Goal: Task Accomplishment & Management: Manage account settings

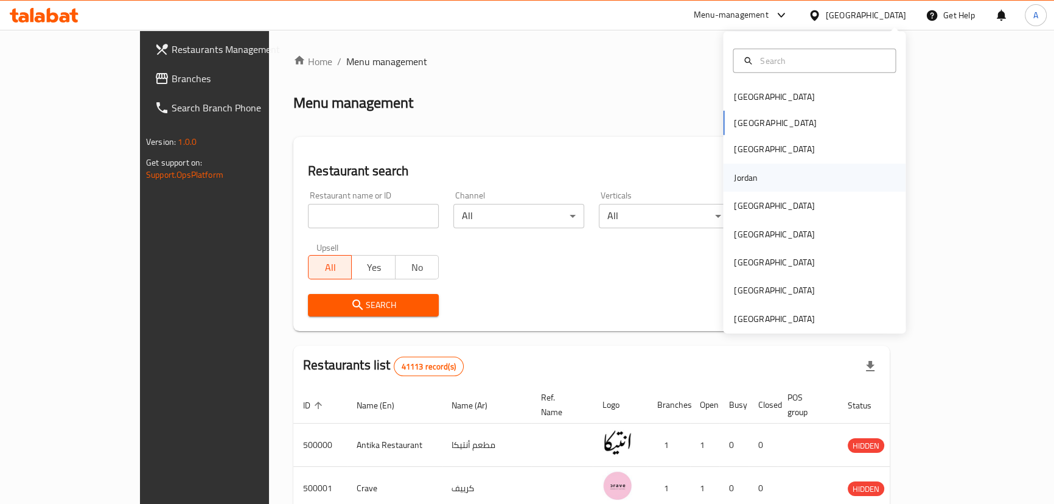
click at [743, 183] on div "Jordan" at bounding box center [746, 177] width 24 height 13
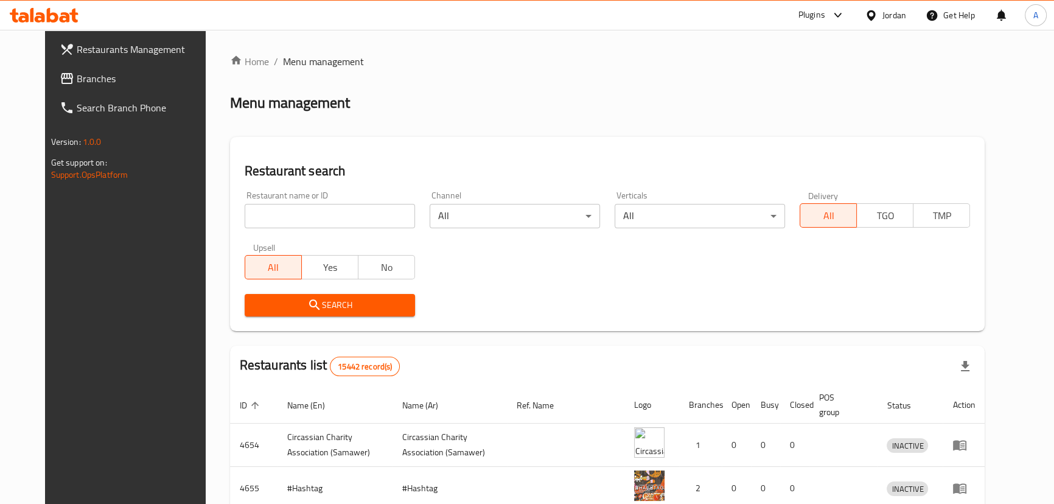
click at [77, 83] on span "Branches" at bounding box center [144, 78] width 134 height 15
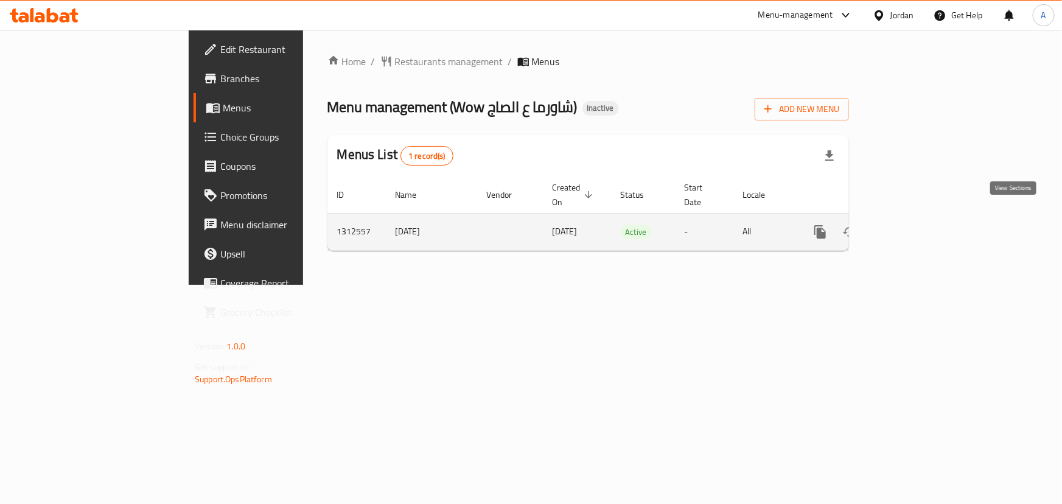
click at [915, 224] on icon "enhanced table" at bounding box center [907, 231] width 15 height 15
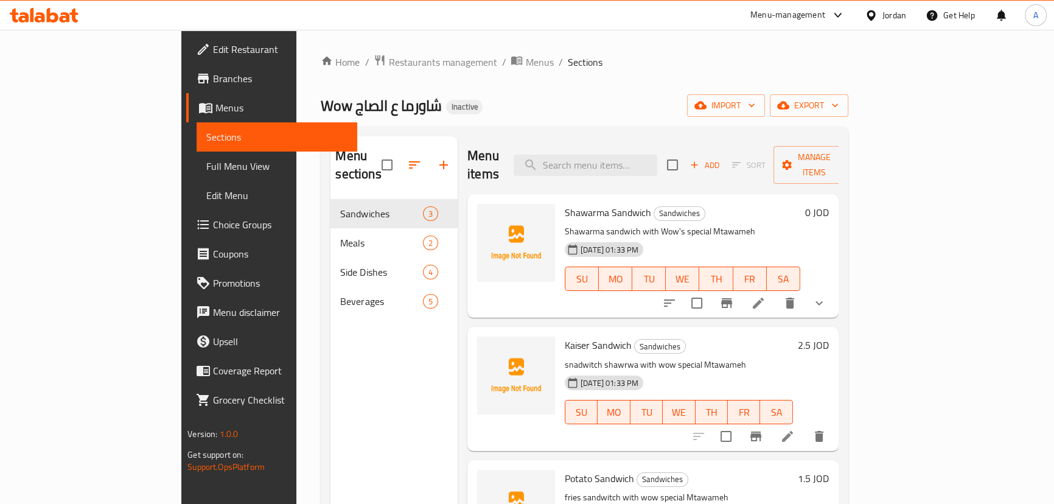
click at [206, 159] on span "Full Menu View" at bounding box center [276, 166] width 141 height 15
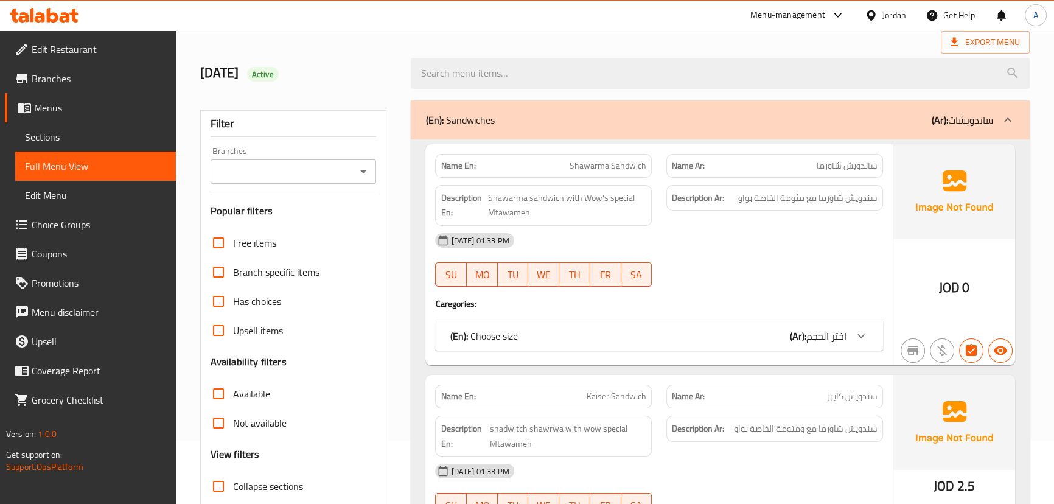
scroll to position [276, 0]
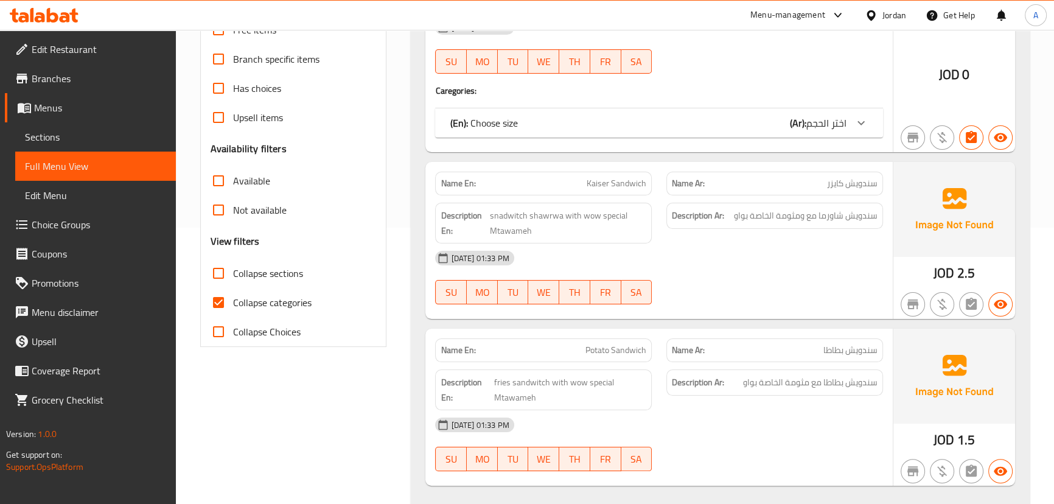
click at [229, 297] on input "Collapse categories" at bounding box center [218, 302] width 29 height 29
checkbox input "false"
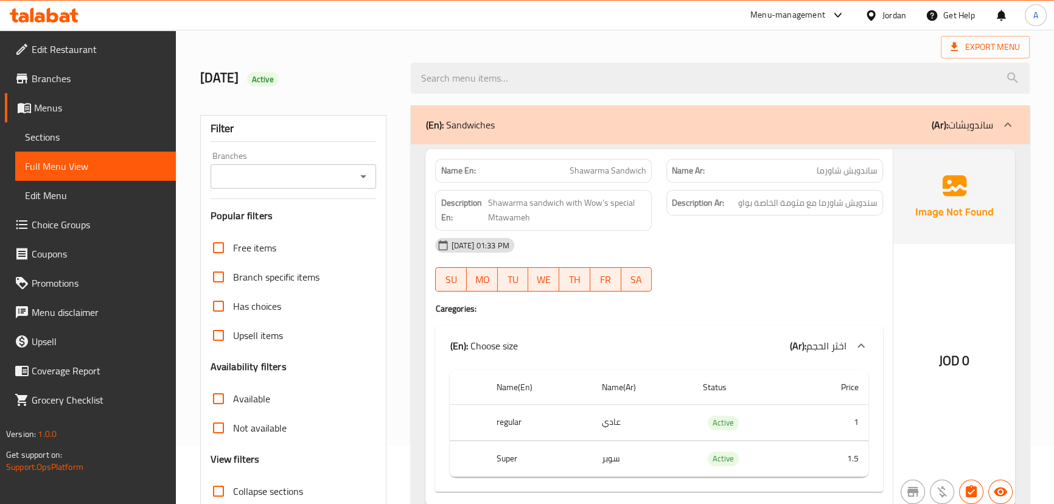
scroll to position [55, 0]
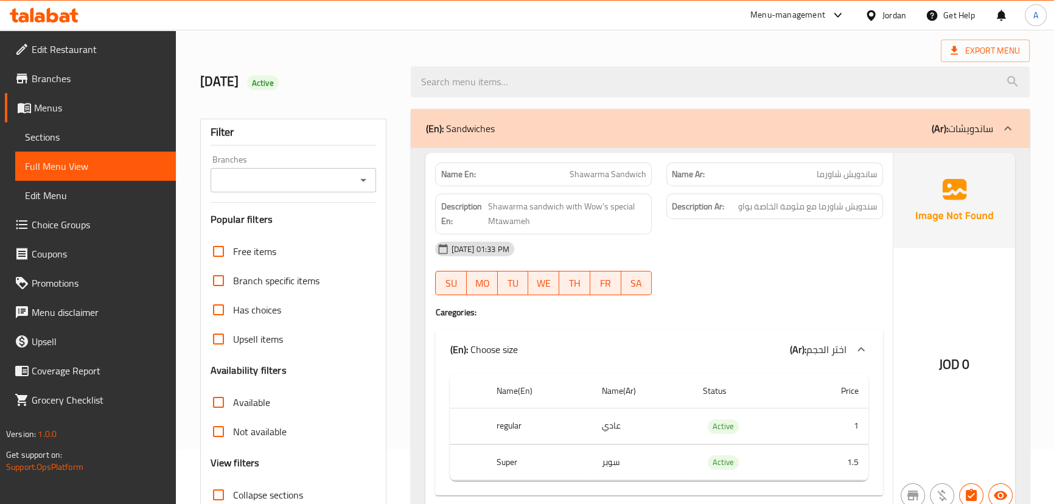
drag, startPoint x: 571, startPoint y: 175, endPoint x: 727, endPoint y: 215, distance: 160.7
click at [706, 189] on div "Name En: Shawarma Sandwich Name Ar: ساندويش شاورما Description En: Shawarma san…" at bounding box center [658, 331] width 467 height 357
click at [731, 231] on div "Description Ar: سندويش شاورما مع مثومة الخاصة بواو" at bounding box center [774, 213] width 231 height 55
drag, startPoint x: 569, startPoint y: 175, endPoint x: 748, endPoint y: 231, distance: 188.2
click at [722, 217] on div "Name En: Shawarma Sandwich Name Ar: ساندويش شاورما Description En: Shawarma san…" at bounding box center [658, 331] width 467 height 357
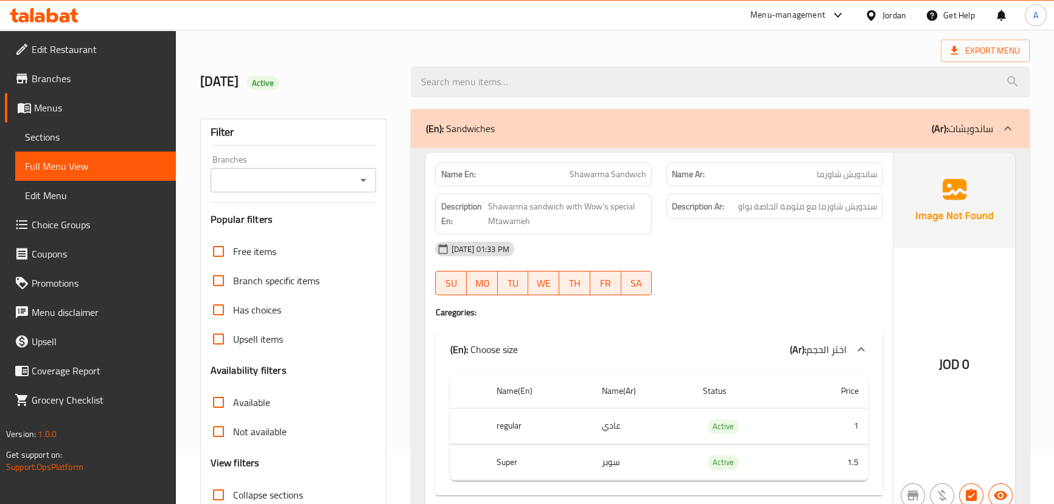
drag, startPoint x: 759, startPoint y: 239, endPoint x: 789, endPoint y: 192, distance: 55.9
click at [762, 235] on div "17-09-2025 01:33 PM" at bounding box center [659, 248] width 462 height 29
drag, startPoint x: 694, startPoint y: 187, endPoint x: 771, endPoint y: 233, distance: 90.6
click at [728, 203] on div "Name En: Shawarma Sandwich Name Ar: ساندويش شاورما Description En: Shawarma san…" at bounding box center [658, 331] width 467 height 357
drag, startPoint x: 771, startPoint y: 233, endPoint x: 755, endPoint y: 235, distance: 16.6
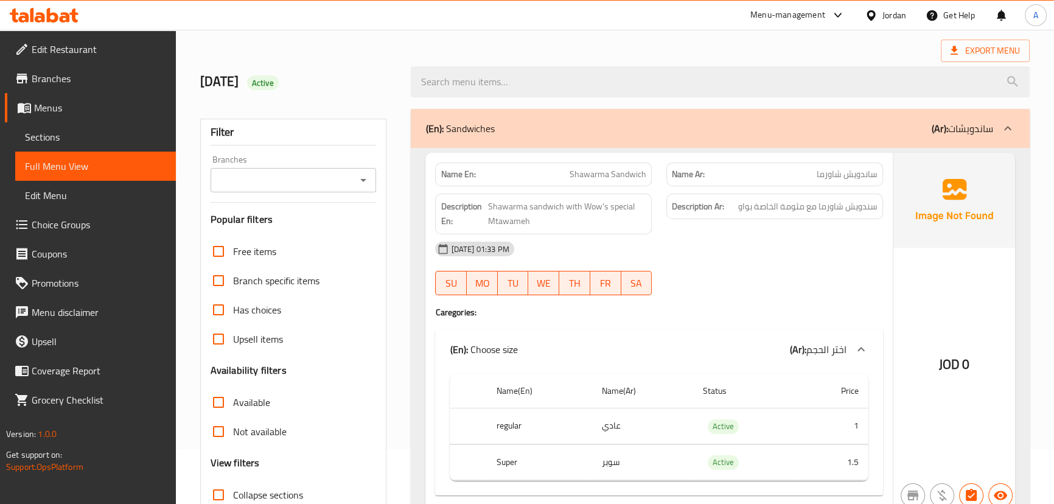
click at [771, 234] on div "17-09-2025 01:33 PM" at bounding box center [659, 248] width 462 height 29
click at [614, 431] on td "عادي" at bounding box center [642, 426] width 102 height 36
drag, startPoint x: 621, startPoint y: 465, endPoint x: 632, endPoint y: 462, distance: 10.8
click at [636, 465] on td "سوبر" at bounding box center [642, 462] width 102 height 36
click at [868, 206] on span "سندويش شاورما مع مثومة الخاصة بواو" at bounding box center [807, 206] width 139 height 15
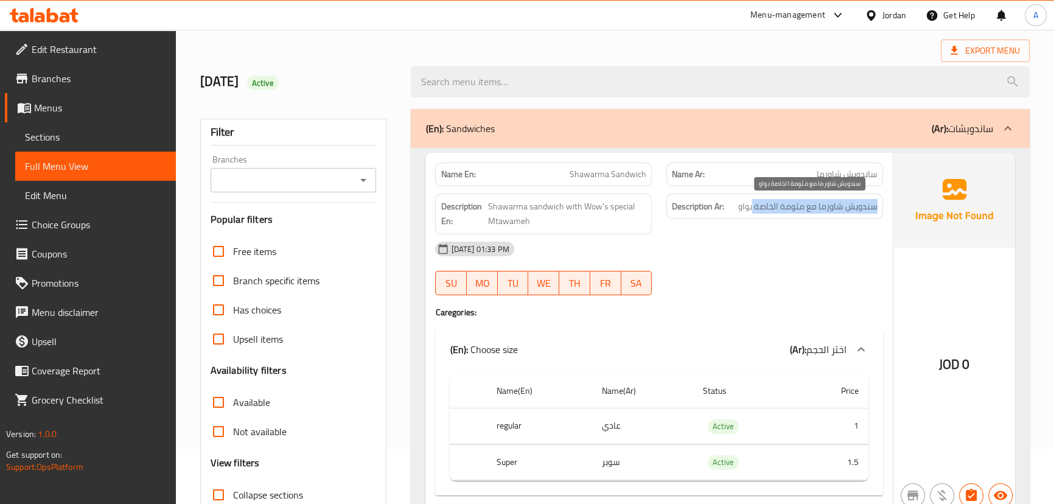
drag, startPoint x: 868, startPoint y: 206, endPoint x: 754, endPoint y: 212, distance: 114.0
click at [754, 212] on span "سندويش شاورما مع مثومة الخاصة بواو" at bounding box center [807, 206] width 139 height 15
click at [761, 251] on div "17-09-2025 01:33 PM" at bounding box center [659, 248] width 462 height 29
click at [770, 204] on span "سندويش شاورما مع مثومة الخاصة بواو" at bounding box center [807, 206] width 139 height 15
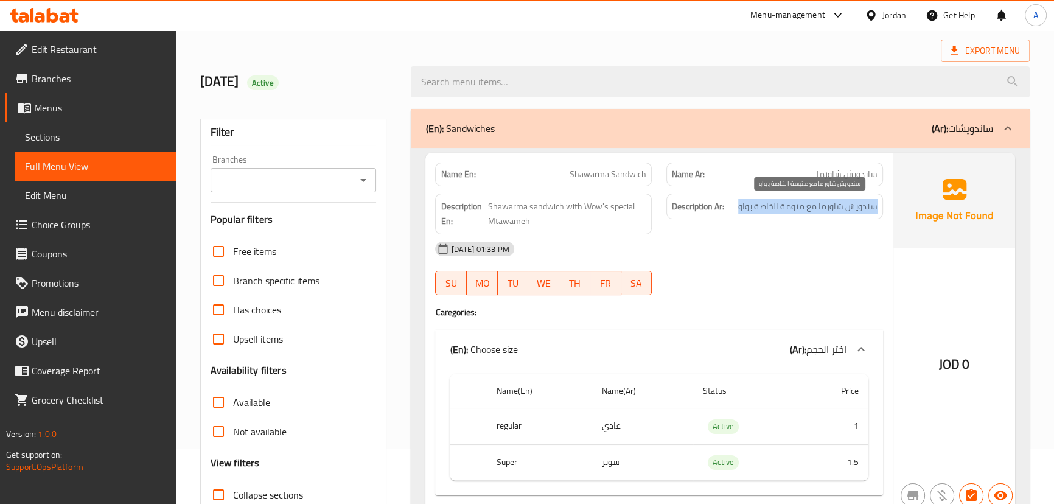
drag, startPoint x: 770, startPoint y: 204, endPoint x: 763, endPoint y: 219, distance: 16.9
click at [767, 206] on span "سندويش شاورما مع مثومة الخاصة بواو" at bounding box center [807, 206] width 139 height 15
click at [760, 255] on div "17-09-2025 01:33 PM" at bounding box center [659, 248] width 462 height 29
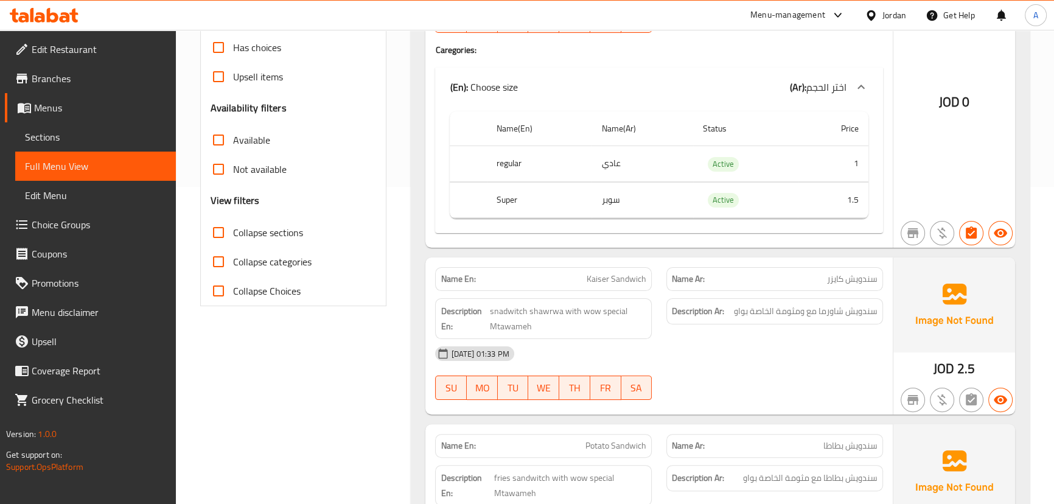
scroll to position [387, 0]
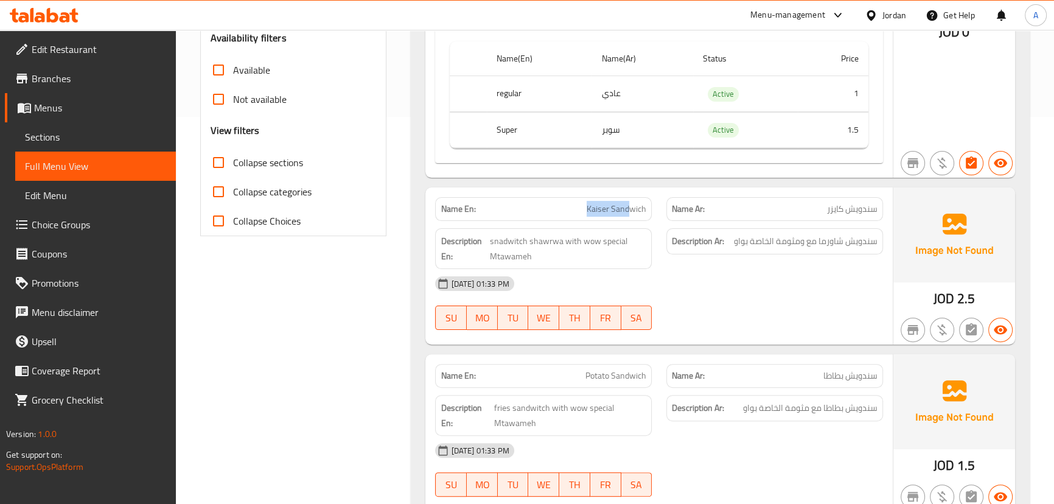
click at [633, 215] on div "Name En: Kaiser Sandwich" at bounding box center [543, 209] width 217 height 24
click at [695, 279] on div "17-09-2025 01:33 PM" at bounding box center [659, 283] width 462 height 29
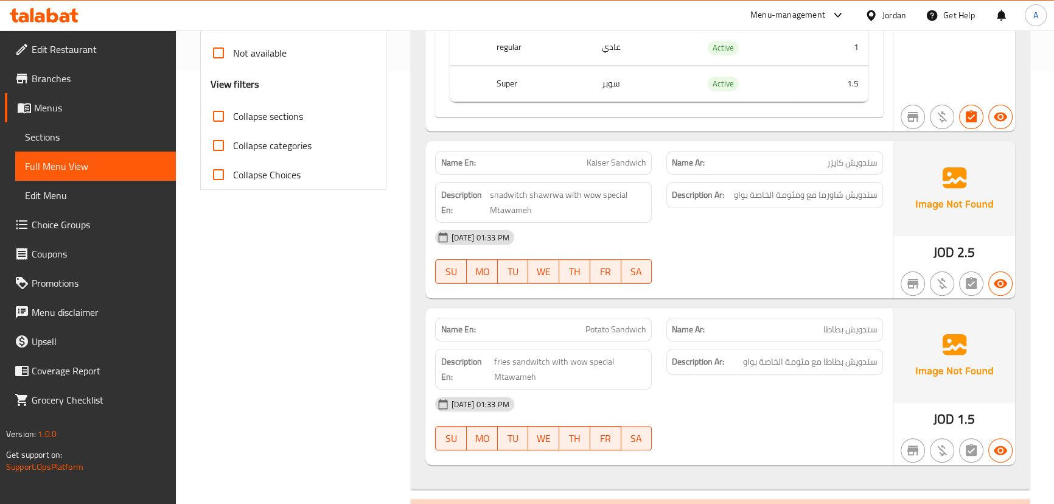
scroll to position [498, 0]
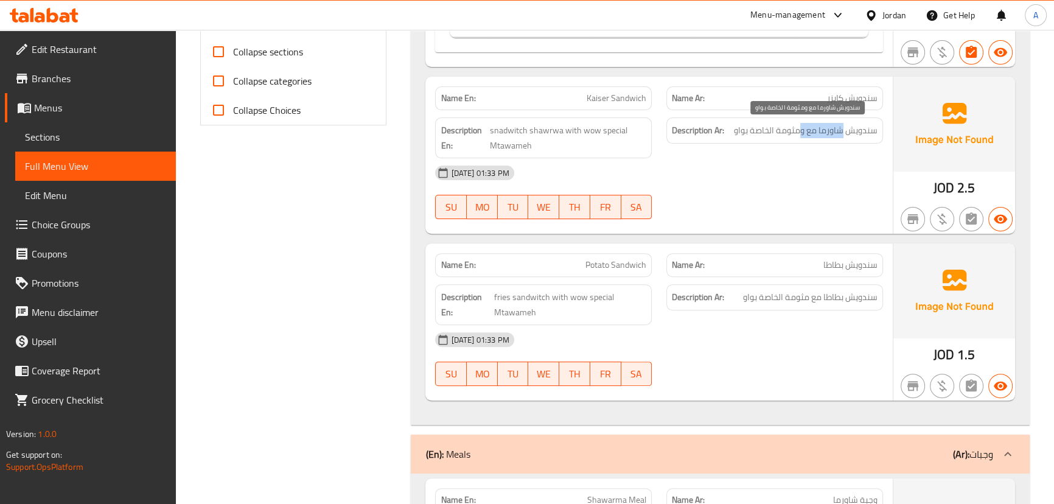
drag, startPoint x: 840, startPoint y: 128, endPoint x: 797, endPoint y: 128, distance: 42.6
click at [797, 128] on span "سندويش شاورما مع ومثومة الخاصة بواو" at bounding box center [806, 130] width 144 height 15
click at [775, 187] on div "17-09-2025 01:33 PM SU MO TU WE TH FR SA" at bounding box center [659, 192] width 462 height 68
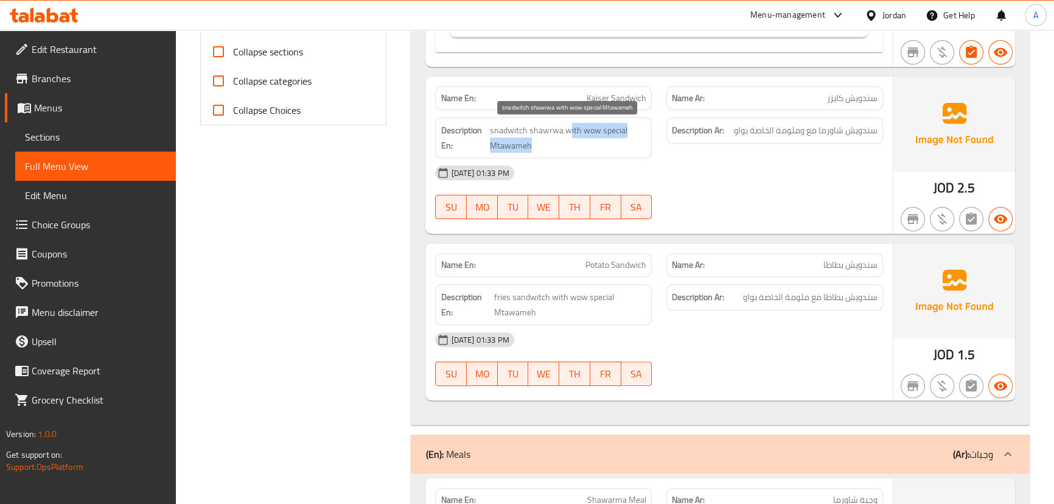
drag, startPoint x: 570, startPoint y: 134, endPoint x: 618, endPoint y: 147, distance: 49.9
click at [614, 144] on span "snadwitch shawrwa with wow special Mtawameh" at bounding box center [568, 138] width 156 height 30
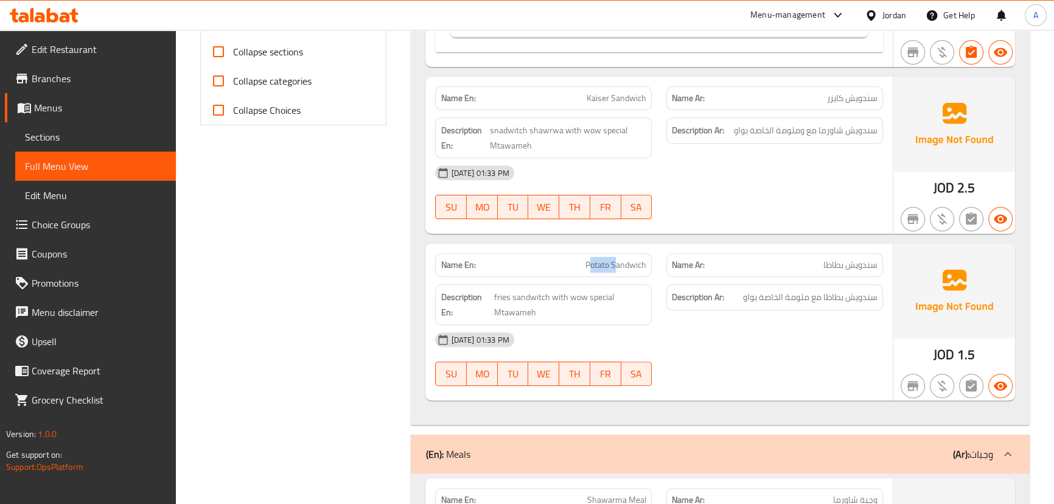
drag, startPoint x: 588, startPoint y: 262, endPoint x: 692, endPoint y: 245, distance: 105.4
click at [625, 261] on span "Potato Sandwich" at bounding box center [615, 265] width 61 height 13
click at [723, 228] on div "Name En: Kaiser Sandwich Name Ar: سندويش كايزر Description En: snadwitch shawrw…" at bounding box center [658, 155] width 467 height 157
drag, startPoint x: 579, startPoint y: 270, endPoint x: 728, endPoint y: 237, distance: 152.8
click at [701, 259] on div "Name En: Potato Sandwich Name Ar: سندويش بطاطا" at bounding box center [659, 265] width 462 height 38
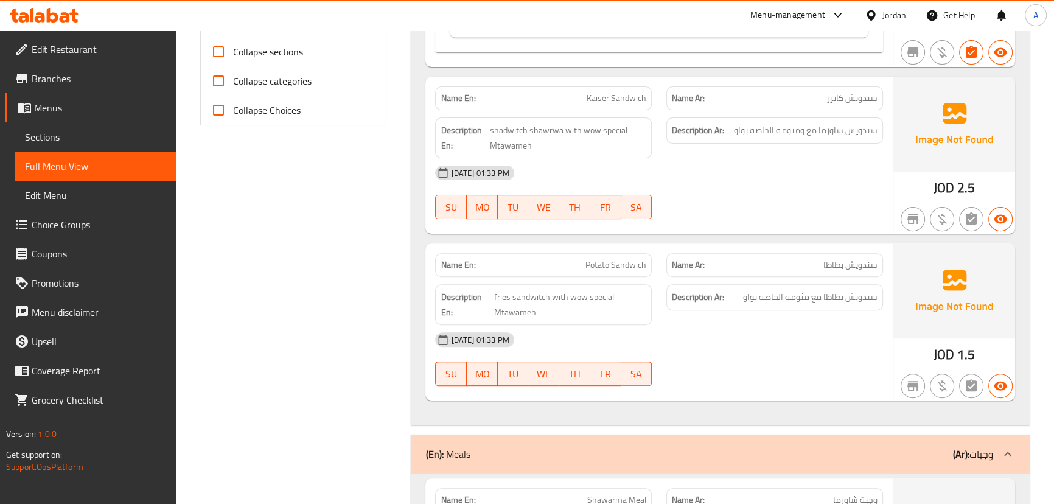
click at [735, 220] on div at bounding box center [774, 219] width 231 height 15
drag, startPoint x: 829, startPoint y: 296, endPoint x: 778, endPoint y: 297, distance: 51.1
click at [779, 296] on span "سندويش بطاطا مع مثومة الخاصة بواو" at bounding box center [810, 297] width 134 height 15
drag, startPoint x: 552, startPoint y: 289, endPoint x: 639, endPoint y: 314, distance: 89.9
click at [626, 305] on span "fries sandwitch with wow special Mtawameh" at bounding box center [569, 305] width 153 height 30
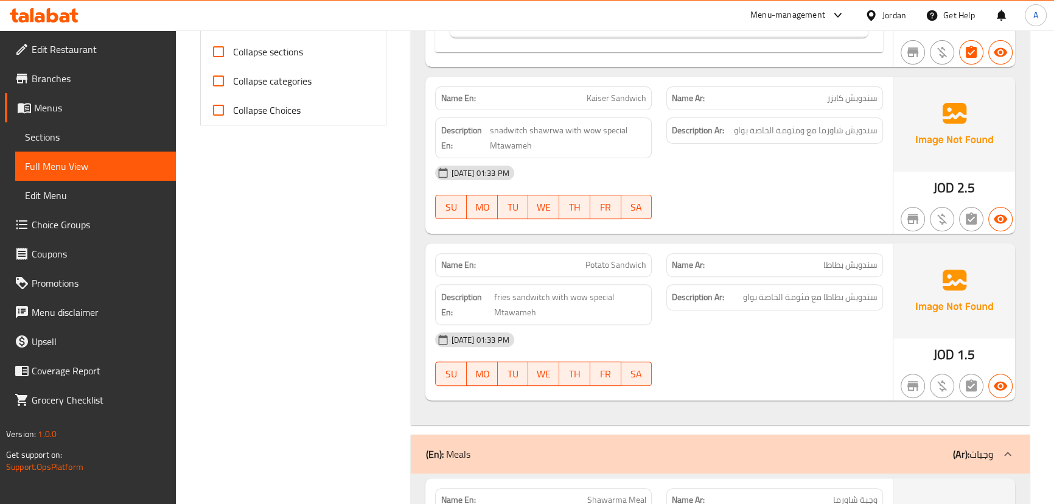
click at [656, 331] on div "17-09-2025 01:33 PM" at bounding box center [659, 339] width 462 height 29
click at [612, 319] on div "Description En: fries sandwitch with wow special Mtawameh" at bounding box center [543, 304] width 217 height 41
click at [700, 361] on div "17-09-2025 01:33 PM SU MO TU WE TH FR SA" at bounding box center [659, 359] width 462 height 68
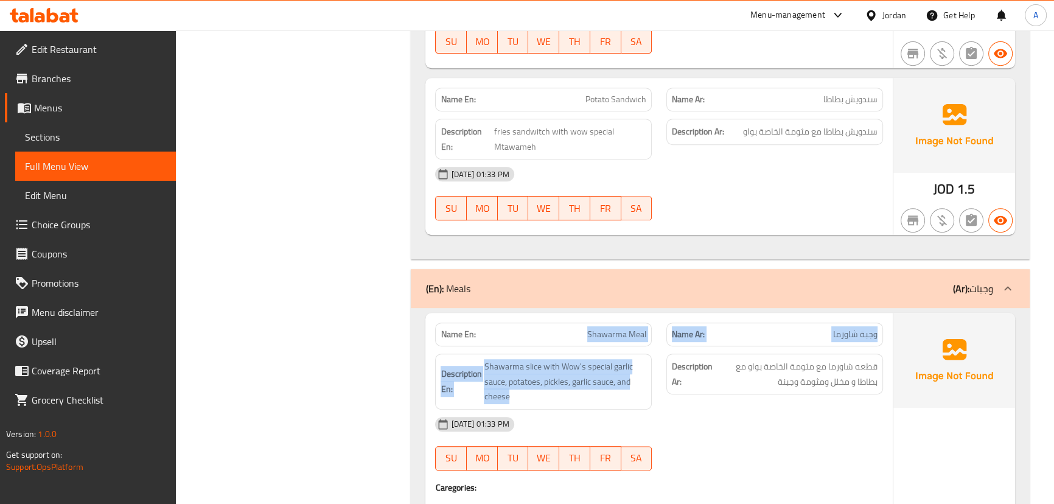
drag, startPoint x: 583, startPoint y: 335, endPoint x: 700, endPoint y: 389, distance: 129.6
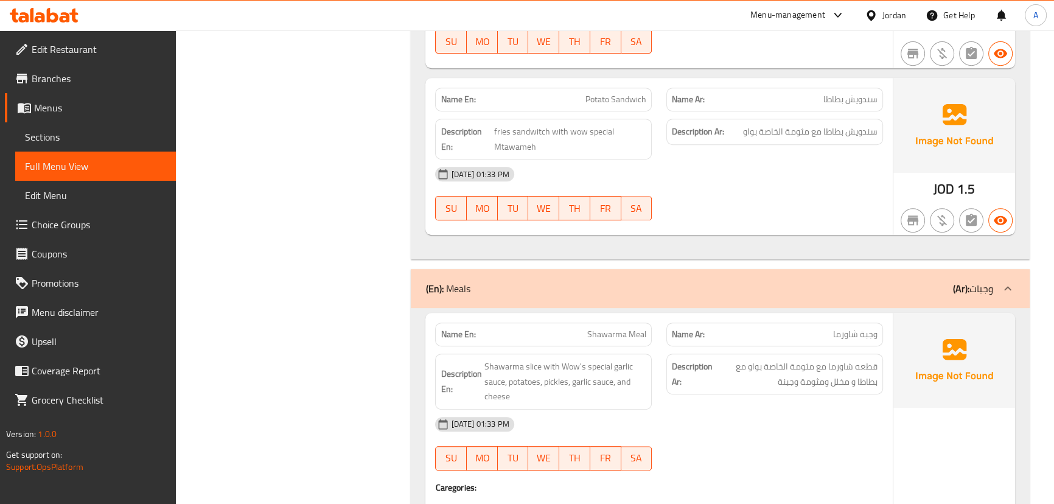
click at [704, 396] on div "Description Ar: قطعه شاورما مع مثومة الخاصة بواو مع بطاطا و مخلل ومثومة وجبنة" at bounding box center [774, 381] width 231 height 71
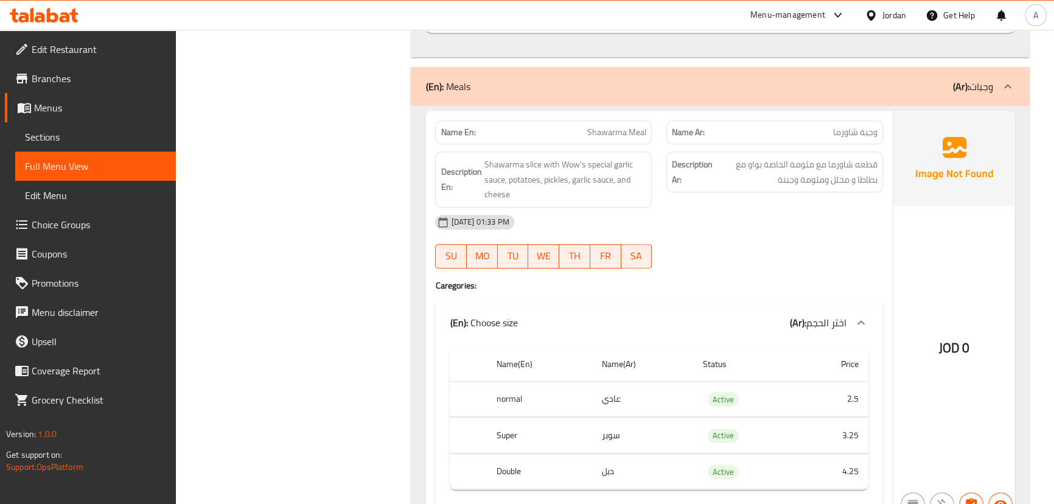
scroll to position [885, 0]
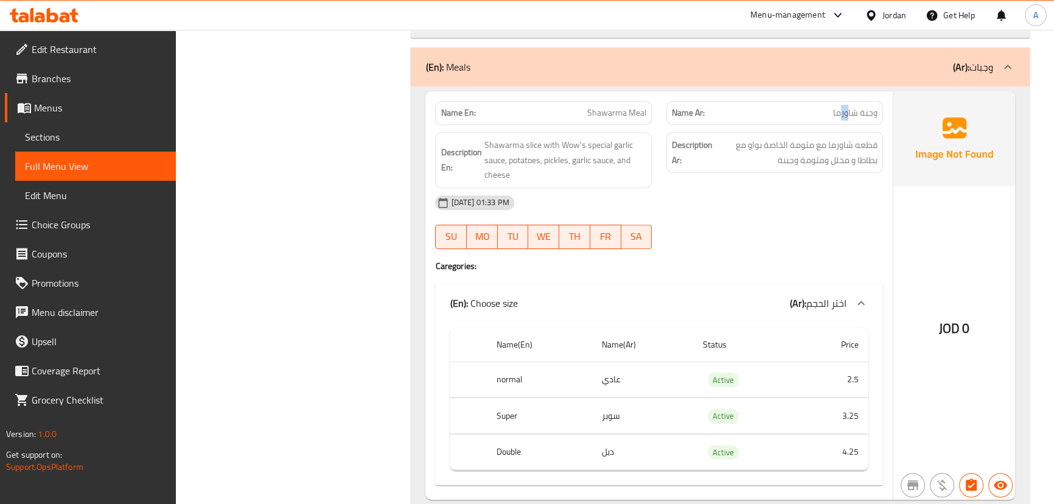
drag, startPoint x: 840, startPoint y: 117, endPoint x: 809, endPoint y: 173, distance: 64.0
click at [833, 119] on span "وجبة شاورما" at bounding box center [855, 112] width 44 height 13
click at [806, 179] on div "Description Ar: قطعه شاورما مع مثومة الخاصة بواو مع بطاطا و مخلل ومثومة وجبنة" at bounding box center [774, 160] width 231 height 71
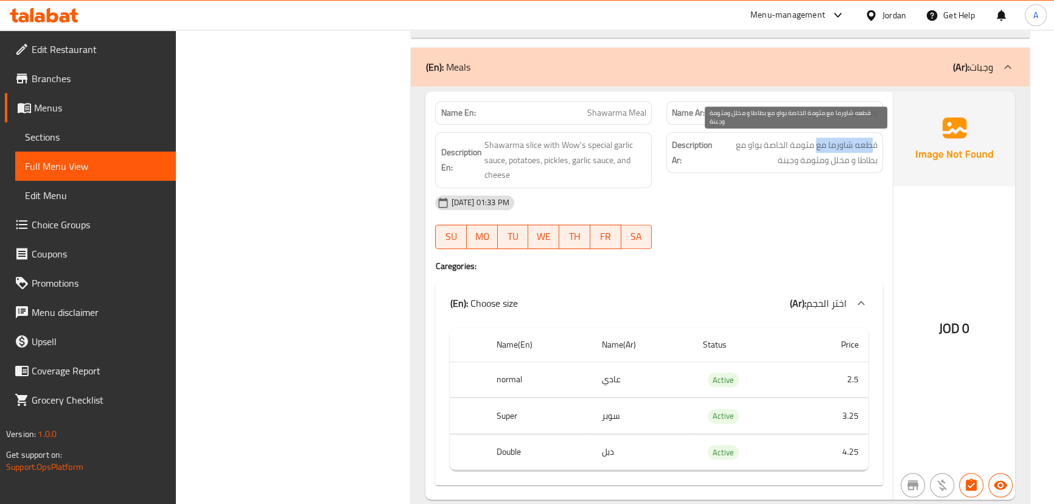
drag, startPoint x: 871, startPoint y: 139, endPoint x: 817, endPoint y: 199, distance: 80.6
click at [818, 145] on span "قطعه شاورما مع مثومة الخاصة بواو مع بطاطا و مخلل ومثومة وجبنة" at bounding box center [796, 152] width 162 height 30
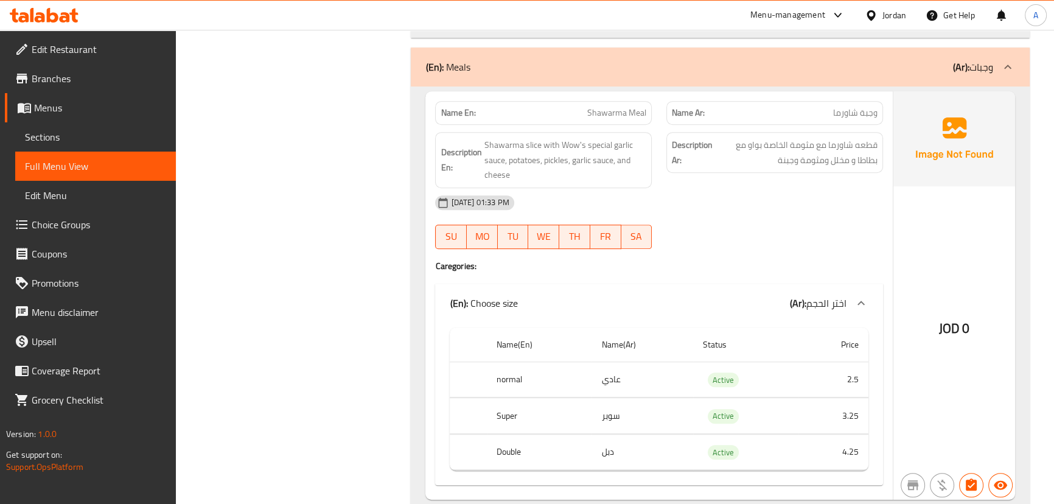
click at [816, 200] on div "17-09-2025 01:33 PM" at bounding box center [659, 202] width 462 height 29
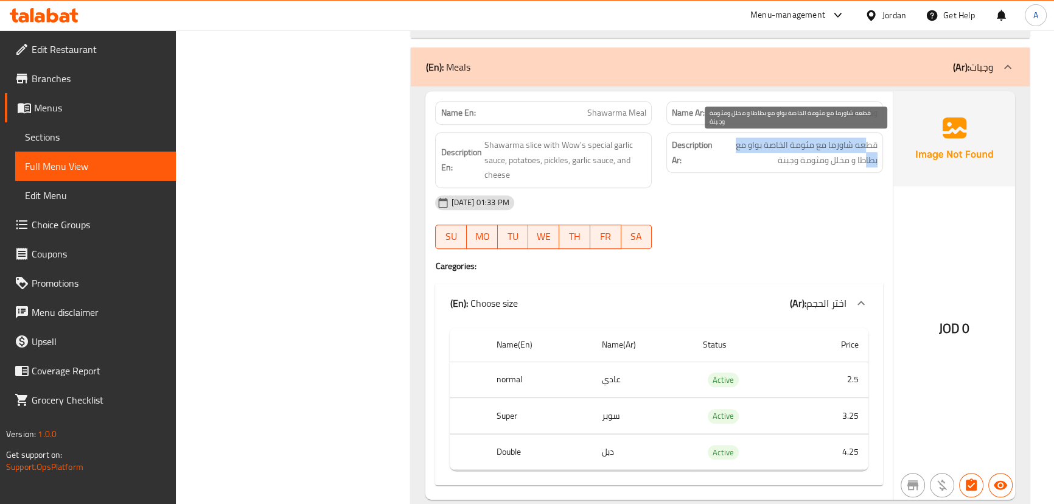
drag, startPoint x: 864, startPoint y: 145, endPoint x: 724, endPoint y: 145, distance: 139.9
click at [724, 145] on span "قطعه شاورما مع مثومة الخاصة بواو مع بطاطا و مخلل ومثومة وجبنة" at bounding box center [796, 152] width 162 height 30
drag, startPoint x: 834, startPoint y: 155, endPoint x: 820, endPoint y: 156, distance: 14.1
click at [821, 155] on span "قطعه شاورما مع مثومة الخاصة بواو مع بطاطا و مخلل ومثومة وجبنة" at bounding box center [796, 152] width 162 height 30
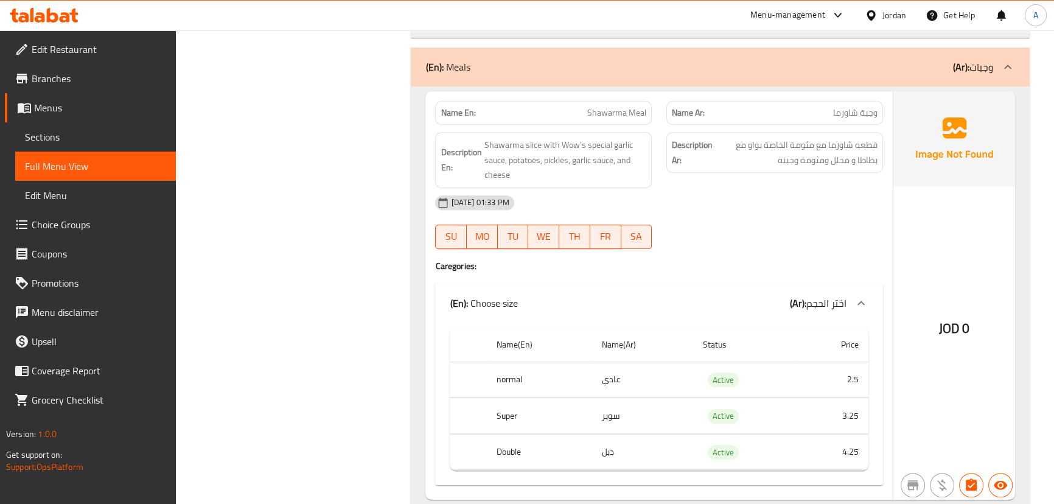
click at [803, 195] on div "17-09-2025 01:33 PM" at bounding box center [659, 202] width 462 height 29
drag, startPoint x: 832, startPoint y: 154, endPoint x: 730, endPoint y: 163, distance: 102.0
click at [818, 158] on span "قطعه شاورما مع مثومة الخاصة بواو مع بطاطا و مخلل ومثومة وجبنة" at bounding box center [796, 152] width 162 height 30
click at [583, 154] on span "Shawarma slice with Wow's special garlic sauce, potatoes, pickles, garlic sauce…" at bounding box center [565, 159] width 162 height 45
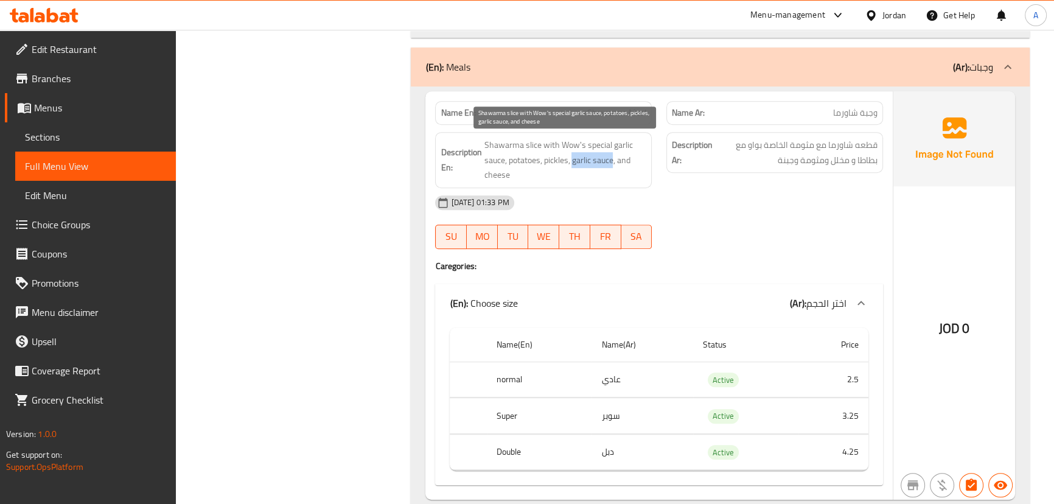
drag, startPoint x: 583, startPoint y: 154, endPoint x: 596, endPoint y: 154, distance: 12.2
click at [596, 154] on span "Shawarma slice with Wow's special garlic sauce, potatoes, pickles, garlic sauce…" at bounding box center [565, 159] width 162 height 45
drag, startPoint x: 594, startPoint y: 142, endPoint x: 600, endPoint y: 141, distance: 6.1
click at [600, 141] on span "Shawarma slice with Wow's special garlic sauce, potatoes, pickles, garlic sauce…" at bounding box center [565, 159] width 162 height 45
click at [598, 158] on span "Shawarma slice with Wow's special garlic sauce, potatoes, pickles, garlic sauce…" at bounding box center [565, 159] width 162 height 45
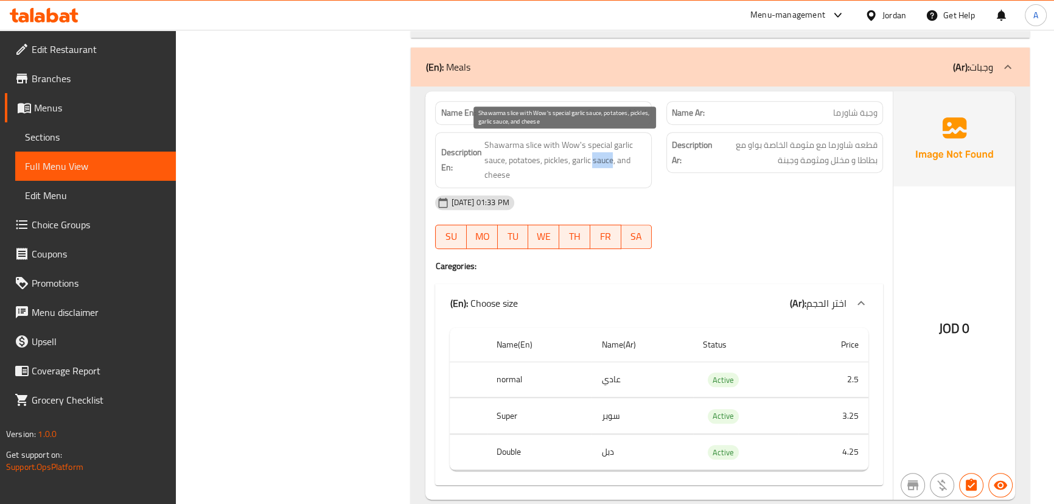
click at [598, 158] on span "Shawarma slice with Wow's special garlic sauce, potatoes, pickles, garlic sauce…" at bounding box center [565, 159] width 162 height 45
drag, startPoint x: 598, startPoint y: 158, endPoint x: 692, endPoint y: 214, distance: 108.8
click at [597, 158] on span "Shawarma slice with Wow's special garlic sauce, potatoes, pickles, garlic sauce…" at bounding box center [565, 159] width 162 height 45
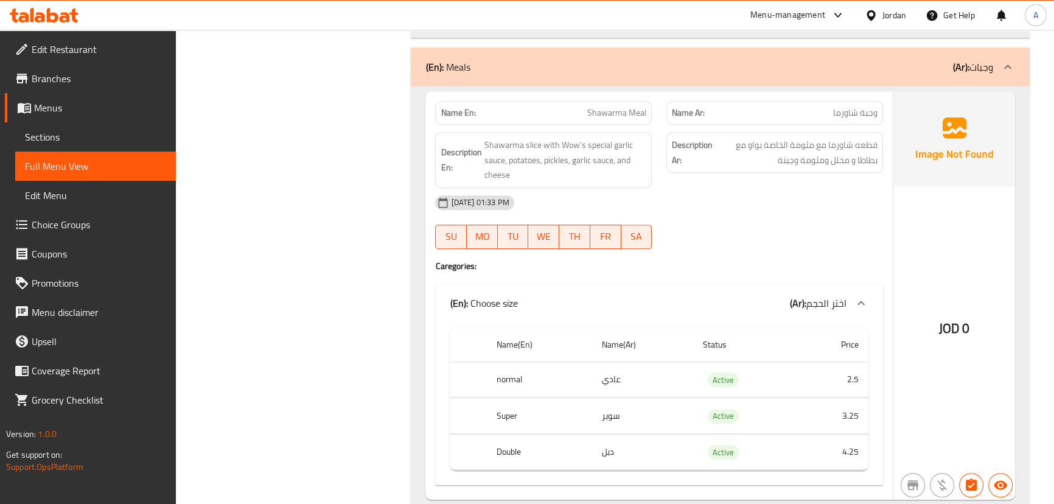
click at [730, 220] on div "17-09-2025 01:33 PM SU MO TU WE TH FR SA" at bounding box center [659, 222] width 462 height 68
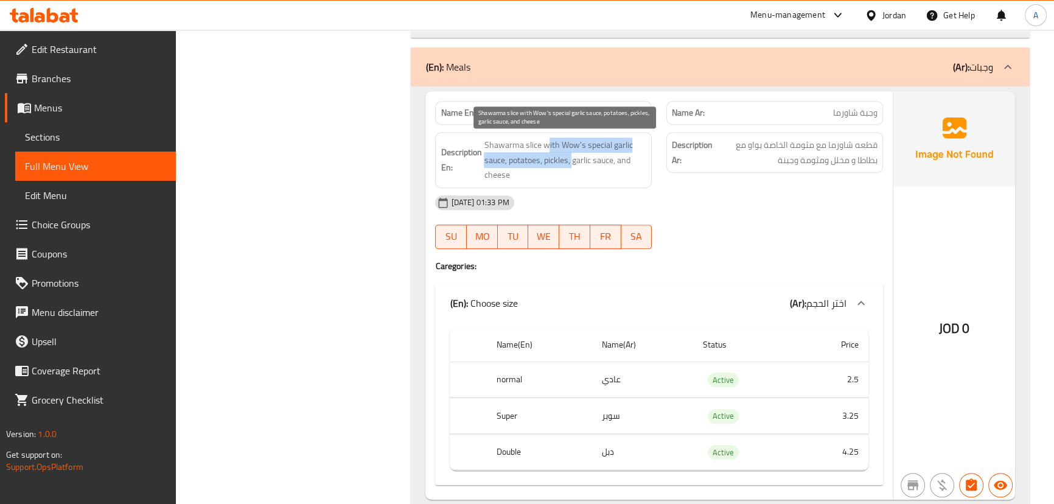
drag, startPoint x: 548, startPoint y: 144, endPoint x: 675, endPoint y: 186, distance: 134.7
click at [614, 178] on span "Shawarma slice with Wow's special garlic sauce, potatoes, pickles, garlic sauce…" at bounding box center [565, 159] width 162 height 45
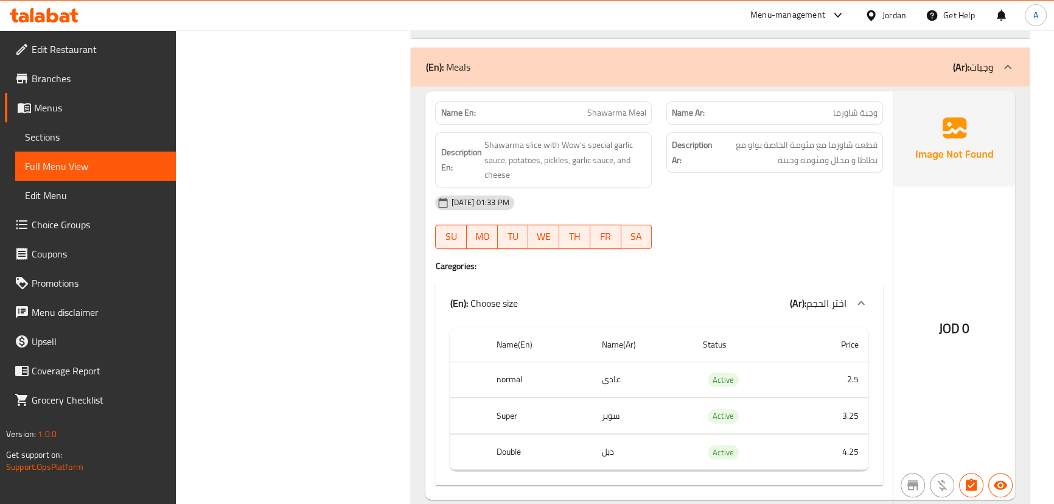
click at [704, 178] on div "Description Ar: قطعه شاورما مع مثومة الخاصة بواو مع بطاطا و مخلل ومثومة وجبنة" at bounding box center [774, 160] width 231 height 71
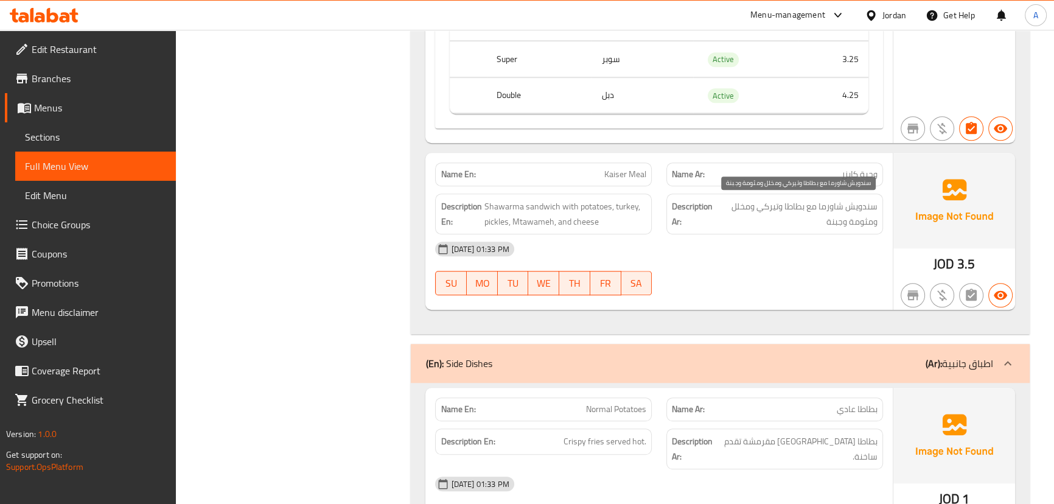
scroll to position [1272, 0]
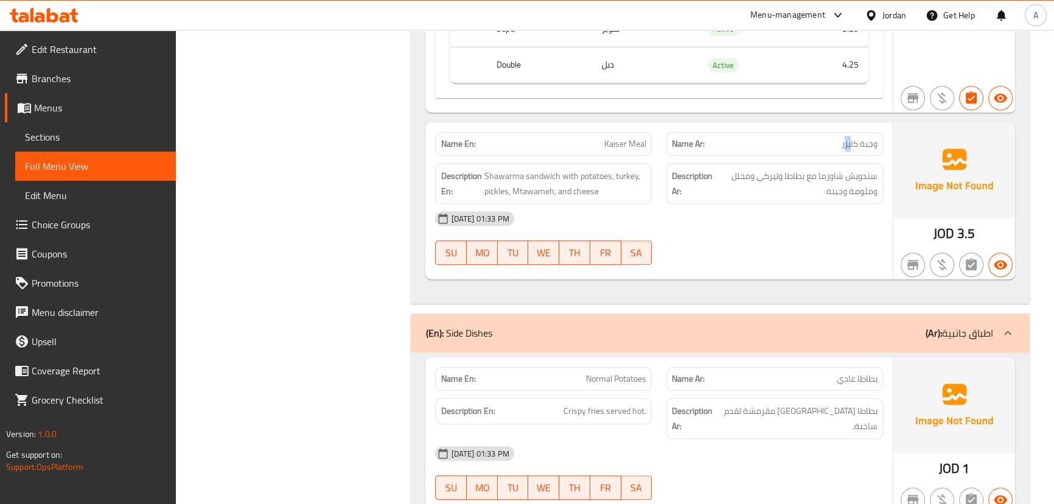
drag, startPoint x: 851, startPoint y: 145, endPoint x: 841, endPoint y: 153, distance: 13.0
click at [841, 146] on span "وجبة كايزر" at bounding box center [859, 143] width 36 height 13
drag, startPoint x: 861, startPoint y: 177, endPoint x: 745, endPoint y: 176, distance: 116.2
click at [745, 176] on span "سندويش شاورما مع بطاطا وتيركي ومخلل ومثومة وجبنة" at bounding box center [797, 184] width 161 height 30
drag, startPoint x: 862, startPoint y: 188, endPoint x: 843, endPoint y: 195, distance: 20.6
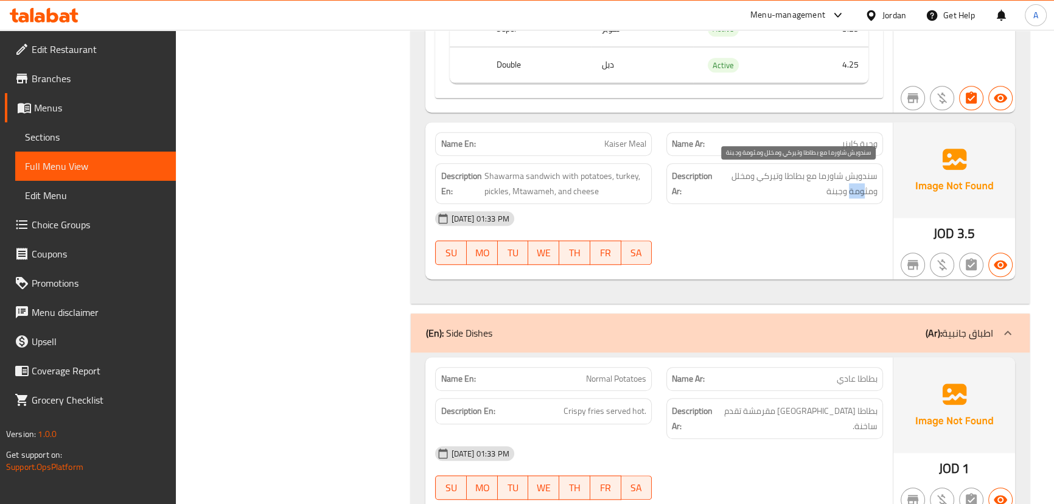
click at [846, 192] on span "سندويش شاورما مع بطاطا وتيركي ومخلل ومثومة وجبنة" at bounding box center [797, 184] width 161 height 30
click at [818, 226] on div "17-09-2025 01:33 PM" at bounding box center [659, 218] width 462 height 29
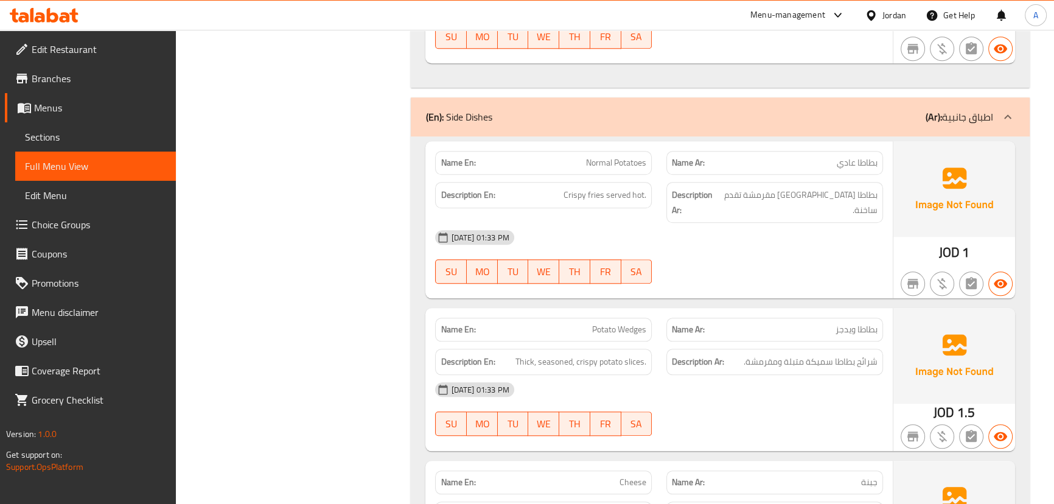
scroll to position [1548, 0]
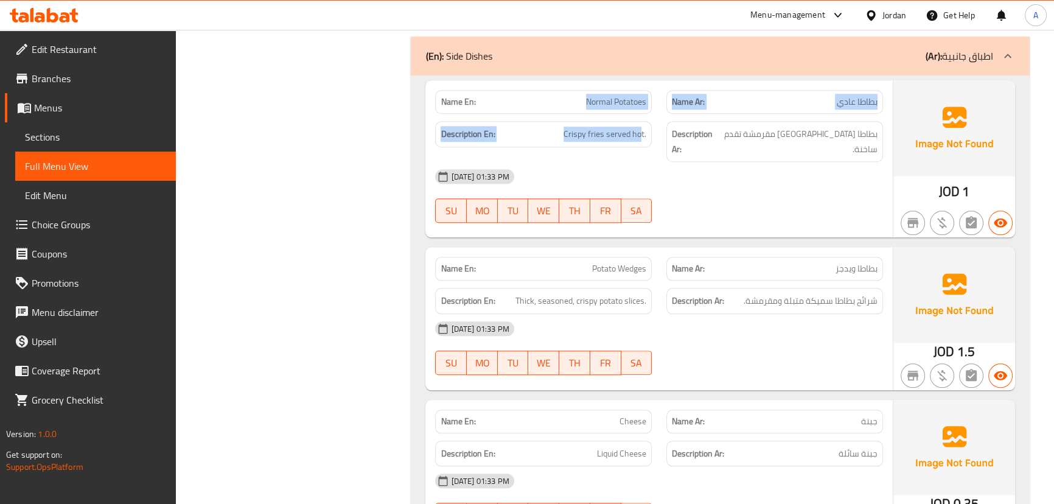
drag, startPoint x: 585, startPoint y: 94, endPoint x: 656, endPoint y: 126, distance: 77.3
click at [651, 122] on div "Name En: Normal Potatoes Name Ar: بطاطا عادي Description En: Crispy fries serve…" at bounding box center [658, 158] width 467 height 157
click at [703, 179] on div "17-09-2025 01:33 PM SU MO TU WE TH FR SA" at bounding box center [659, 196] width 462 height 68
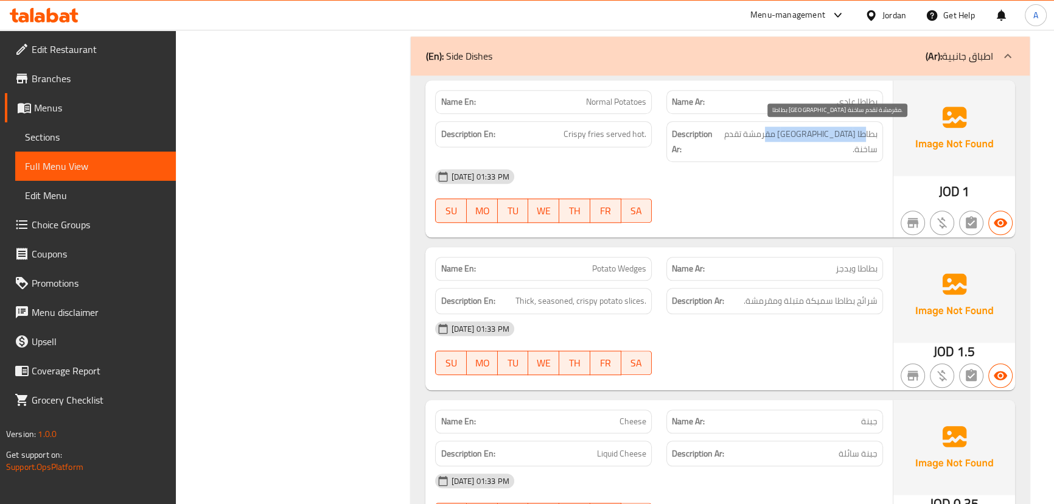
drag, startPoint x: 864, startPoint y: 134, endPoint x: 767, endPoint y: 133, distance: 97.3
click at [767, 133] on span "بطاطا مقلية مقرمشة تقدم ساخنة." at bounding box center [799, 142] width 158 height 30
click at [764, 180] on div "17-09-2025 01:33 PM SU MO TU WE TH FR SA" at bounding box center [659, 196] width 462 height 68
drag, startPoint x: 567, startPoint y: 261, endPoint x: 654, endPoint y: 264, distance: 87.1
click at [651, 262] on div "Name En: Potato Wedges" at bounding box center [543, 268] width 231 height 38
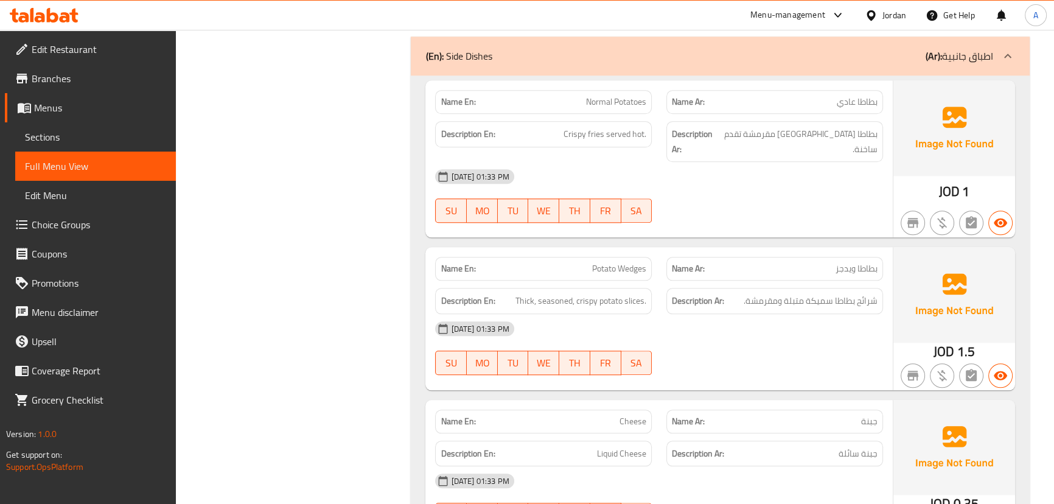
click at [723, 343] on div "17-09-2025 01:33 PM SU MO TU WE TH FR SA" at bounding box center [659, 348] width 462 height 68
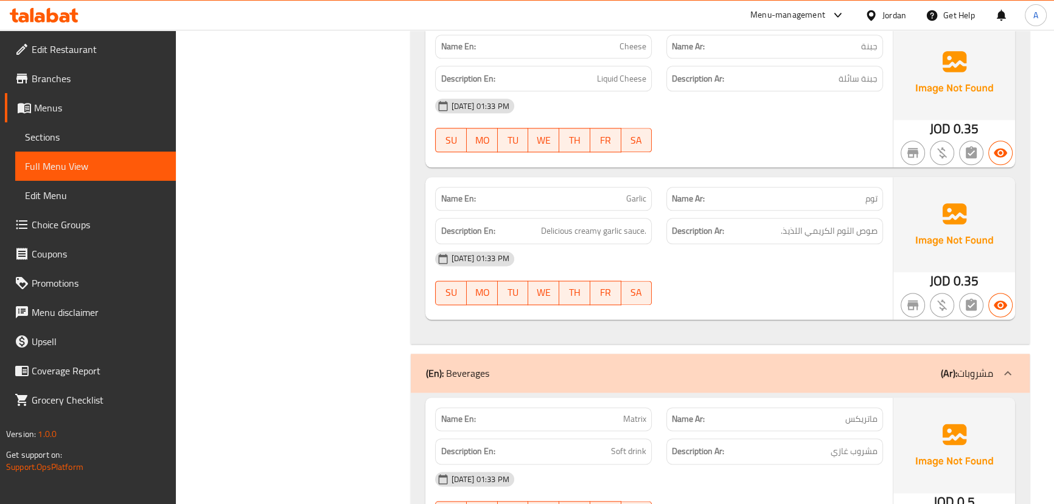
scroll to position [1935, 0]
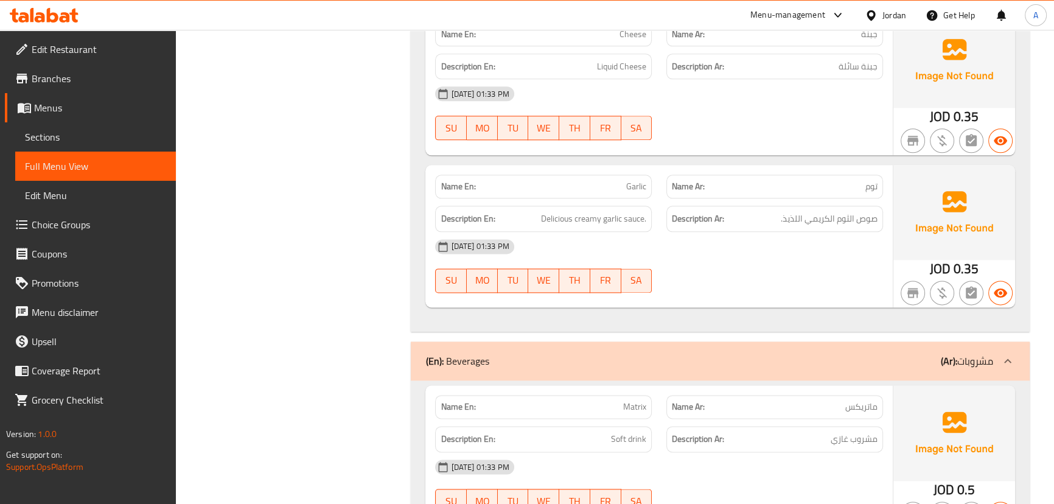
drag, startPoint x: 590, startPoint y: 163, endPoint x: 630, endPoint y: 176, distance: 42.9
click at [620, 175] on div "Name En: Garlic" at bounding box center [543, 187] width 217 height 24
drag, startPoint x: 664, startPoint y: 170, endPoint x: 703, endPoint y: 189, distance: 43.8
click at [695, 179] on div "Name En: Garlic Name Ar: توم" at bounding box center [659, 186] width 462 height 38
click at [733, 260] on div "17-09-2025 01:33 PM SU MO TU WE TH FR SA" at bounding box center [659, 266] width 462 height 68
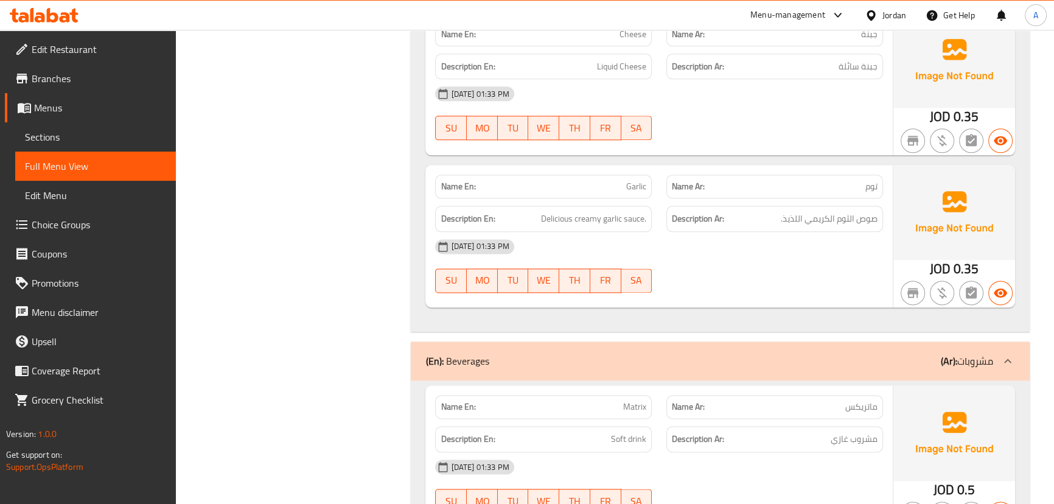
click at [871, 180] on span "توم" at bounding box center [871, 186] width 12 height 13
click at [858, 212] on div "Description Ar: صوص الثوم الكريمي اللذيذ." at bounding box center [774, 219] width 217 height 26
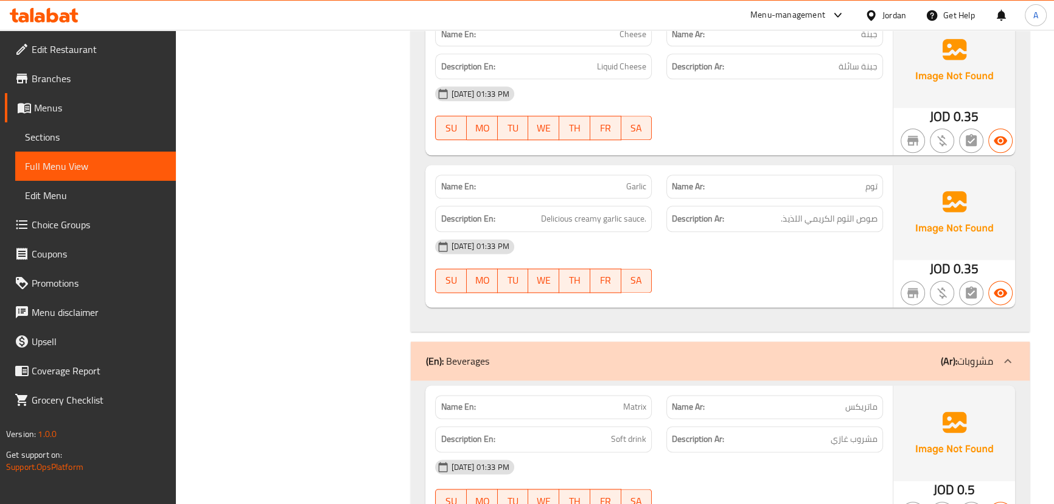
click at [821, 253] on div "17-09-2025 01:33 PM SU MO TU WE TH FR SA" at bounding box center [659, 266] width 462 height 68
click at [627, 180] on span "Garlic" at bounding box center [636, 186] width 20 height 13
copy span "Garlic"
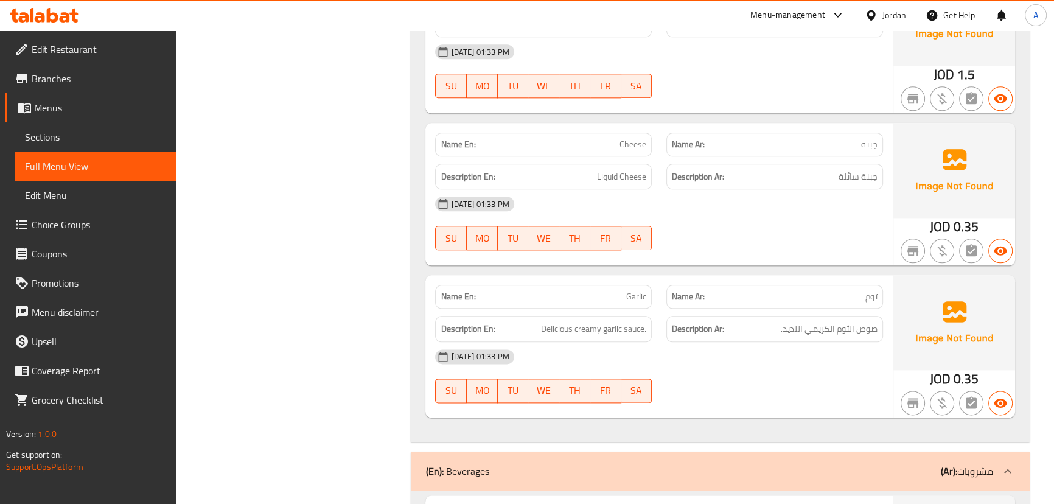
drag, startPoint x: 613, startPoint y: 124, endPoint x: 684, endPoint y: 157, distance: 78.7
click at [652, 134] on div "Name En: Cheese" at bounding box center [543, 144] width 231 height 38
click at [695, 170] on div "Description Ar: جبنة سائلة" at bounding box center [774, 177] width 217 height 26
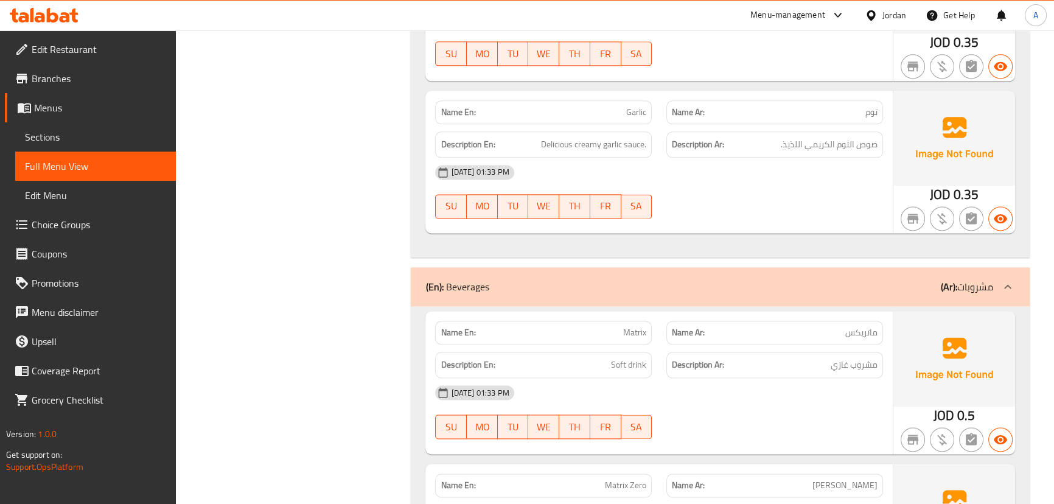
scroll to position [2157, 0]
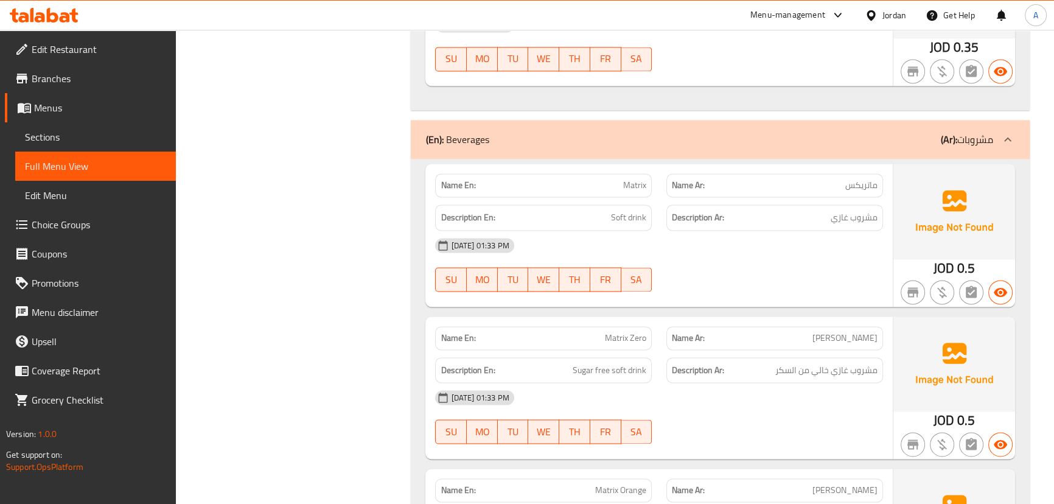
drag, startPoint x: 641, startPoint y: 169, endPoint x: 717, endPoint y: 212, distance: 87.2
click at [681, 182] on div "Name En: Matrix Name Ar: ماتريكس Description En: Soft drink Description Ar: مشر…" at bounding box center [658, 235] width 467 height 142
drag, startPoint x: 736, startPoint y: 252, endPoint x: 791, endPoint y: 257, distance: 55.0
click at [736, 253] on div "17-09-2025 01:33 PM SU MO TU WE TH FR SA" at bounding box center [659, 265] width 462 height 68
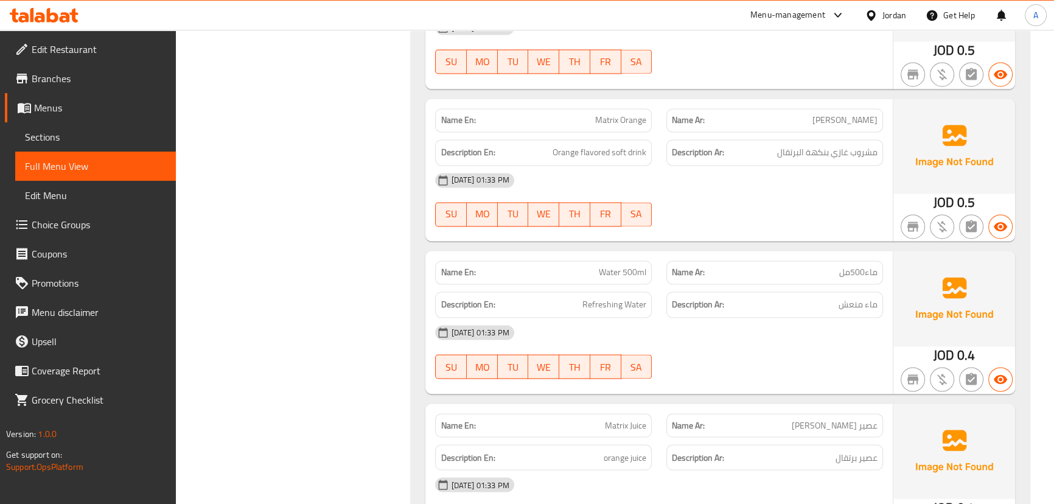
scroll to position [2544, 0]
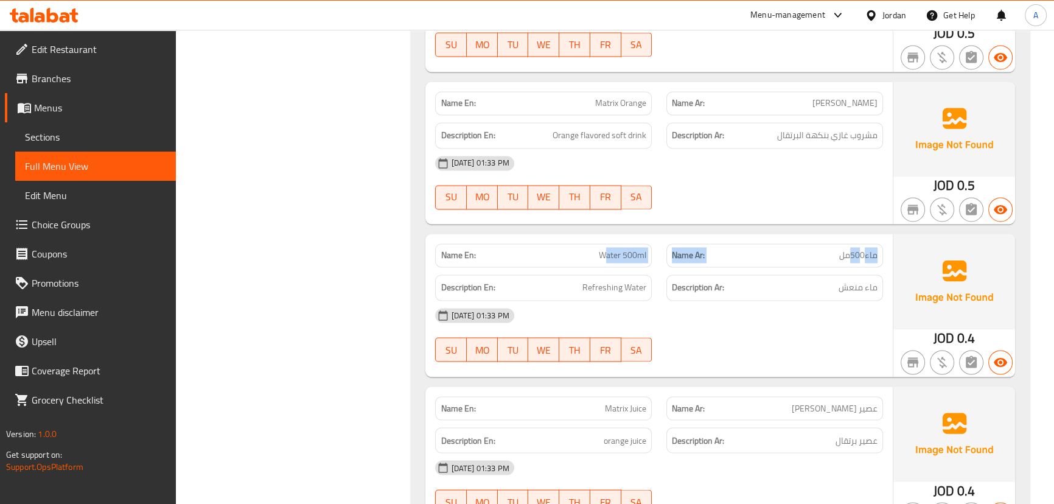
drag, startPoint x: 861, startPoint y: 241, endPoint x: 619, endPoint y: 254, distance: 241.9
click at [605, 243] on div "Name En: Water 500ml Name Ar: ماء500مل" at bounding box center [659, 255] width 462 height 38
click at [796, 319] on div "17-09-2025 01:33 PM SU MO TU WE TH FR SA" at bounding box center [659, 335] width 462 height 68
click at [856, 280] on span "ماء منعش" at bounding box center [857, 287] width 39 height 15
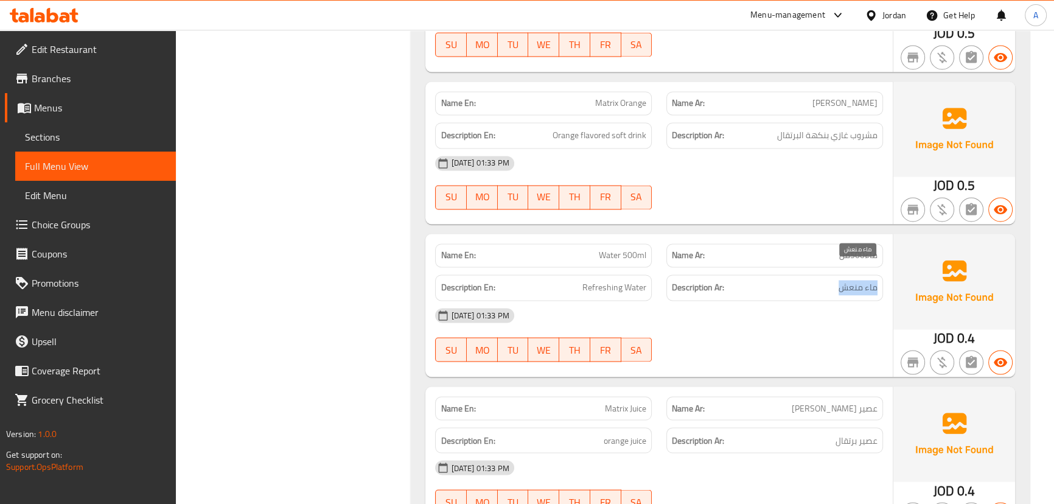
drag, startPoint x: 856, startPoint y: 274, endPoint x: 826, endPoint y: 316, distance: 51.8
click at [854, 280] on span "ماء منعش" at bounding box center [857, 287] width 39 height 15
drag, startPoint x: 826, startPoint y: 316, endPoint x: 764, endPoint y: 314, distance: 61.5
click at [824, 317] on div "17-09-2025 01:33 PM SU MO TU WE TH FR SA" at bounding box center [659, 335] width 462 height 68
click at [667, 389] on div "Name En: Matrix Juice Name Ar: عصير ماتريكس" at bounding box center [659, 408] width 462 height 38
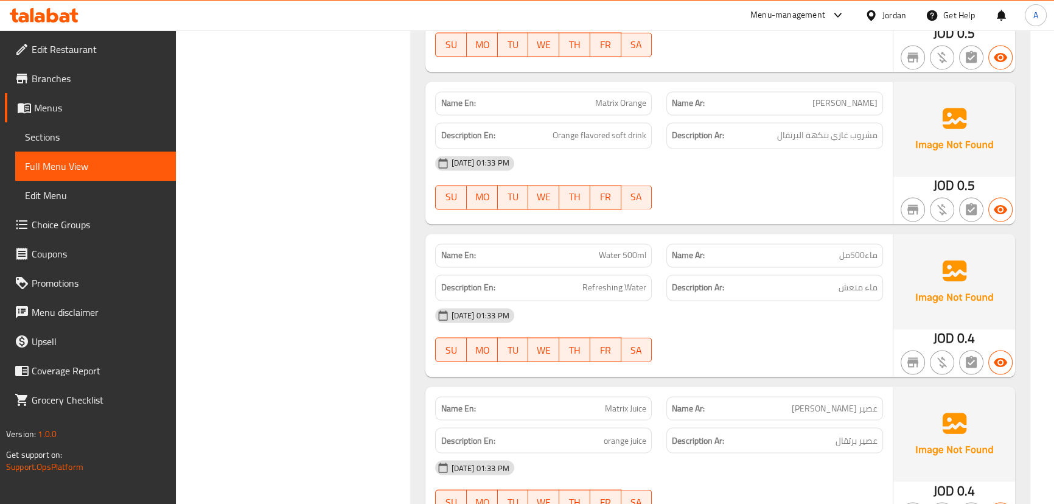
click at [703, 354] on div at bounding box center [774, 361] width 231 height 15
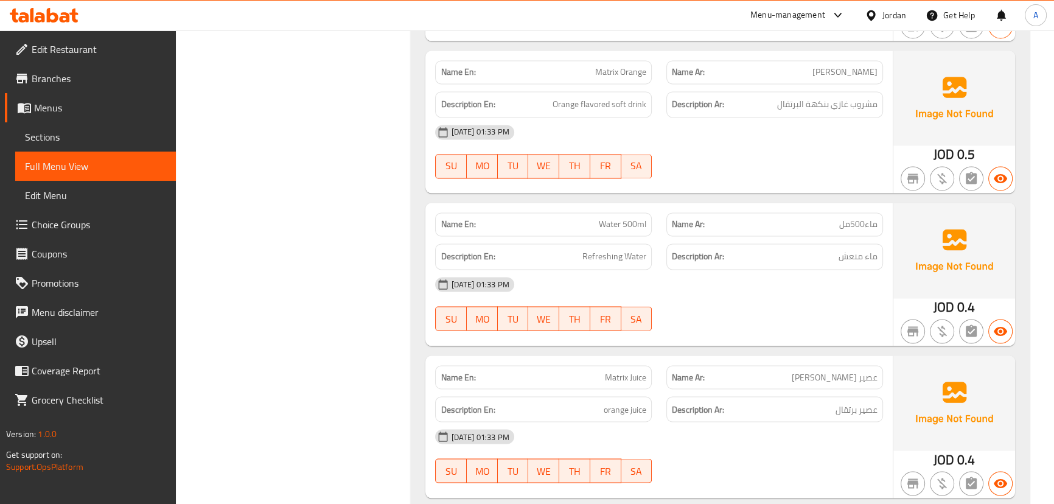
scroll to position [2601, 0]
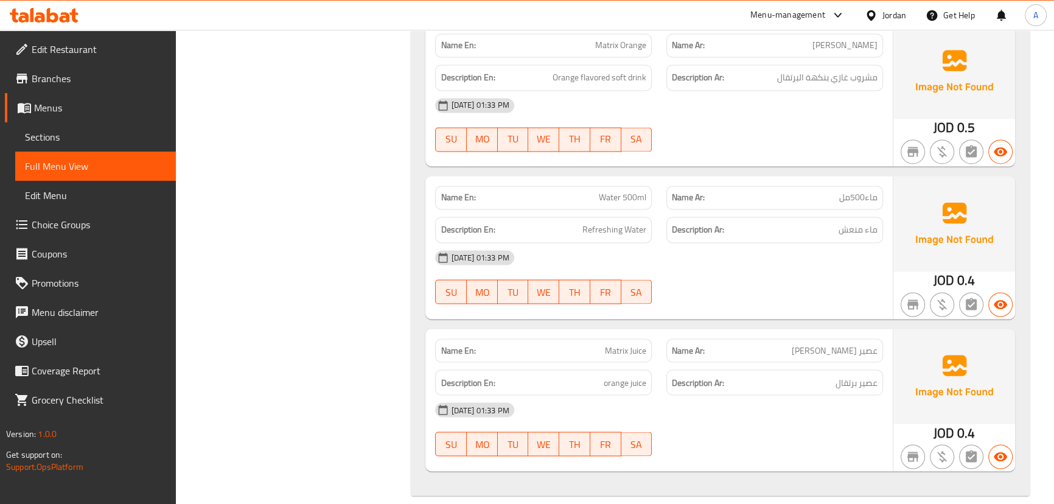
drag, startPoint x: 555, startPoint y: 377, endPoint x: 692, endPoint y: 396, distance: 138.2
click at [663, 388] on div "Name En: Matrix Juice Name Ar: عصير ماتريكس Description En: orange juice Descri…" at bounding box center [658, 400] width 467 height 142
click at [705, 403] on div "17-09-2025 01:33 PM" at bounding box center [659, 409] width 462 height 29
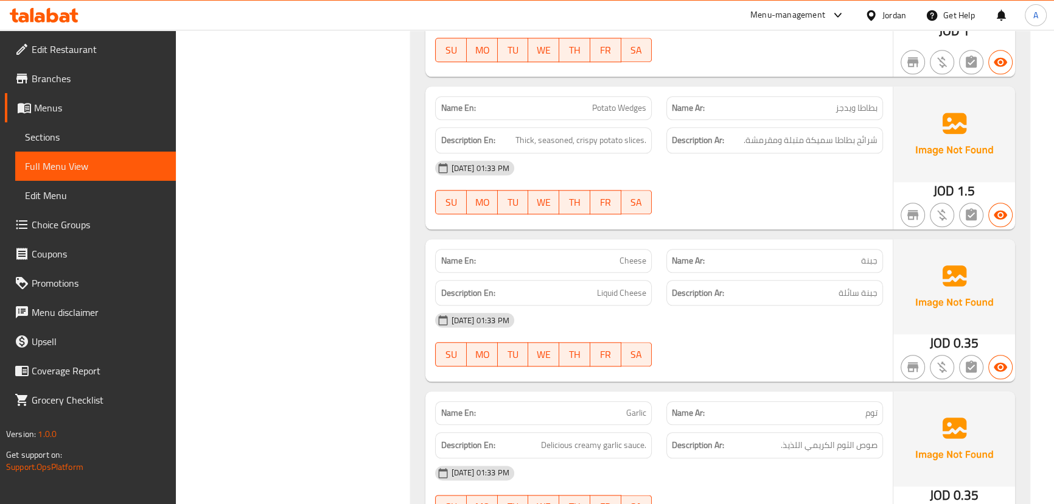
scroll to position [1772, 0]
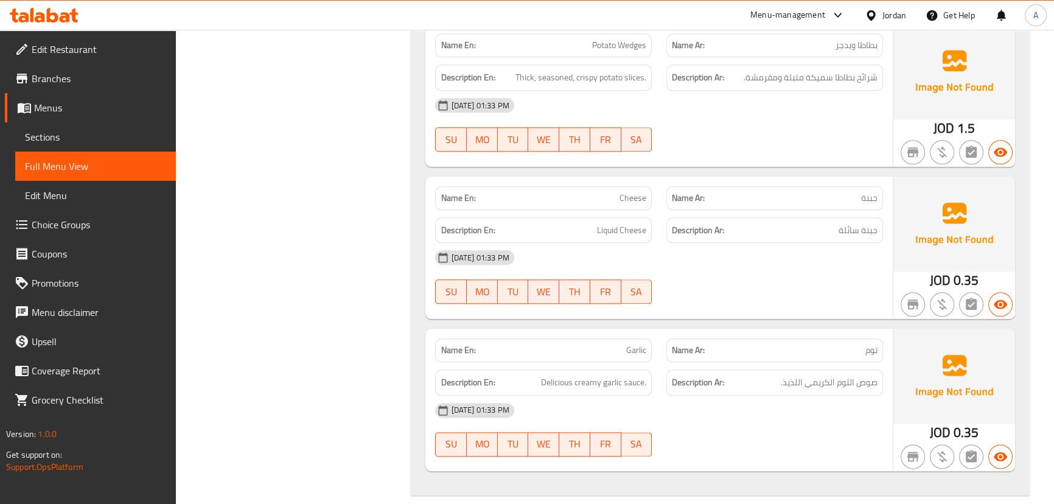
click at [636, 344] on span "Garlic" at bounding box center [636, 350] width 20 height 13
copy span "Garlic"
click at [80, 148] on link "Sections" at bounding box center [95, 136] width 161 height 29
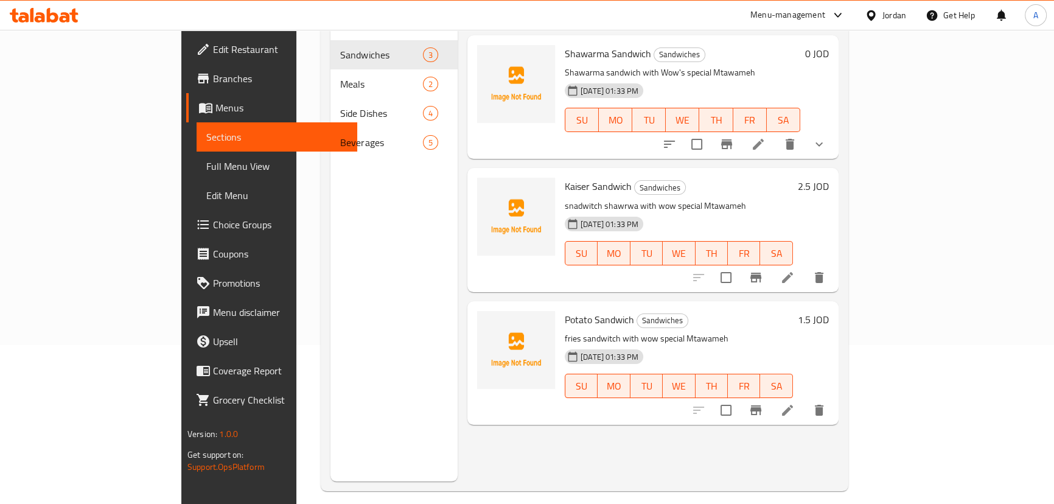
scroll to position [5, 0]
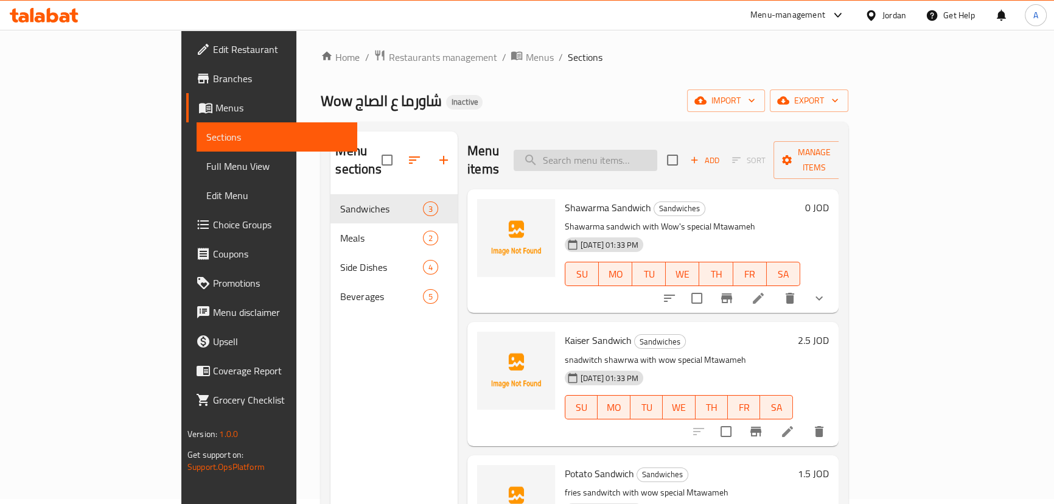
click at [648, 150] on input "search" at bounding box center [585, 160] width 144 height 21
paste input "Garlic"
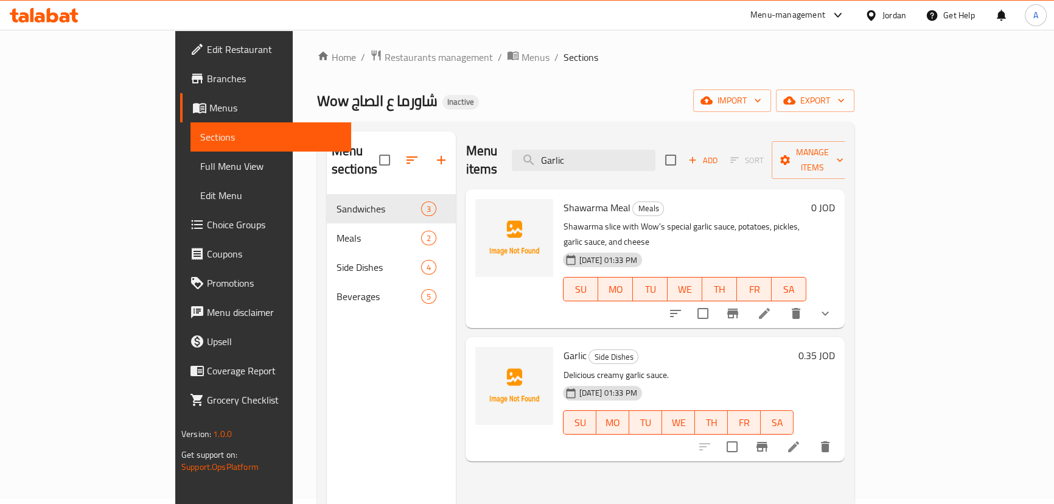
type input "Garlic"
drag, startPoint x: 958, startPoint y: 414, endPoint x: 951, endPoint y: 436, distance: 23.1
click at [844, 436] on div "Menu items Garlic Add Sort Manage items Shawarma Meal Meals Shawarma slice with…" at bounding box center [650, 383] width 389 height 504
drag, startPoint x: 728, startPoint y: 206, endPoint x: 553, endPoint y: 215, distance: 174.8
click at [558, 215] on div "Shawarma Meal Meals Shawarma slice with Wow's special garlic sauce, potatoes, p…" at bounding box center [684, 258] width 253 height 129
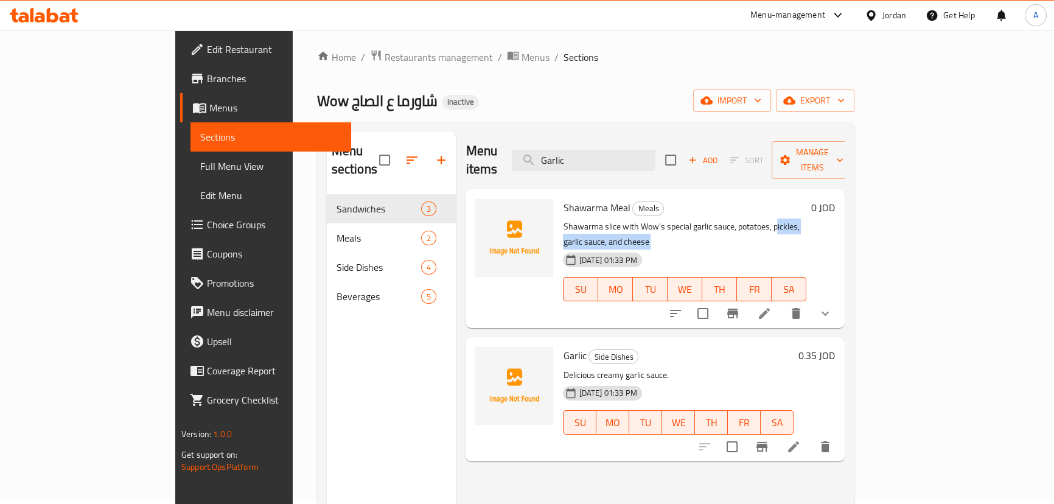
click at [558, 248] on div "17-09-2025 01:33 PM" at bounding box center [589, 260] width 63 height 24
drag, startPoint x: 554, startPoint y: 209, endPoint x: 343, endPoint y: 209, distance: 211.1
click at [563, 219] on p "Shawarma slice with Wow's special garlic sauce, potatoes, pickles, garlic sauce…" at bounding box center [684, 234] width 243 height 30
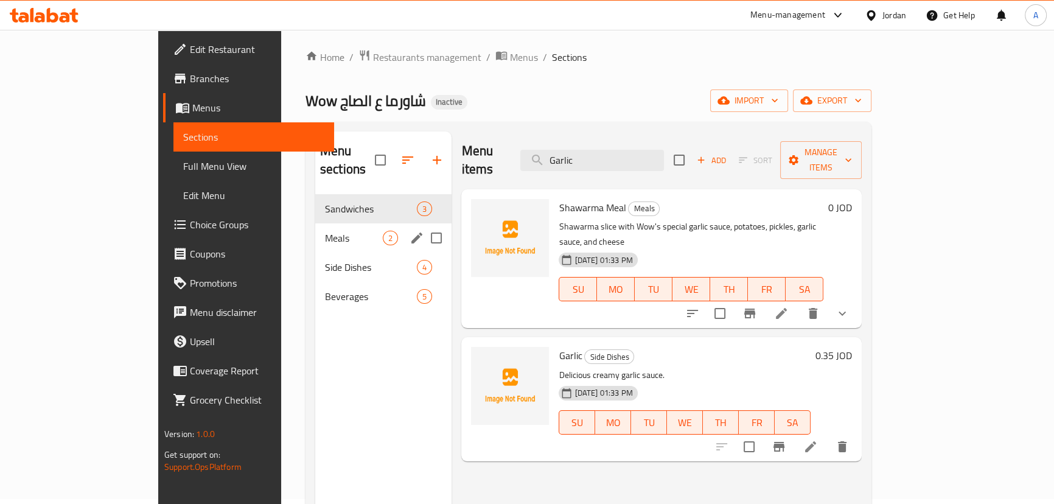
click at [315, 223] on div "Meals 2" at bounding box center [383, 237] width 137 height 29
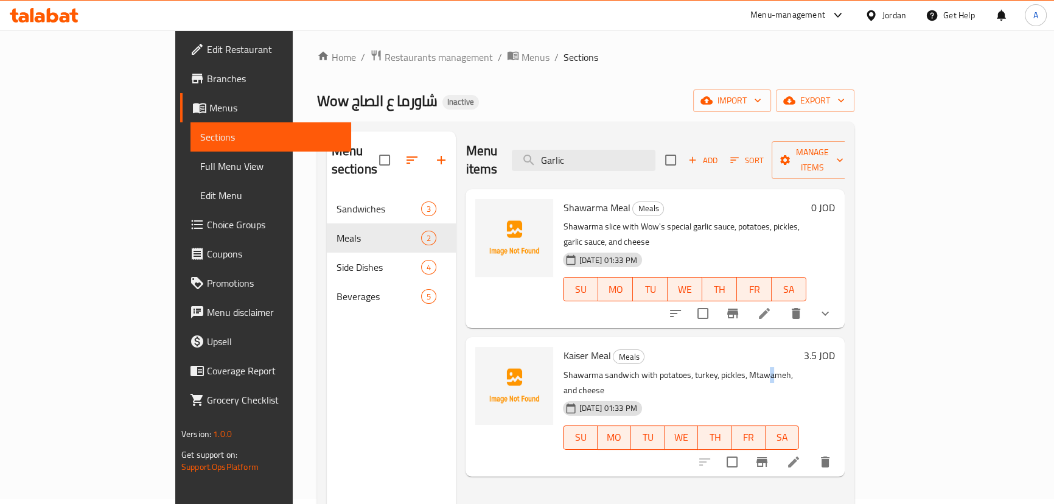
click at [725, 367] on p "Shawarma sandwich with potatoes, turkey, pickles, Mtawameh, and cheese" at bounding box center [681, 382] width 236 height 30
click at [722, 367] on p "Shawarma sandwich with potatoes, turkey, pickles, Mtawameh, and cheese" at bounding box center [681, 382] width 236 height 30
drag, startPoint x: 722, startPoint y: 339, endPoint x: 728, endPoint y: 340, distance: 6.1
click at [723, 367] on p "Shawarma sandwich with potatoes, turkey, pickles, Mtawameh, and cheese" at bounding box center [681, 382] width 236 height 30
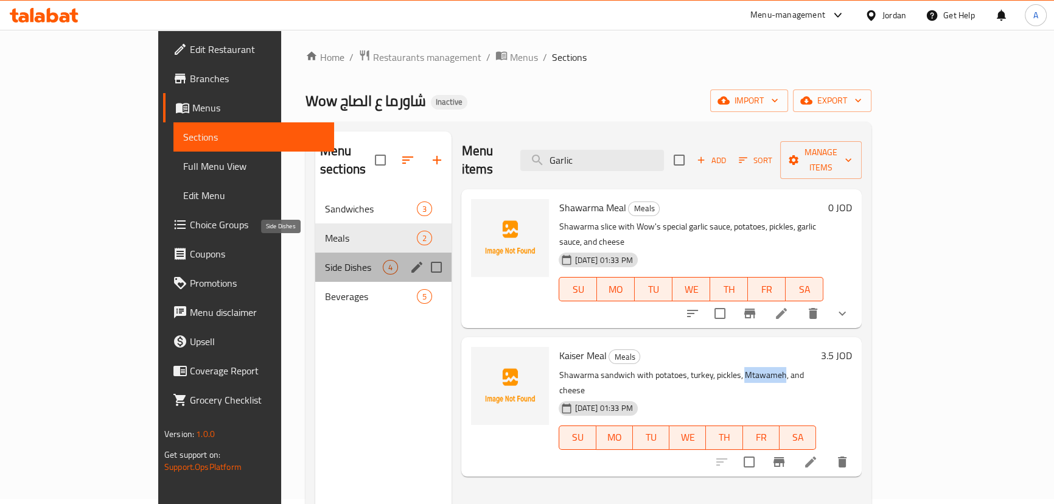
click at [325, 260] on span "Side Dishes" at bounding box center [354, 267] width 58 height 15
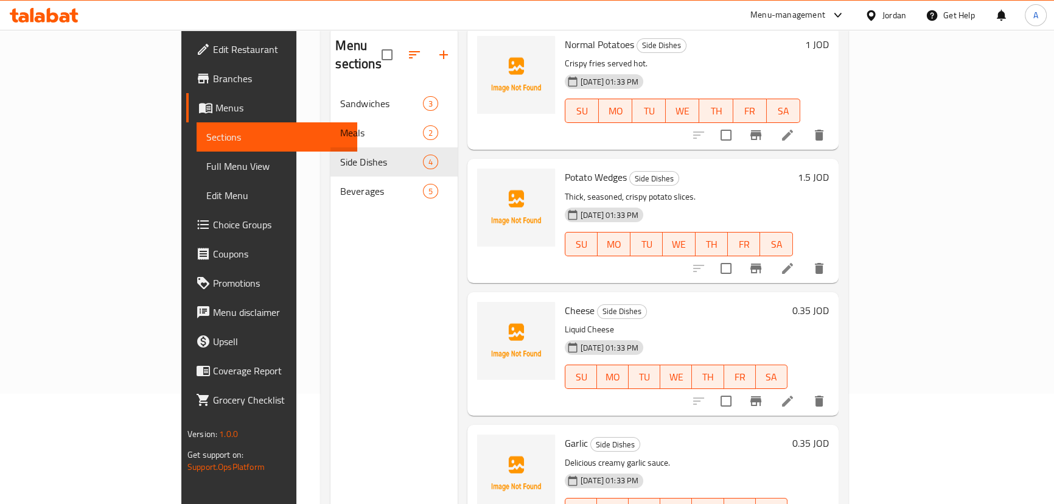
scroll to position [170, 0]
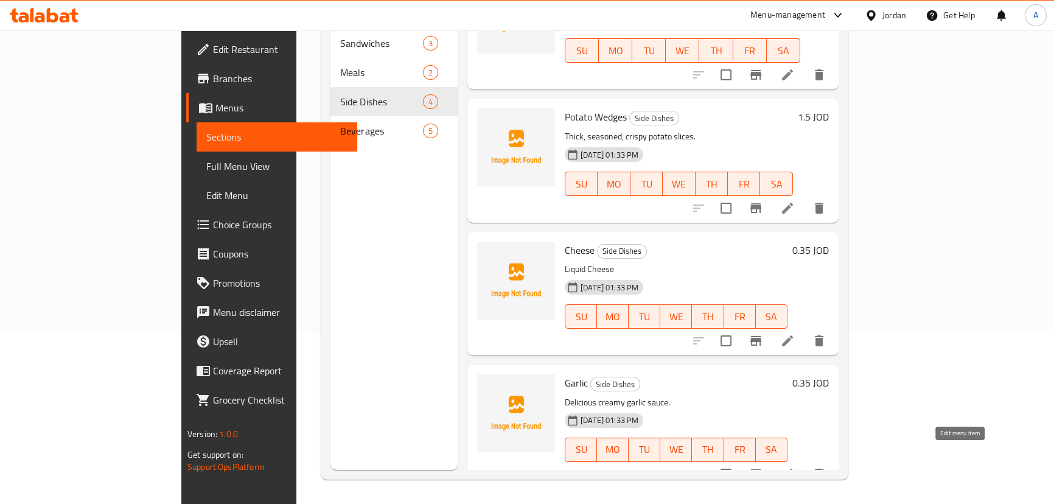
click at [795, 467] on icon at bounding box center [787, 474] width 15 height 15
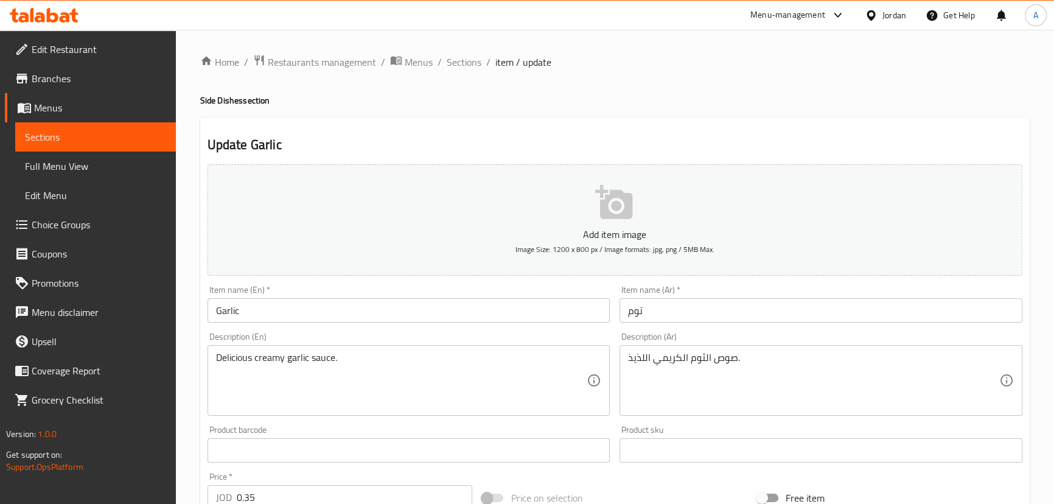
click at [228, 314] on input "Garlic" at bounding box center [408, 310] width 403 height 24
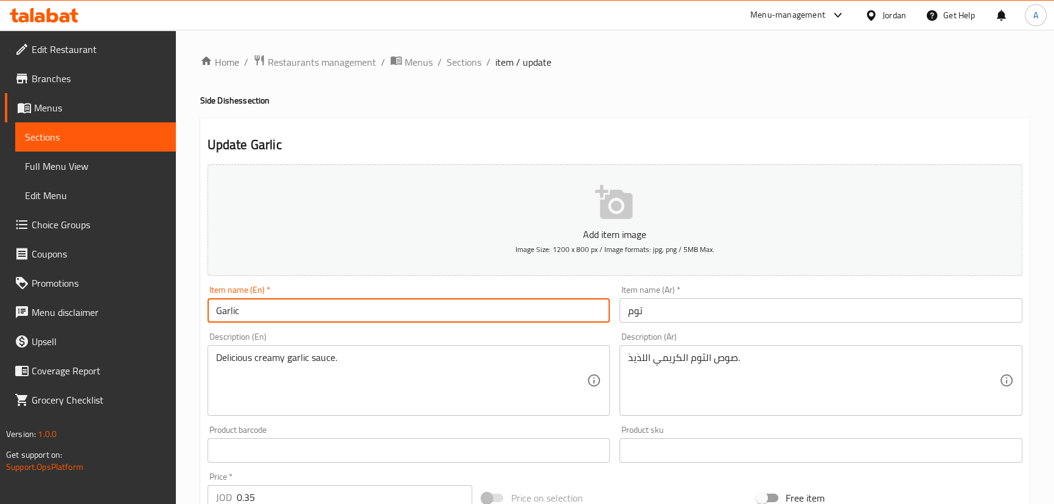
click at [228, 314] on input "Garlic" at bounding box center [408, 310] width 403 height 24
paste input "Mtawameh"
type input "Mtawameh"
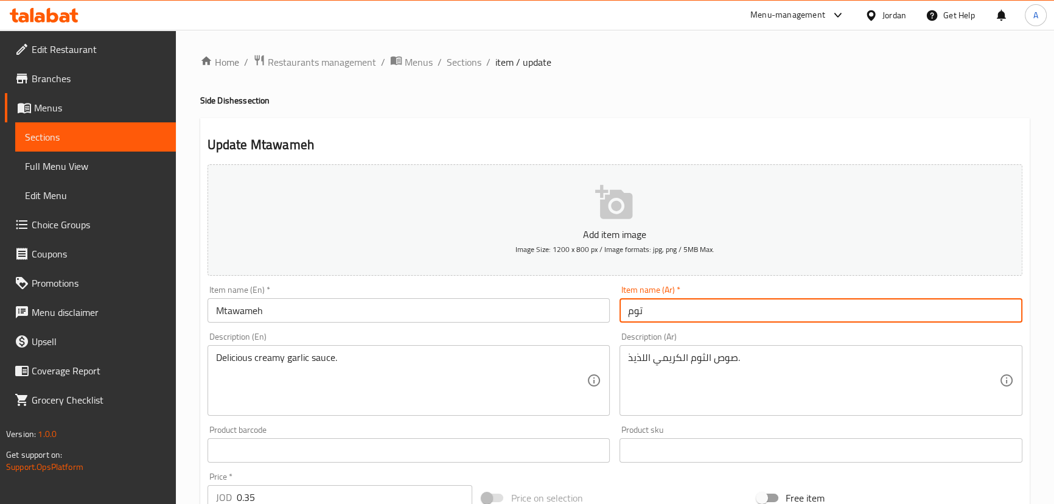
drag, startPoint x: 645, startPoint y: 309, endPoint x: 621, endPoint y: 309, distance: 24.3
click at [621, 309] on input "توم" at bounding box center [820, 310] width 403 height 24
type input "مثومة"
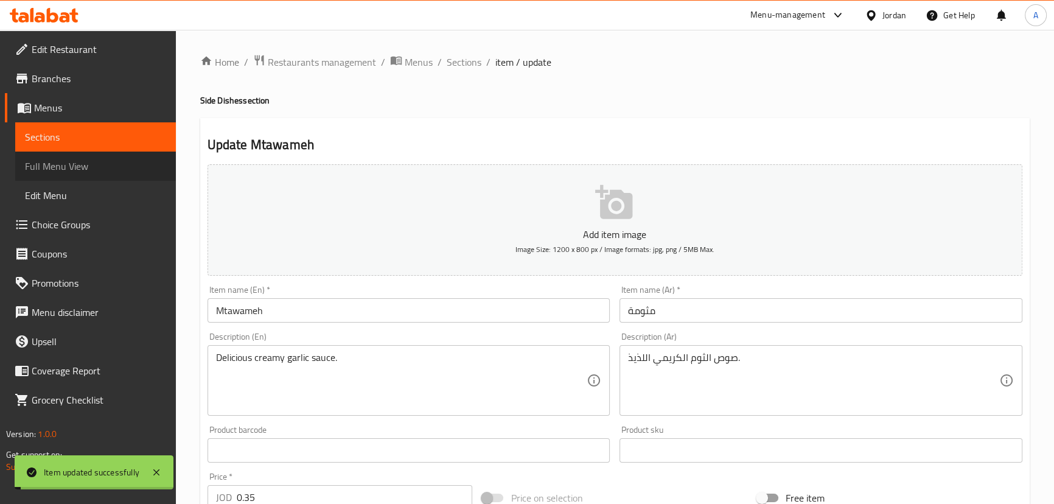
click at [57, 164] on span "Full Menu View" at bounding box center [95, 166] width 141 height 15
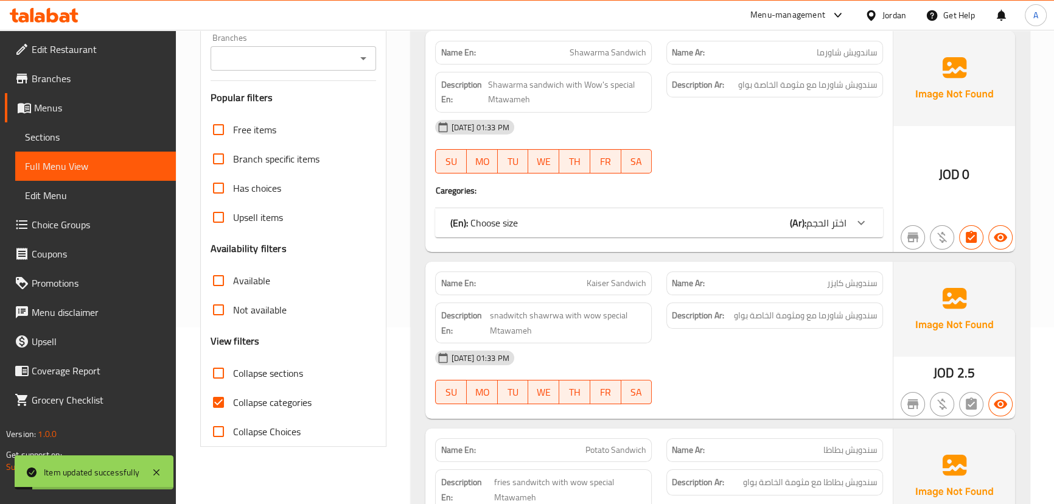
scroll to position [221, 0]
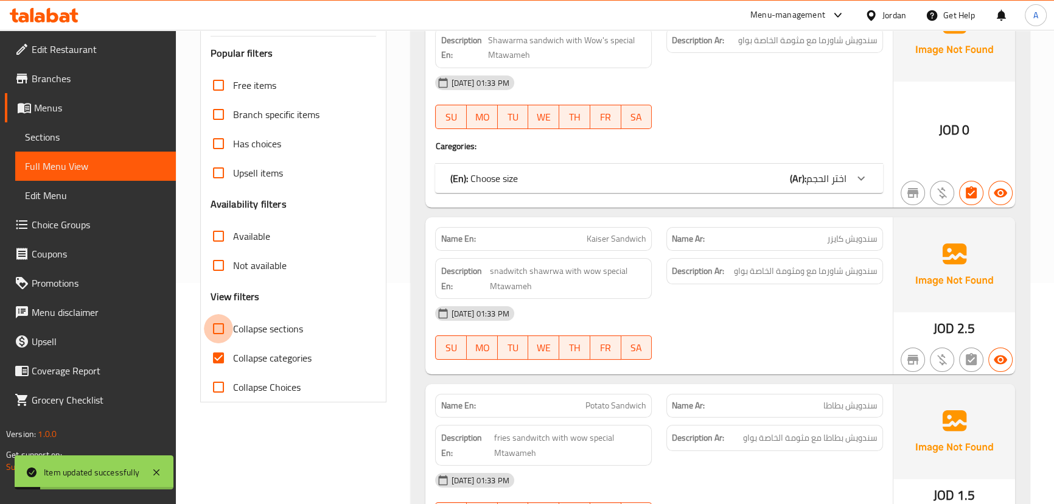
click at [225, 341] on input "Collapse sections" at bounding box center [218, 328] width 29 height 29
checkbox input "true"
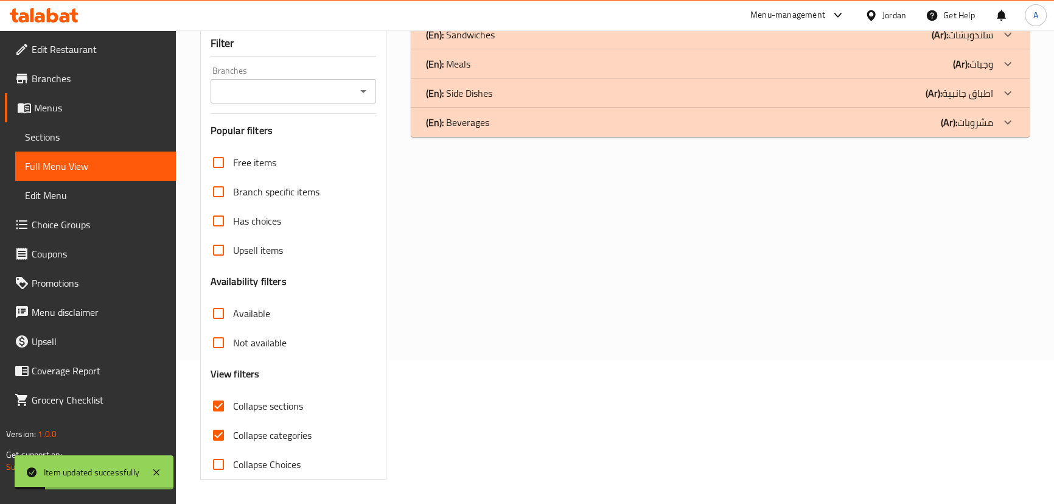
scroll to position [143, 0]
drag, startPoint x: 225, startPoint y: 359, endPoint x: 225, endPoint y: 347, distance: 12.2
click at [225, 360] on div "Free items Branch specific items Has choices Upsell items Availability filters …" at bounding box center [294, 313] width 166 height 331
click at [231, 435] on input "Collapse categories" at bounding box center [218, 435] width 29 height 29
checkbox input "false"
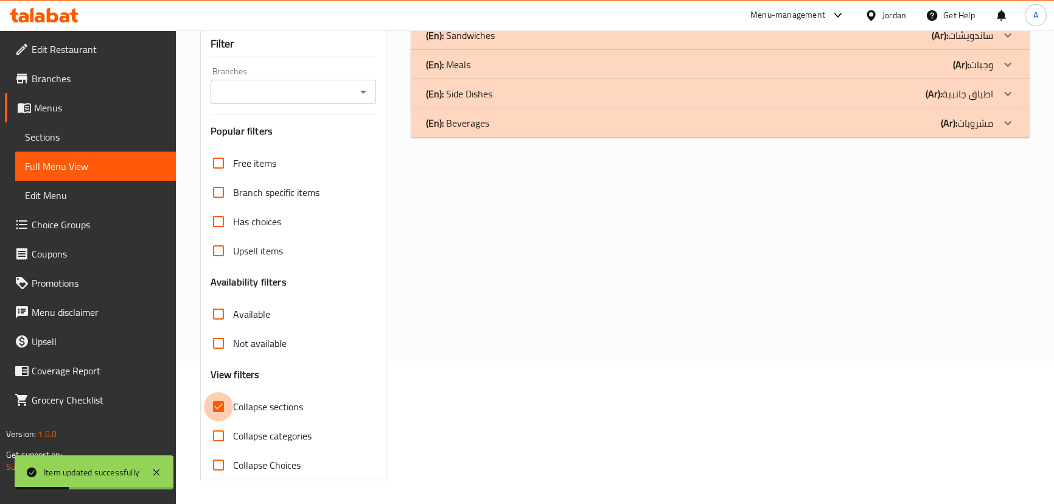
click at [227, 411] on input "Collapse sections" at bounding box center [218, 406] width 29 height 29
checkbox input "false"
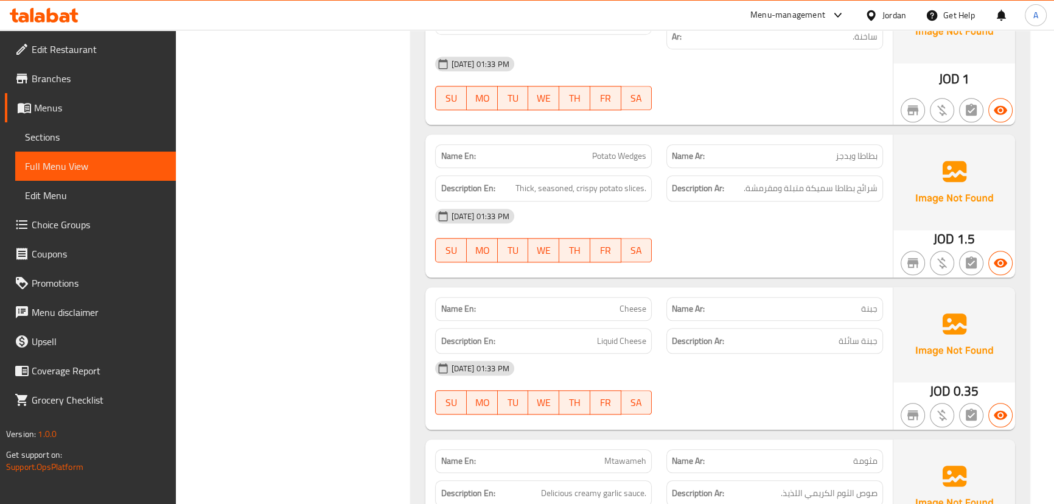
scroll to position [0, 0]
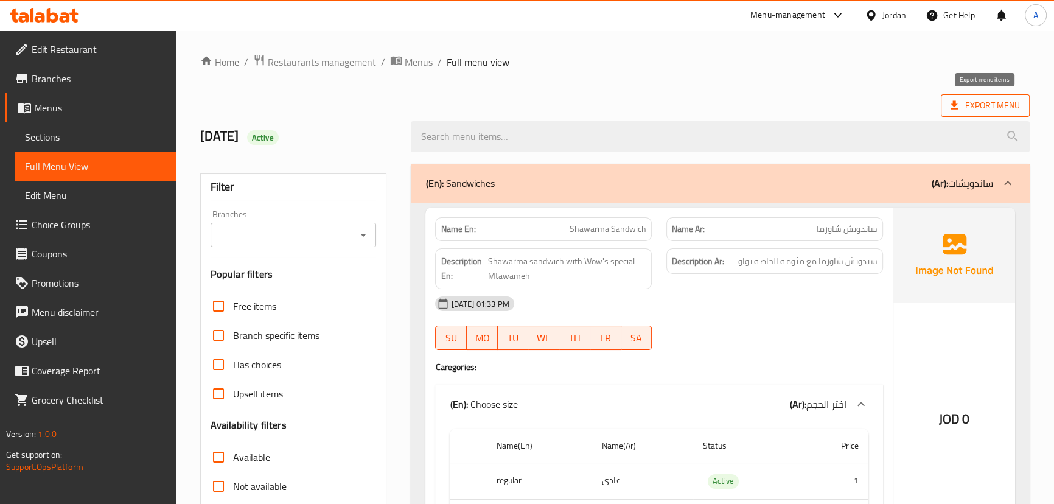
click at [1009, 102] on span "Export Menu" at bounding box center [984, 105] width 69 height 15
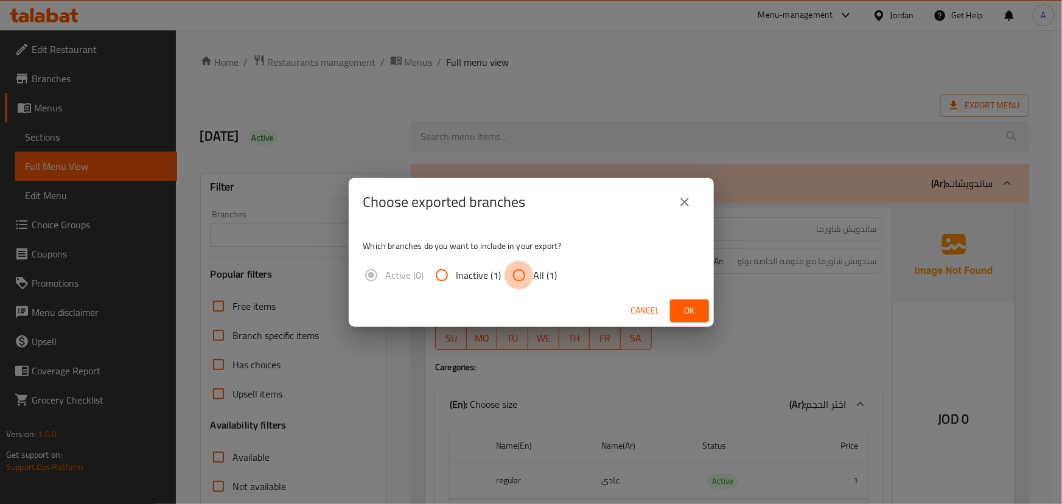
click at [527, 278] on input "All (1)" at bounding box center [518, 274] width 29 height 29
radio input "true"
click at [697, 314] on span "Ok" at bounding box center [689, 310] width 19 height 15
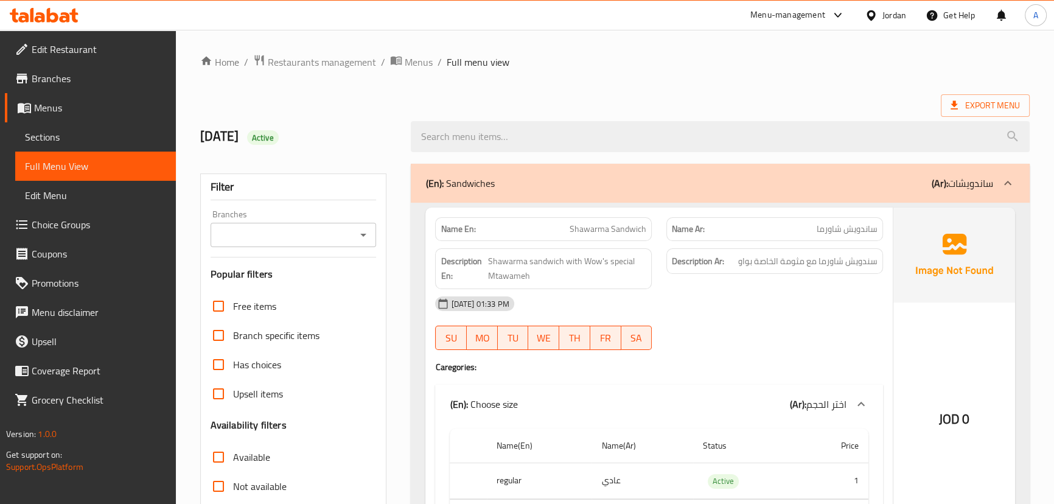
drag, startPoint x: 633, startPoint y: 88, endPoint x: 600, endPoint y: 88, distance: 32.9
click at [59, 75] on span "Branches" at bounding box center [99, 78] width 134 height 15
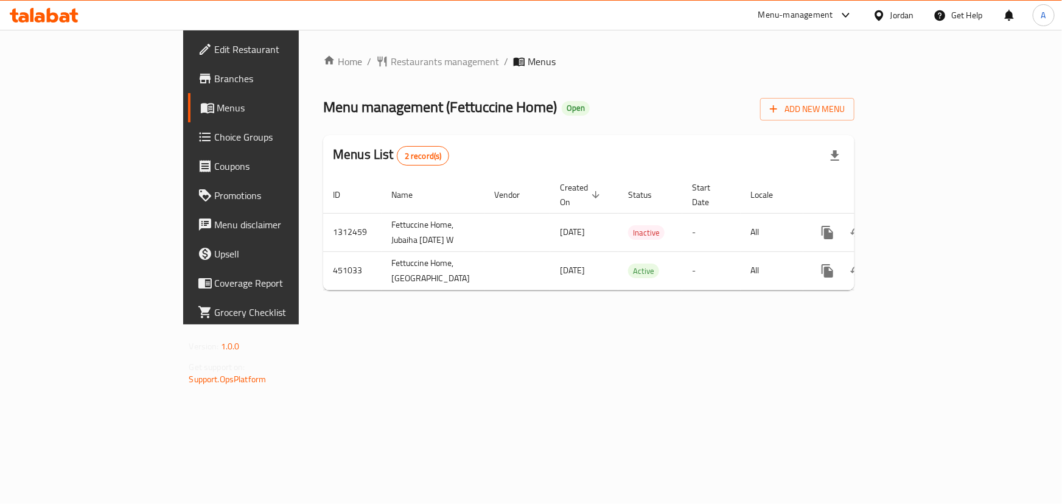
click at [215, 81] on span "Branches" at bounding box center [283, 78] width 136 height 15
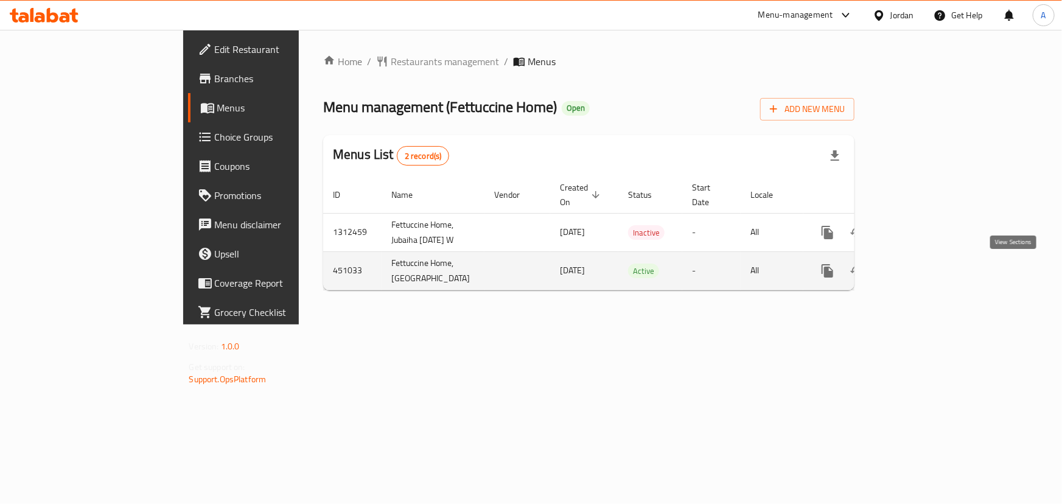
click at [930, 279] on link "enhanced table" at bounding box center [914, 270] width 29 height 29
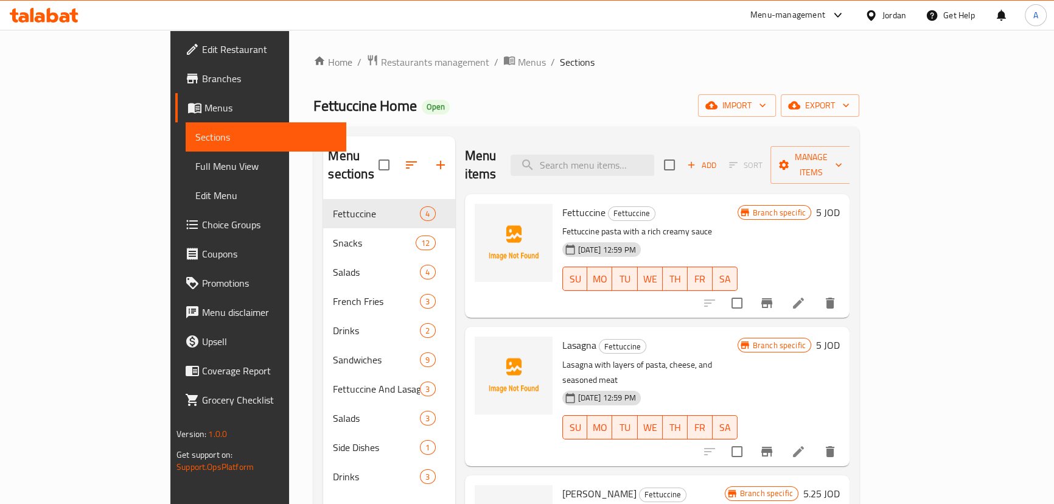
click at [195, 161] on span "Full Menu View" at bounding box center [265, 166] width 141 height 15
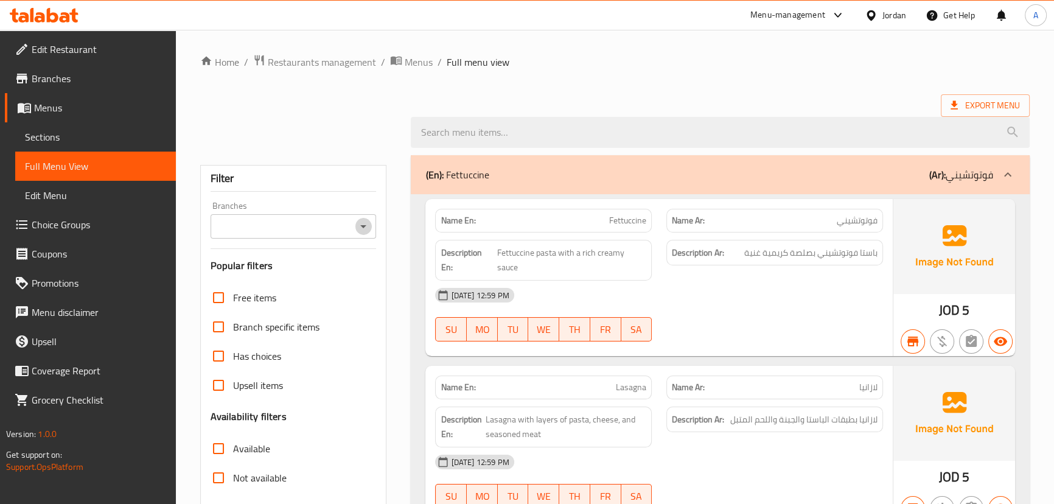
click at [363, 233] on icon "Open" at bounding box center [363, 226] width 15 height 15
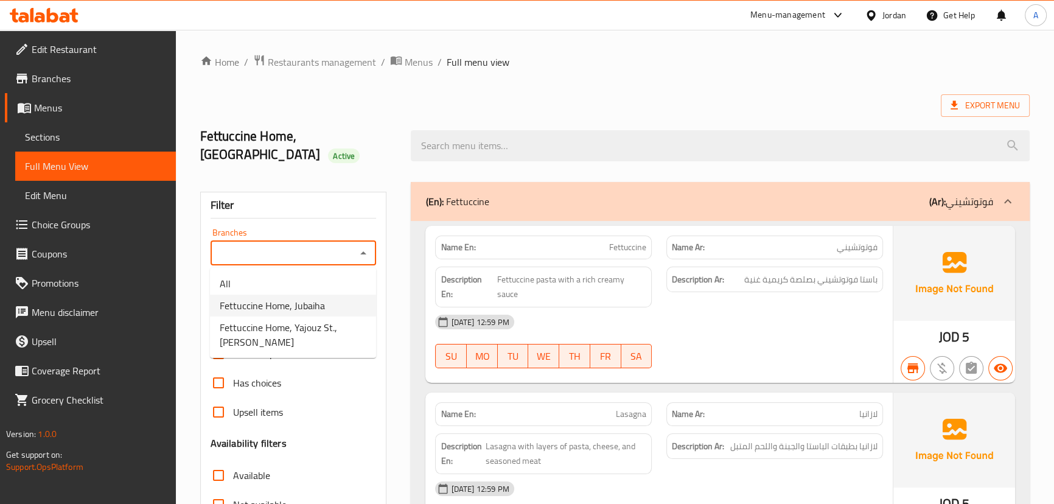
click at [293, 305] on span "Fettuccine Home, Jubaiha" at bounding box center [272, 305] width 105 height 15
type input "Fettuccine Home, Jubaiha"
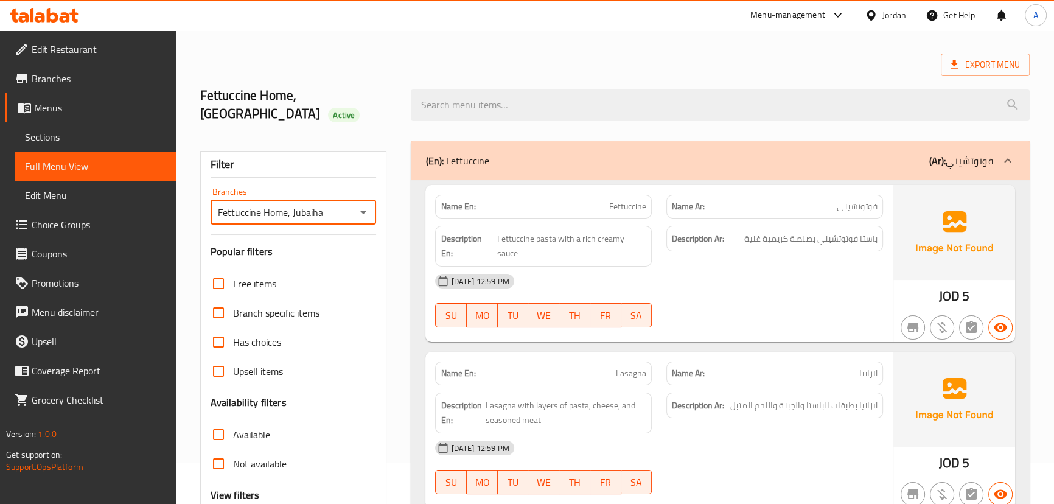
scroll to position [221, 0]
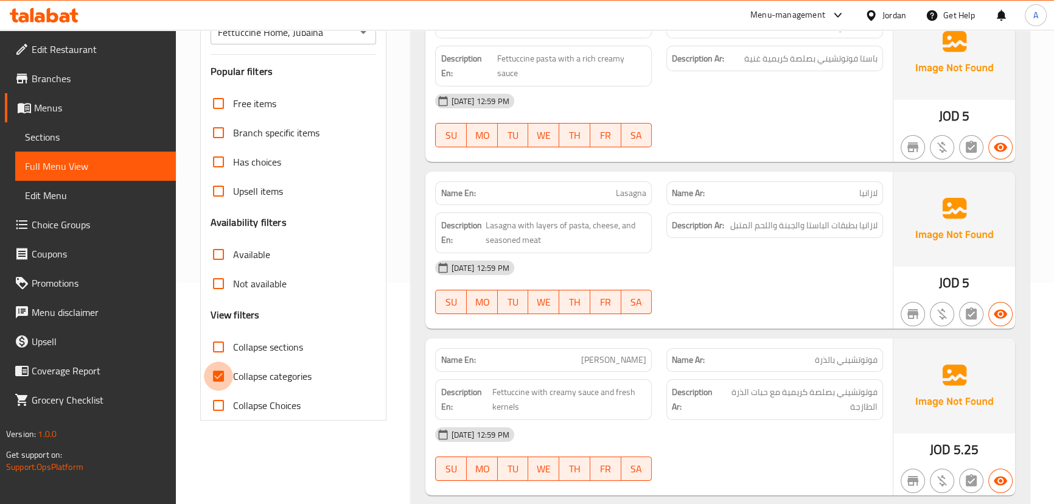
drag, startPoint x: 221, startPoint y: 376, endPoint x: 226, endPoint y: 368, distance: 9.3
click at [221, 374] on input "Collapse categories" at bounding box center [218, 375] width 29 height 29
checkbox input "false"
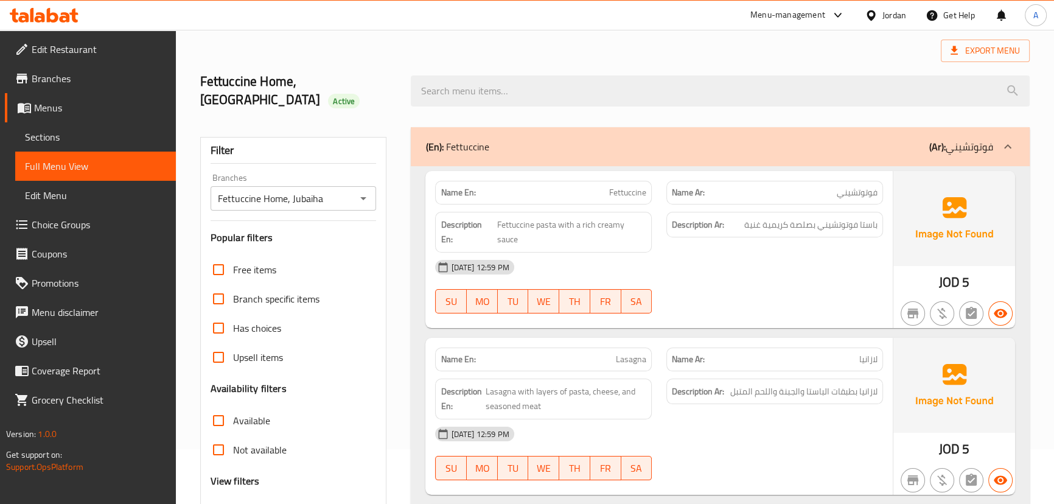
scroll to position [0, 0]
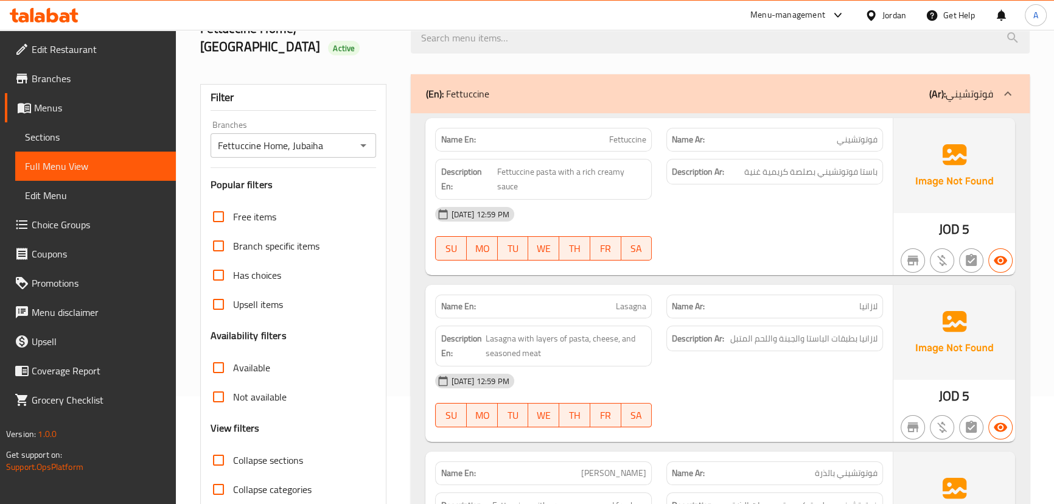
scroll to position [110, 0]
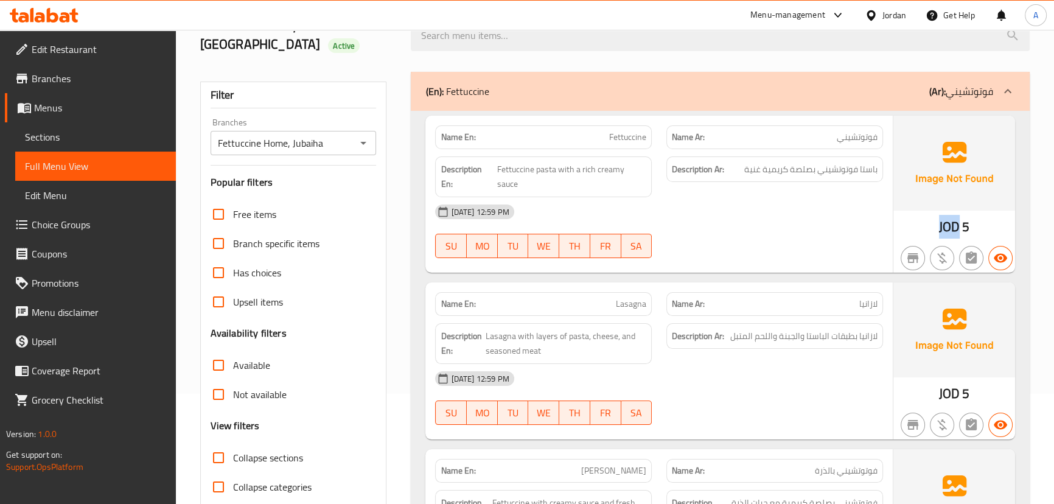
drag, startPoint x: 957, startPoint y: 217, endPoint x: 938, endPoint y: 218, distance: 18.9
click at [939, 218] on span "JOD" at bounding box center [949, 227] width 21 height 24
copy span "JOD"
click at [743, 214] on div "17-09-2025 12:59 PM SU MO TU WE TH FR SA" at bounding box center [659, 231] width 462 height 68
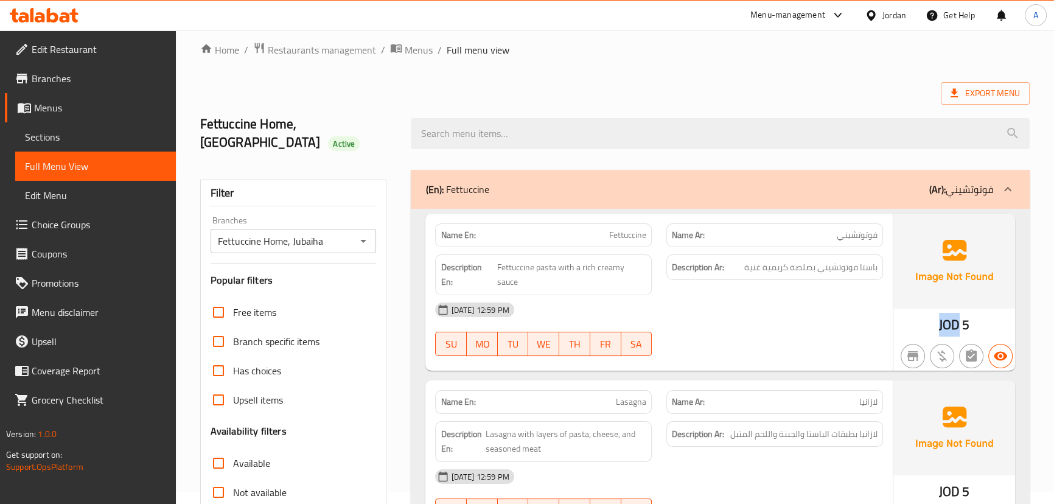
scroll to position [0, 0]
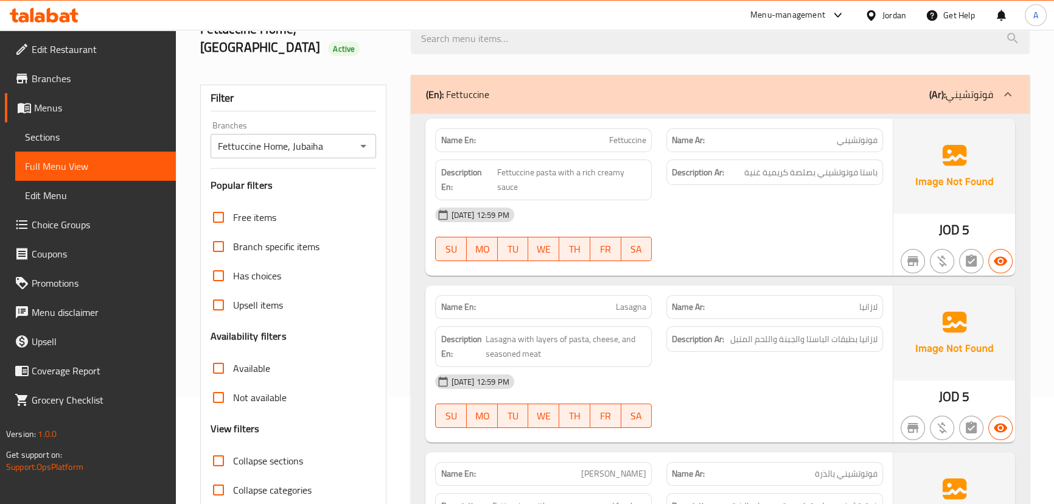
scroll to position [110, 0]
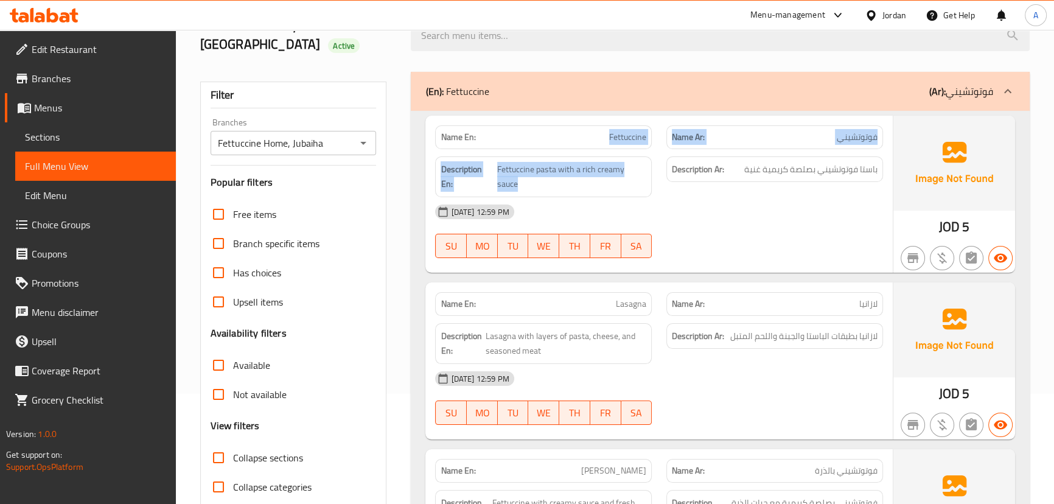
drag, startPoint x: 568, startPoint y: 129, endPoint x: 703, endPoint y: 186, distance: 146.4
click at [691, 175] on div "Name En: Fettuccine Name Ar: فوتوتشيني Description En: Fettuccine pasta with a …" at bounding box center [658, 194] width 467 height 157
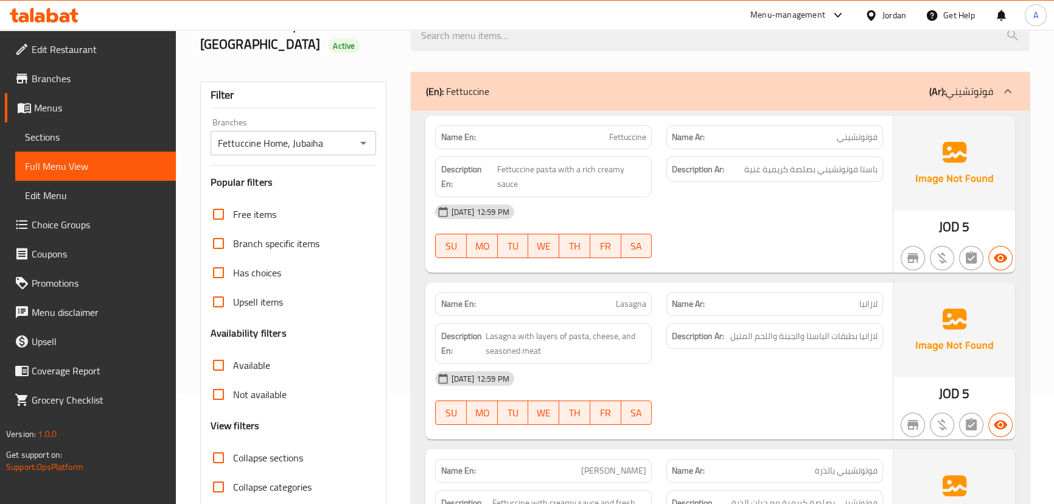
click at [754, 251] on div at bounding box center [774, 258] width 231 height 15
drag, startPoint x: 614, startPoint y: 117, endPoint x: 679, endPoint y: 162, distance: 79.0
click at [673, 150] on div "Name En: Fettuccine Name Ar: فوتوتشيني Description En: Fettuccine pasta with a …" at bounding box center [658, 194] width 467 height 157
drag, startPoint x: 777, startPoint y: 224, endPoint x: 790, endPoint y: 214, distance: 16.9
click at [777, 223] on div "17-09-2025 12:59 PM SU MO TU WE TH FR SA" at bounding box center [659, 231] width 462 height 68
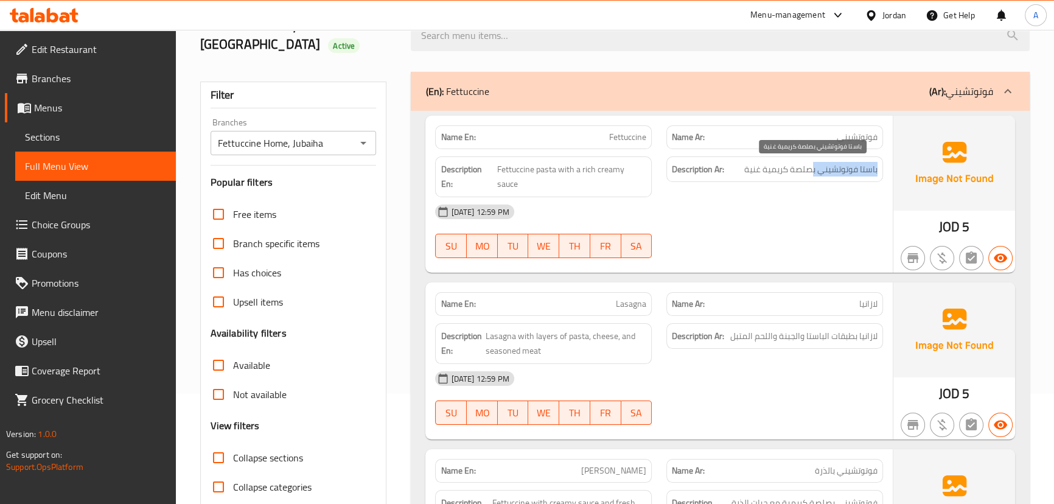
drag, startPoint x: 812, startPoint y: 169, endPoint x: 727, endPoint y: 167, distance: 84.6
click at [727, 167] on h6 "Description Ar: باستا فوتوتشيني بصلصة كريمية غنية" at bounding box center [775, 169] width 206 height 15
click at [736, 205] on div "[DATE] 12:59 PM" at bounding box center [659, 211] width 462 height 29
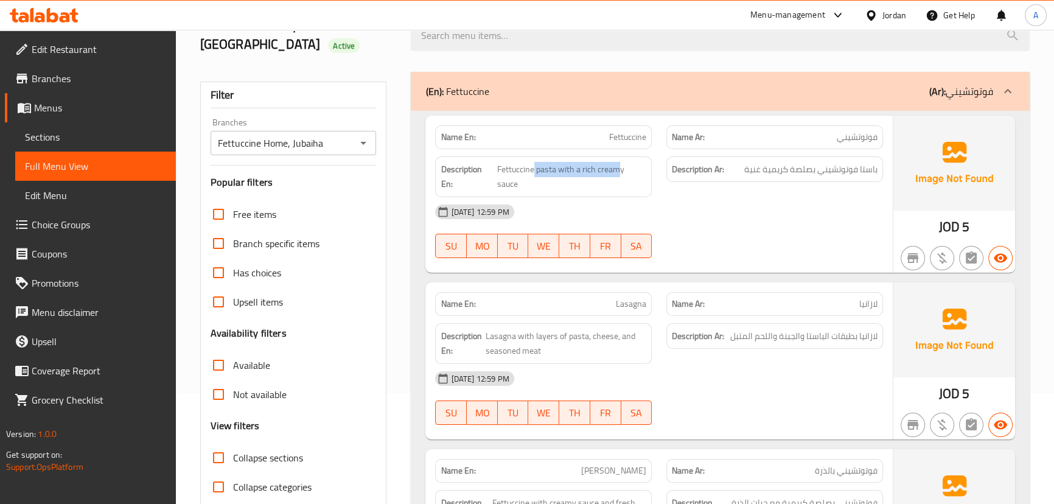
drag, startPoint x: 535, startPoint y: 158, endPoint x: 664, endPoint y: 197, distance: 135.1
click at [657, 193] on div "Name En: Fettuccine Name Ar: فوتوتشيني Description En: Fettuccine pasta with a …" at bounding box center [658, 194] width 467 height 157
click at [665, 197] on div "[DATE] 12:59 PM" at bounding box center [659, 211] width 462 height 29
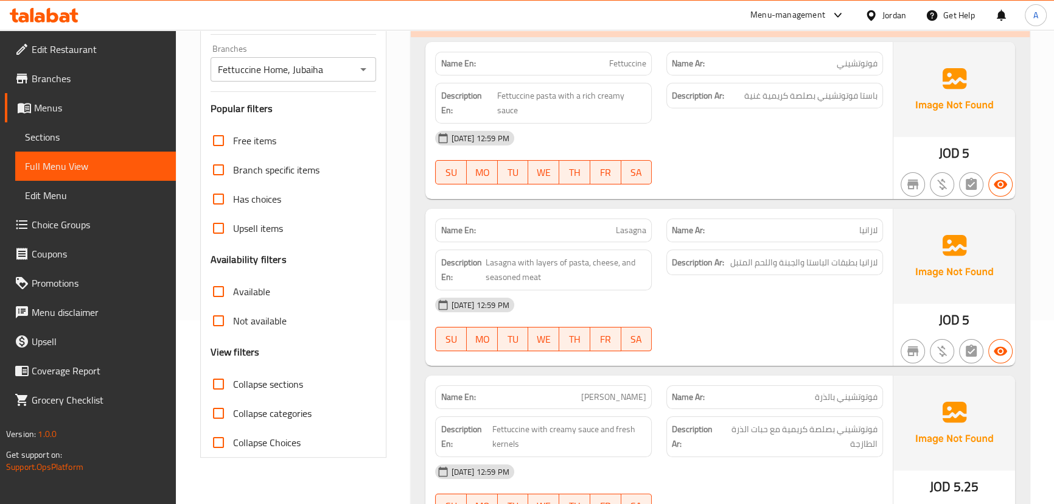
scroll to position [276, 0]
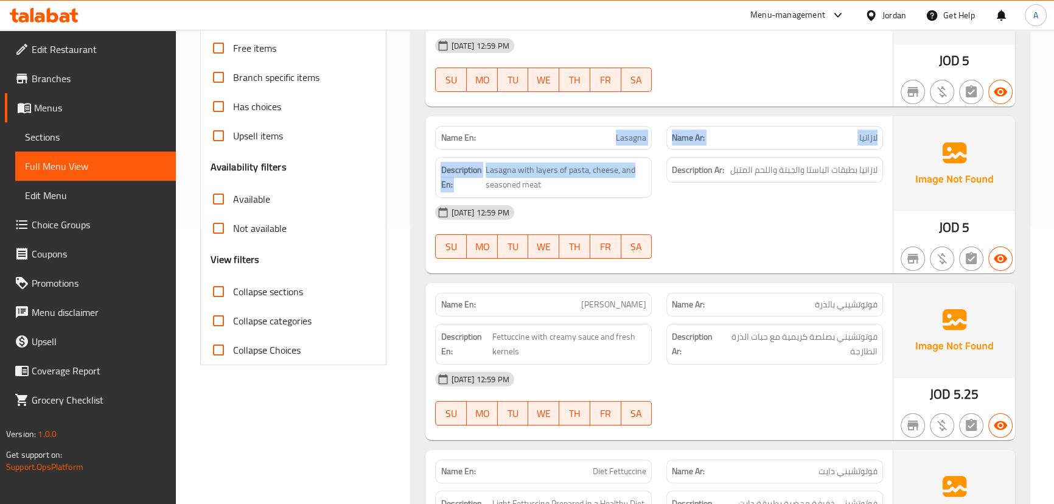
drag, startPoint x: 569, startPoint y: 113, endPoint x: 676, endPoint y: 158, distance: 115.6
click at [661, 144] on div "Name En: Lasagna Name Ar: لازانيا Description En: Lasagna with layers of pasta,…" at bounding box center [658, 194] width 467 height 157
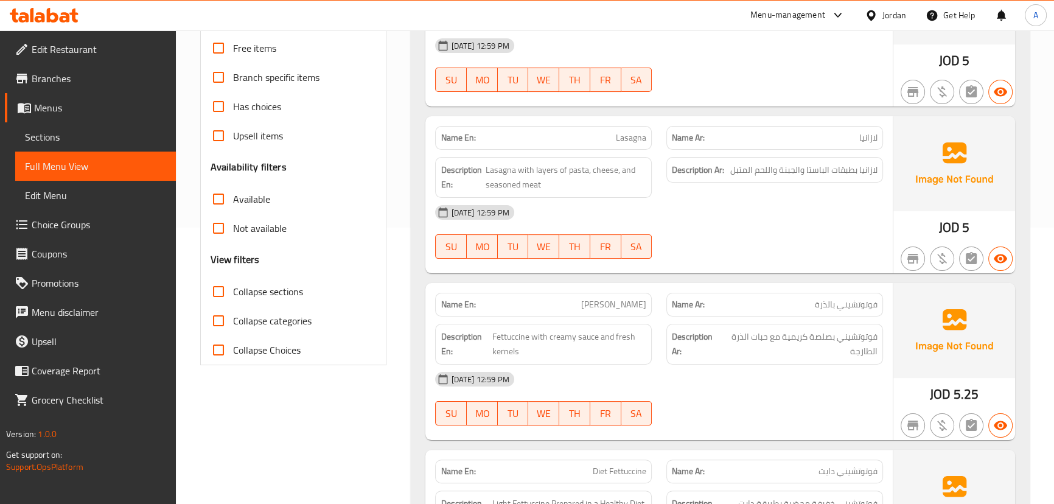
click at [722, 210] on div "[DATE] 12:59 PM" at bounding box center [659, 212] width 462 height 29
drag, startPoint x: 860, startPoint y: 151, endPoint x: 734, endPoint y: 210, distance: 139.1
click at [731, 162] on span "لازانيا بطبقات الباستا والجبنة واللحم المتبل" at bounding box center [803, 169] width 147 height 15
click at [754, 285] on div "Name Ar: فوتوتشيني بالذرة" at bounding box center [774, 304] width 231 height 38
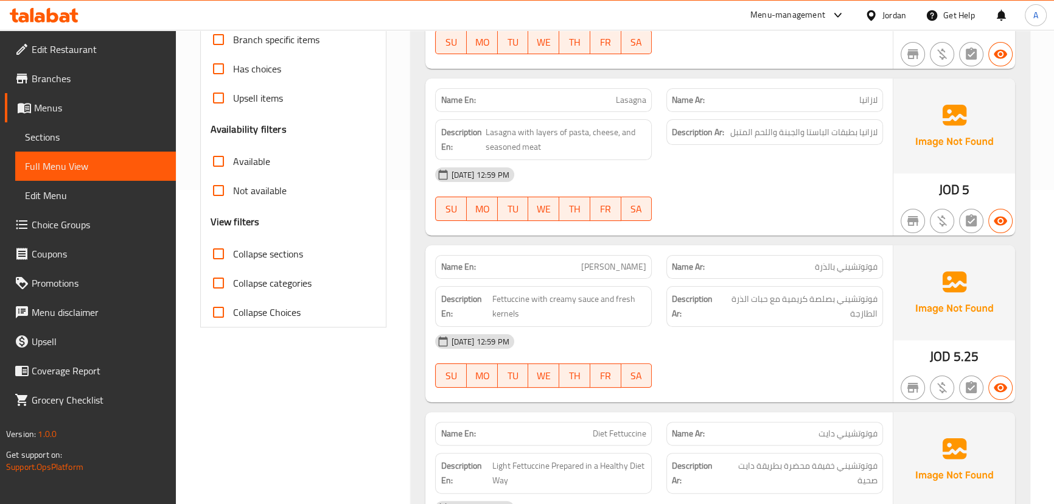
scroll to position [332, 0]
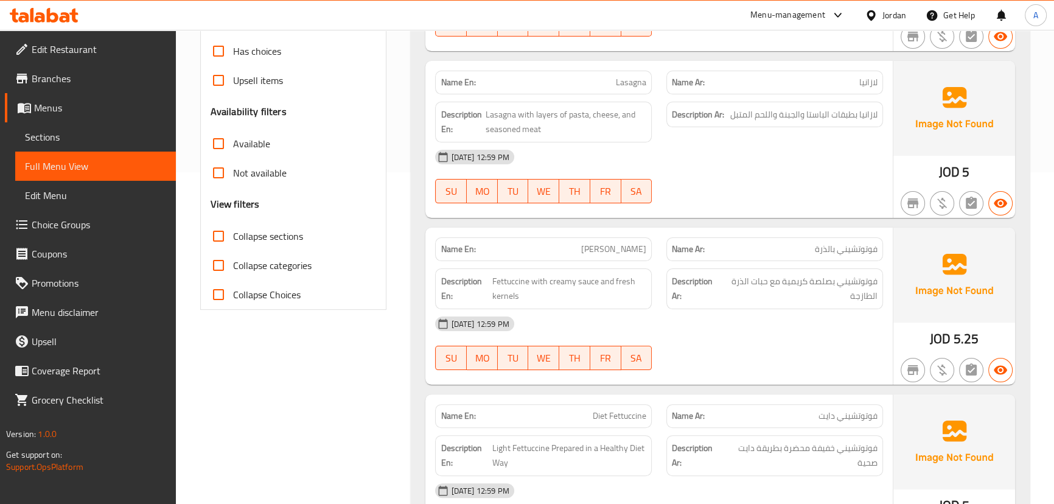
drag, startPoint x: 571, startPoint y: 244, endPoint x: 700, endPoint y: 214, distance: 132.5
click at [667, 230] on div "Name En: Corn Fettuccine Name Ar: فوتوتشيني بالذرة" at bounding box center [659, 249] width 462 height 38
click at [767, 177] on div "17-09-2025 12:59 PM SU MO TU WE TH FR SA" at bounding box center [659, 176] width 462 height 68
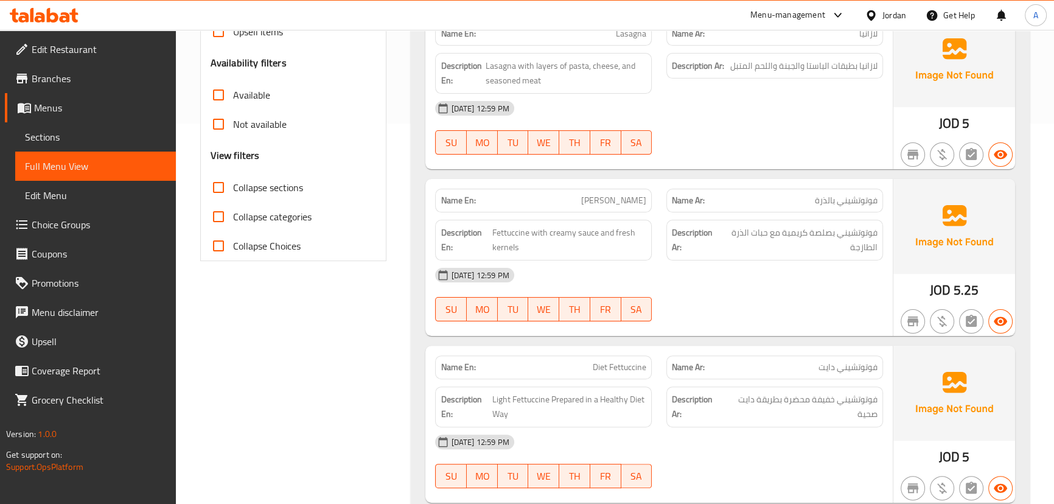
scroll to position [442, 0]
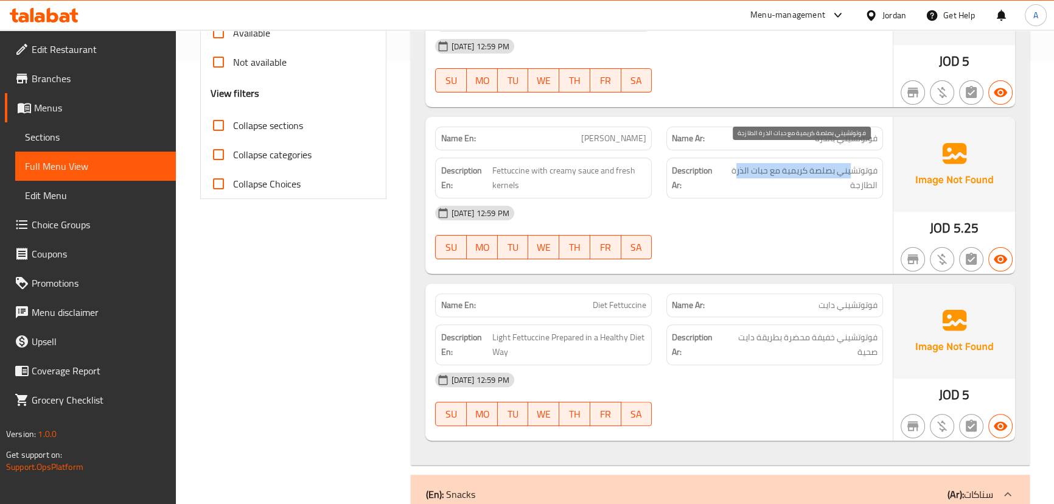
drag, startPoint x: 836, startPoint y: 151, endPoint x: 735, endPoint y: 149, distance: 101.0
click at [735, 163] on span "فوتوتشيني بصلصة كريمية مع حبات الذرة الطازجة" at bounding box center [799, 178] width 156 height 30
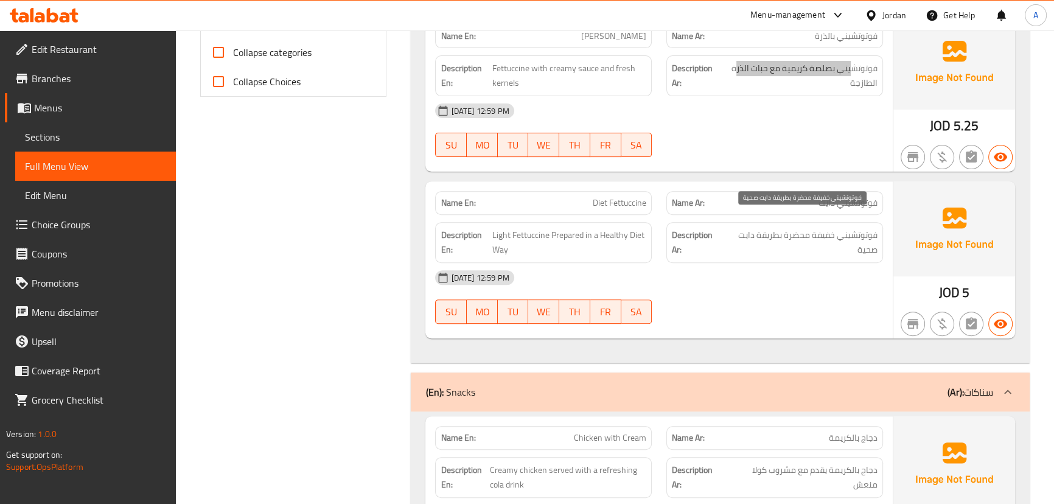
scroll to position [553, 0]
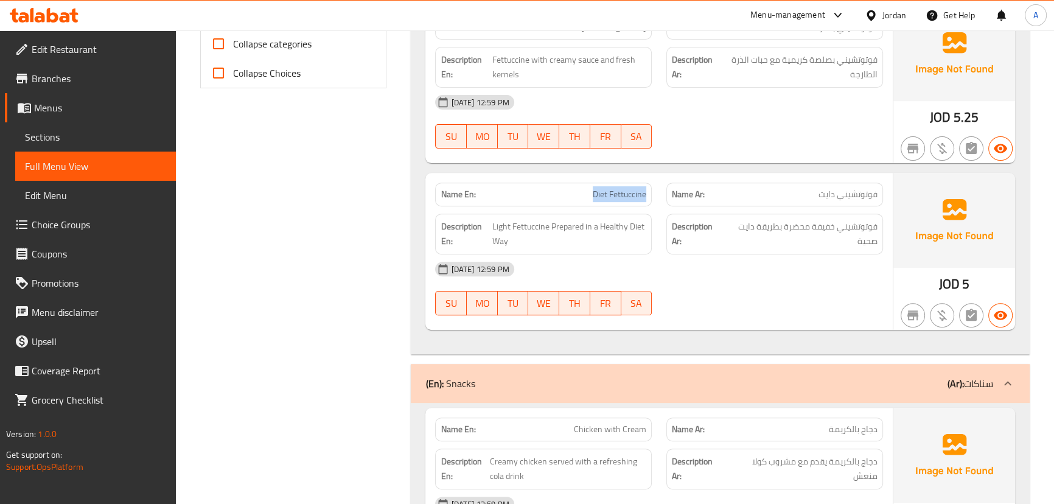
drag, startPoint x: 597, startPoint y: 181, endPoint x: 715, endPoint y: 231, distance: 127.6
click at [677, 202] on div "Name En: Diet Fettuccine Name Ar: فوتوتشيني دايت Description En: Light Fettucci…" at bounding box center [658, 251] width 467 height 157
click at [718, 234] on div "Description Ar: فوتوتشيني خفيفة محضرة بطريقة دايت صحية" at bounding box center [774, 234] width 217 height 41
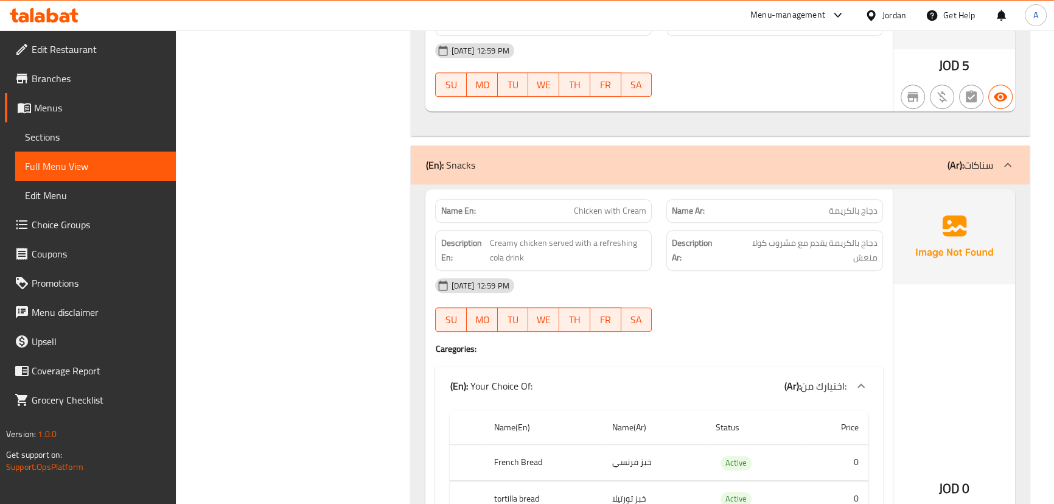
scroll to position [774, 0]
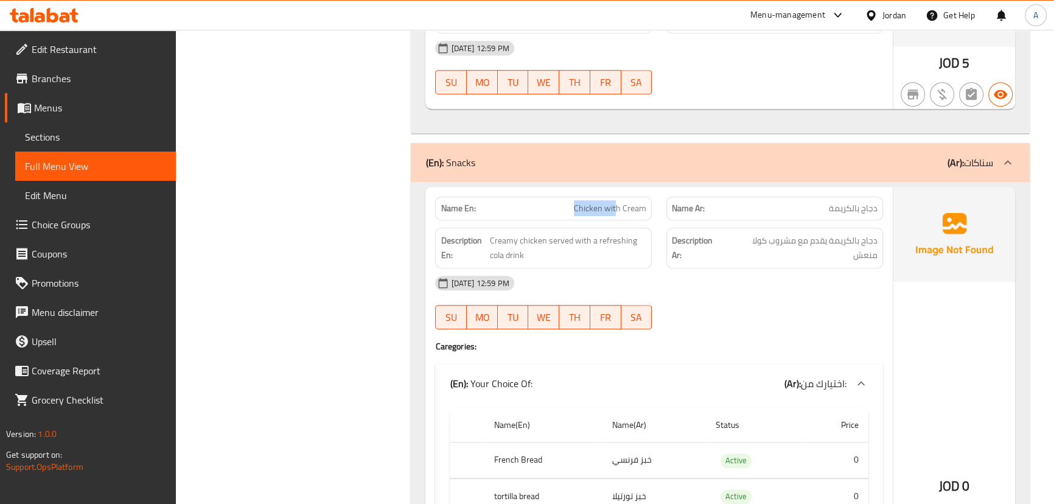
drag, startPoint x: 576, startPoint y: 196, endPoint x: 697, endPoint y: 212, distance: 122.8
click at [673, 207] on div "Name En: Chicken with Cream Name Ar: دجاج بالكريمة Description En: Creamy chick…" at bounding box center [658, 453] width 467 height 532
click at [758, 249] on div "Description Ar: دجاج بالكريمة يقدم مع مشروب كولا منعش" at bounding box center [774, 248] width 217 height 41
drag, startPoint x: 832, startPoint y: 221, endPoint x: 753, endPoint y: 220, distance: 78.5
click at [753, 233] on span "دجاج بالكريمة يقدم مع مشروب كولا منعش" at bounding box center [801, 248] width 151 height 30
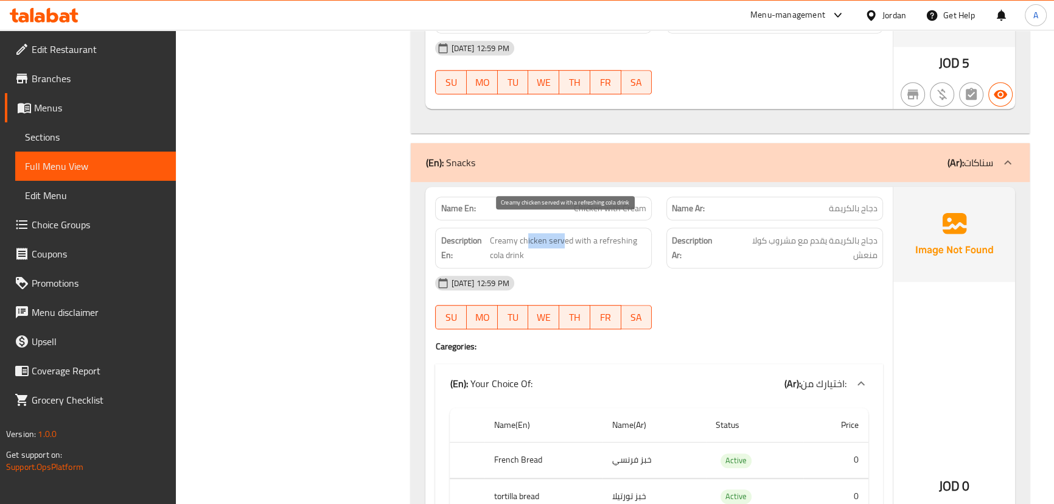
click at [571, 233] on span "Creamy chicken served with a refreshing cola drink" at bounding box center [568, 248] width 157 height 30
click at [900, 225] on img at bounding box center [954, 234] width 122 height 95
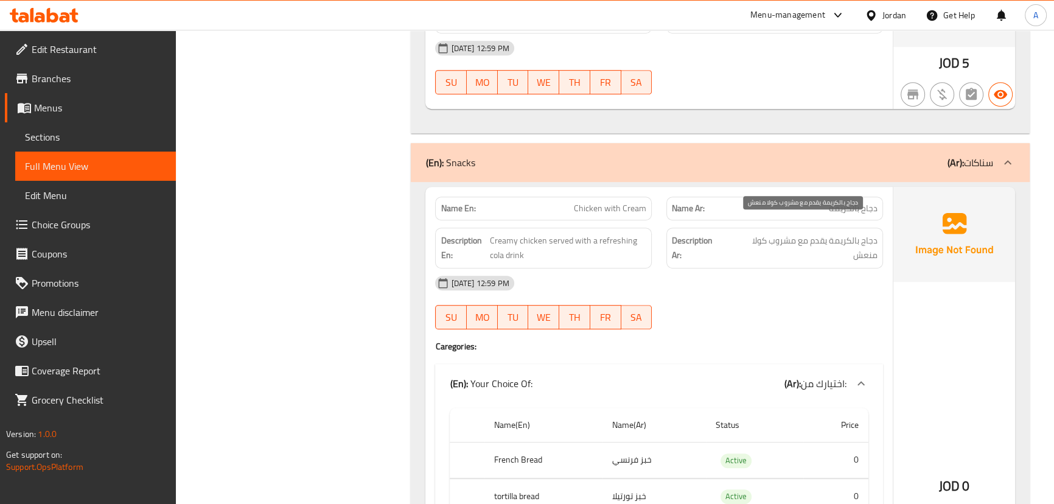
click at [854, 233] on span "دجاج بالكريمة يقدم مع مشروب كولا منعش" at bounding box center [801, 248] width 151 height 30
click at [822, 269] on div "[DATE] 12:59 PM" at bounding box center [659, 282] width 462 height 29
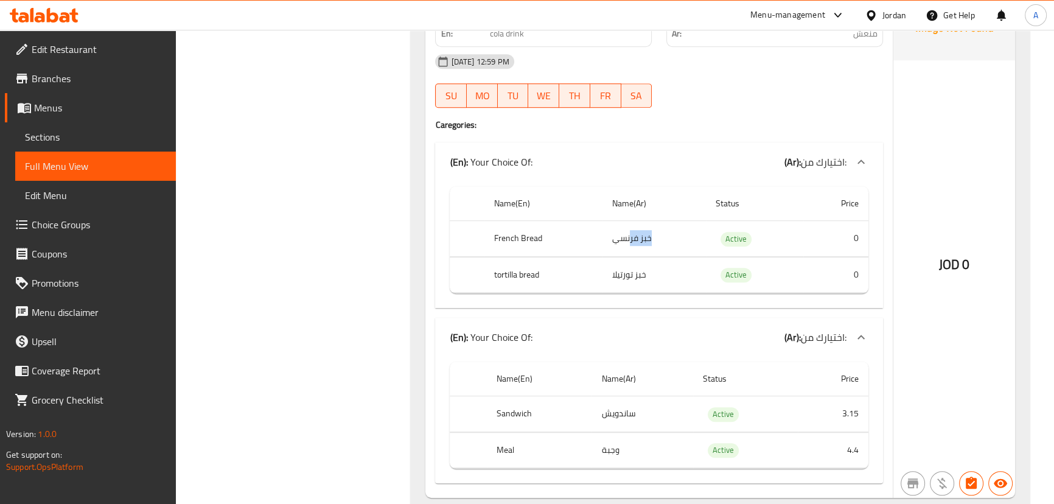
drag, startPoint x: 591, startPoint y: 219, endPoint x: 633, endPoint y: 246, distance: 50.6
click at [633, 233] on tr "French Bread خبز فرنسي Active 0" at bounding box center [659, 239] width 418 height 36
click at [631, 261] on td "خبز تورتيلا" at bounding box center [653, 275] width 103 height 36
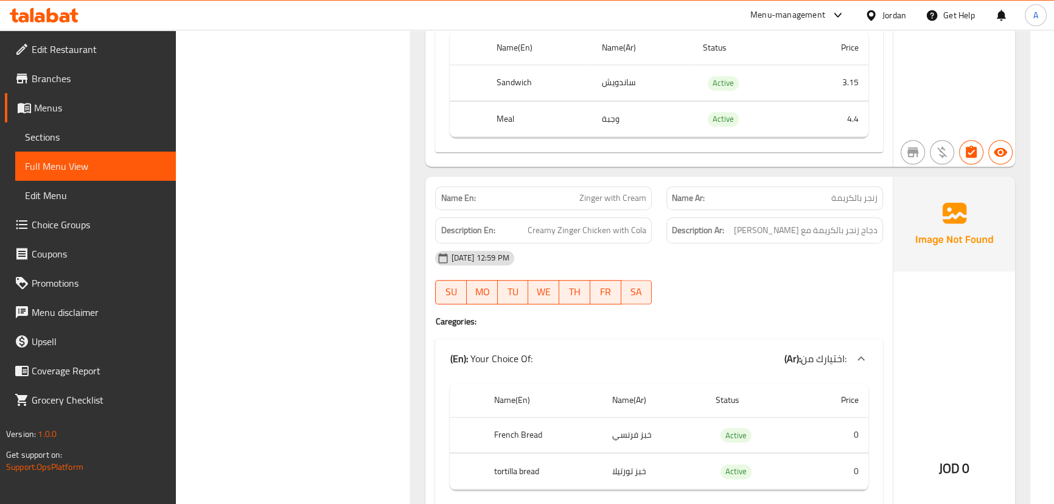
scroll to position [1327, 0]
drag, startPoint x: 534, startPoint y: 175, endPoint x: 656, endPoint y: 243, distance: 140.0
click at [653, 235] on div "Name En: Zinger with Cream Name Ar: زنجر بالكريمة Description En: Creamy Zinger…" at bounding box center [658, 435] width 467 height 518
click at [656, 243] on div "[DATE] 12:59 PM" at bounding box center [659, 257] width 462 height 29
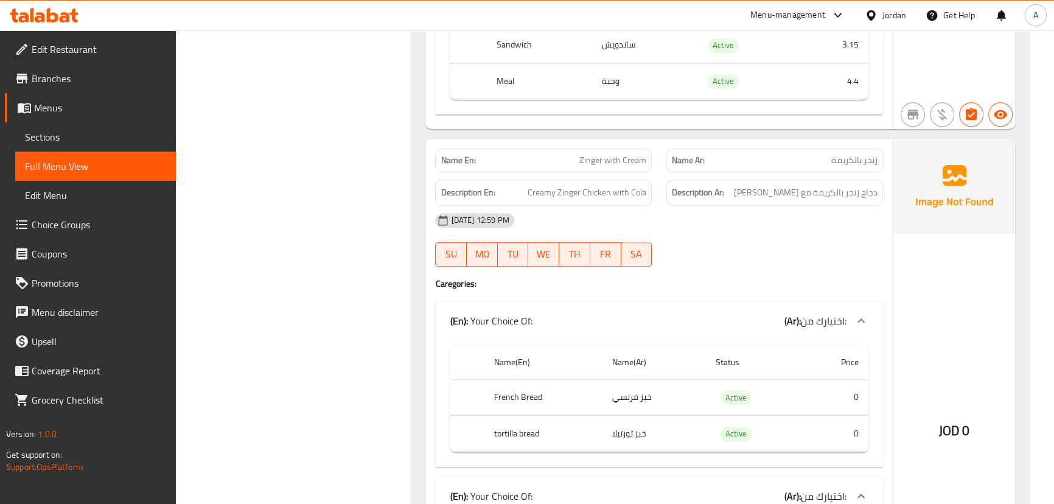
scroll to position [1382, 0]
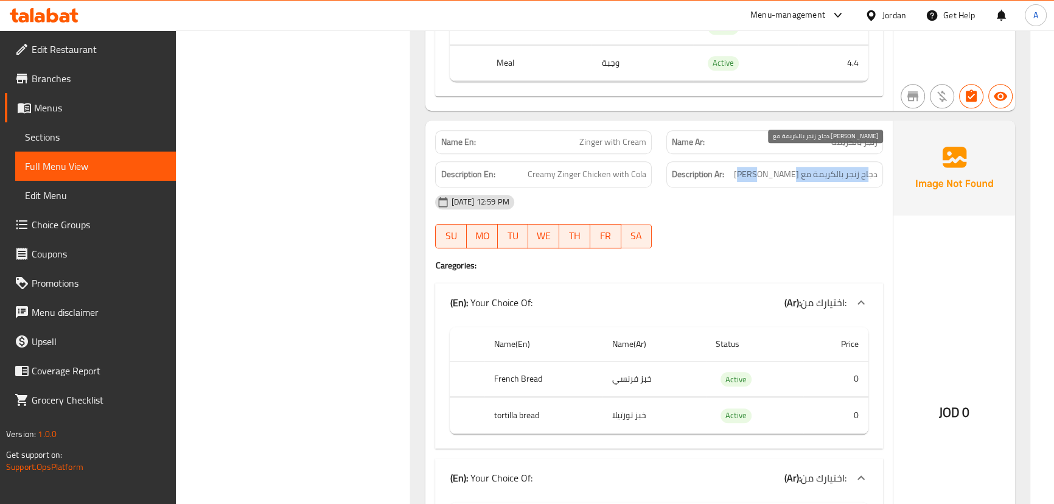
drag, startPoint x: 868, startPoint y: 160, endPoint x: 747, endPoint y: 158, distance: 121.1
click at [771, 167] on span "دجاج زنجر بالكريمة مع مشروب كولا" at bounding box center [806, 174] width 144 height 15
drag, startPoint x: 677, startPoint y: 176, endPoint x: 746, endPoint y: 204, distance: 74.0
click at [705, 184] on div "Name En: Zinger with Cream Name Ar: زنجر بالكريمة Description En: Creamy Zinger…" at bounding box center [658, 379] width 467 height 518
click at [747, 205] on div "17-09-2025 12:59 PM SU MO TU WE TH FR SA" at bounding box center [659, 221] width 462 height 68
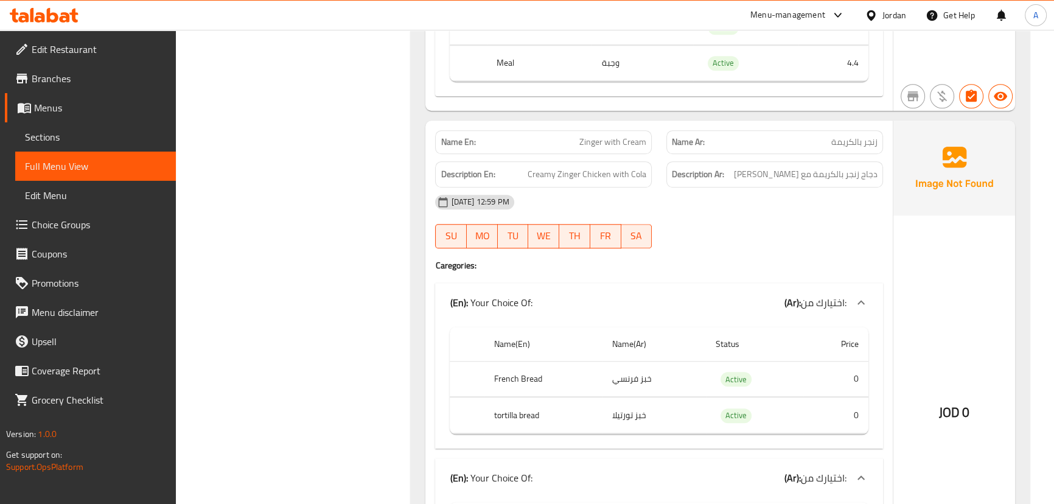
scroll to position [1438, 0]
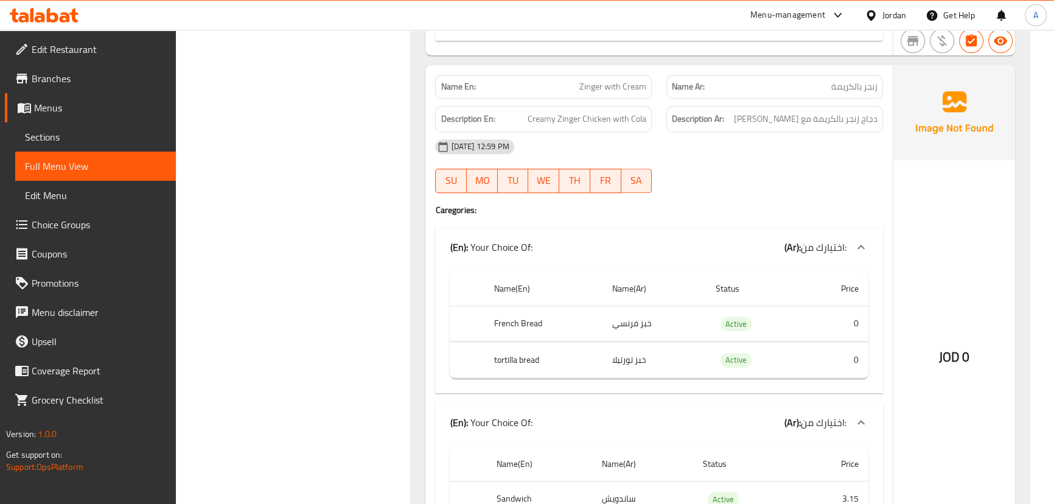
click at [589, 80] on span "Zinger with Cream" at bounding box center [612, 86] width 67 height 13
drag, startPoint x: 589, startPoint y: 68, endPoint x: 633, endPoint y: 68, distance: 43.8
click at [633, 80] on span "Zinger with Cream" at bounding box center [612, 86] width 67 height 13
click at [773, 111] on span "دجاج زنجر بالكريمة مع مشروب كولا" at bounding box center [806, 118] width 144 height 15
click at [588, 80] on span "Zinger with Cream" at bounding box center [612, 86] width 67 height 13
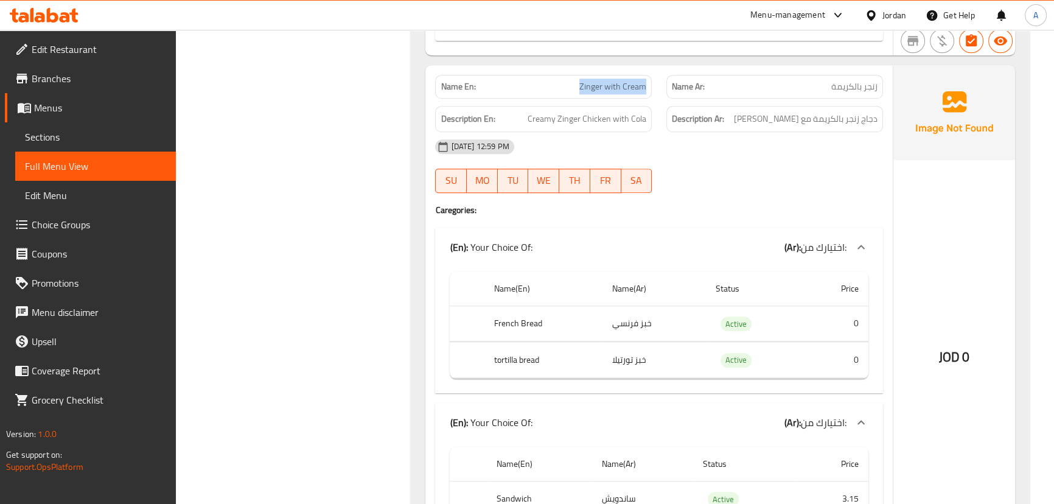
drag, startPoint x: 588, startPoint y: 71, endPoint x: 642, endPoint y: 74, distance: 54.3
click at [642, 80] on span "Zinger with Cream" at bounding box center [612, 86] width 67 height 13
copy span "Zinger with Cream"
click at [66, 138] on span "Sections" at bounding box center [95, 137] width 141 height 15
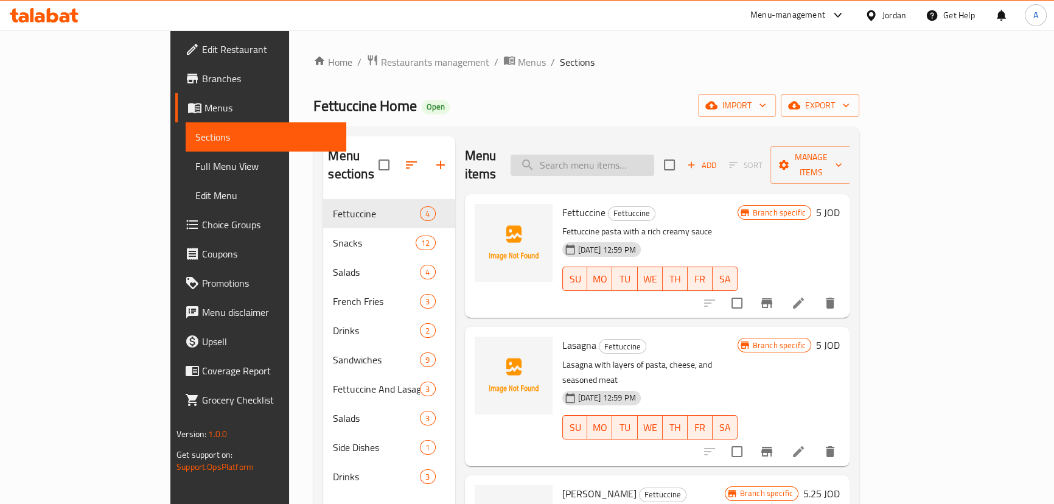
click at [630, 157] on input "search" at bounding box center [582, 165] width 144 height 21
paste input "Zinger with Cream"
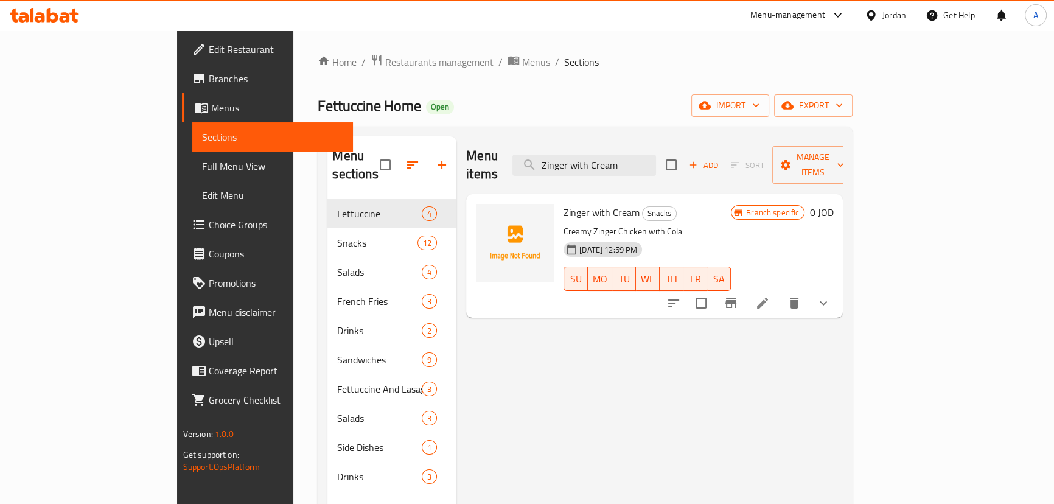
type input "Zinger with Cream"
click at [779, 292] on li at bounding box center [762, 303] width 34 height 22
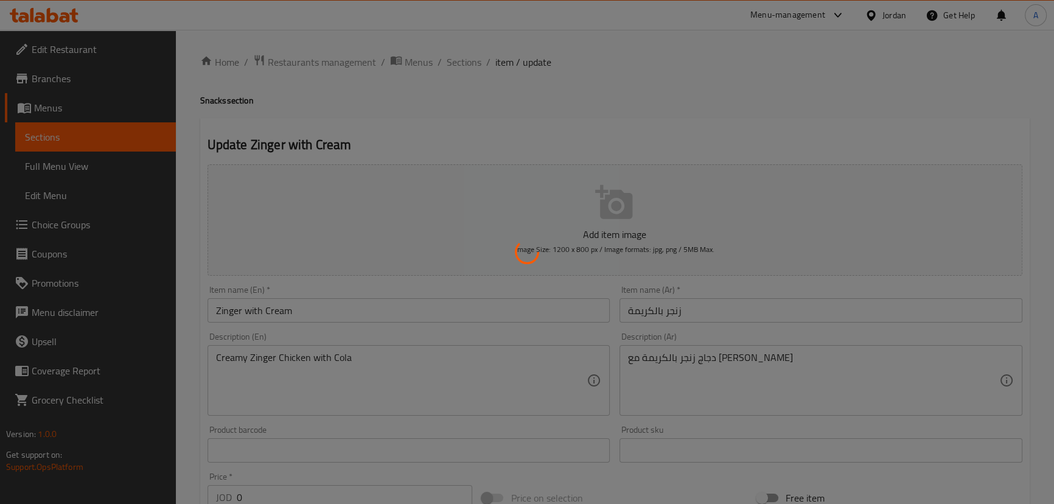
type input "اختيارك من:"
type input "1"
type input "اختيارك من:"
type input "1"
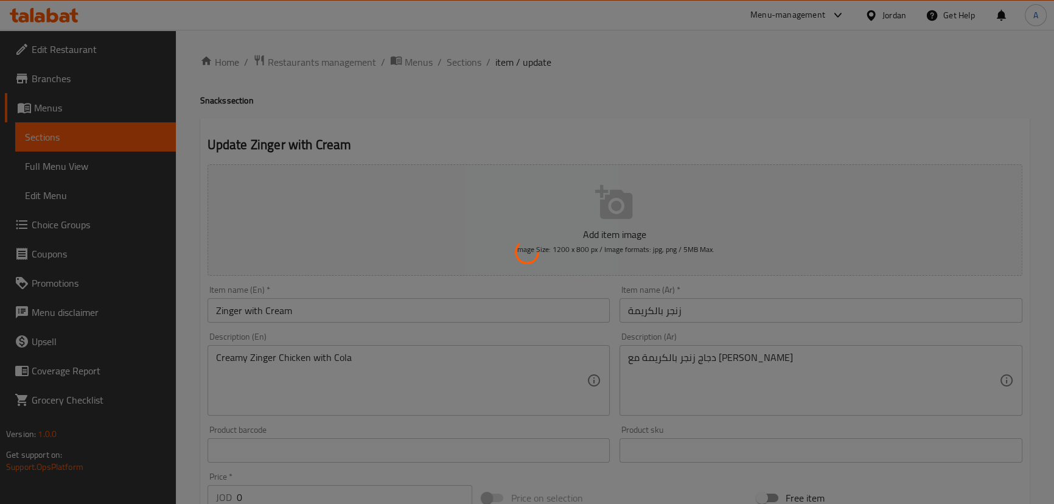
type input "1"
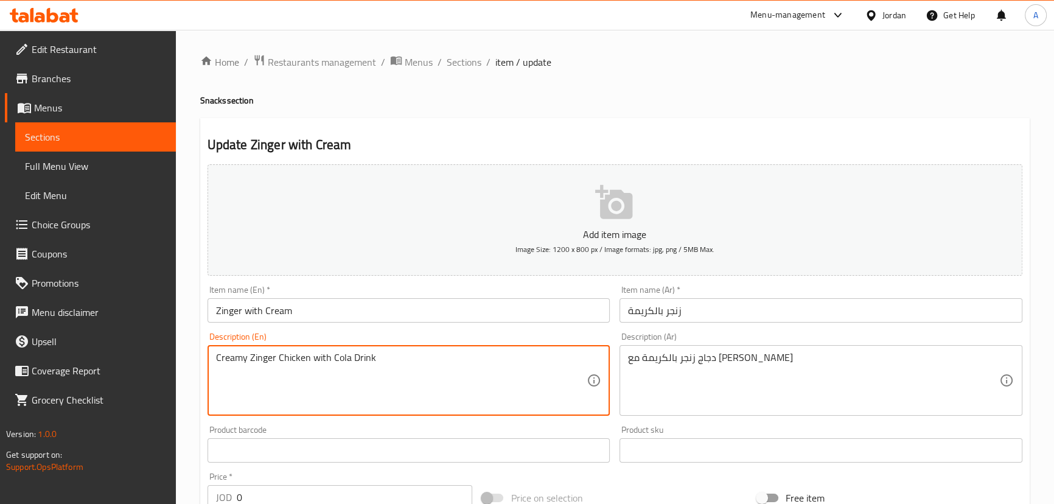
type textarea "Creamy Zinger Chicken with Cola Drink"
click at [355, 322] on div "Item name (En)   * Zinger with Cream Item name (En) *" at bounding box center [409, 303] width 412 height 47
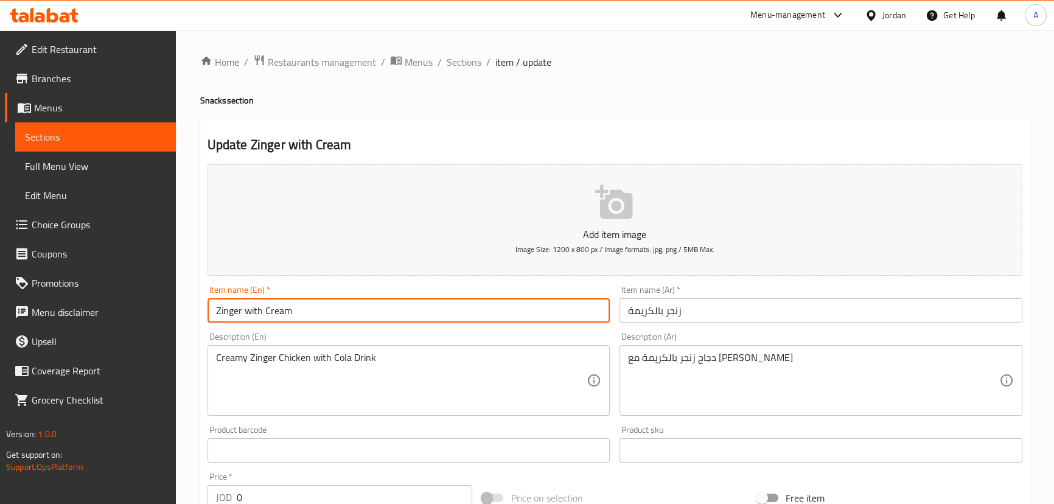
click at [355, 311] on input "Zinger with Cream" at bounding box center [408, 310] width 403 height 24
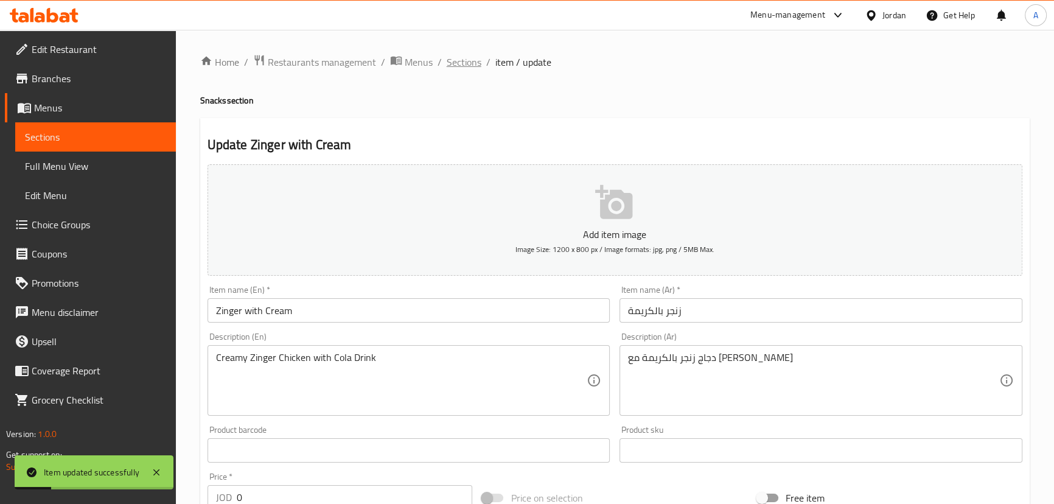
click at [459, 64] on span "Sections" at bounding box center [464, 62] width 35 height 15
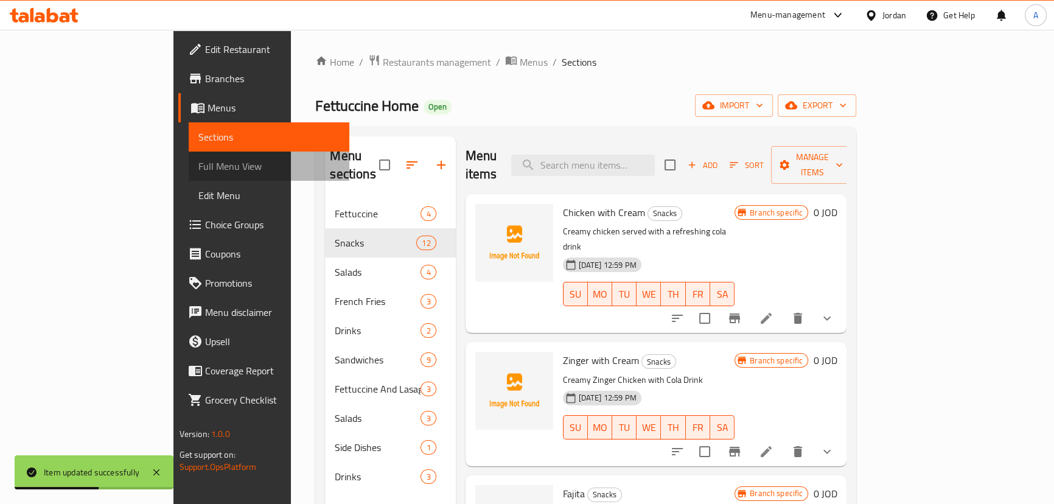
click at [198, 161] on span "Full Menu View" at bounding box center [268, 166] width 141 height 15
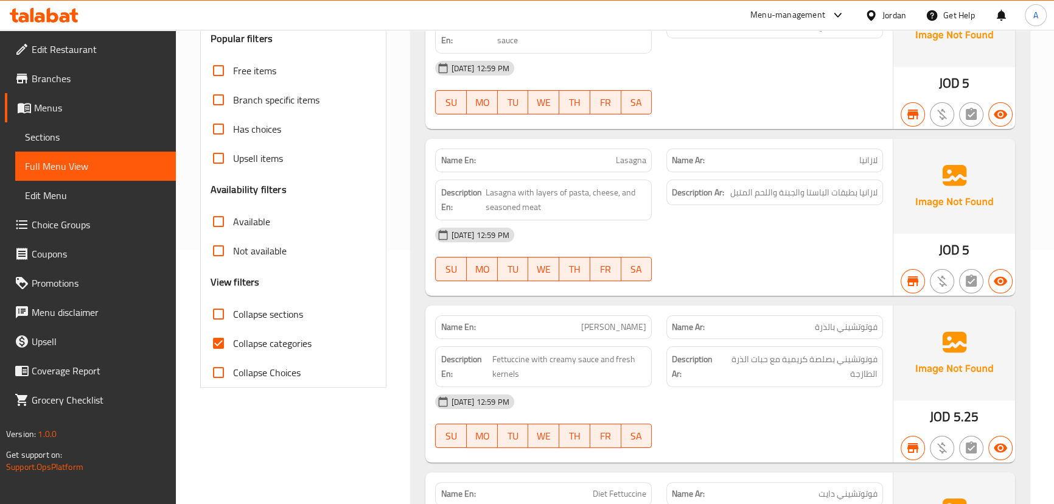
scroll to position [276, 0]
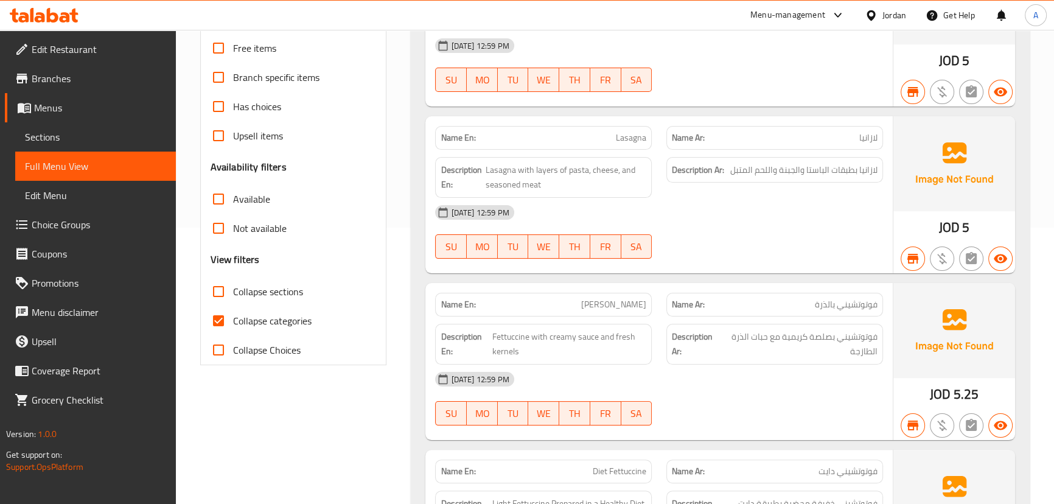
click at [217, 316] on input "Collapse categories" at bounding box center [218, 320] width 29 height 29
checkbox input "false"
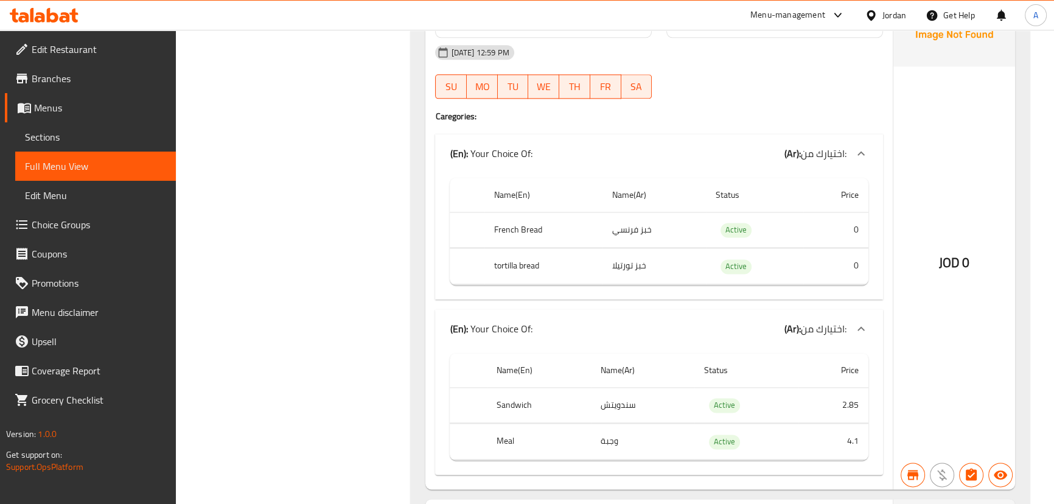
scroll to position [2157, 0]
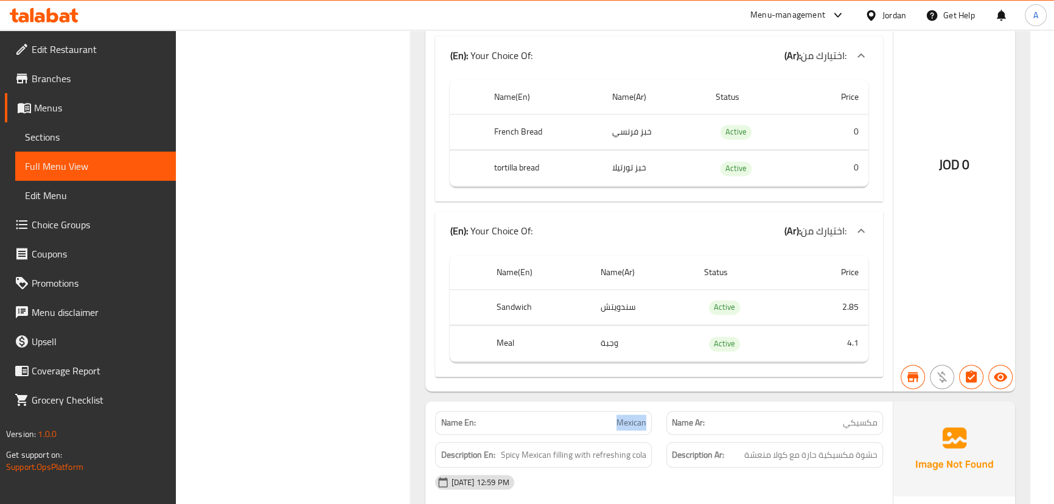
drag, startPoint x: 596, startPoint y: 403, endPoint x: 681, endPoint y: 389, distance: 85.7
click at [662, 403] on div "Name En: Mexican Name Ar: مكسيكي" at bounding box center [659, 422] width 462 height 38
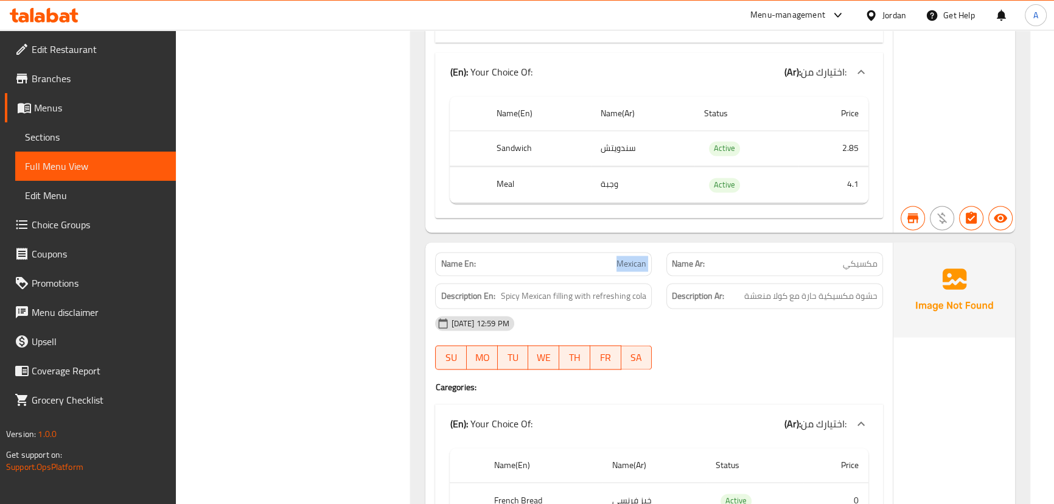
scroll to position [2378, 0]
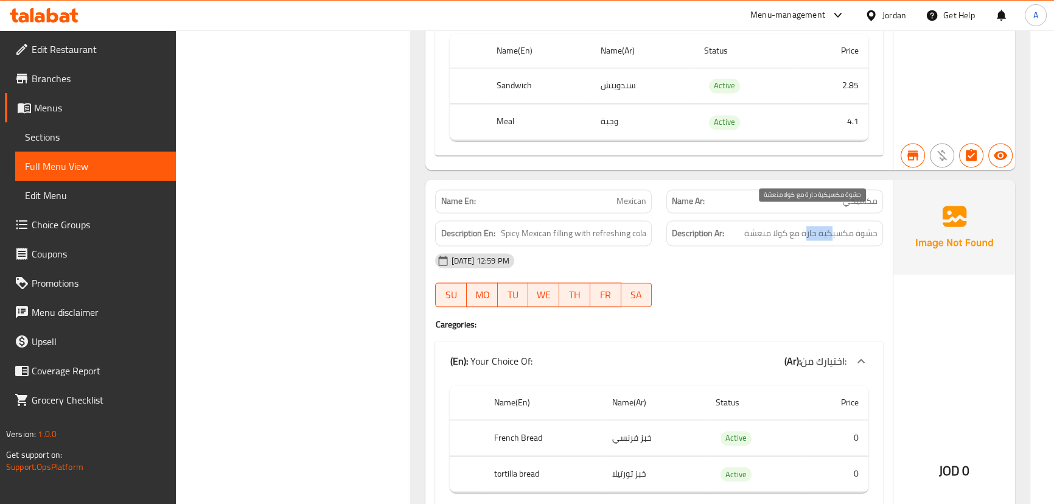
drag, startPoint x: 807, startPoint y: 220, endPoint x: 754, endPoint y: 232, distance: 54.3
click at [797, 226] on span "حشوة مكسيكية حارة مع كولا منعشة" at bounding box center [810, 233] width 133 height 15
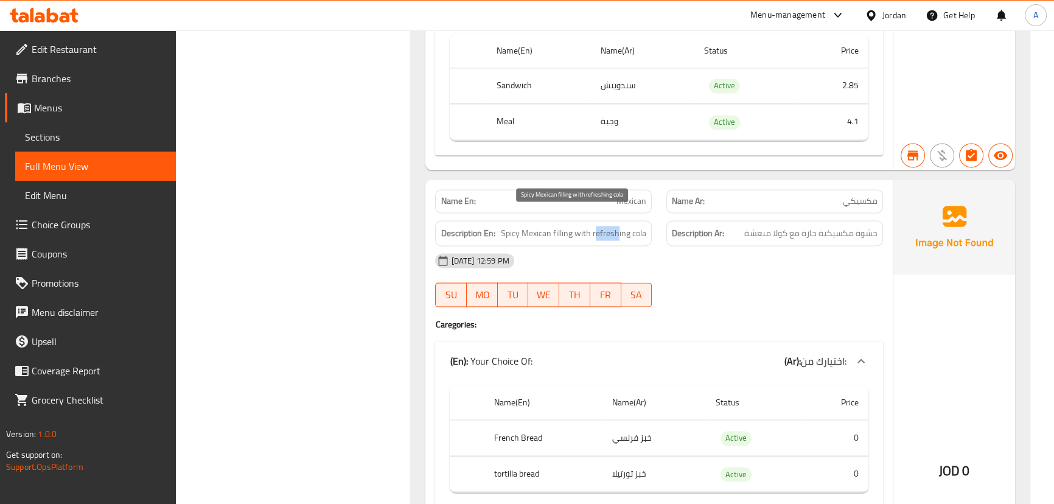
drag, startPoint x: 596, startPoint y: 220, endPoint x: 660, endPoint y: 241, distance: 67.7
click at [633, 226] on div "Description En: Spicy Mexican filling with refreshing cola" at bounding box center [543, 233] width 217 height 26
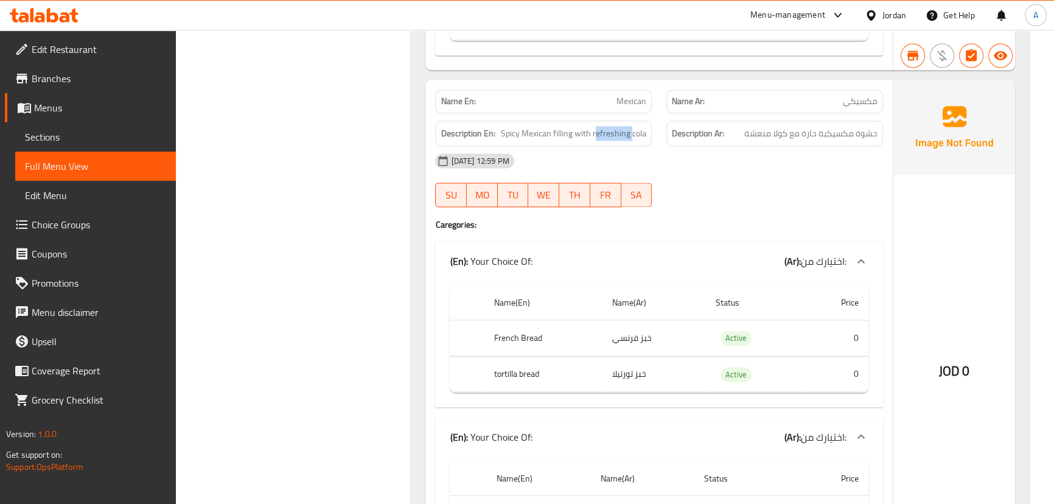
scroll to position [2599, 0]
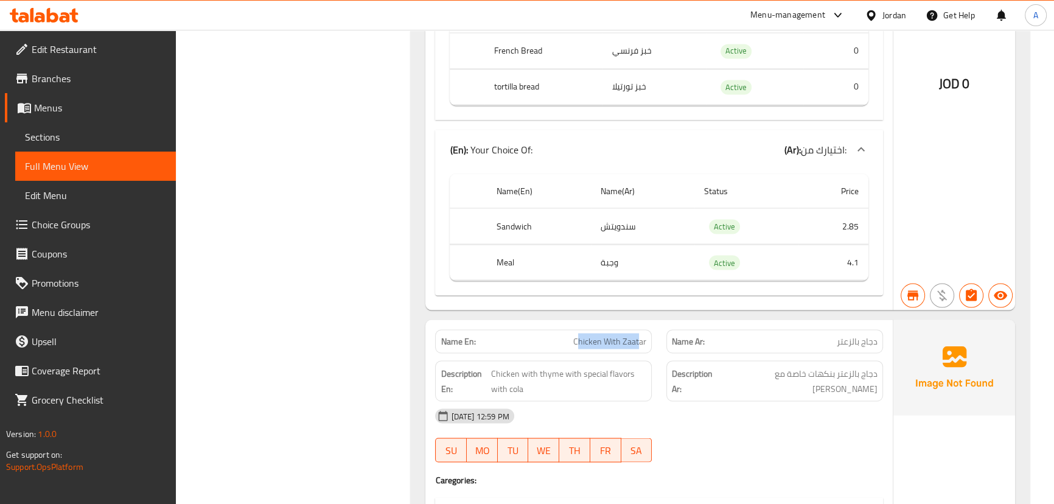
click at [642, 335] on span "Chicken With Zaatar" at bounding box center [609, 341] width 73 height 13
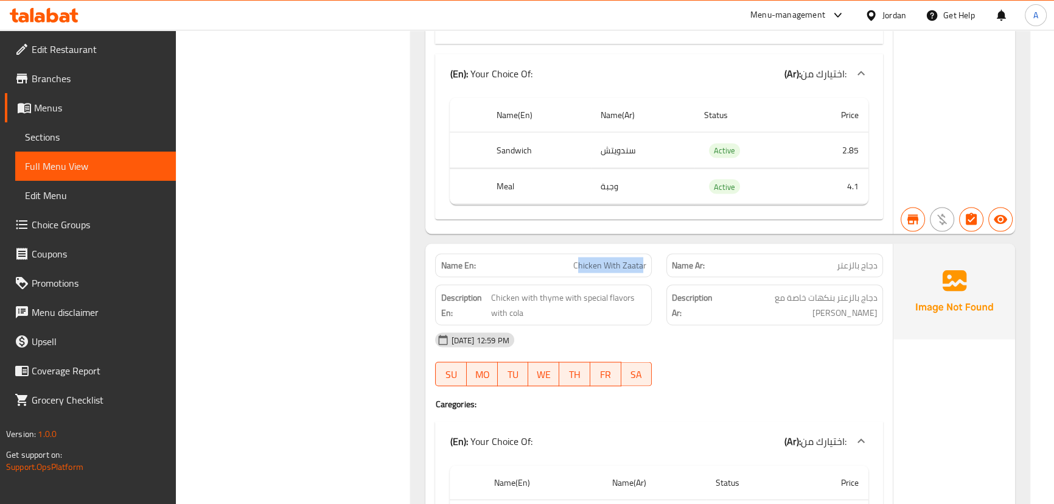
scroll to position [2987, 0]
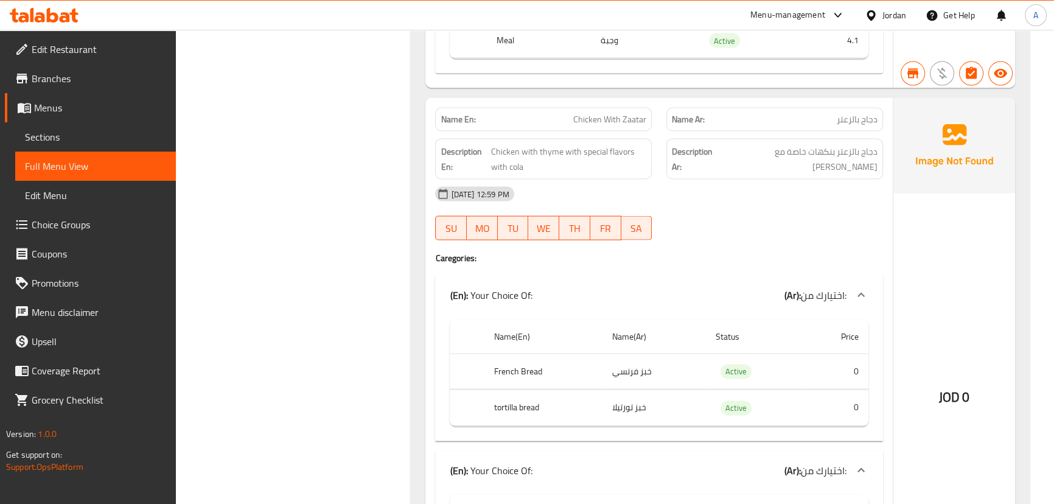
click at [573, 113] on p "Name En: Chicken With Zaatar" at bounding box center [543, 119] width 206 height 13
click at [576, 113] on span "Chicken With Zaatar" at bounding box center [609, 119] width 73 height 13
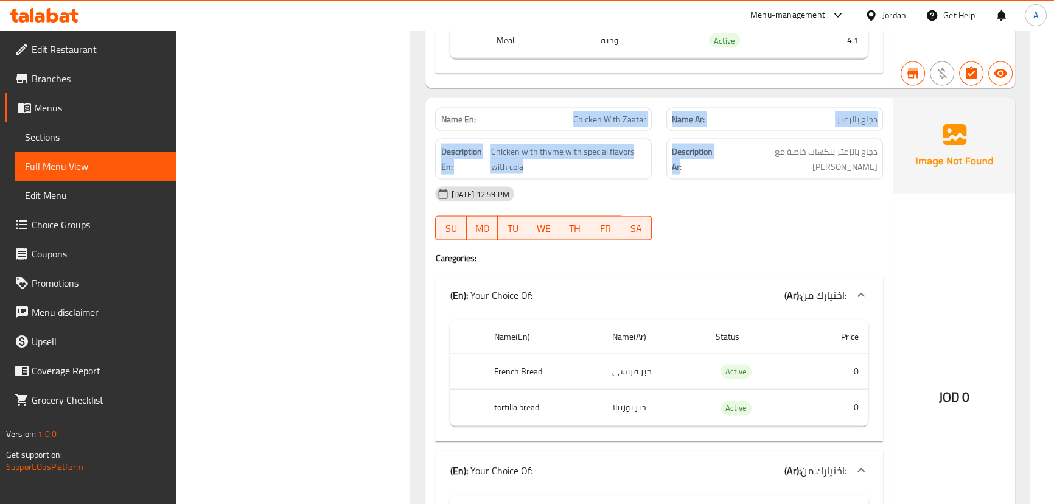
drag, startPoint x: 576, startPoint y: 107, endPoint x: 807, endPoint y: 137, distance: 233.2
click at [724, 116] on div "Name En: Chicken With Zaatar Name Ar: دجاج بالزعتر Description En: Chicken with…" at bounding box center [658, 364] width 467 height 532
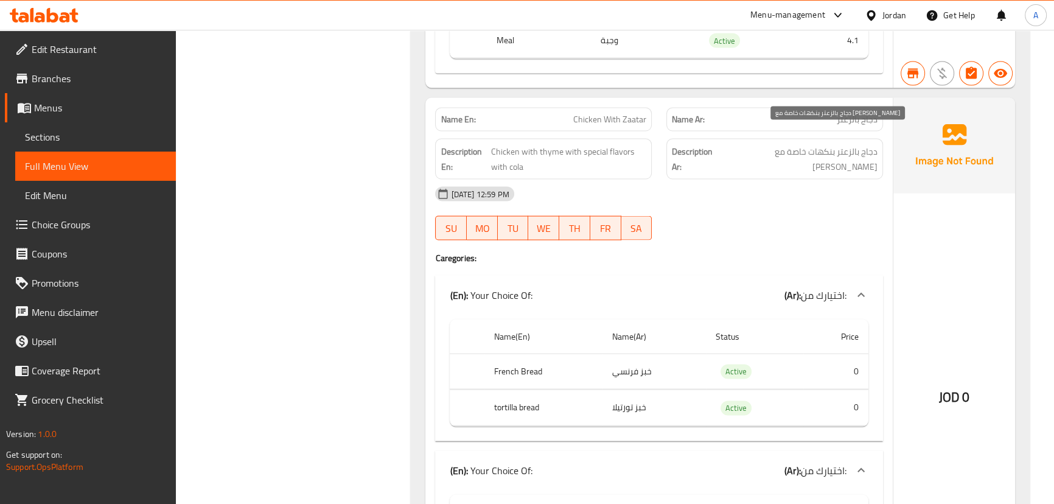
click at [826, 144] on span "دجاج بالزعتر بنكهات خاصة مع كولا" at bounding box center [799, 159] width 155 height 30
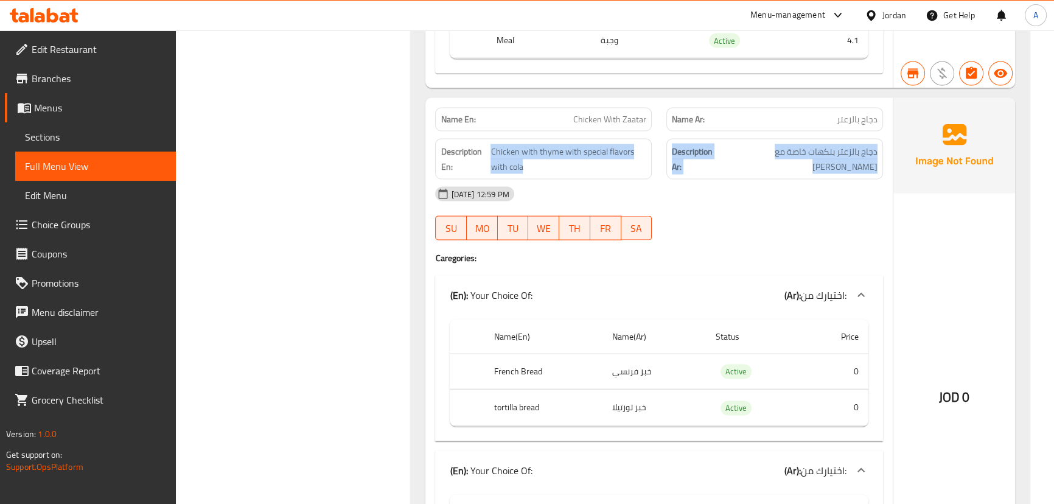
drag, startPoint x: 826, startPoint y: 137, endPoint x: 478, endPoint y: 140, distance: 348.0
click at [478, 140] on div "Description En: Chicken with thyme with special flavors with cola Description A…" at bounding box center [659, 158] width 462 height 55
click at [554, 144] on span "Chicken with thyme with special flavors with cola" at bounding box center [568, 159] width 156 height 30
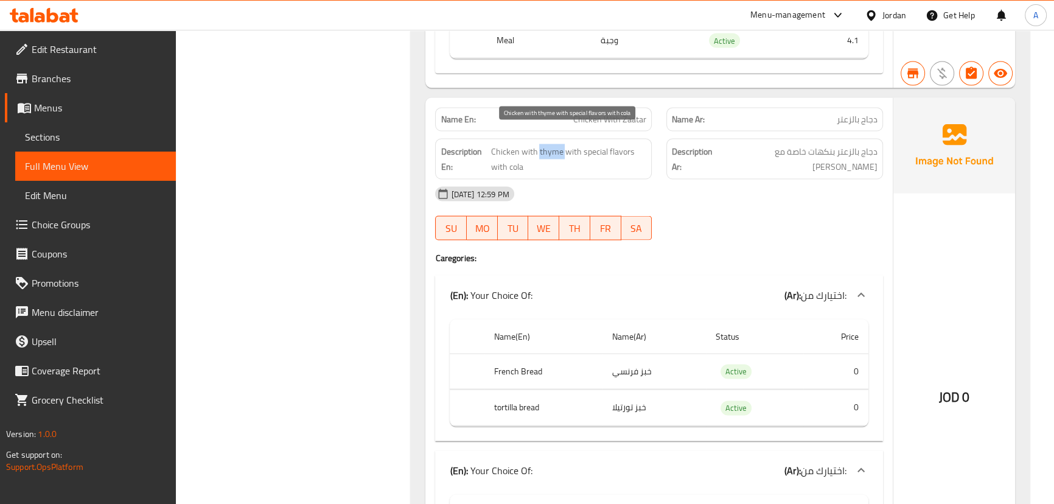
click at [554, 144] on span "Chicken with thyme with special flavors with cola" at bounding box center [568, 159] width 156 height 30
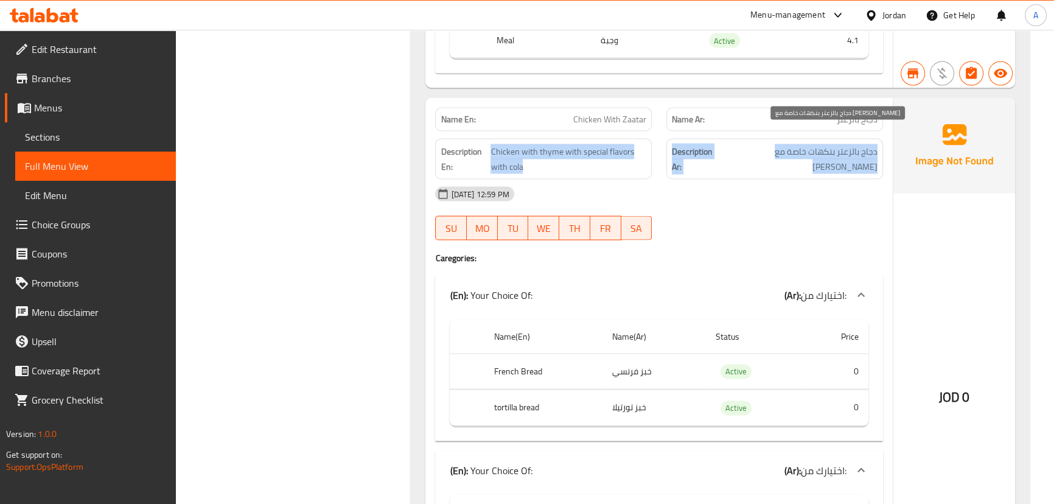
drag, startPoint x: 554, startPoint y: 140, endPoint x: 825, endPoint y: 139, distance: 271.3
click at [812, 140] on div "Description En: Chicken with thyme with special flavors with cola Description A…" at bounding box center [659, 158] width 462 height 55
click at [826, 144] on span "دجاج بالزعتر بنكهات خاصة مع كولا" at bounding box center [799, 159] width 155 height 30
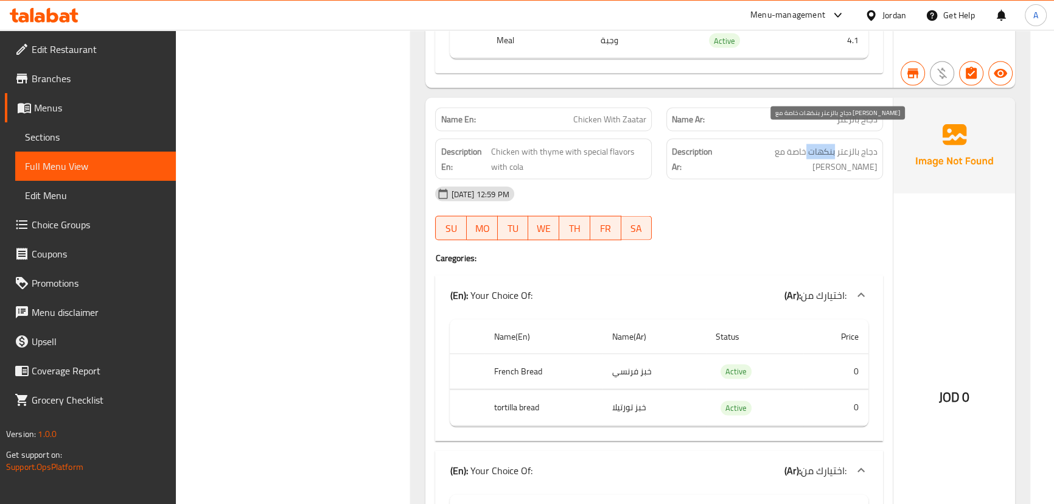
click at [826, 144] on span "دجاج بالزعتر بنكهات خاصة مع كولا" at bounding box center [799, 159] width 155 height 30
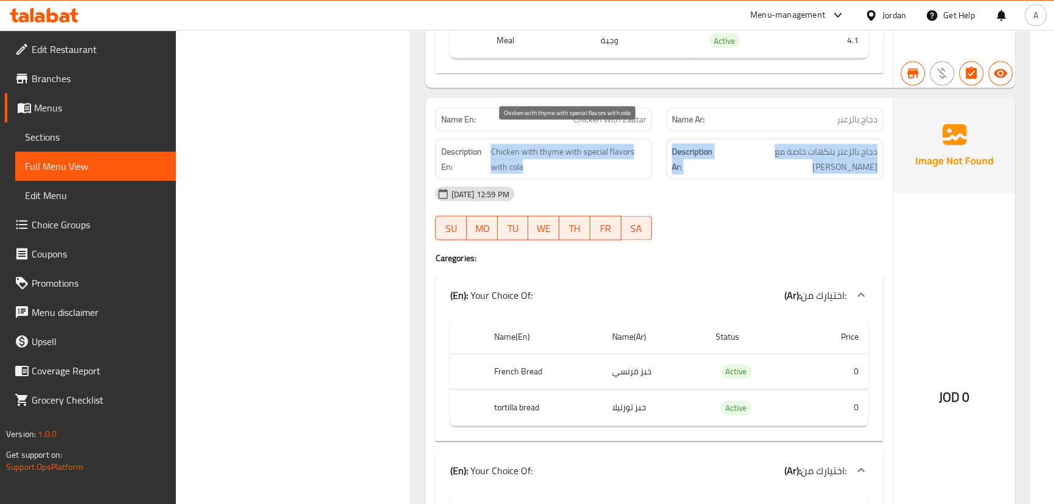
drag, startPoint x: 826, startPoint y: 138, endPoint x: 507, endPoint y: 134, distance: 318.2
click at [507, 134] on div "Description En: Chicken with thyme with special flavors with cola Description A…" at bounding box center [659, 158] width 462 height 55
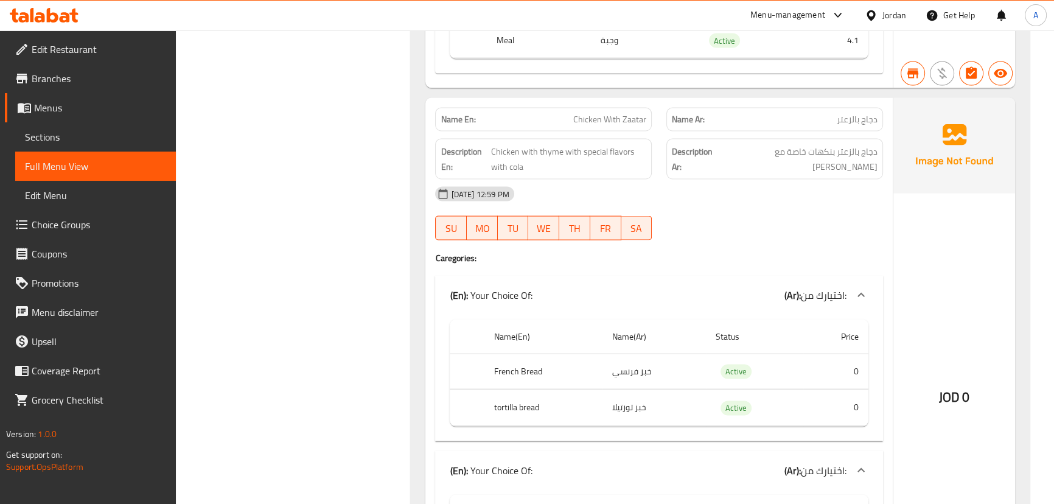
click at [709, 179] on div "[DATE] 12:59 PM" at bounding box center [659, 193] width 462 height 29
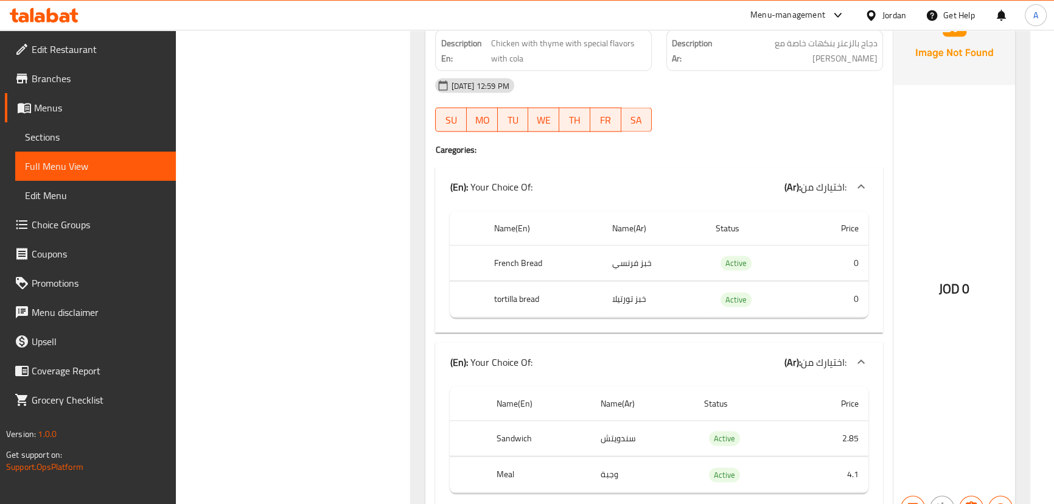
scroll to position [3097, 0]
drag, startPoint x: 650, startPoint y: 286, endPoint x: 667, endPoint y: 290, distance: 17.4
click at [667, 290] on td "خبز تورتيلا" at bounding box center [653, 298] width 103 height 36
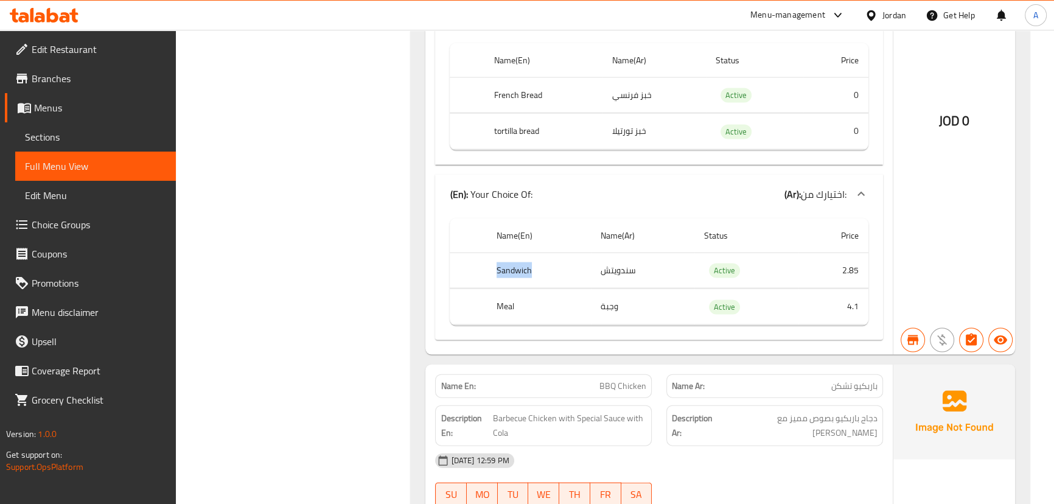
drag, startPoint x: 464, startPoint y: 247, endPoint x: 541, endPoint y: 256, distance: 78.4
click at [541, 256] on tr "Sandwich سندويتش Active 2.85" at bounding box center [659, 270] width 418 height 36
drag, startPoint x: 502, startPoint y: 279, endPoint x: 523, endPoint y: 287, distance: 22.5
click at [527, 289] on th "Meal" at bounding box center [539, 307] width 104 height 36
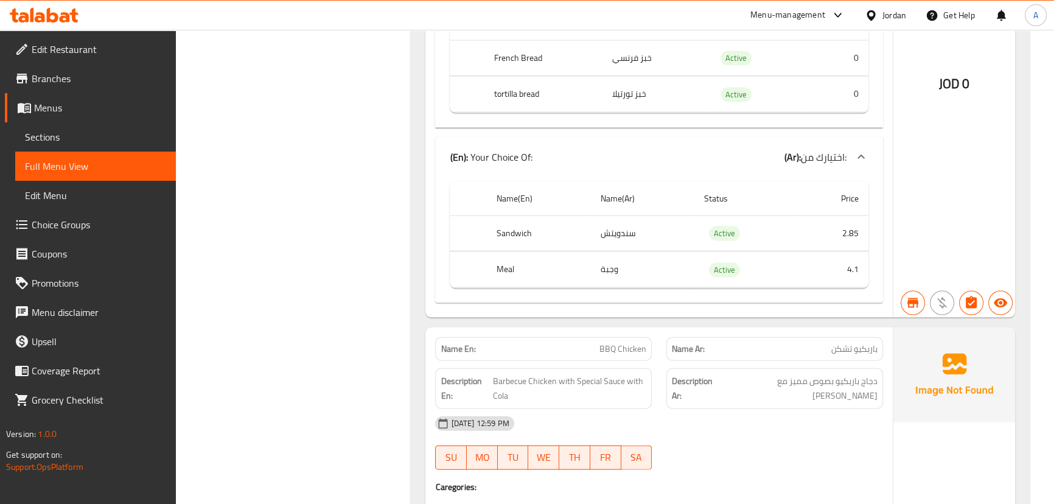
scroll to position [3373, 0]
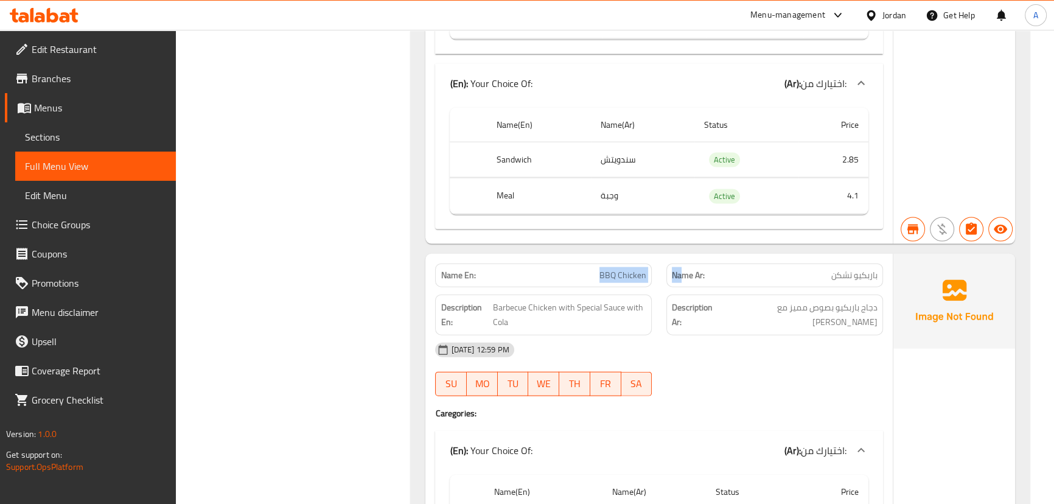
drag, startPoint x: 580, startPoint y: 256, endPoint x: 722, endPoint y: 267, distance: 141.6
click at [697, 267] on div "Name En: BBQ Chicken Name Ar: باربكيو تشكن" at bounding box center [659, 275] width 462 height 38
drag, startPoint x: 779, startPoint y: 338, endPoint x: 823, endPoint y: 322, distance: 46.9
click at [779, 338] on div "[DATE] 12:59 PM" at bounding box center [659, 349] width 462 height 29
click at [872, 300] on span "دجاج باربكيو بصوص مميز مع كولا" at bounding box center [800, 315] width 155 height 30
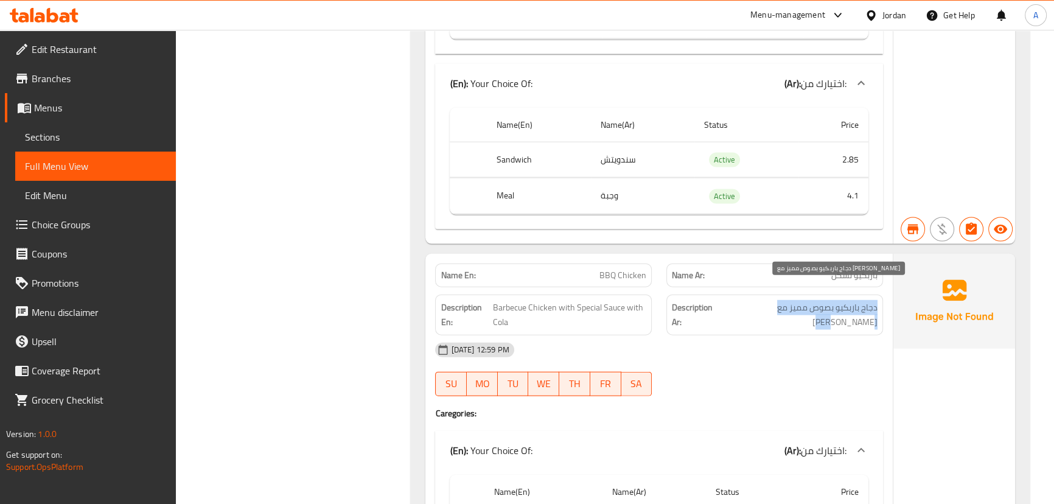
drag, startPoint x: 872, startPoint y: 290, endPoint x: 773, endPoint y: 290, distance: 99.2
click at [773, 300] on span "دجاج باربكيو بصوص مميز مع كولا" at bounding box center [800, 315] width 155 height 30
click at [754, 311] on div "Description Ar: دجاج باربكيو بصوص مميز مع كولا" at bounding box center [774, 314] width 231 height 55
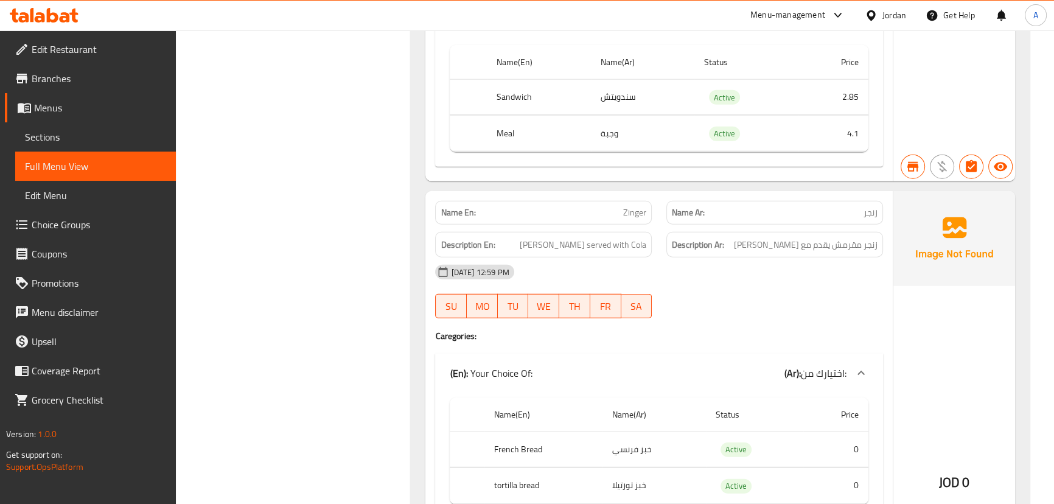
scroll to position [3982, 0]
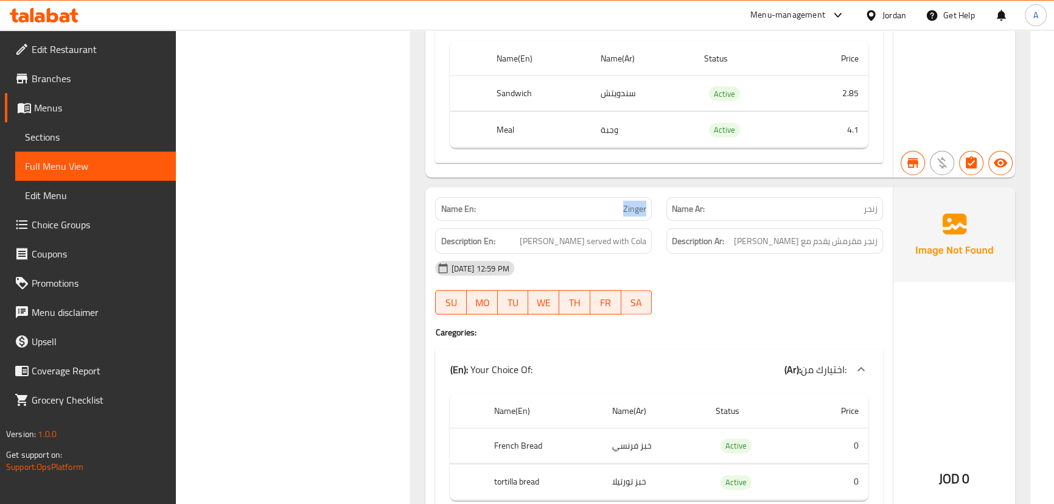
drag, startPoint x: 616, startPoint y: 189, endPoint x: 747, endPoint y: 226, distance: 136.6
click at [692, 207] on div "Name En: Zinger Name Ar: زنجر Description En: Crispy Zinger served with Cola De…" at bounding box center [658, 446] width 467 height 518
click at [838, 234] on span "زنجر مقرمش يقدم مع كولا" at bounding box center [806, 241] width 144 height 15
drag, startPoint x: 838, startPoint y: 221, endPoint x: 816, endPoint y: 223, distance: 22.0
click at [816, 234] on span "زنجر مقرمش يقدم مع كولا" at bounding box center [806, 241] width 144 height 15
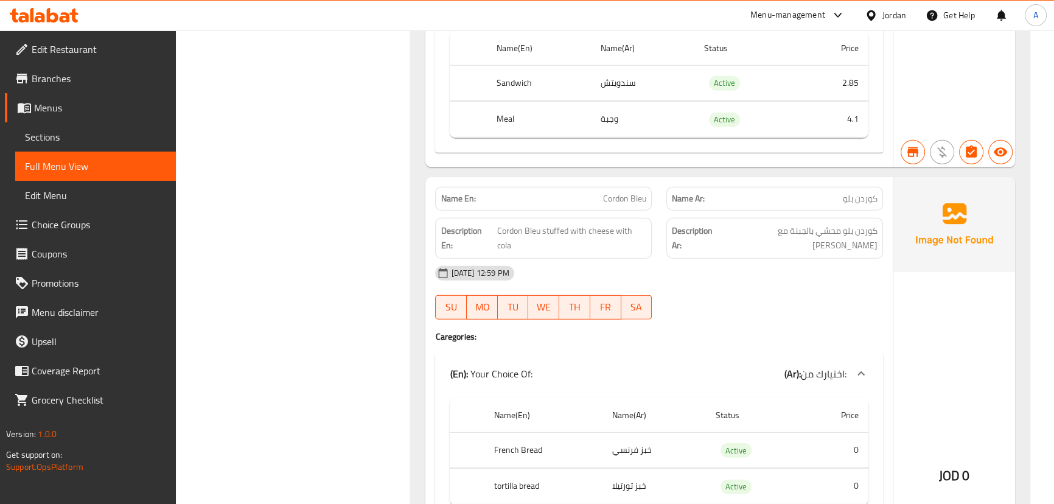
scroll to position [4535, 0]
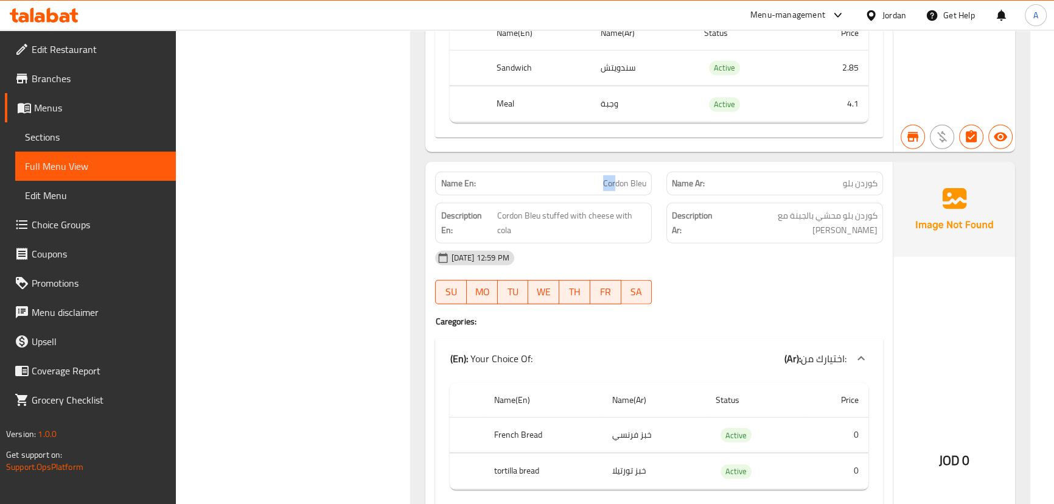
drag, startPoint x: 588, startPoint y: 166, endPoint x: 644, endPoint y: 189, distance: 60.9
click at [636, 183] on div "Name En: Cordon Bleu Name Ar: كوردن بلو Description En: Cordon Bleu stuffed wit…" at bounding box center [658, 428] width 467 height 532
drag, startPoint x: 675, startPoint y: 225, endPoint x: 695, endPoint y: 227, distance: 20.8
click at [675, 243] on div "[DATE] 12:59 PM" at bounding box center [659, 257] width 462 height 29
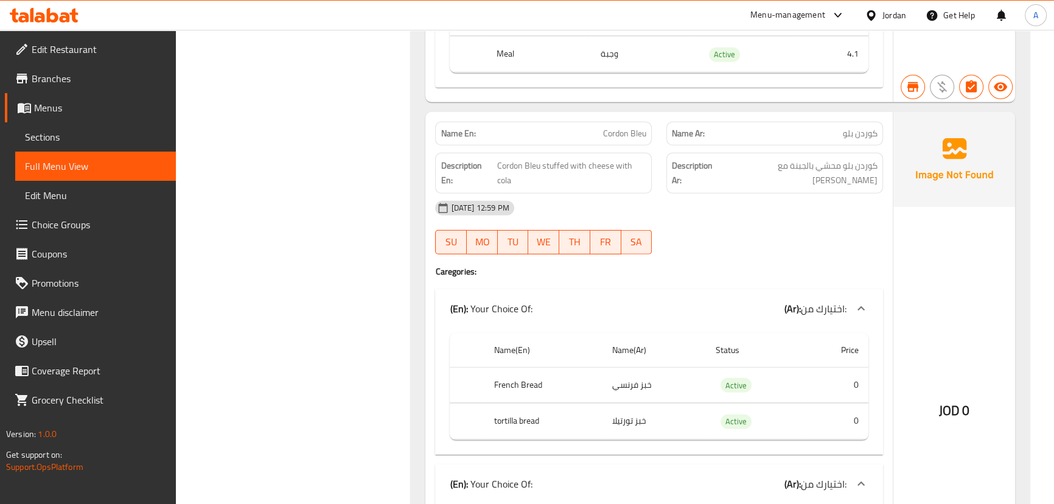
scroll to position [4646, 0]
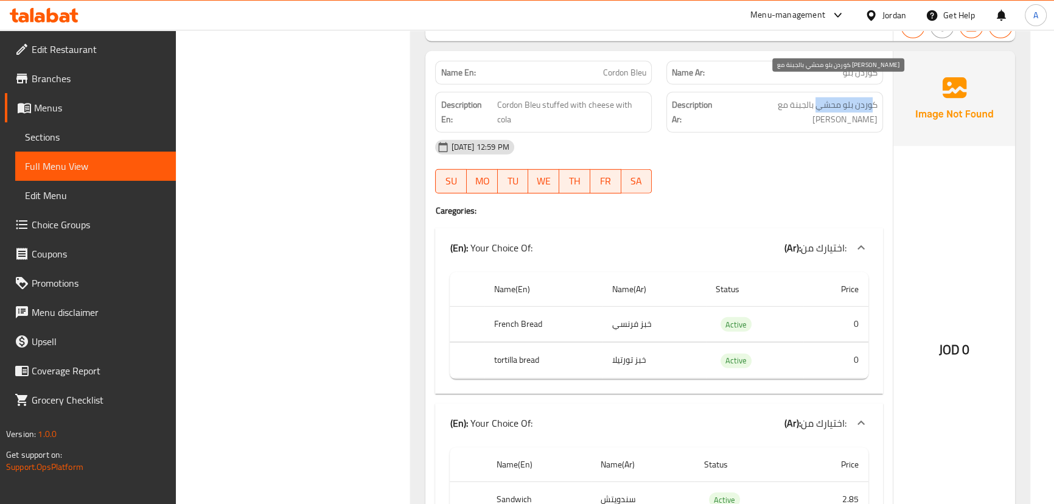
drag, startPoint x: 870, startPoint y: 85, endPoint x: 800, endPoint y: 123, distance: 79.5
click at [809, 97] on span "كوردن بلو محشي بالجبنة مع كولا" at bounding box center [800, 112] width 155 height 30
click at [798, 133] on div "[DATE] 12:59 PM" at bounding box center [659, 147] width 462 height 29
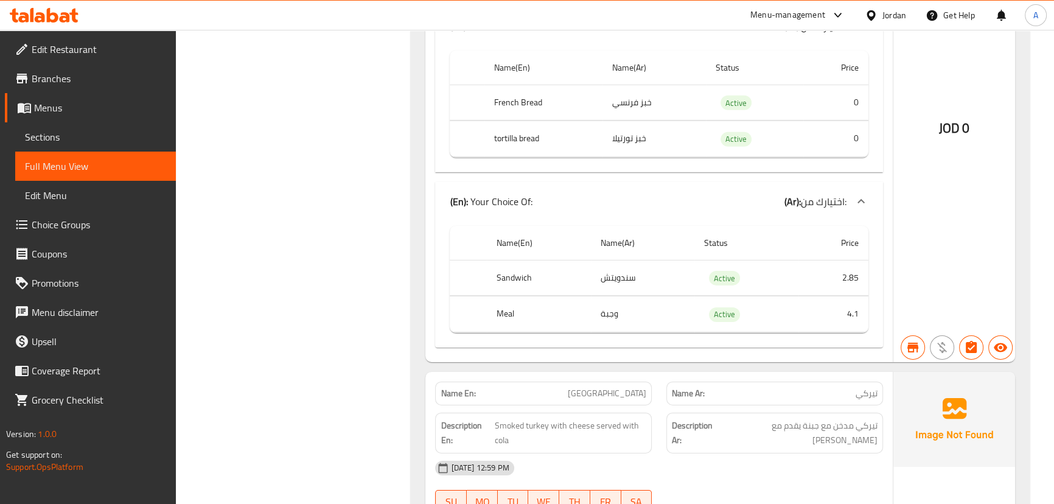
scroll to position [4977, 0]
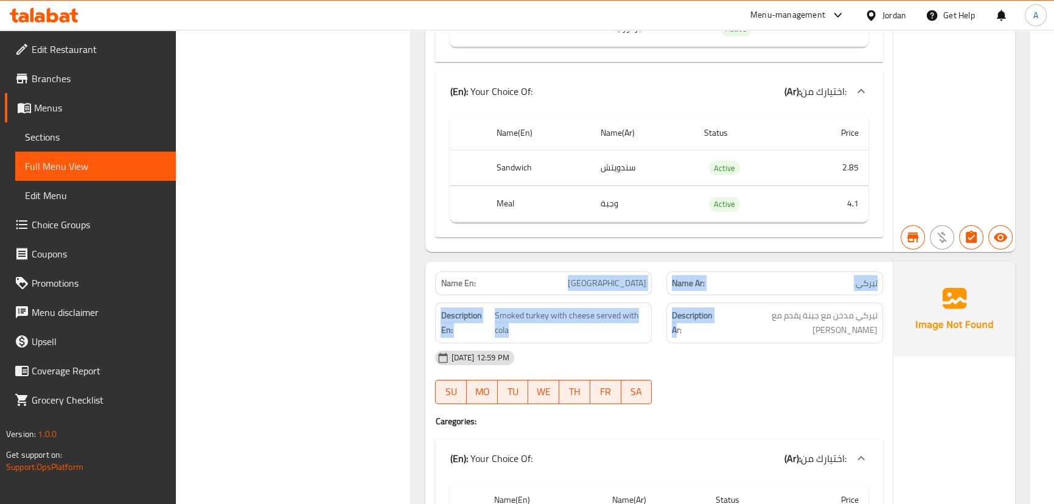
drag, startPoint x: 552, startPoint y: 265, endPoint x: 749, endPoint y: 297, distance: 199.1
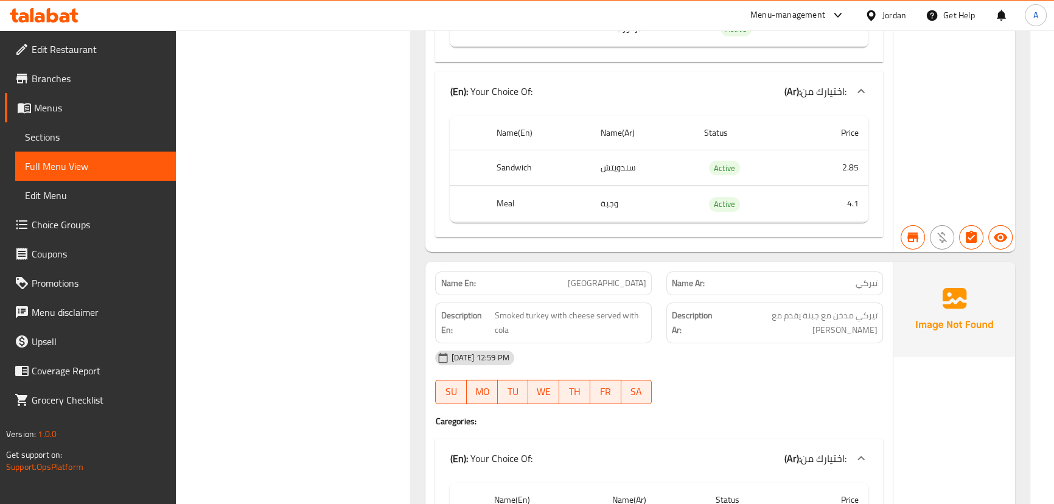
click at [827, 309] on div "Description Ar: تيركي مدخن مع جبنة يقدم مع كولا" at bounding box center [774, 322] width 217 height 41
click at [823, 308] on span "تيركي مدخن مع جبنة يقدم مع كولا" at bounding box center [800, 323] width 156 height 30
drag, startPoint x: 815, startPoint y: 360, endPoint x: 809, endPoint y: 353, distance: 8.6
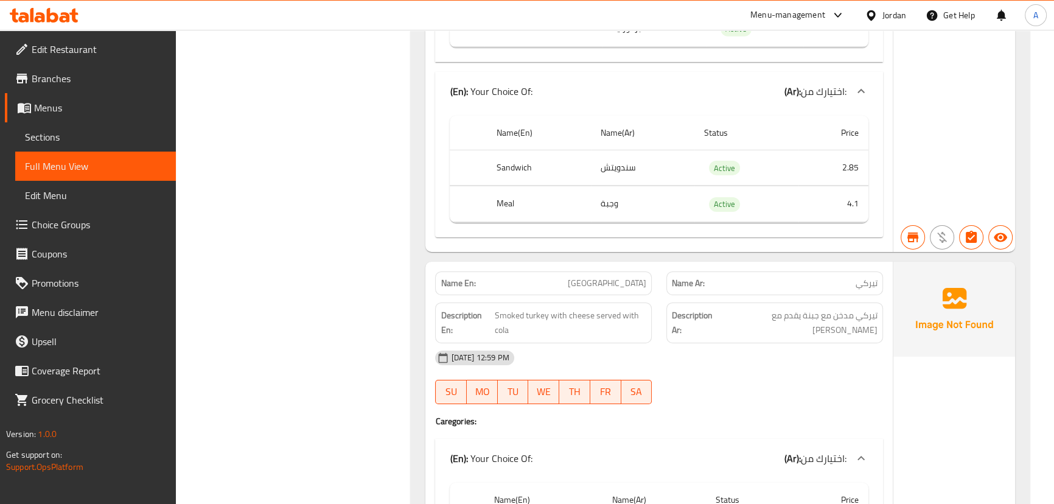
click at [815, 361] on div "17-09-2025 12:59 PM SU MO TU WE TH FR SA" at bounding box center [659, 377] width 462 height 68
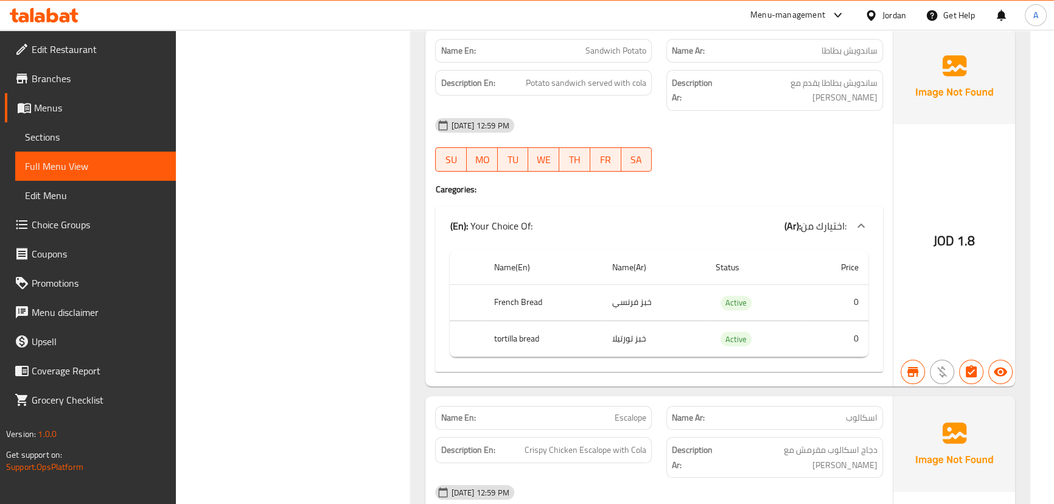
scroll to position [5641, 0]
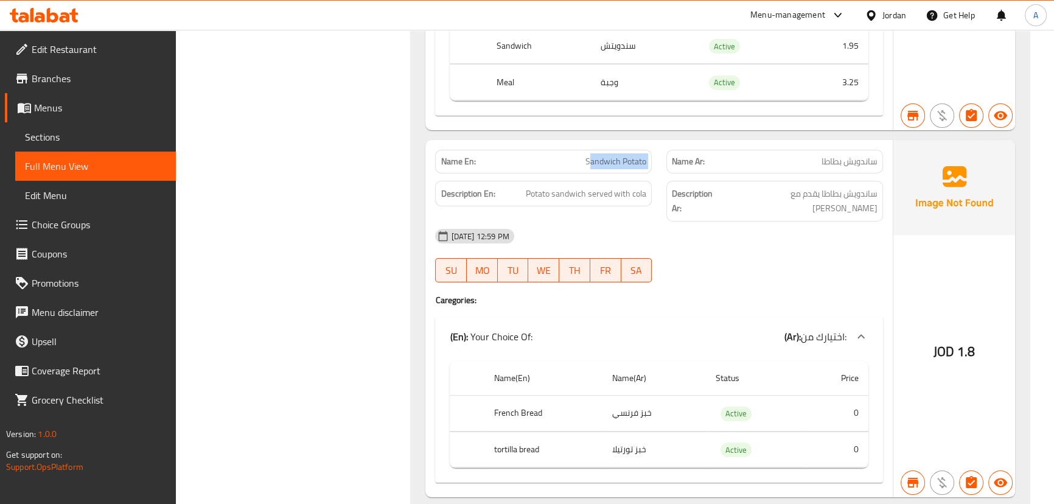
drag, startPoint x: 589, startPoint y: 145, endPoint x: 681, endPoint y: 156, distance: 93.1
click at [671, 153] on div "Name En: Sandwich Potato Name Ar: ساندويش بطاطا" at bounding box center [659, 161] width 462 height 38
click at [861, 186] on span "ساندويش بطاطا يقدم مع كولا" at bounding box center [801, 201] width 151 height 30
drag, startPoint x: 861, startPoint y: 178, endPoint x: 565, endPoint y: 172, distance: 296.9
click at [799, 186] on span "ساندويش بطاطا يقدم مع كولا" at bounding box center [801, 201] width 151 height 30
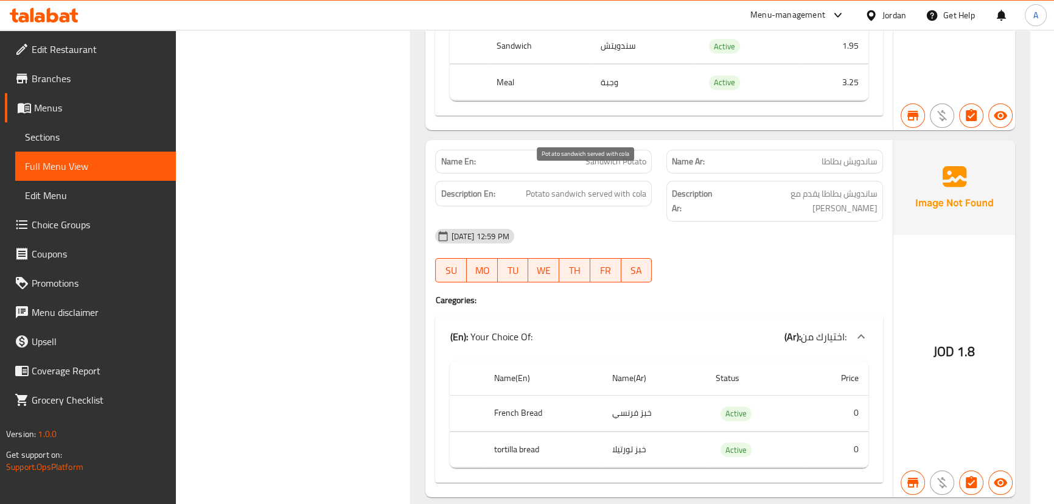
drag, startPoint x: 541, startPoint y: 172, endPoint x: 643, endPoint y: 183, distance: 102.8
click at [552, 186] on span "Potato sandwich served with cola" at bounding box center [586, 193] width 120 height 15
drag, startPoint x: 643, startPoint y: 183, endPoint x: 714, endPoint y: 197, distance: 71.9
click at [679, 189] on div "Name En: Sandwich Potato Name Ar: ساندويش بطاطا Description En: Potato sandwich…" at bounding box center [658, 318] width 467 height 357
click at [714, 221] on div "[DATE] 12:59 PM" at bounding box center [659, 235] width 462 height 29
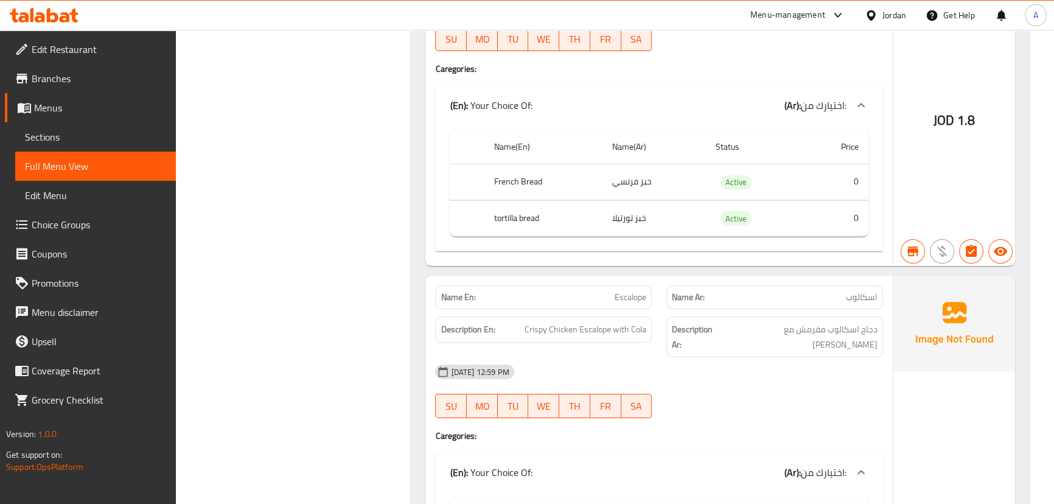
scroll to position [5973, 0]
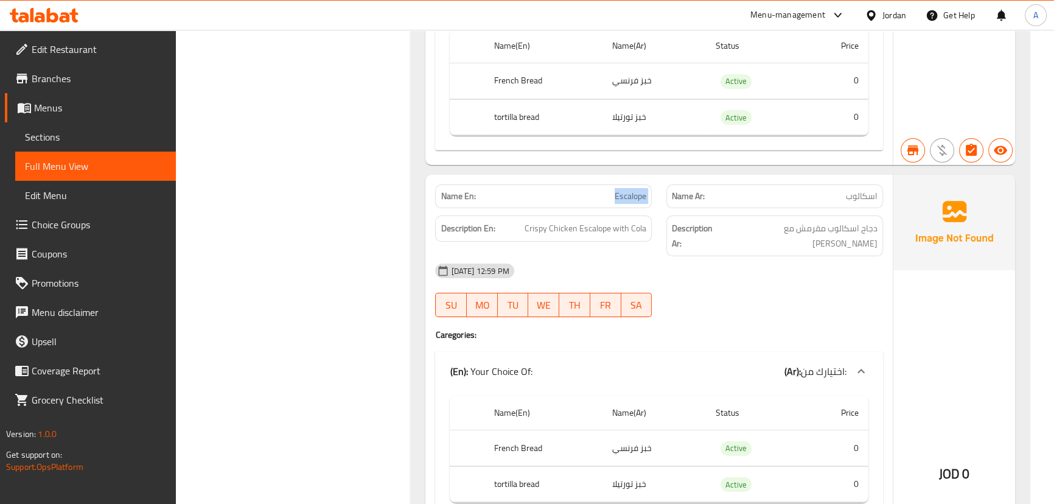
drag, startPoint x: 572, startPoint y: 166, endPoint x: 665, endPoint y: 164, distance: 92.5
click at [665, 177] on div "Name En: Escalope Name Ar: اسكالوب" at bounding box center [659, 196] width 462 height 38
click at [542, 221] on span "Crispy Chicken Escalope with Cola" at bounding box center [585, 228] width 122 height 15
drag, startPoint x: 542, startPoint y: 198, endPoint x: 726, endPoint y: 238, distance: 188.8
click at [669, 208] on div "Description En: Crispy Chicken Escalope with Cola Description Ar: دجاج اسكالوب …" at bounding box center [659, 235] width 462 height 55
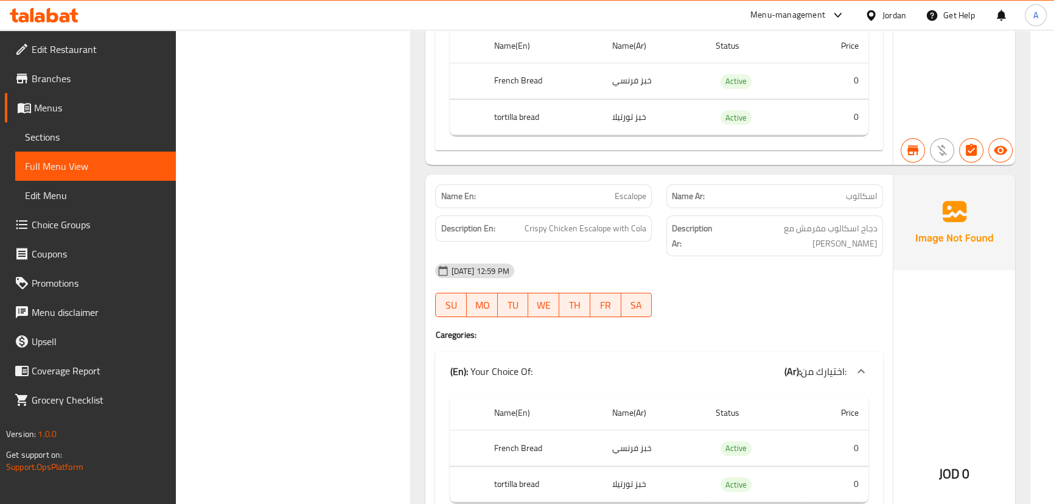
click at [760, 256] on div "17-09-2025 12:59 PM SU MO TU WE TH FR SA" at bounding box center [659, 290] width 462 height 68
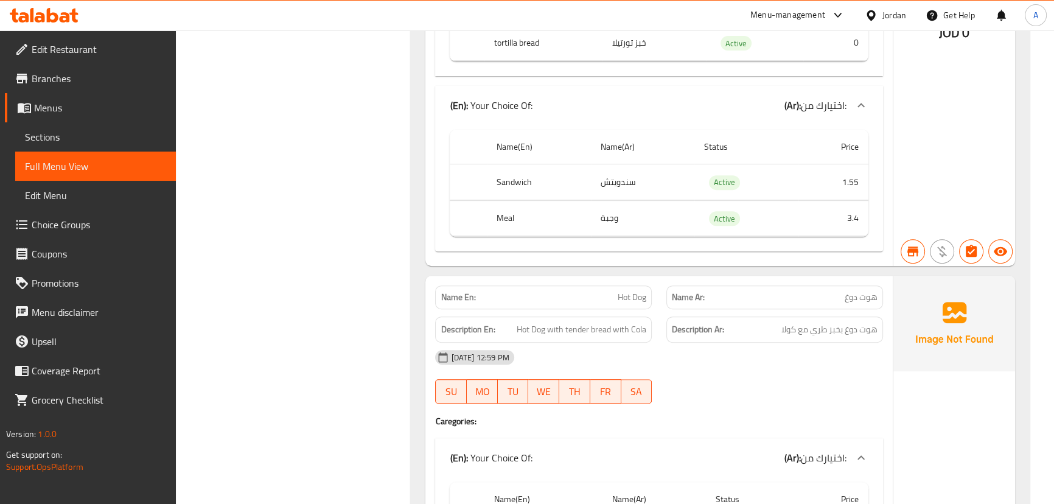
scroll to position [6415, 0]
drag, startPoint x: 689, startPoint y: 265, endPoint x: 739, endPoint y: 366, distance: 112.9
click at [739, 414] on h4 "Caregories:" at bounding box center [658, 420] width 447 height 12
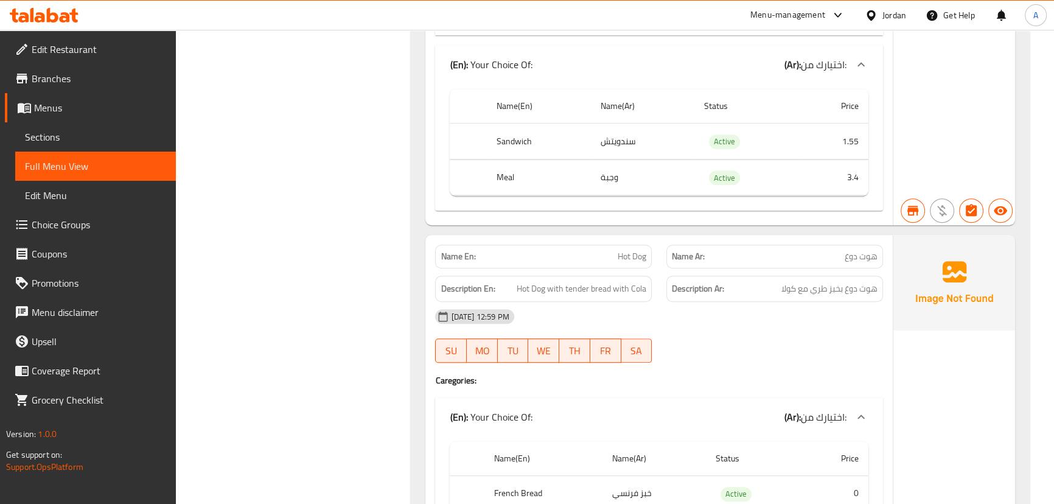
scroll to position [6581, 0]
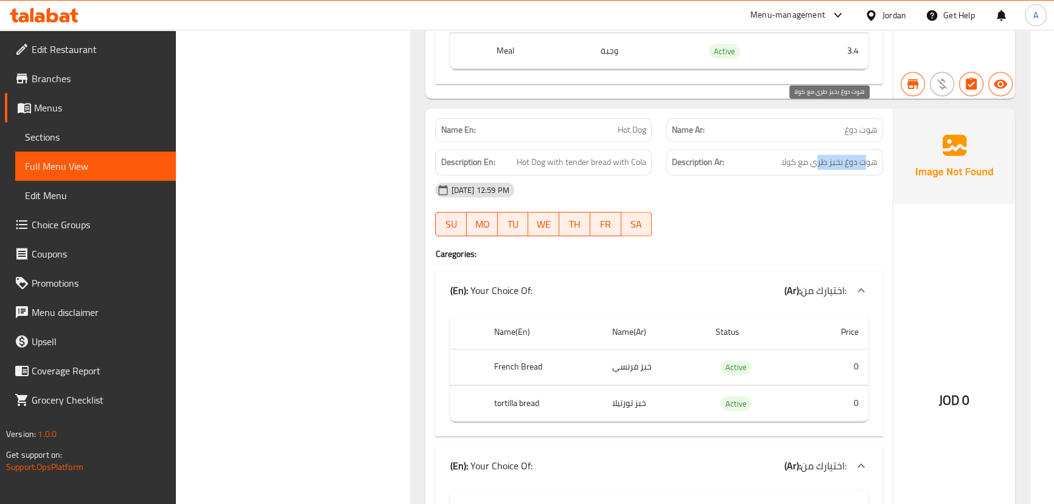
drag, startPoint x: 865, startPoint y: 117, endPoint x: 815, endPoint y: 119, distance: 49.9
click at [815, 155] on span "هوت دوغ بخبز طري مع كولا" at bounding box center [829, 162] width 96 height 15
click at [781, 175] on div "[DATE] 12:59 PM" at bounding box center [659, 189] width 462 height 29
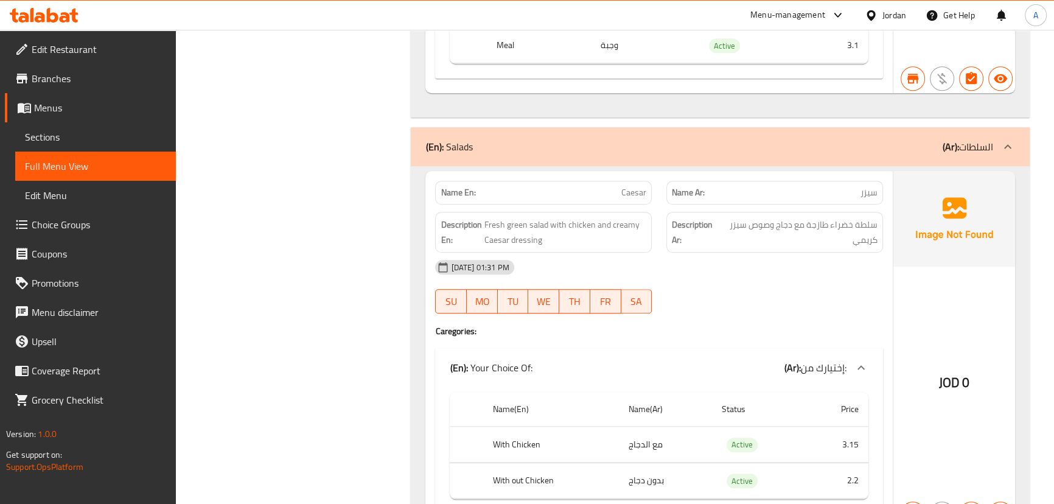
scroll to position [7134, 0]
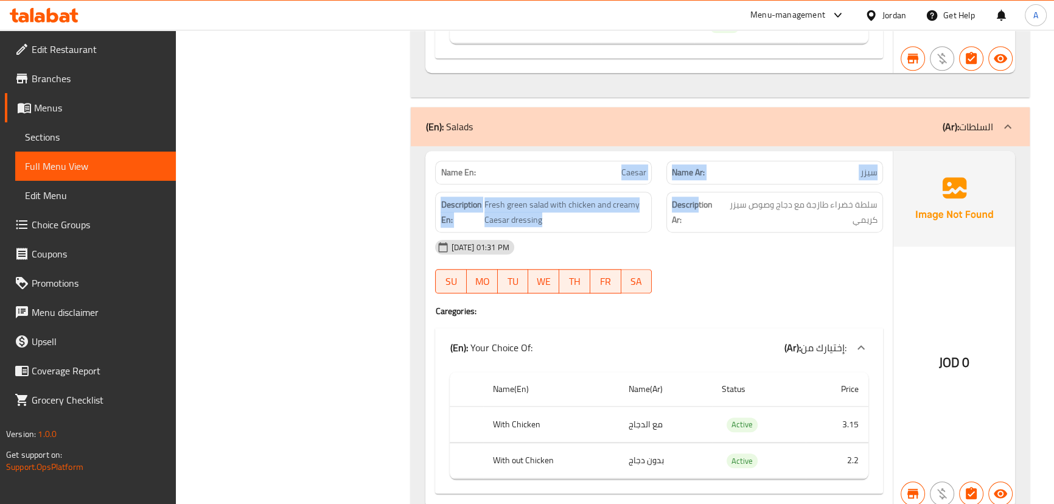
drag, startPoint x: 612, startPoint y: 116, endPoint x: 751, endPoint y: 174, distance: 151.1
click at [732, 158] on div "Name En: Caesar Name Ar: سيزر Description En: Fresh green salad with chicken an…" at bounding box center [658, 329] width 467 height 357
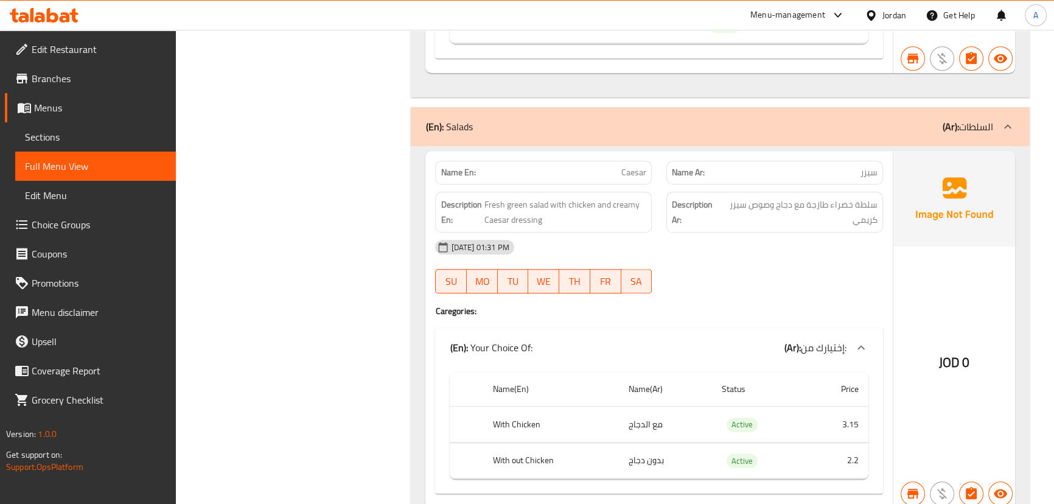
click at [784, 237] on div "17-09-2025 01:31 PM SU MO TU WE TH FR SA" at bounding box center [659, 266] width 462 height 68
drag, startPoint x: 843, startPoint y: 154, endPoint x: 719, endPoint y: 154, distance: 123.5
click at [719, 197] on h6 "Description Ar: سلطة خضراء طازجة مع دجاج وصوص سيزر كريمي" at bounding box center [775, 212] width 206 height 30
click at [787, 232] on div "17-09-2025 01:31 PM" at bounding box center [659, 246] width 462 height 29
drag, startPoint x: 771, startPoint y: 156, endPoint x: 726, endPoint y: 156, distance: 44.4
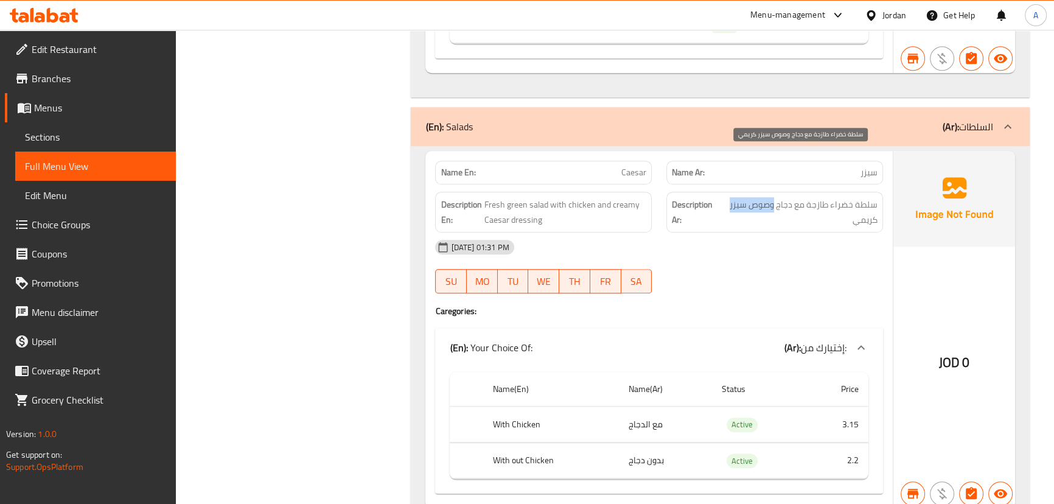
click at [726, 197] on span "سلطة خضراء طازجة مع دجاج وصوص سيزر كريمي" at bounding box center [799, 212] width 156 height 30
click at [747, 232] on div "17-09-2025 01:31 PM" at bounding box center [659, 246] width 462 height 29
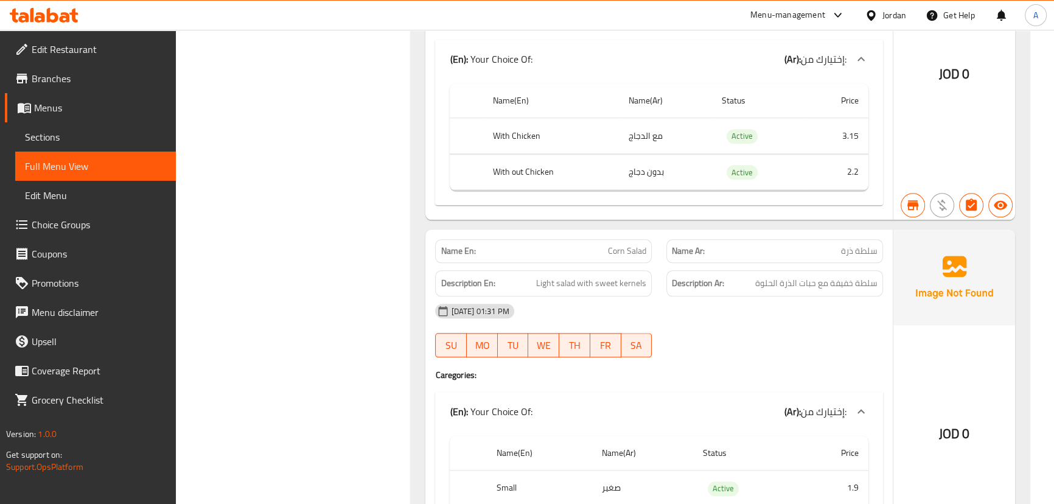
scroll to position [7466, 0]
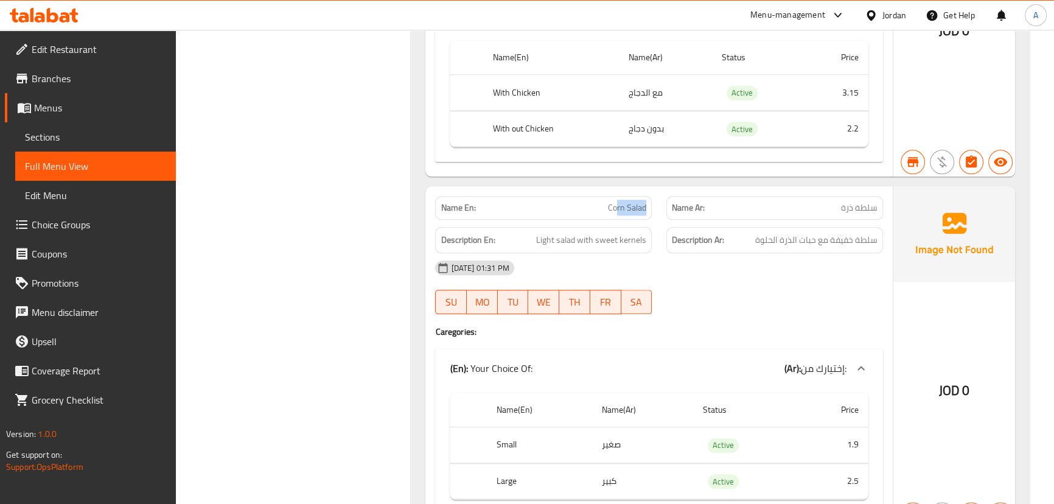
drag, startPoint x: 667, startPoint y: 162, endPoint x: 740, endPoint y: 186, distance: 76.6
click at [718, 186] on div "Name En: Corn Salad Name Ar: سلطة ذرة Description En: Light salad with sweet ke…" at bounding box center [658, 357] width 467 height 343
click at [761, 227] on div "Description Ar: سلطة خفيفة مع حبات الذرة الحلوة" at bounding box center [774, 240] width 217 height 26
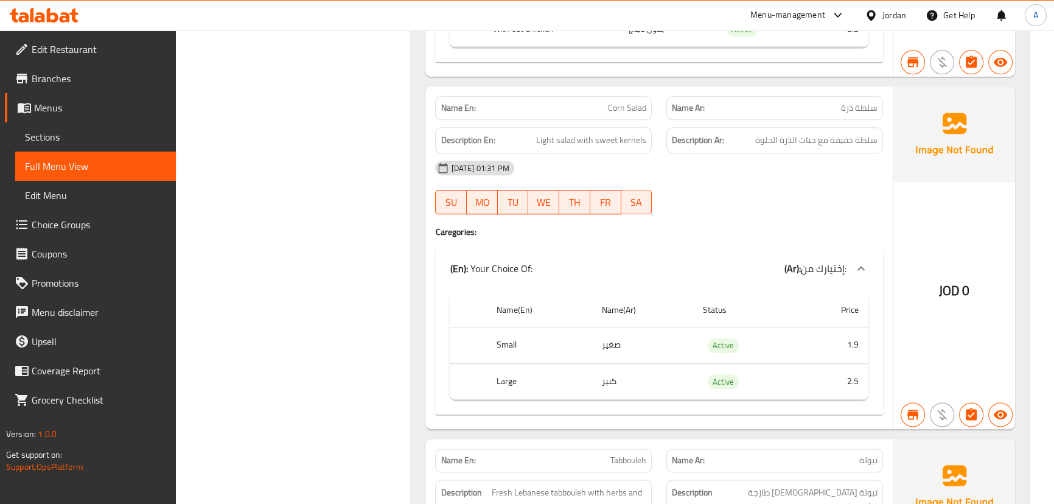
scroll to position [7577, 0]
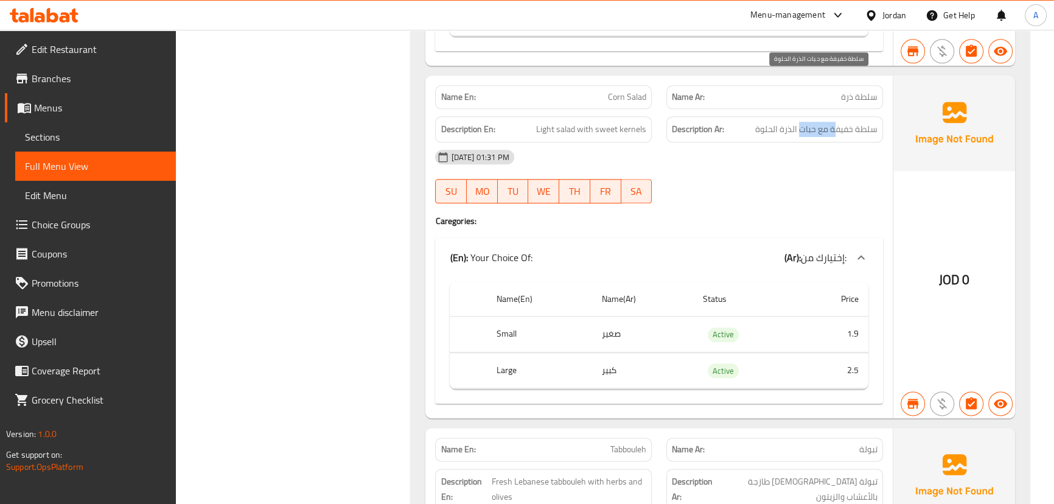
drag, startPoint x: 801, startPoint y: 79, endPoint x: 815, endPoint y: 128, distance: 51.4
click at [801, 122] on span "سلطة خفيفة مع حبات الذرة الحلوة" at bounding box center [816, 129] width 122 height 15
click at [815, 142] on div "17-09-2025 01:31 PM SU MO TU WE TH FR SA" at bounding box center [659, 176] width 462 height 68
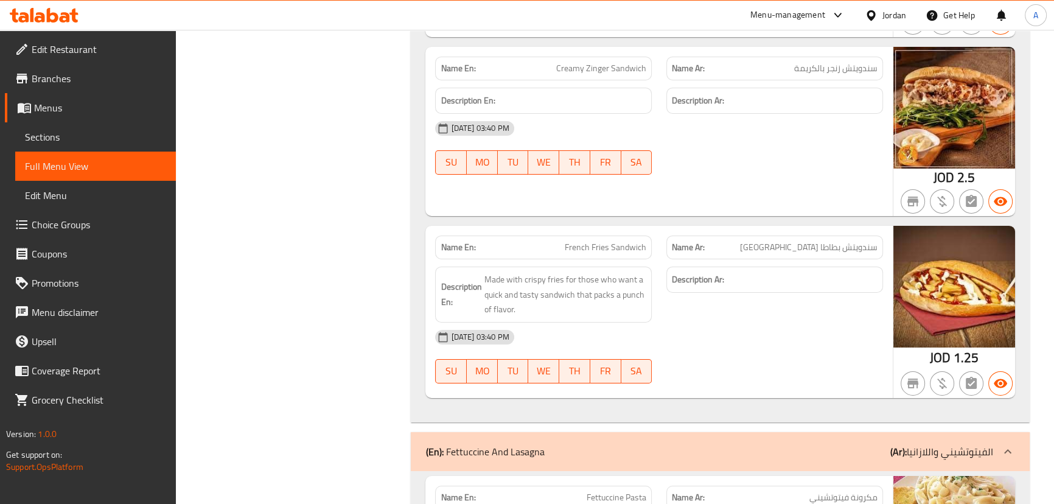
scroll to position [0, 0]
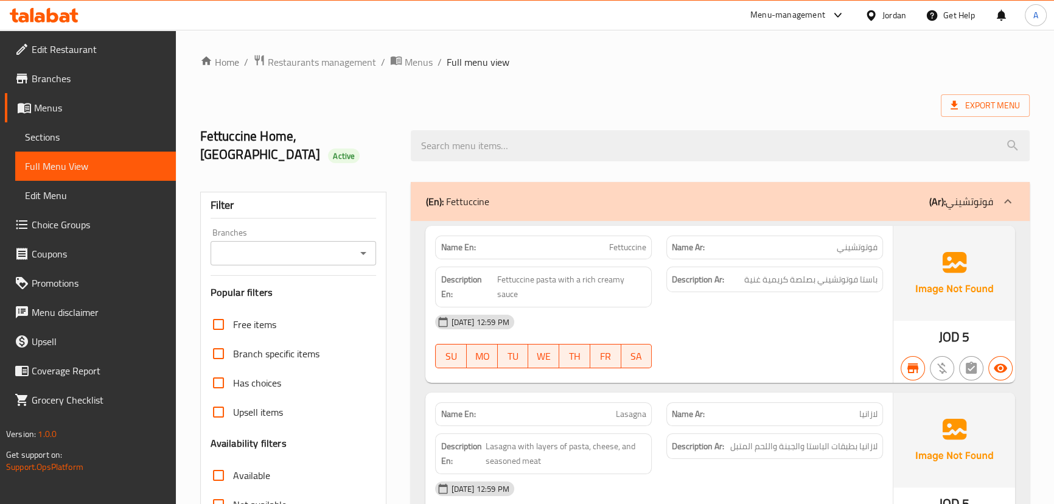
click at [364, 255] on icon "Open" at bounding box center [363, 253] width 15 height 15
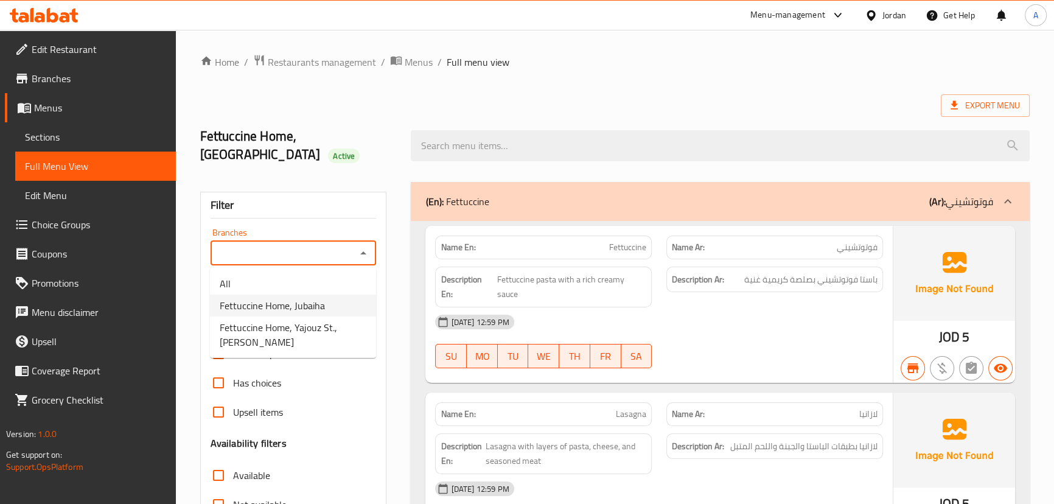
click at [307, 306] on span "Fettuccine Home, Jubaiha" at bounding box center [272, 305] width 105 height 15
type input "Fettuccine Home, Jubaiha"
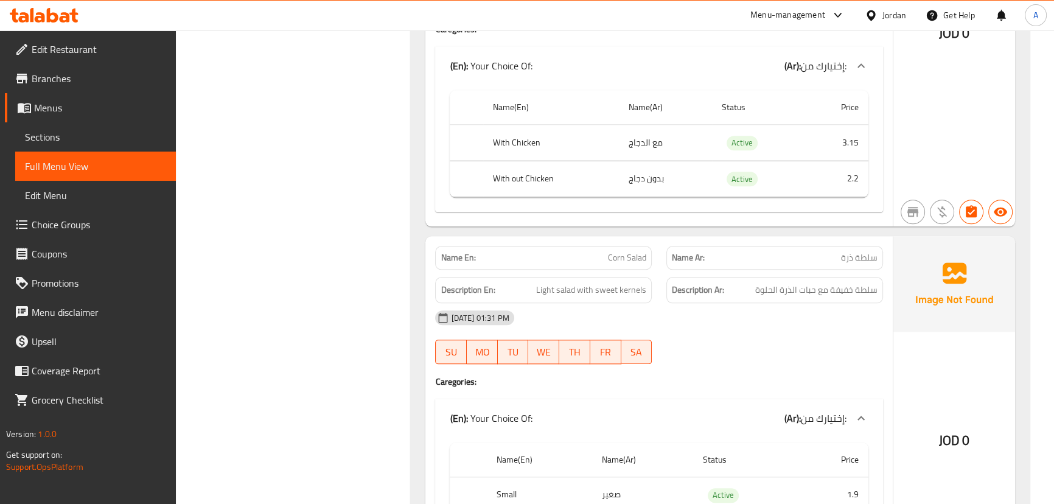
scroll to position [7485, 0]
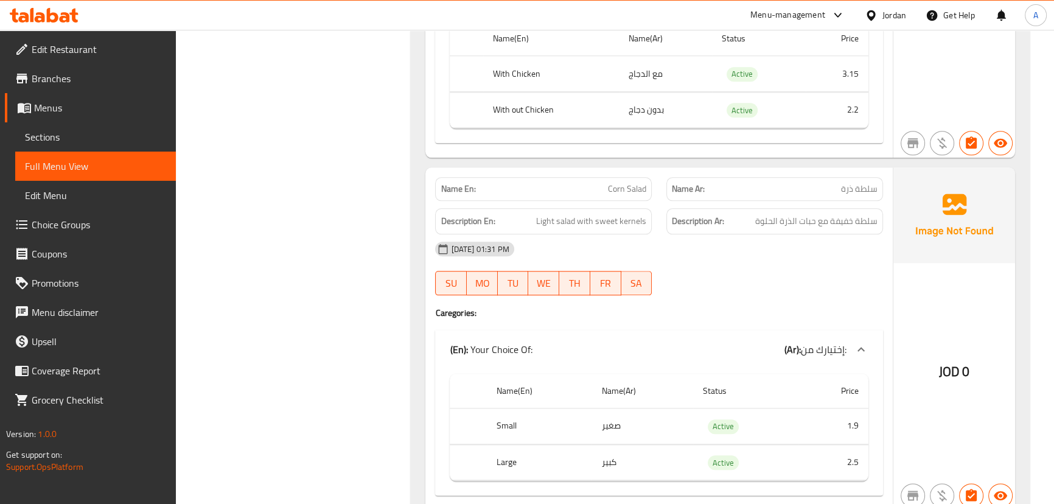
drag, startPoint x: 621, startPoint y: 134, endPoint x: 790, endPoint y: 169, distance: 172.8
click at [712, 167] on div "Name En: Corn Salad Name Ar: سلطة ذرة Description En: Light salad with sweet ke…" at bounding box center [658, 338] width 467 height 343
click at [795, 214] on span "سلطة خفيفة مع حبات الذرة الحلوة" at bounding box center [816, 221] width 122 height 15
drag, startPoint x: 854, startPoint y: 169, endPoint x: 604, endPoint y: 165, distance: 249.5
click at [604, 201] on div "Description En: Light salad with sweet kernels Description Ar: سلطة خفيفة مع حب…" at bounding box center [659, 221] width 462 height 41
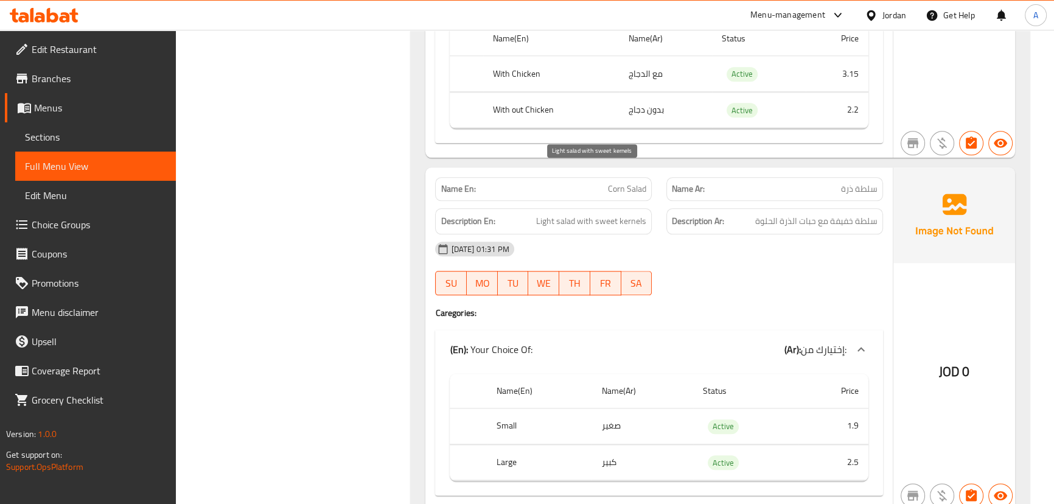
click at [706, 234] on div "17-09-2025 01:31 PM" at bounding box center [659, 248] width 462 height 29
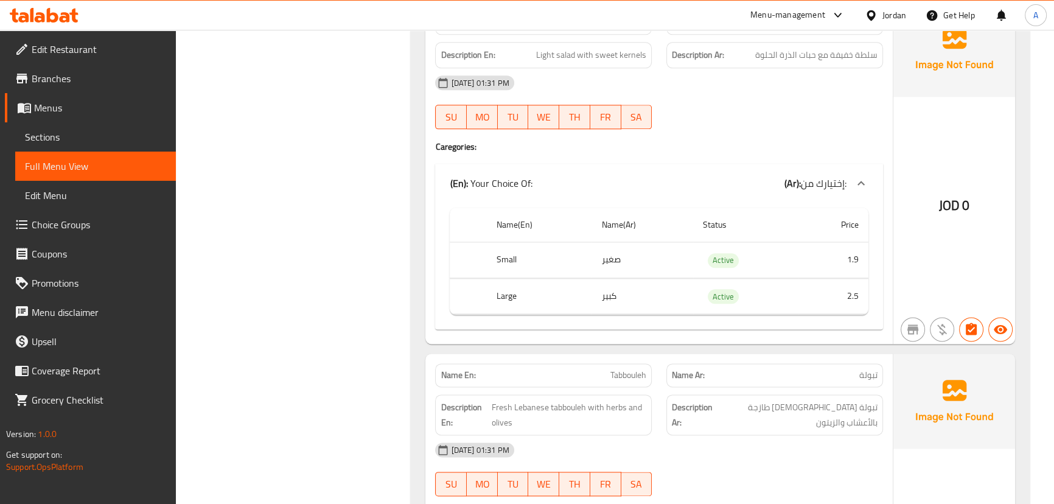
scroll to position [7872, 0]
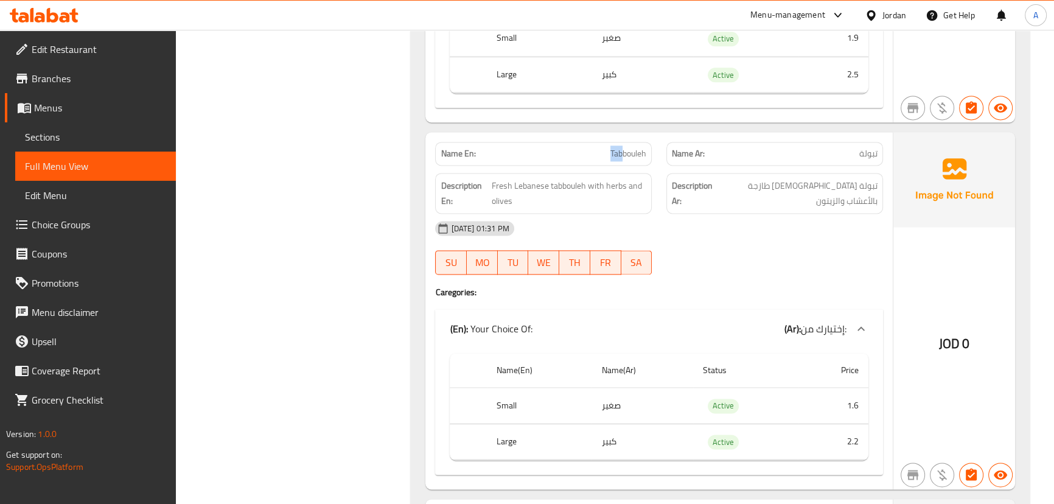
drag, startPoint x: 583, startPoint y: 110, endPoint x: 747, endPoint y: 150, distance: 169.1
click at [711, 133] on div "Name En: Tabbouleh Name Ar: تبولة Description En: Fresh Lebanese tabbouleh with…" at bounding box center [658, 310] width 467 height 357
click at [810, 214] on div "17-09-2025 01:31 PM" at bounding box center [659, 228] width 462 height 29
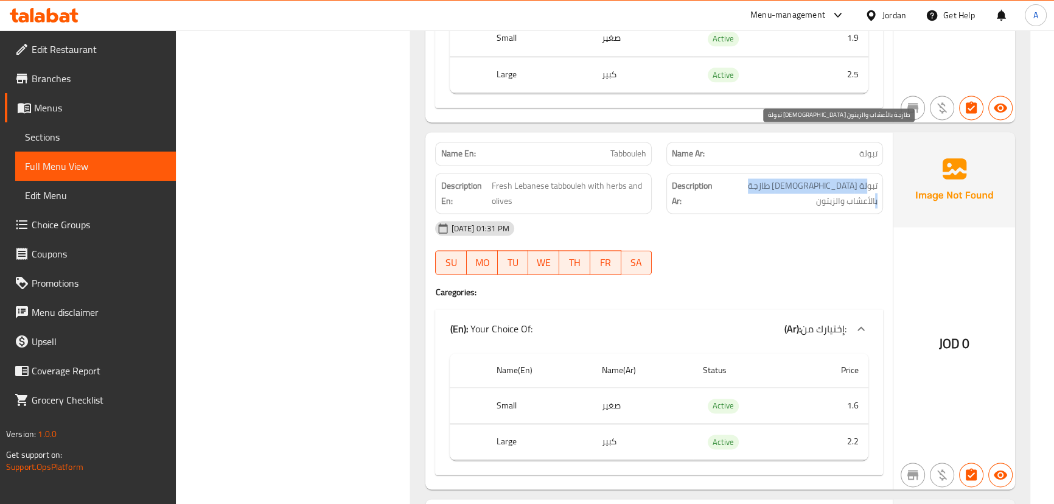
drag, startPoint x: 868, startPoint y: 136, endPoint x: 767, endPoint y: 135, distance: 101.0
click at [768, 178] on span "تبولة لبنانية طازجة بالأعشاب والزيتون" at bounding box center [797, 193] width 160 height 30
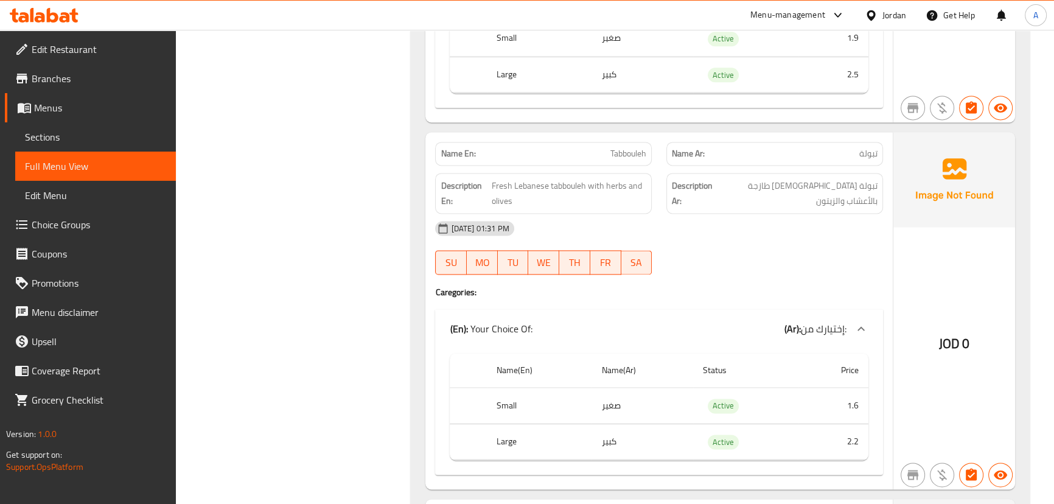
click at [768, 214] on div "17-09-2025 01:31 PM" at bounding box center [659, 228] width 462 height 29
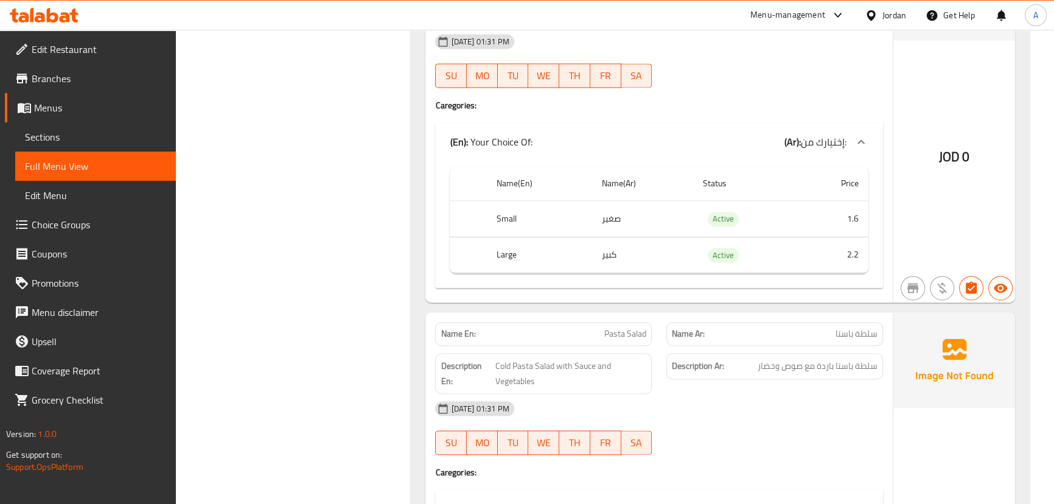
scroll to position [8093, 0]
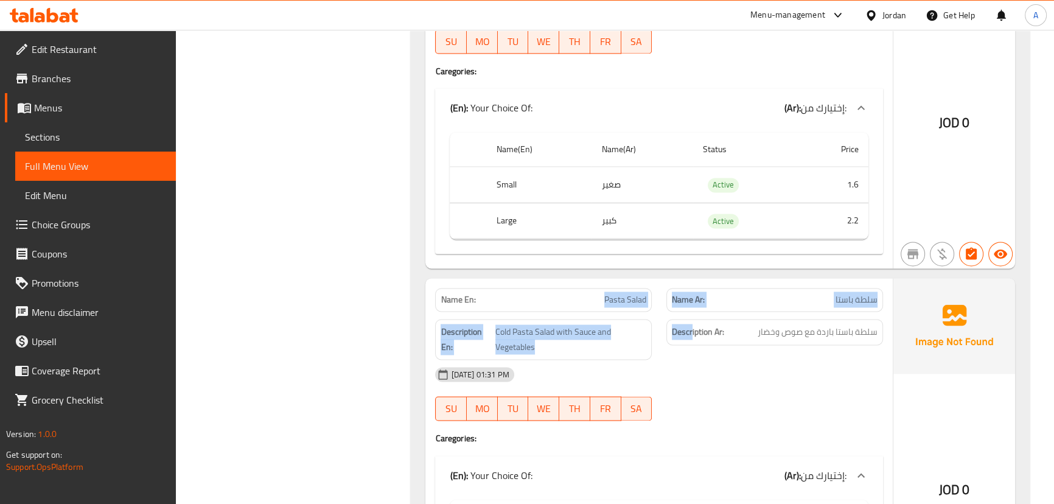
drag, startPoint x: 586, startPoint y: 257, endPoint x: 789, endPoint y: 290, distance: 205.1
click at [757, 279] on div "Name En: Pasta Salad Name Ar: سلطة باستا Description En: Cold Pasta Salad with …" at bounding box center [658, 456] width 467 height 357
click at [837, 311] on div "Description Ar: سلطة باستا باردة مع صوص وخضار" at bounding box center [774, 338] width 231 height 55
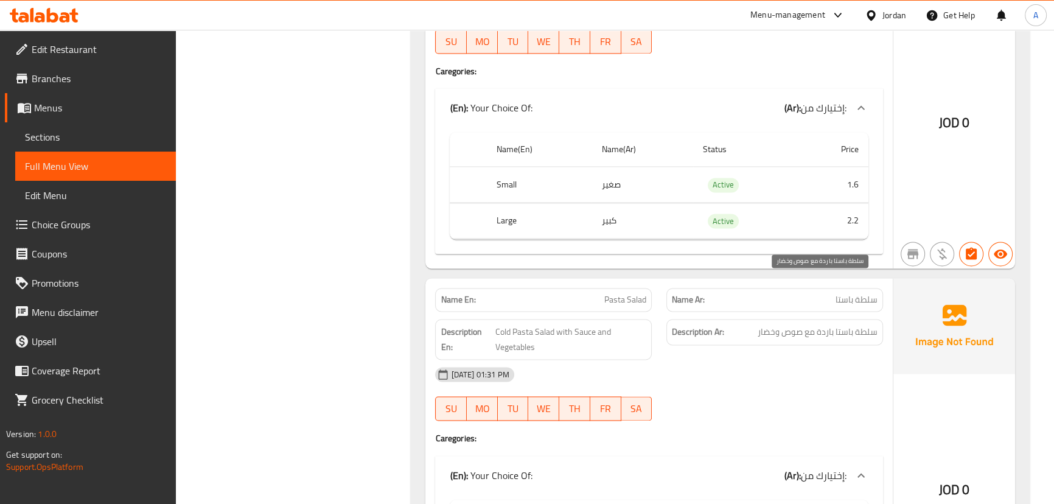
click at [862, 324] on span "سلطة باستا باردة مع صوص وخضار" at bounding box center [817, 331] width 120 height 15
drag, startPoint x: 862, startPoint y: 278, endPoint x: 564, endPoint y: 299, distance: 298.8
click at [765, 324] on span "سلطة باستا باردة مع صوص وخضار" at bounding box center [817, 331] width 120 height 15
drag, startPoint x: 518, startPoint y: 277, endPoint x: 712, endPoint y: 337, distance: 202.6
click at [611, 324] on span "Cold Pasta Salad with Sauce and Vegetables" at bounding box center [570, 339] width 151 height 30
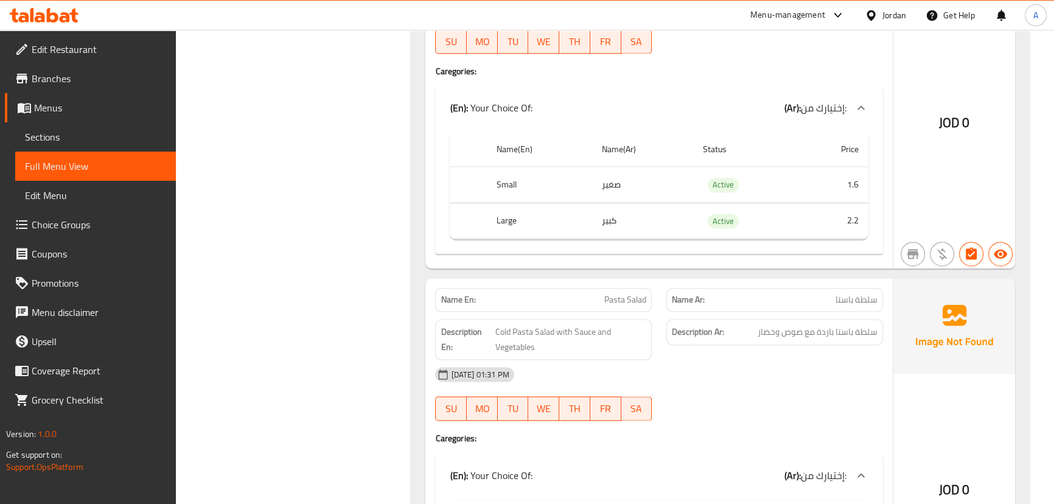
click at [727, 360] on div "17-09-2025 01:31 PM SU MO TU WE TH FR SA" at bounding box center [659, 394] width 462 height 68
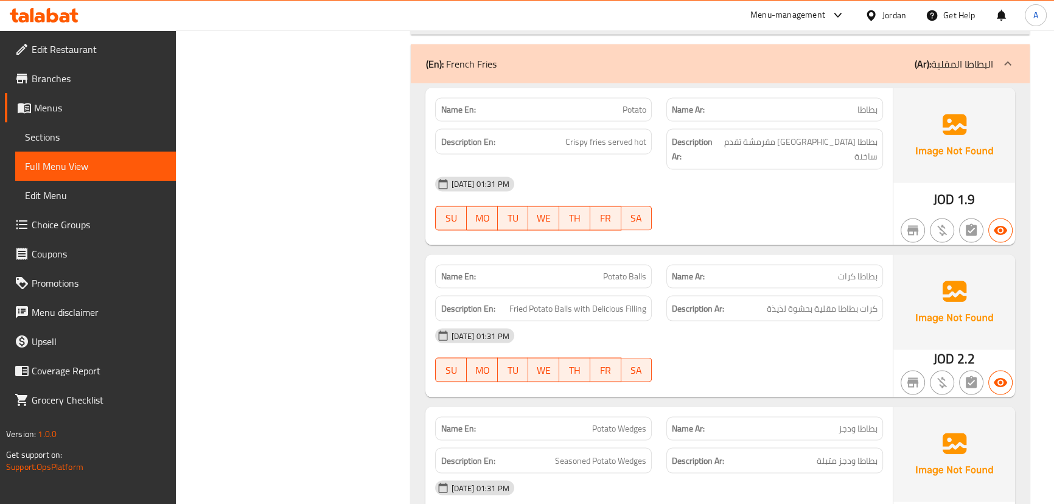
scroll to position [8702, 0]
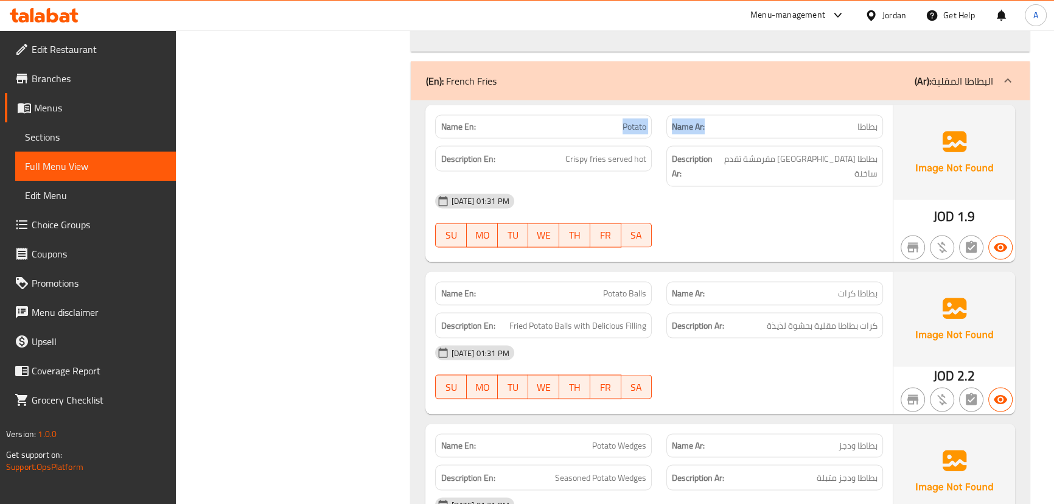
drag, startPoint x: 618, startPoint y: 82, endPoint x: 736, endPoint y: 96, distance: 119.4
click at [721, 105] on div "Name En: Potato Name Ar: بطاطا Description En: Crispy fries served hot Descript…" at bounding box center [658, 183] width 467 height 157
click at [844, 151] on span "بطاطا مقلية مقرمشة تقدم ساخنة" at bounding box center [798, 166] width 157 height 30
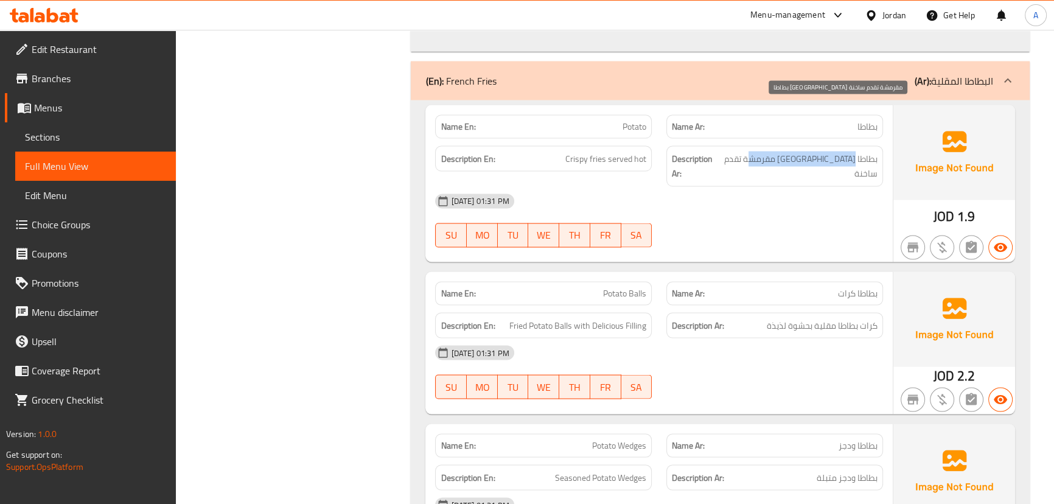
drag, startPoint x: 844, startPoint y: 114, endPoint x: 770, endPoint y: 110, distance: 74.3
click at [770, 151] on span "بطاطا مقلية مقرمشة تقدم ساخنة" at bounding box center [798, 166] width 157 height 30
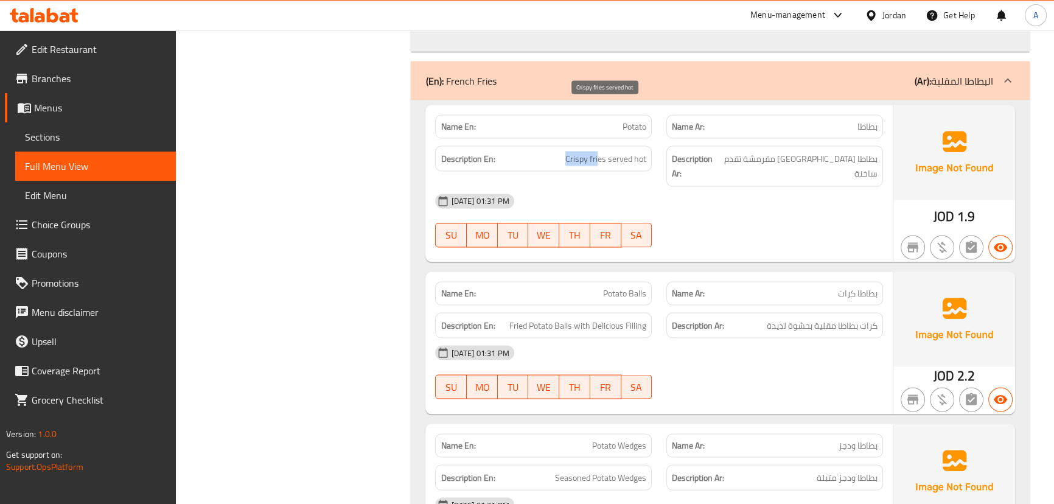
drag, startPoint x: 597, startPoint y: 111, endPoint x: 554, endPoint y: 111, distance: 43.2
click at [554, 151] on h6 "Description En: Crispy fries served hot" at bounding box center [543, 158] width 206 height 15
drag, startPoint x: 628, startPoint y: 109, endPoint x: 724, endPoint y: 128, distance: 98.0
click at [695, 139] on div "Description En: Crispy fries served hot Description Ar: بطاطا مقلية مقرمشة تقدم…" at bounding box center [659, 166] width 462 height 55
click at [744, 187] on div "17-09-2025 01:31 PM" at bounding box center [659, 201] width 462 height 29
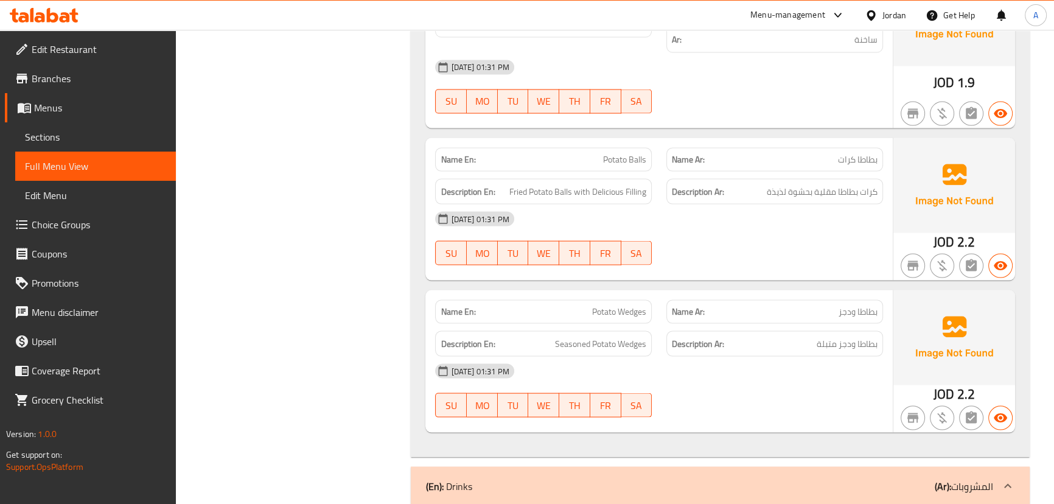
scroll to position [8757, 0]
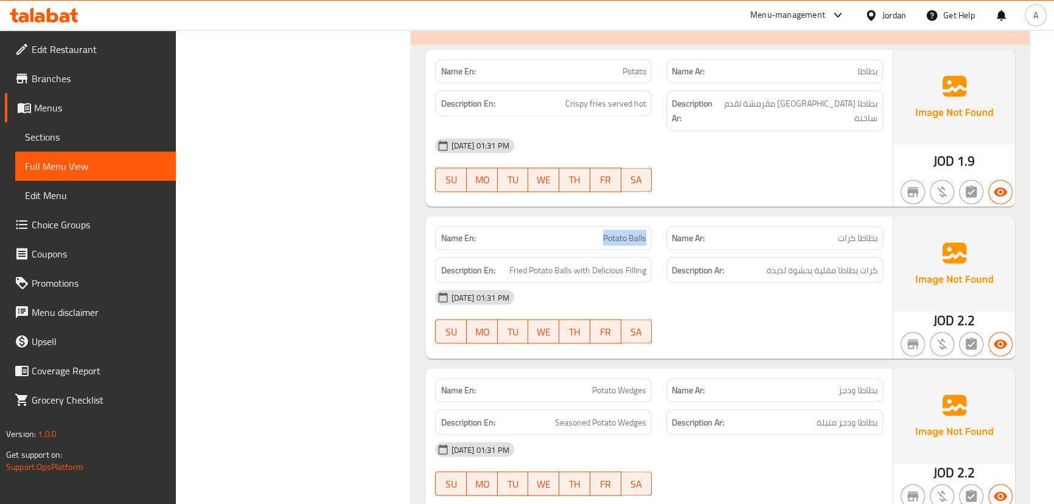
drag, startPoint x: 595, startPoint y: 158, endPoint x: 665, endPoint y: 173, distance: 71.5
click at [663, 219] on div "Name En: Potato Balls Name Ar: بطاطا كرات" at bounding box center [659, 238] width 462 height 38
click at [713, 283] on div "17-09-2025 01:31 PM" at bounding box center [659, 297] width 462 height 29
drag, startPoint x: 598, startPoint y: 177, endPoint x: 729, endPoint y: 211, distance: 135.6
click at [706, 217] on div "Name En: Potato Balls Name Ar: بطاطا كرات Description En: Fried Potato Balls wi…" at bounding box center [658, 288] width 467 height 142
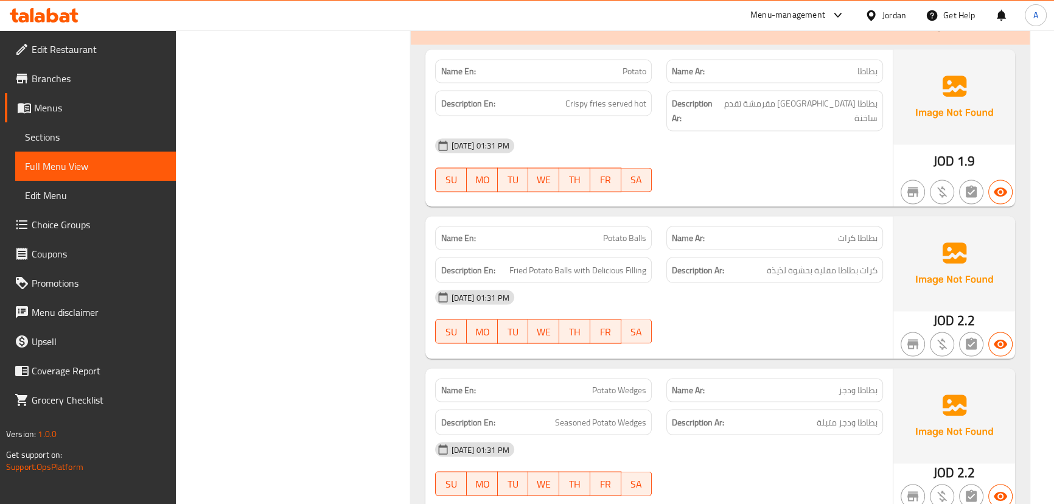
drag, startPoint x: 746, startPoint y: 222, endPoint x: 826, endPoint y: 256, distance: 87.0
click at [756, 283] on div "17-09-2025 01:31 PM" at bounding box center [659, 297] width 462 height 29
drag, startPoint x: 596, startPoint y: 330, endPoint x: 613, endPoint y: 329, distance: 17.0
click at [639, 384] on span "Potato Wedges" at bounding box center [619, 390] width 54 height 13
click at [594, 384] on span "Potato Wedges" at bounding box center [619, 390] width 54 height 13
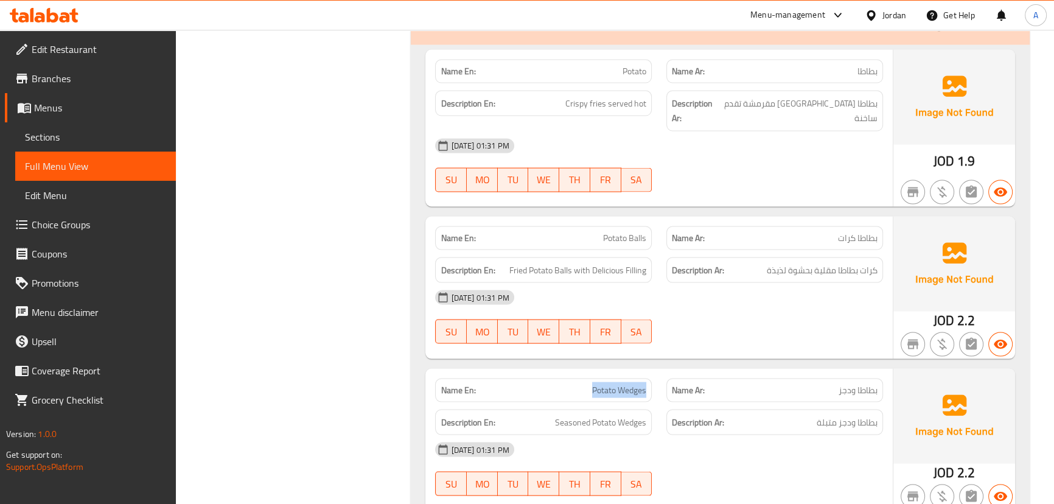
drag, startPoint x: 594, startPoint y: 326, endPoint x: 638, endPoint y: 325, distance: 43.8
click at [638, 384] on span "Potato Wedges" at bounding box center [619, 390] width 54 height 13
click at [747, 283] on div "17-09-2025 01:31 PM SU MO TU WE TH FR SA" at bounding box center [659, 317] width 462 height 68
click at [776, 250] on div "Description Ar: كرات بطاطا مقلية بحشوة لذيذة" at bounding box center [774, 270] width 231 height 41
drag, startPoint x: 590, startPoint y: 184, endPoint x: 718, endPoint y: 210, distance: 131.0
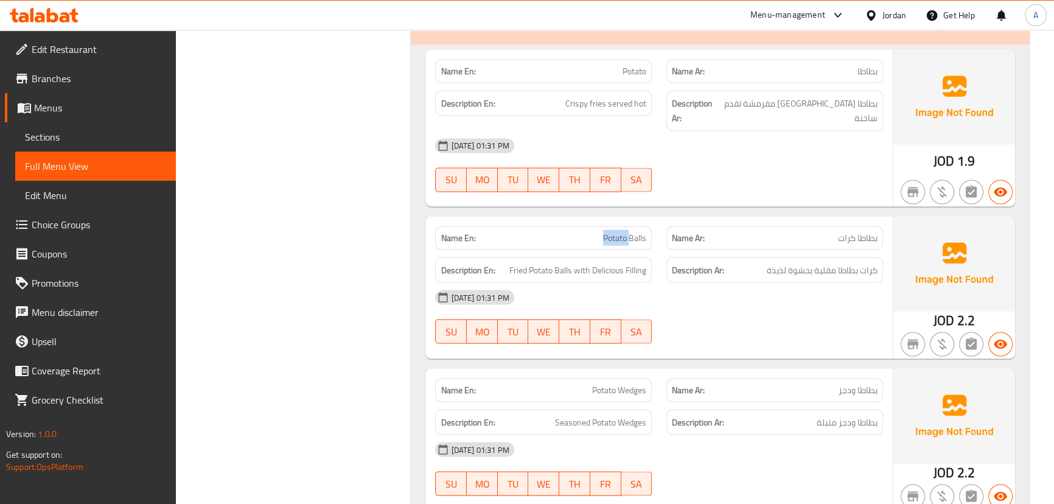
click at [686, 217] on div "Name En: Potato Balls Name Ar: بطاطا كرات Description En: Fried Potato Balls wi…" at bounding box center [658, 288] width 467 height 142
click at [740, 283] on div "17-09-2025 01:31 PM" at bounding box center [659, 297] width 462 height 29
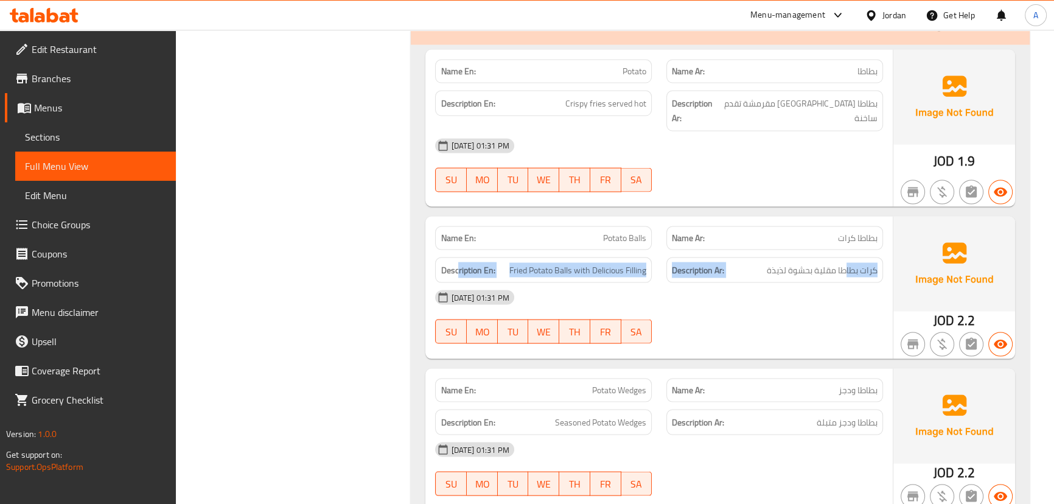
drag, startPoint x: 845, startPoint y: 206, endPoint x: 471, endPoint y: 213, distance: 374.2
click at [460, 250] on div "Description En: Fried Potato Balls with Delicious Filling Description Ar: كرات …" at bounding box center [659, 270] width 462 height 41
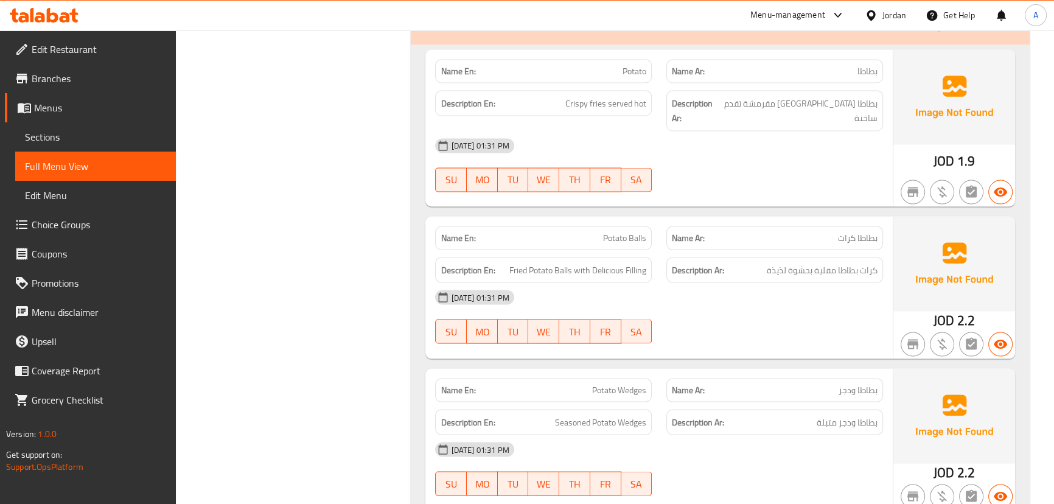
click at [805, 283] on div "17-09-2025 01:31 PM" at bounding box center [659, 297] width 462 height 29
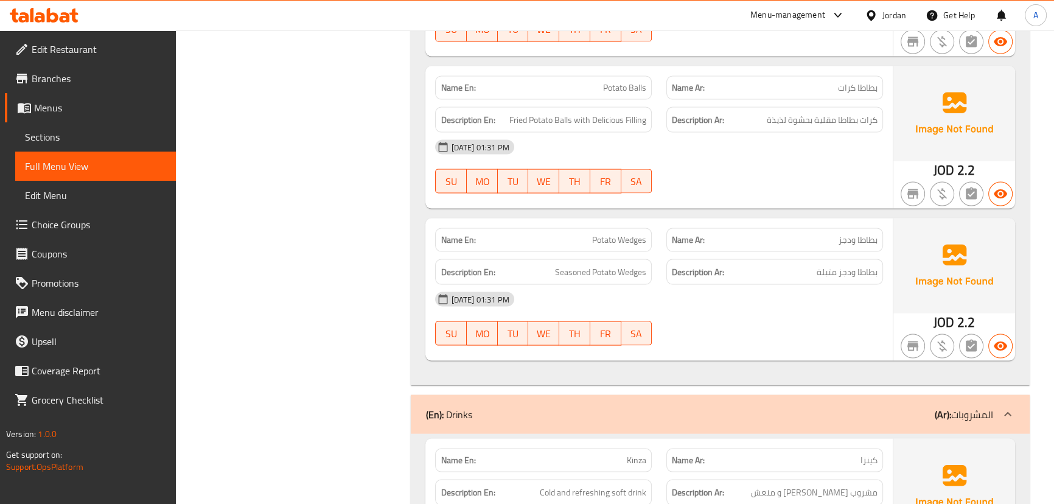
scroll to position [8923, 0]
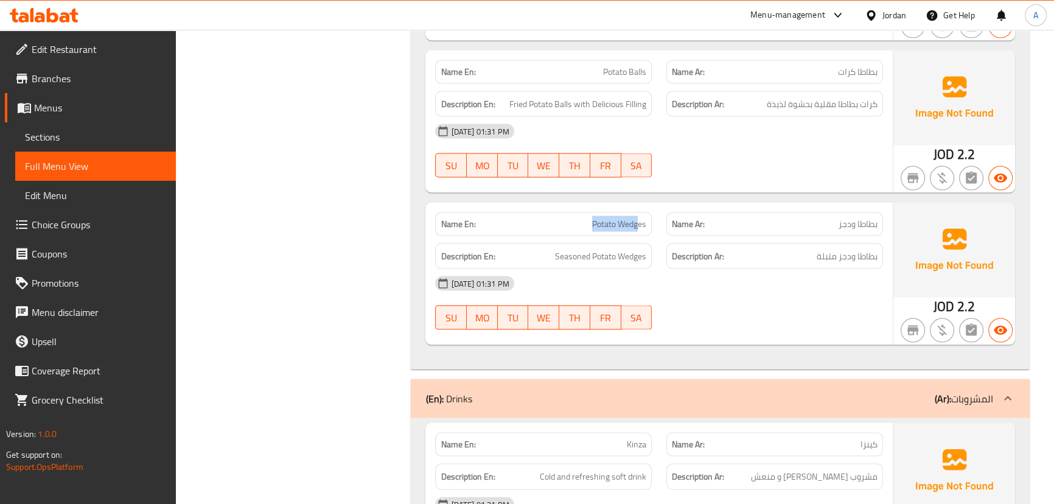
click at [721, 208] on div "Name En: Potato Wedges Name Ar: بطاطا ودجز Description En: Seasoned Potato Wedg…" at bounding box center [658, 274] width 467 height 142
drag, startPoint x: 731, startPoint y: 243, endPoint x: 786, endPoint y: 243, distance: 55.4
click at [731, 269] on div "17-09-2025 01:31 PM SU MO TU WE TH FR SA" at bounding box center [659, 303] width 462 height 68
click at [872, 249] on span "بطاطا ودجز متبلة" at bounding box center [846, 256] width 61 height 15
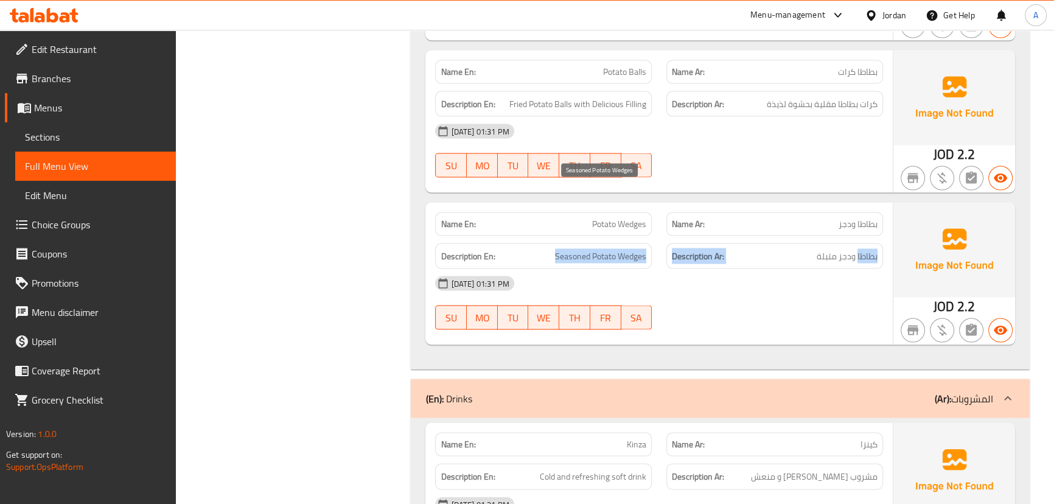
drag, startPoint x: 872, startPoint y: 193, endPoint x: 577, endPoint y: 197, distance: 295.1
click at [576, 236] on div "Description En: Seasoned Potato Wedges Description Ar: بطاطا ودجز متبلة" at bounding box center [659, 256] width 462 height 41
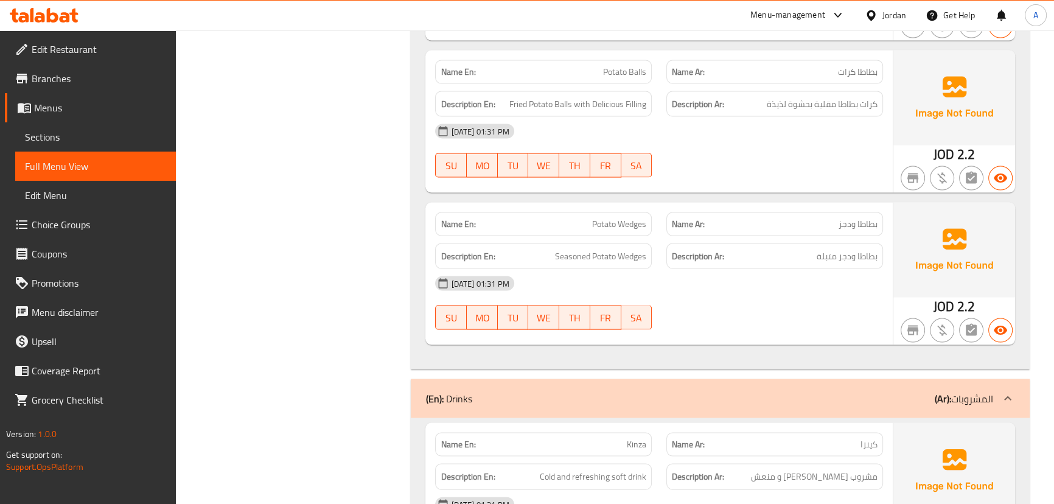
click at [807, 269] on div "17-09-2025 01:31 PM SU MO TU WE TH FR SA" at bounding box center [659, 303] width 462 height 68
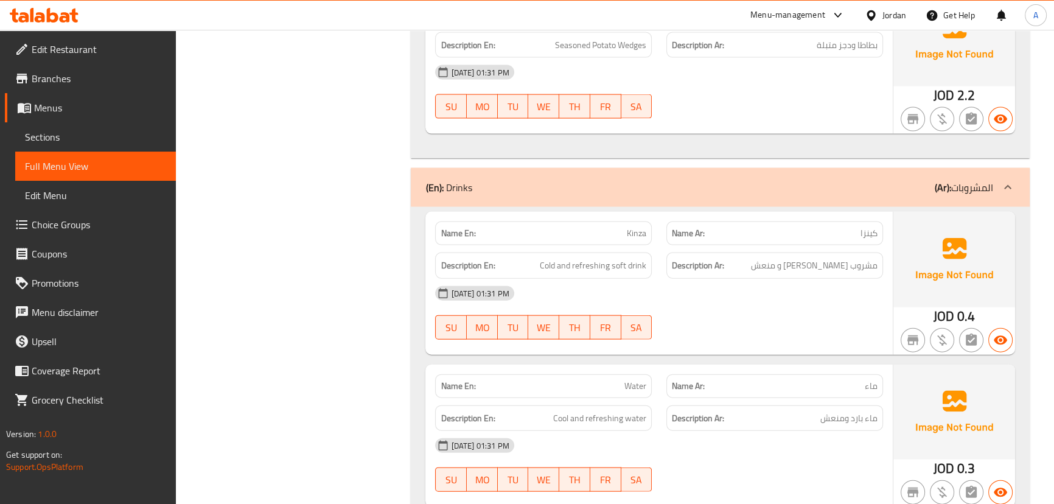
scroll to position [9144, 0]
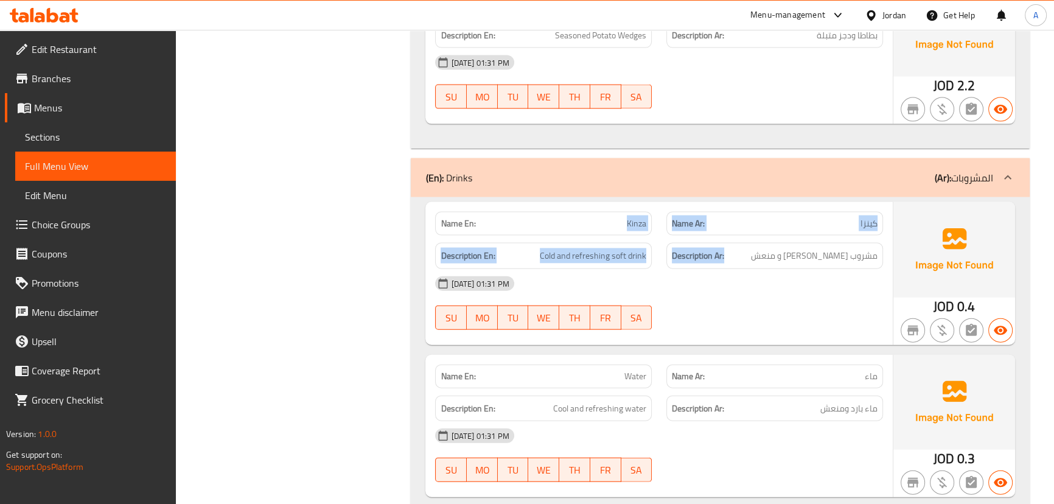
drag, startPoint x: 621, startPoint y: 152, endPoint x: 813, endPoint y: 189, distance: 196.3
click at [762, 202] on div "Name En: Kinza Name Ar: كينزا Description En: Cold and refreshing soft drink De…" at bounding box center [658, 273] width 467 height 142
click at [837, 248] on span "مشروب غازي بارد و منعش" at bounding box center [814, 255] width 127 height 15
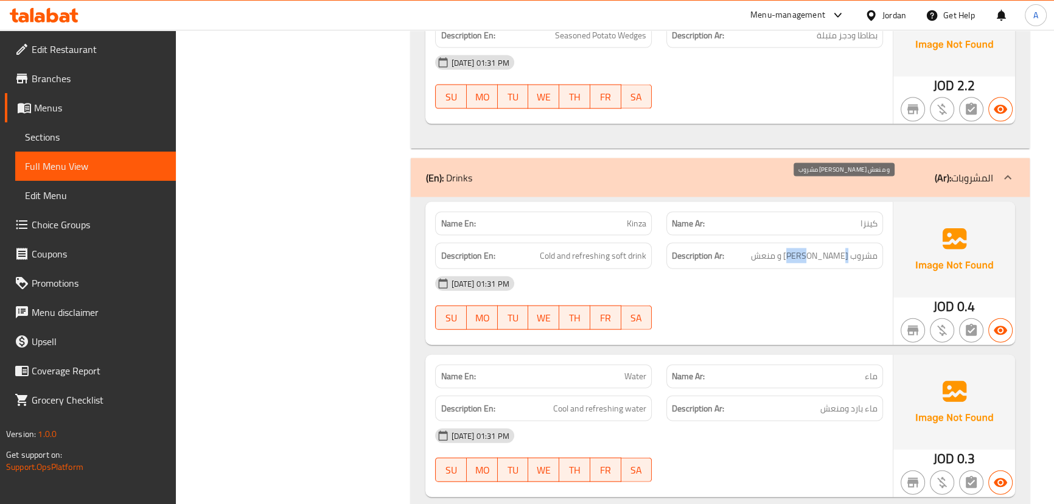
click at [837, 248] on span "مشروب غازي بارد و منعش" at bounding box center [814, 255] width 127 height 15
drag, startPoint x: 837, startPoint y: 194, endPoint x: 572, endPoint y: 190, distance: 265.3
click at [572, 235] on div "Description En: Cold and refreshing soft drink Description Ar: مشروب غازي بارد …" at bounding box center [659, 255] width 462 height 41
drag, startPoint x: 665, startPoint y: 231, endPoint x: 588, endPoint y: 309, distance: 110.1
click at [665, 269] on div "17-09-2025 01:31 PM" at bounding box center [659, 283] width 462 height 29
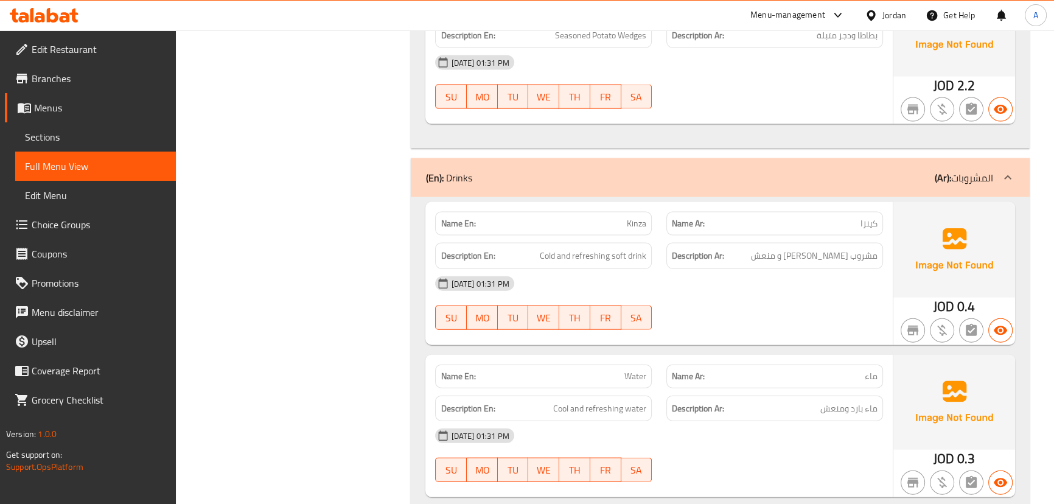
drag, startPoint x: 571, startPoint y: 320, endPoint x: 699, endPoint y: 300, distance: 129.3
click at [681, 357] on div "Name En: Water Name Ar: ماء" at bounding box center [659, 376] width 462 height 38
click at [725, 273] on div "Name En: Kinza Name Ar: كينزا Description En: Cold and refreshing soft drink De…" at bounding box center [658, 273] width 467 height 142
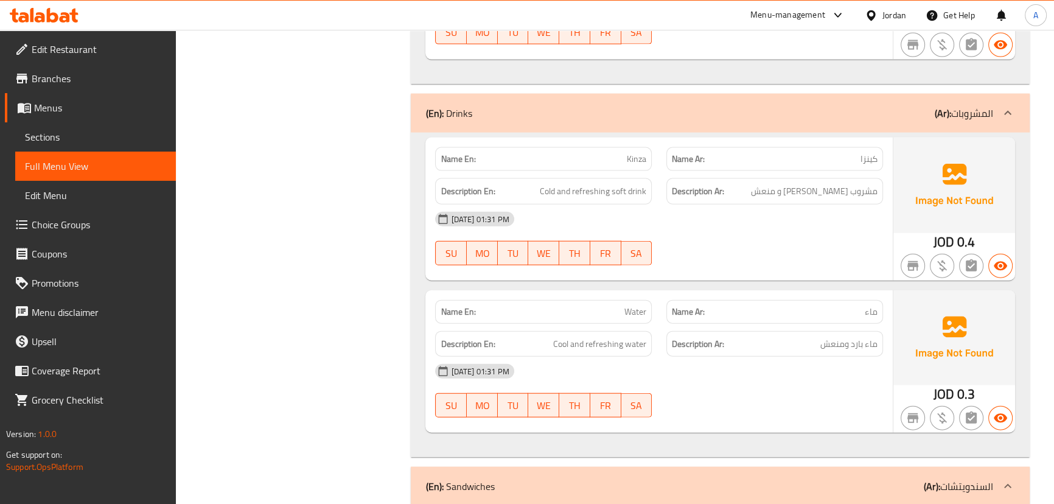
scroll to position [9310, 0]
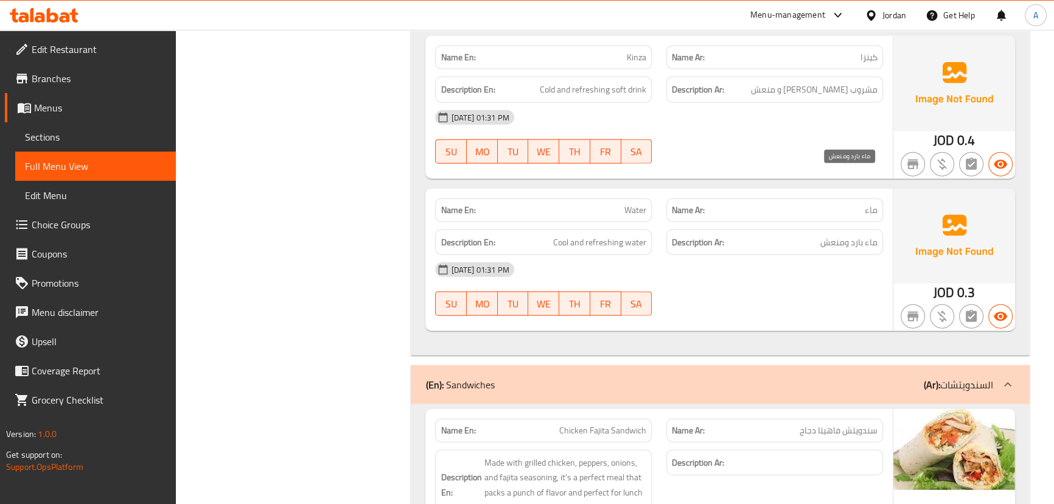
click at [857, 235] on span "ماء بارد ومنعش" at bounding box center [848, 242] width 57 height 15
drag, startPoint x: 857, startPoint y: 178, endPoint x: 675, endPoint y: 194, distance: 182.0
click at [647, 222] on div "Description En: Cool and refreshing water Description Ar: ماء بارد ومنعش" at bounding box center [659, 242] width 462 height 41
click at [805, 308] on div at bounding box center [774, 315] width 231 height 15
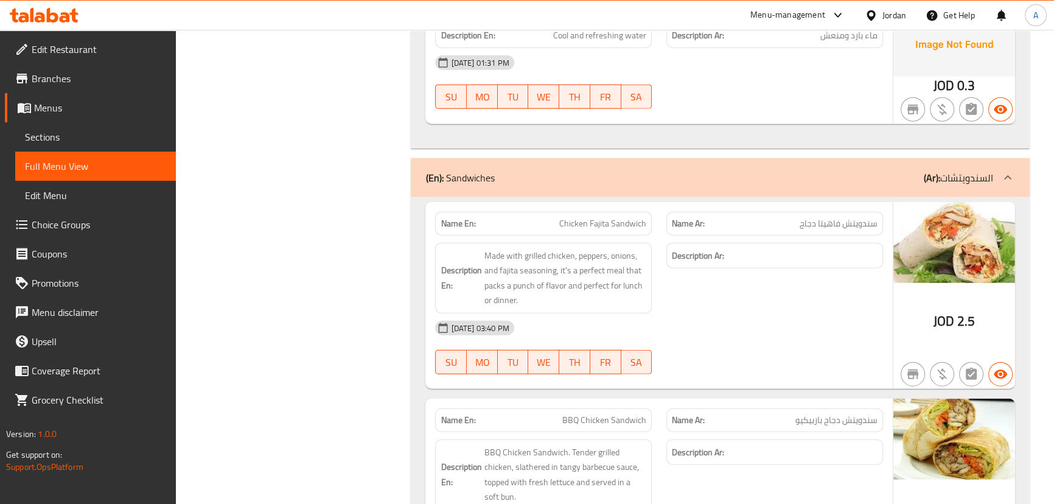
scroll to position [9532, 0]
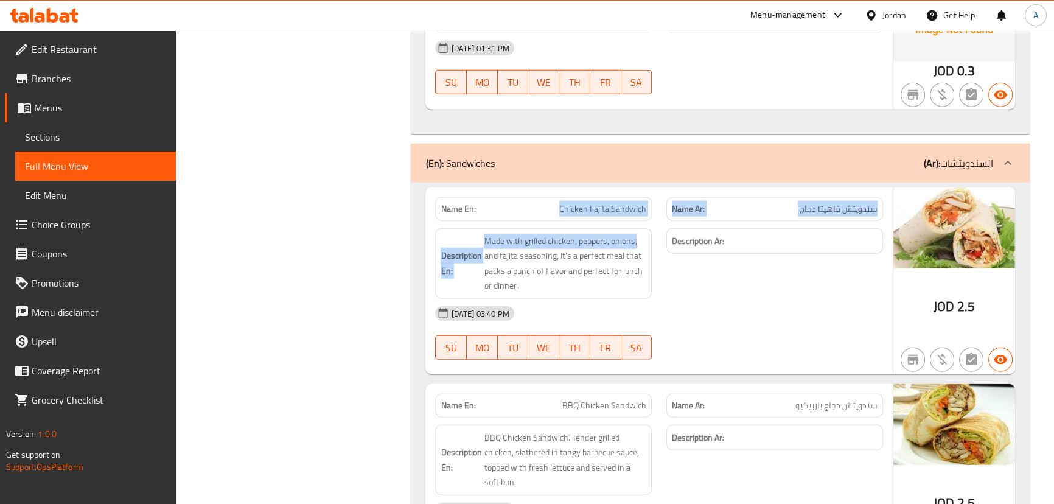
drag, startPoint x: 605, startPoint y: 151, endPoint x: 681, endPoint y: 188, distance: 84.9
click at [671, 187] on div "Name En: Chicken Fajita Sandwich Name Ar: سندويتش فاهيتا دجاج Description En: M…" at bounding box center [658, 280] width 467 height 187
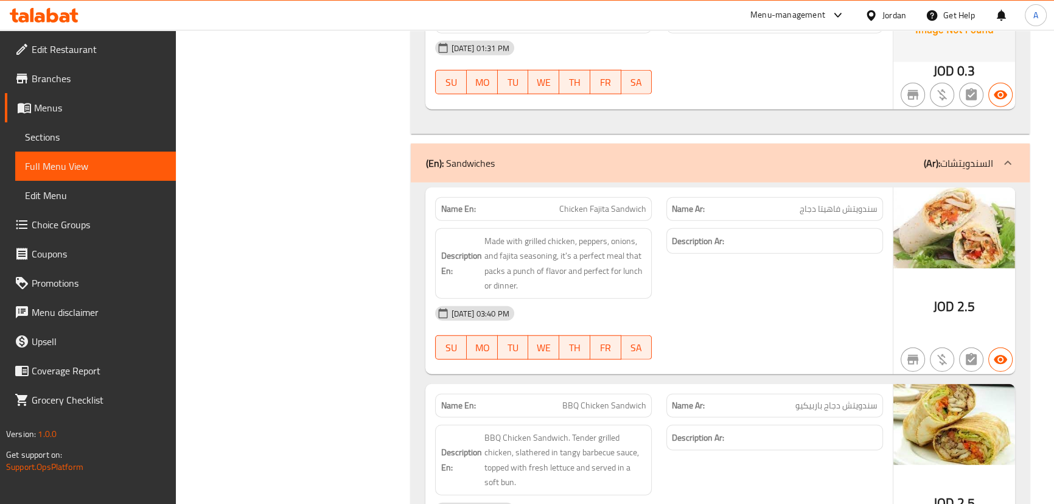
click at [691, 221] on div "Description Ar:" at bounding box center [774, 263] width 231 height 85
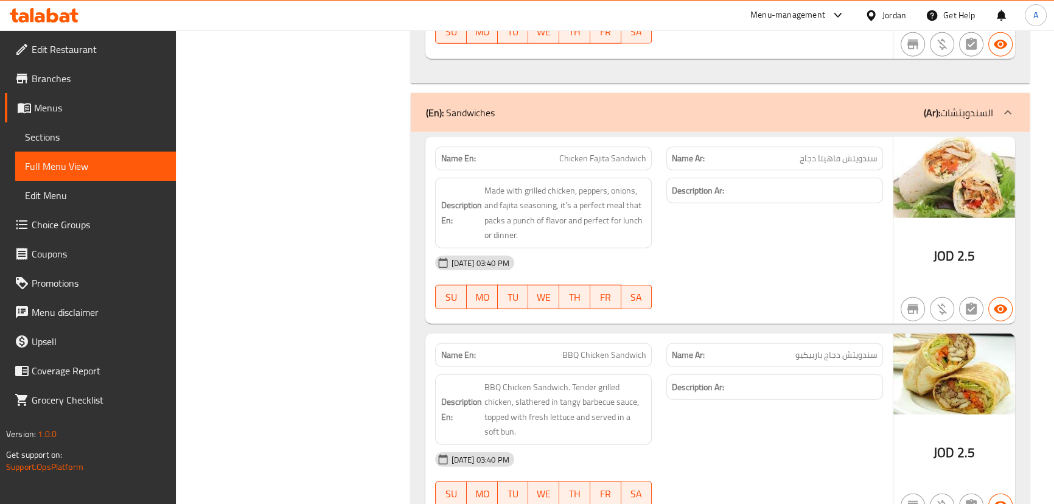
scroll to position [9361, 0]
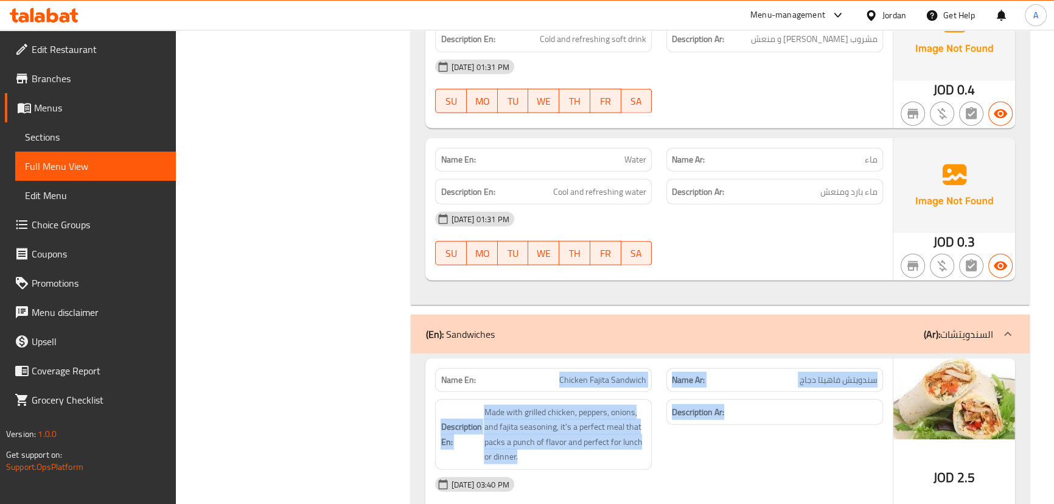
drag, startPoint x: 518, startPoint y: 322, endPoint x: 947, endPoint y: 352, distance: 429.3
click at [909, 358] on div "Name En: Chicken Fajita Sandwich Name Ar: سندويتش فاهيتا دجاج Description En: M…" at bounding box center [719, 451] width 589 height 187
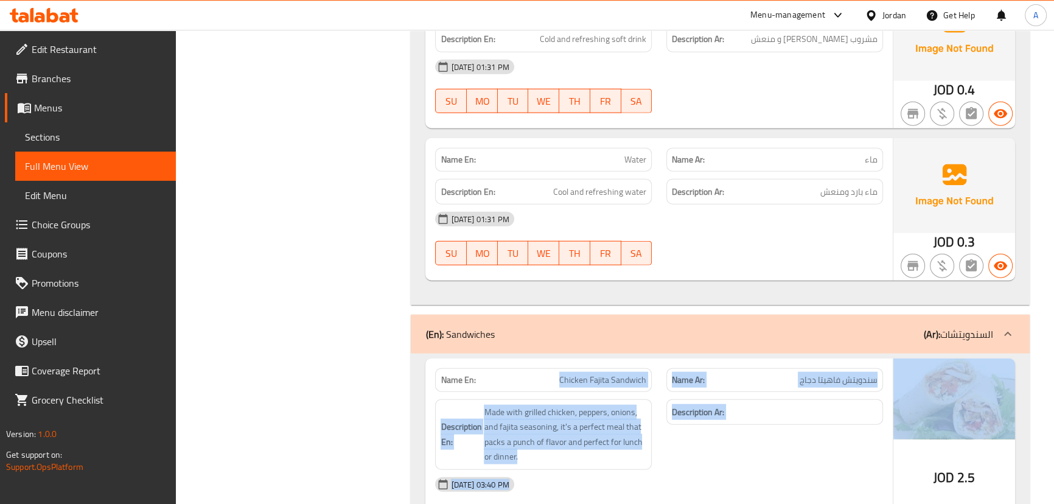
click at [849, 396] on div "Description Ar:" at bounding box center [774, 434] width 231 height 85
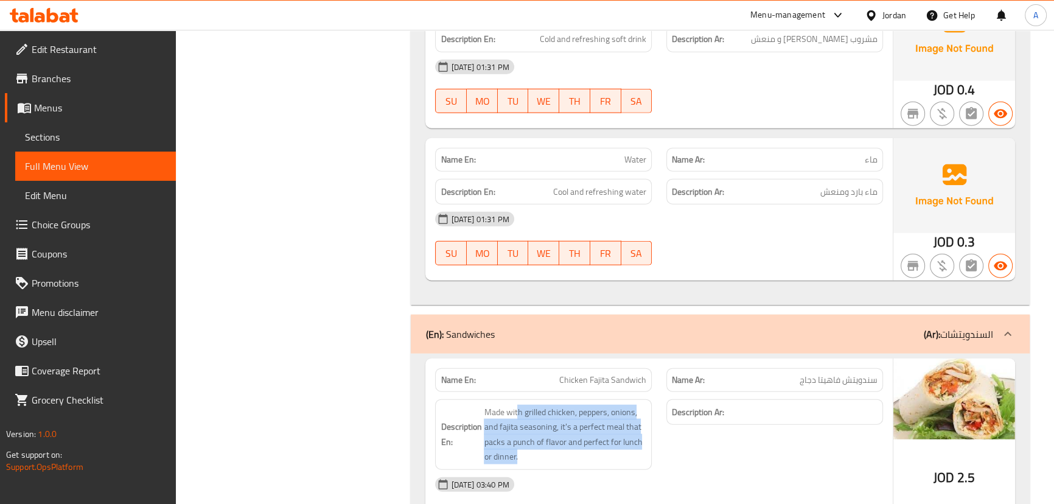
click at [695, 392] on div "Description En: Made with grilled chicken, peppers, onions, and fajita seasonin…" at bounding box center [659, 434] width 462 height 85
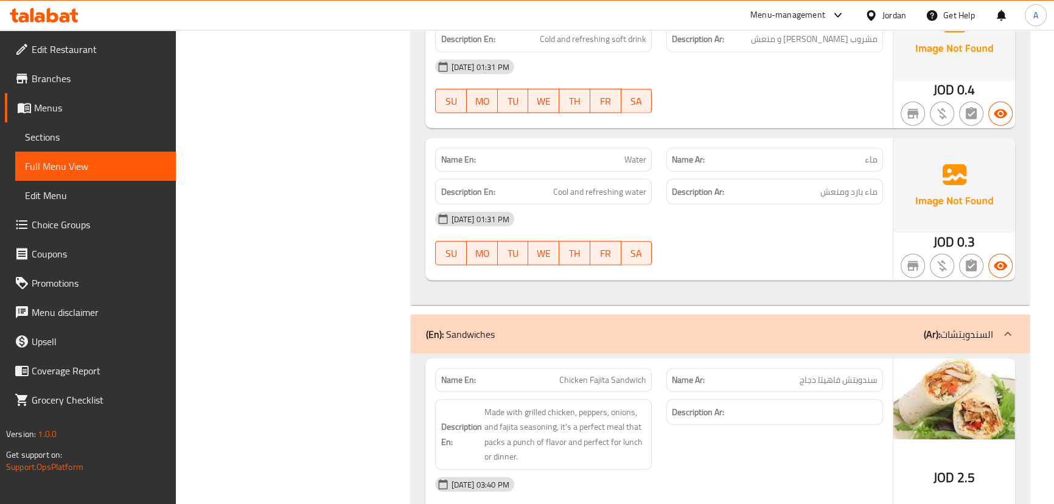
click at [709, 392] on div "Description Ar:" at bounding box center [774, 434] width 231 height 85
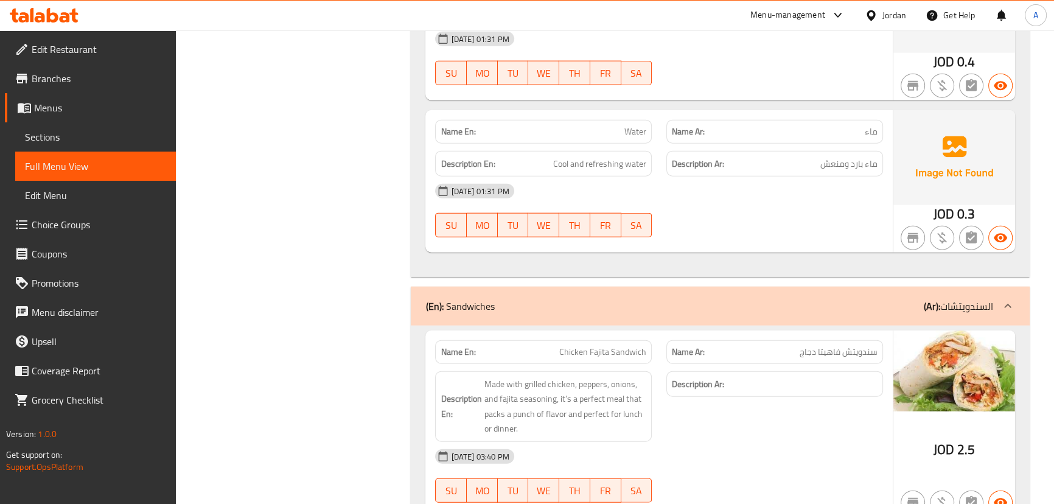
scroll to position [9416, 0]
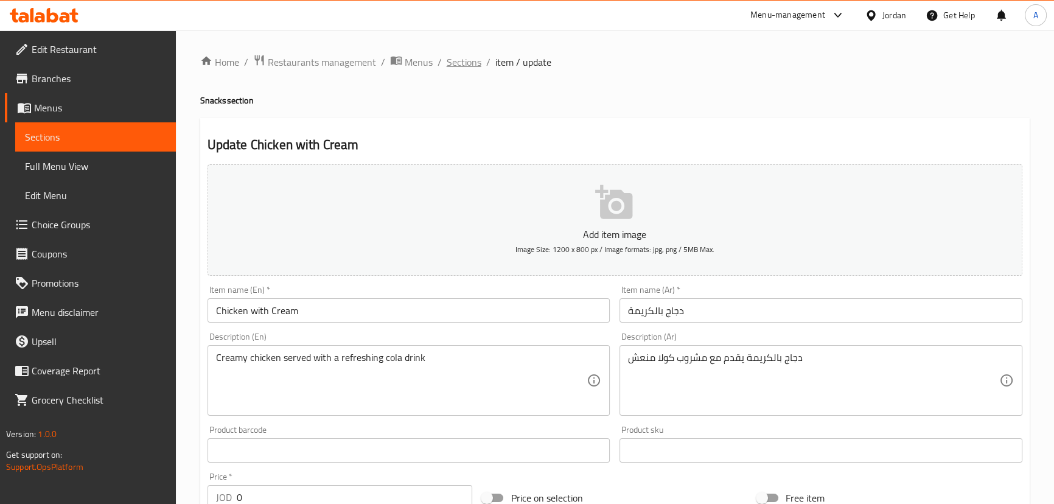
click at [462, 68] on span "Sections" at bounding box center [464, 62] width 35 height 15
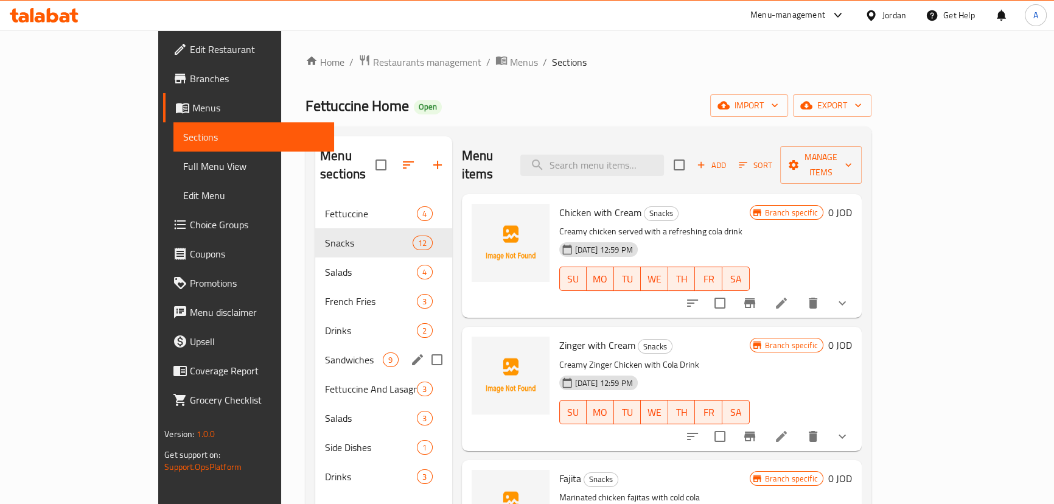
click at [315, 354] on div "Sandwiches 9" at bounding box center [383, 359] width 136 height 29
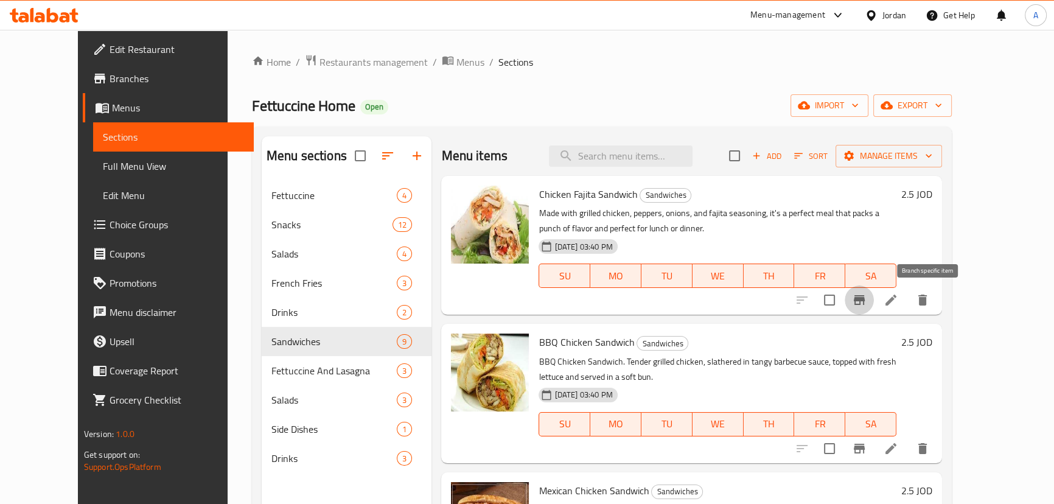
click at [866, 295] on icon "Branch-specific-item" at bounding box center [859, 300] width 15 height 15
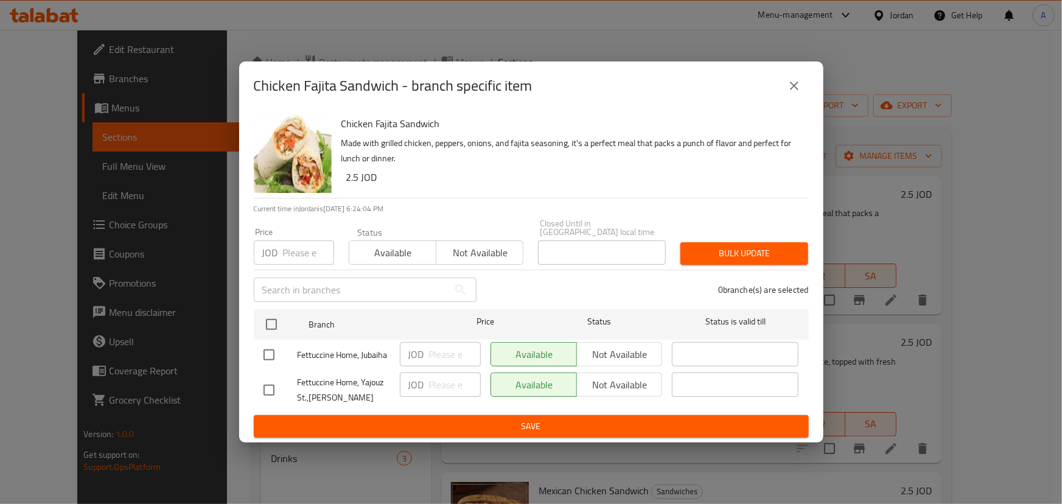
click at [790, 90] on icon "close" at bounding box center [794, 86] width 9 height 9
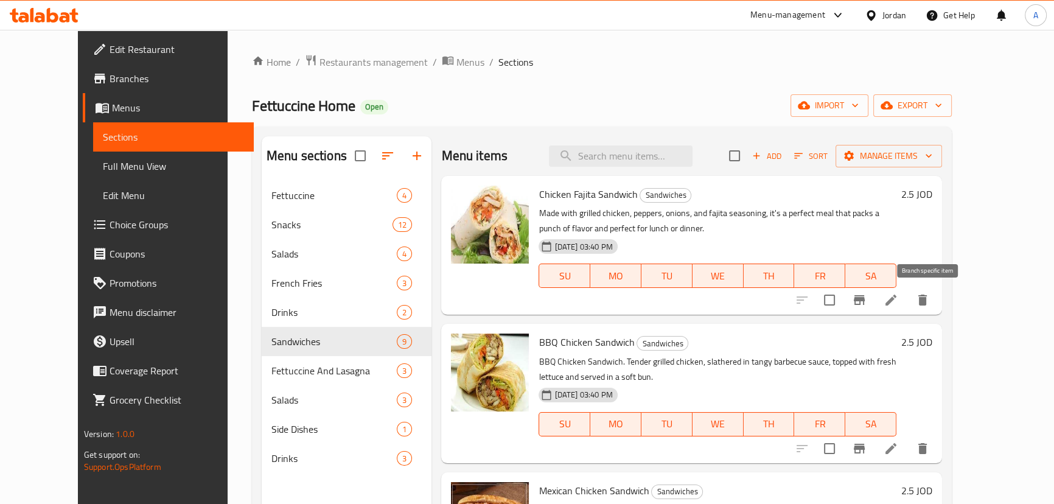
click at [866, 304] on icon "Branch-specific-item" at bounding box center [859, 300] width 15 height 15
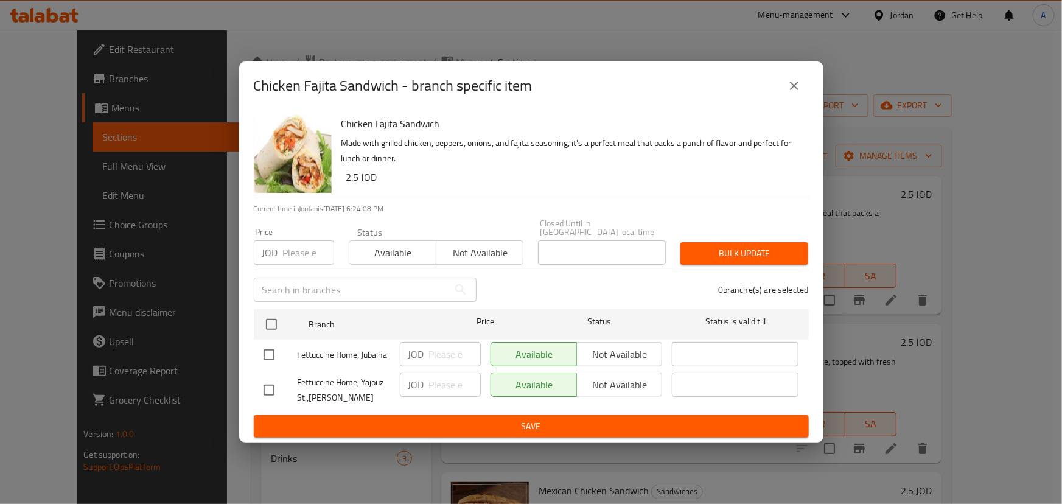
click at [265, 349] on input "checkbox" at bounding box center [269, 355] width 26 height 26
checkbox input "true"
click at [621, 359] on button "Not available" at bounding box center [619, 354] width 86 height 24
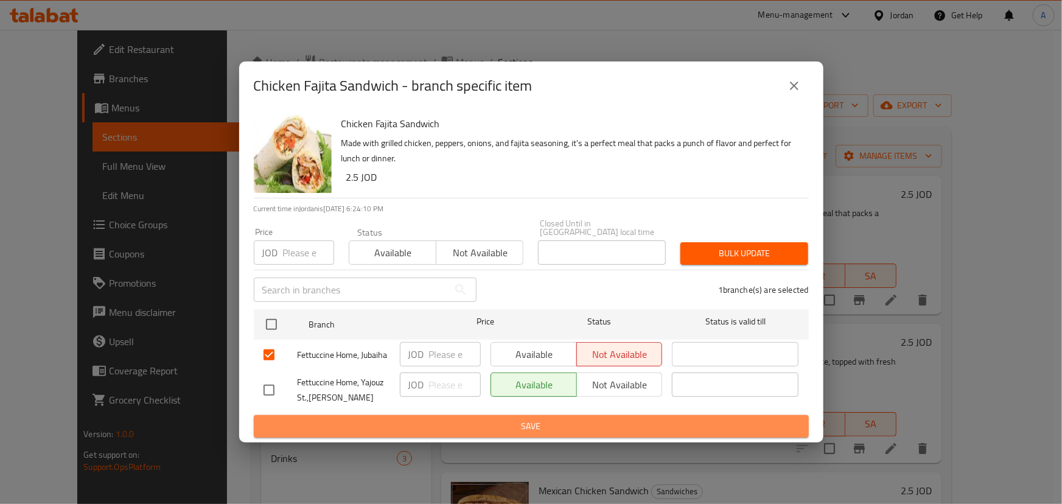
click at [501, 425] on span "Save" at bounding box center [530, 426] width 535 height 15
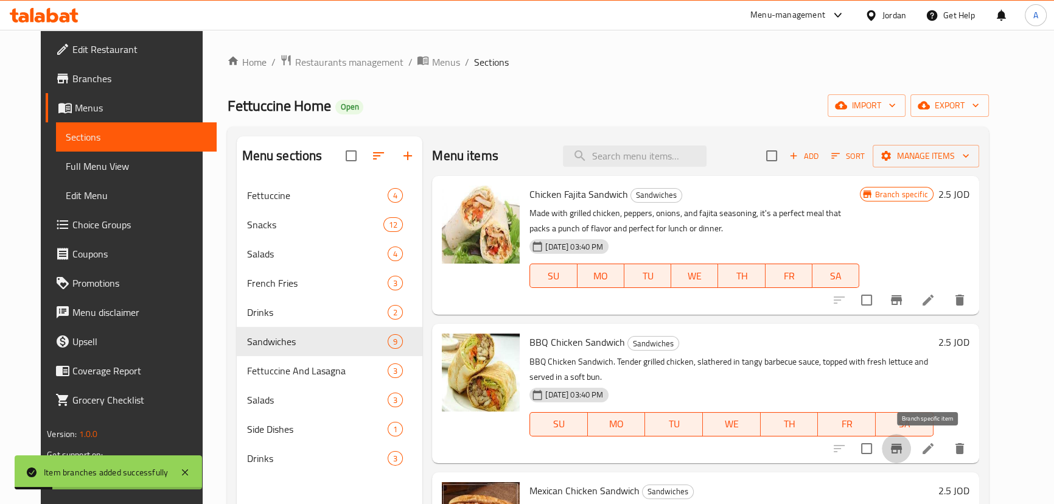
click at [902, 446] on icon "Branch-specific-item" at bounding box center [896, 449] width 11 height 10
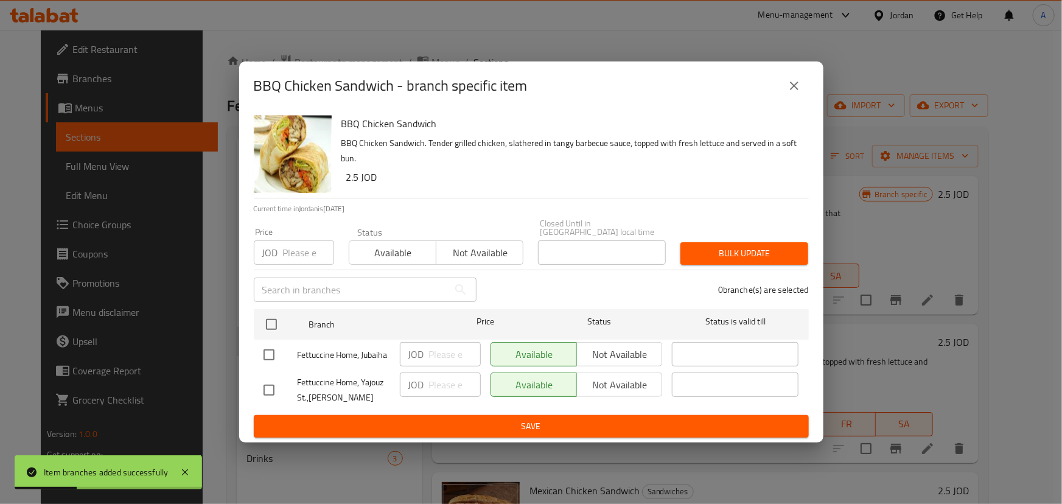
click at [262, 349] on input "checkbox" at bounding box center [269, 355] width 26 height 26
checkbox input "true"
click at [644, 346] on span "Not available" at bounding box center [620, 355] width 76 height 18
click at [597, 429] on span "Save" at bounding box center [530, 426] width 535 height 15
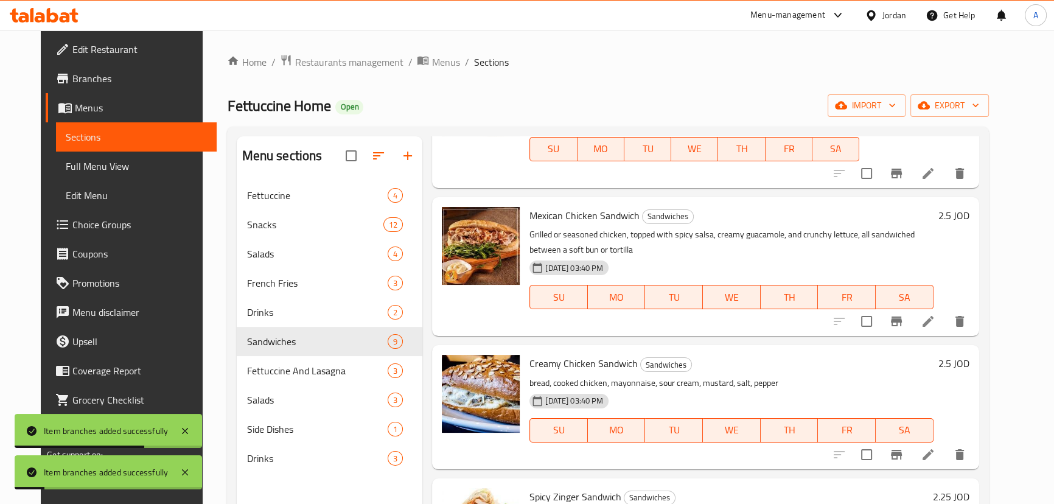
scroll to position [276, 0]
click at [902, 320] on icon "Branch-specific-item" at bounding box center [896, 320] width 11 height 10
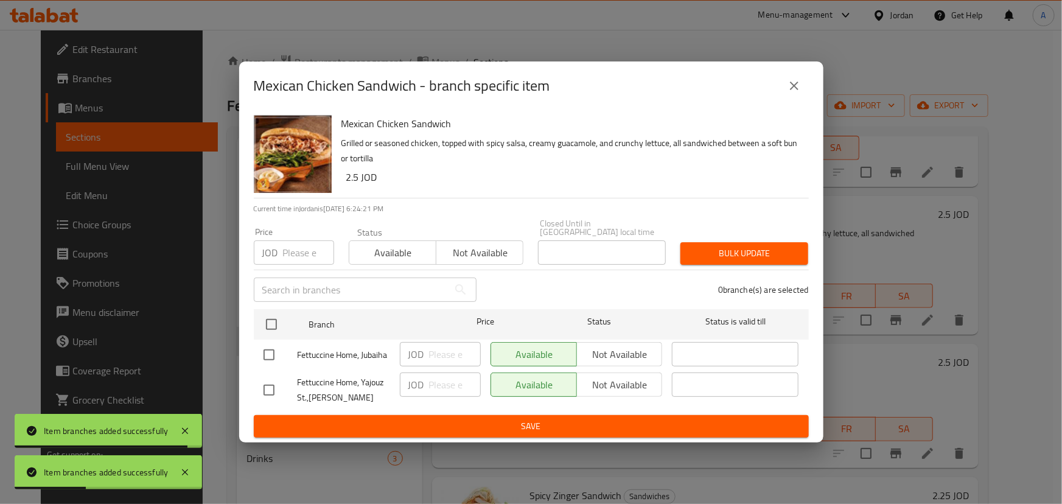
click at [259, 348] on input "checkbox" at bounding box center [269, 355] width 26 height 26
checkbox input "true"
click at [650, 357] on span "Not available" at bounding box center [620, 355] width 76 height 18
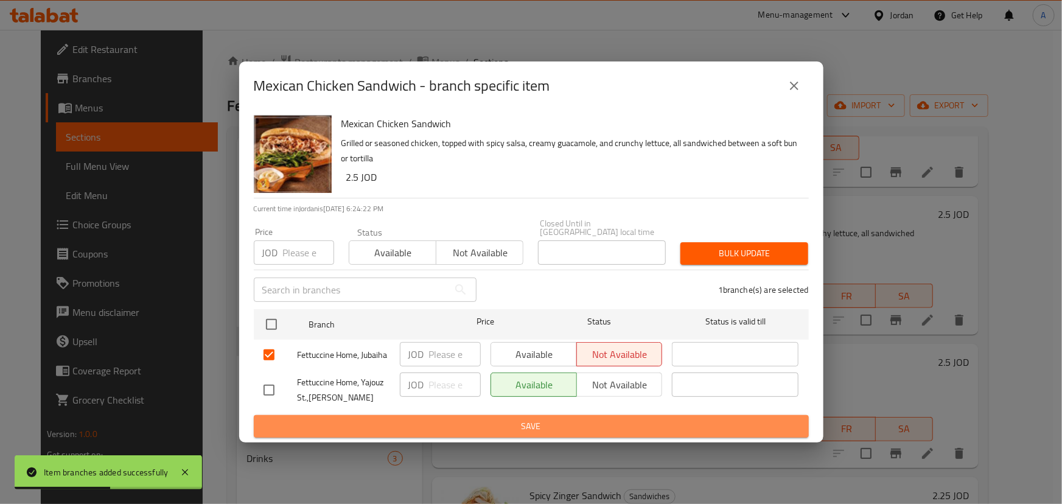
click at [610, 419] on span "Save" at bounding box center [530, 426] width 535 height 15
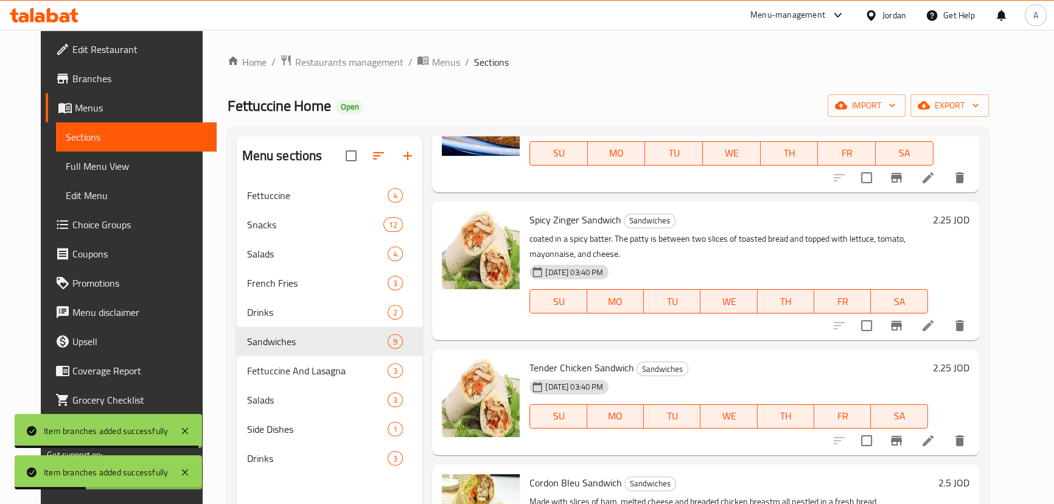
scroll to position [553, 0]
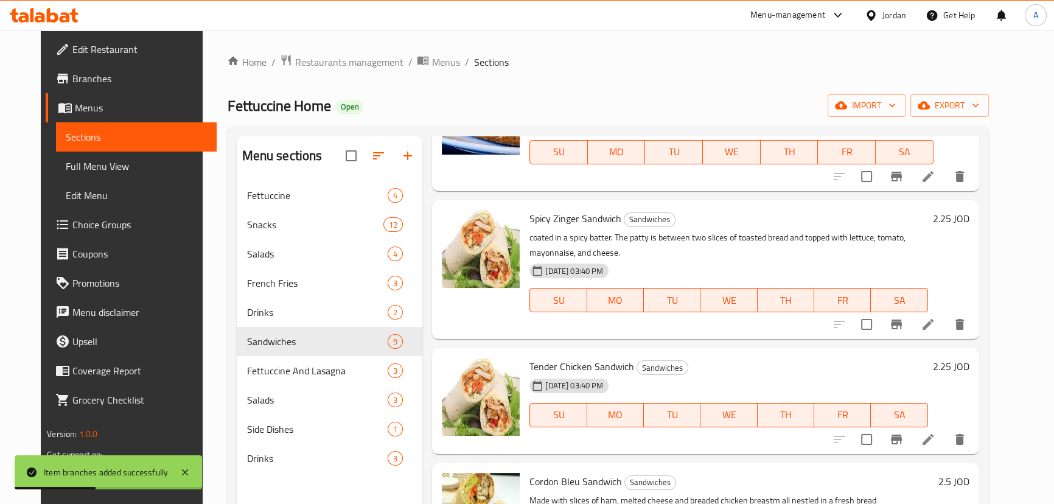
click at [903, 182] on icon "Branch-specific-item" at bounding box center [896, 176] width 15 height 15
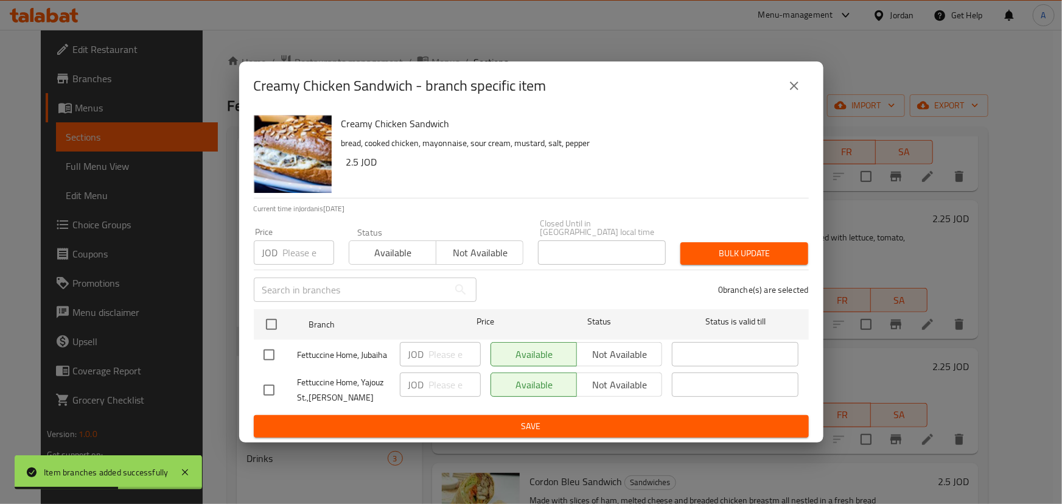
click at [269, 350] on input "checkbox" at bounding box center [269, 355] width 26 height 26
checkbox input "true"
click at [627, 361] on button "Not available" at bounding box center [619, 354] width 86 height 24
click at [614, 415] on button "Save" at bounding box center [531, 426] width 555 height 23
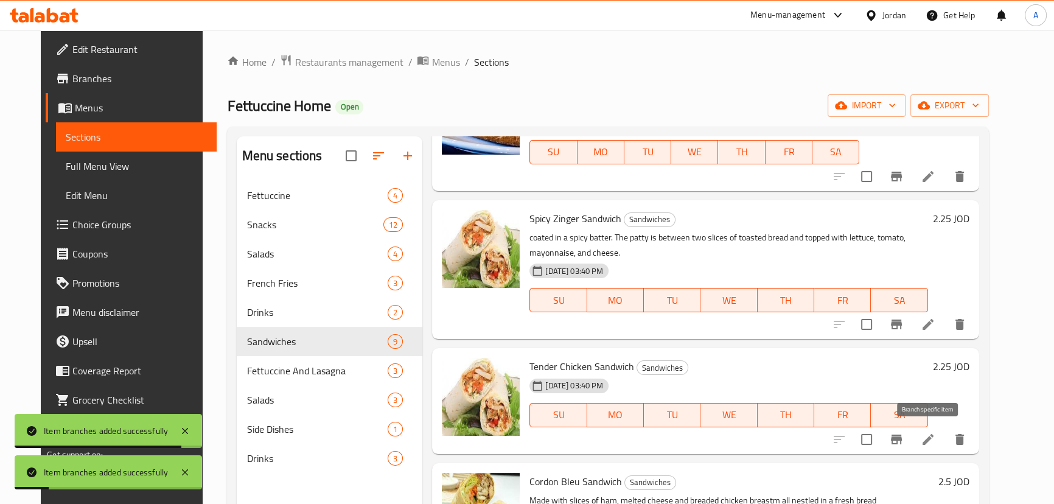
click at [903, 443] on icon "Branch-specific-item" at bounding box center [896, 439] width 15 height 15
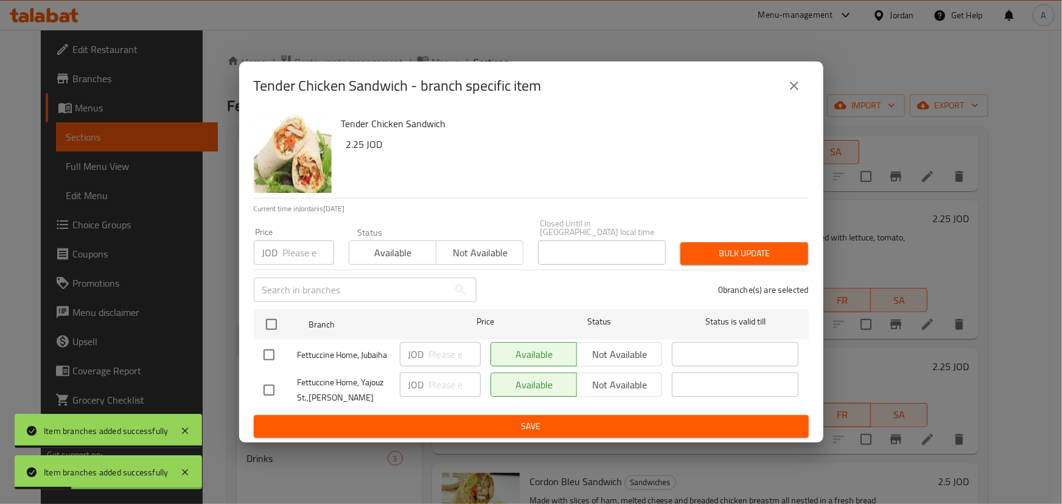
click at [270, 347] on input "checkbox" at bounding box center [269, 355] width 26 height 26
checkbox input "true"
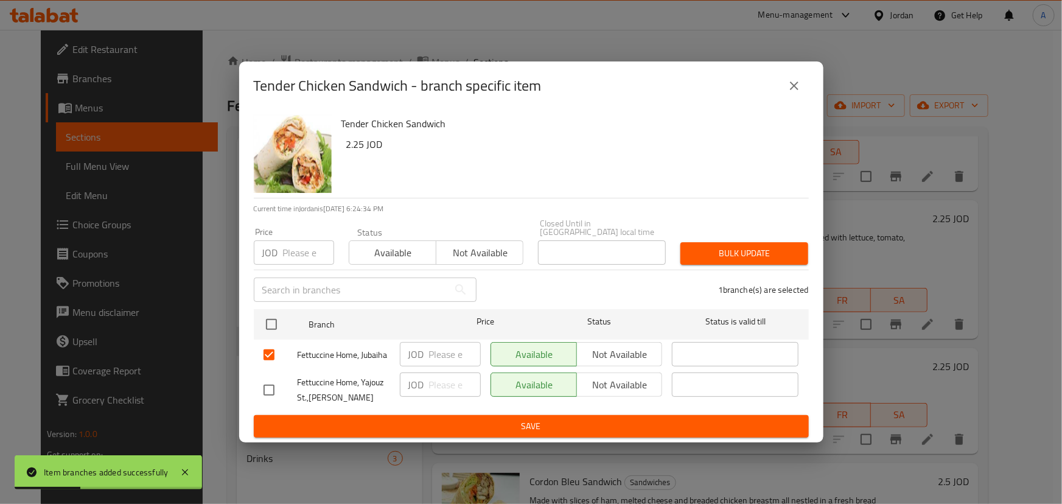
click at [650, 357] on span "Not available" at bounding box center [620, 355] width 76 height 18
click at [632, 419] on span "Save" at bounding box center [530, 426] width 535 height 15
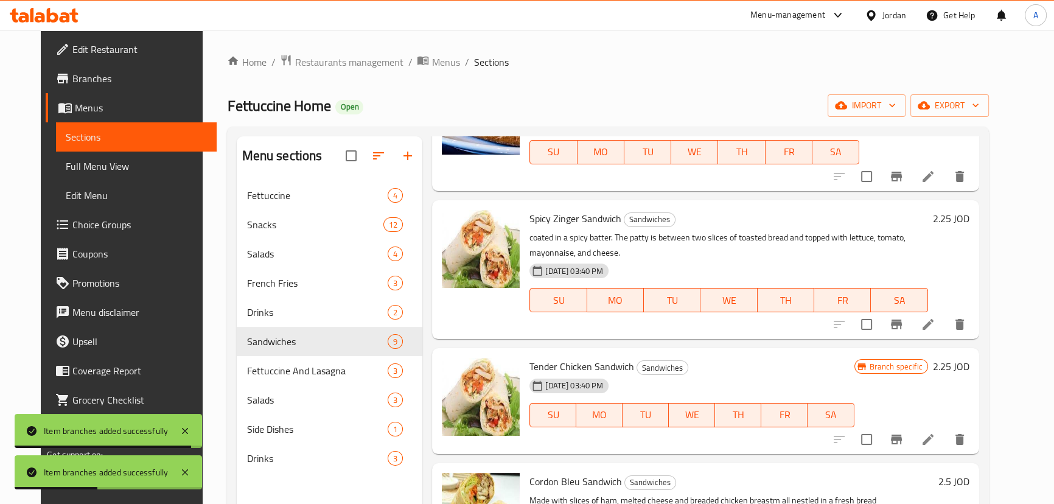
click at [911, 326] on button "Branch-specific-item" at bounding box center [896, 324] width 29 height 29
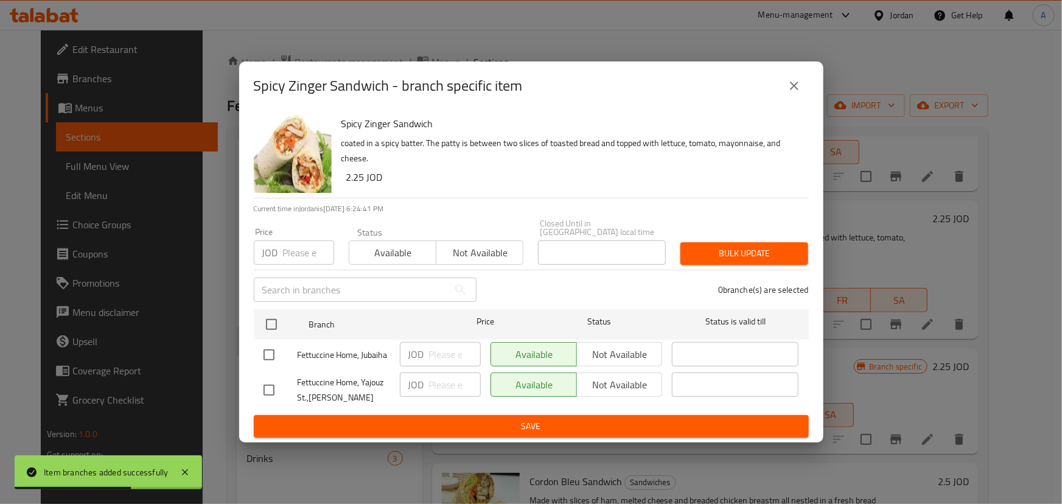
click at [266, 349] on input "checkbox" at bounding box center [269, 355] width 26 height 26
checkbox input "true"
drag, startPoint x: 623, startPoint y: 345, endPoint x: 628, endPoint y: 386, distance: 41.1
click at [624, 346] on span "Not available" at bounding box center [620, 355] width 76 height 18
click at [610, 422] on span "Save" at bounding box center [530, 426] width 535 height 15
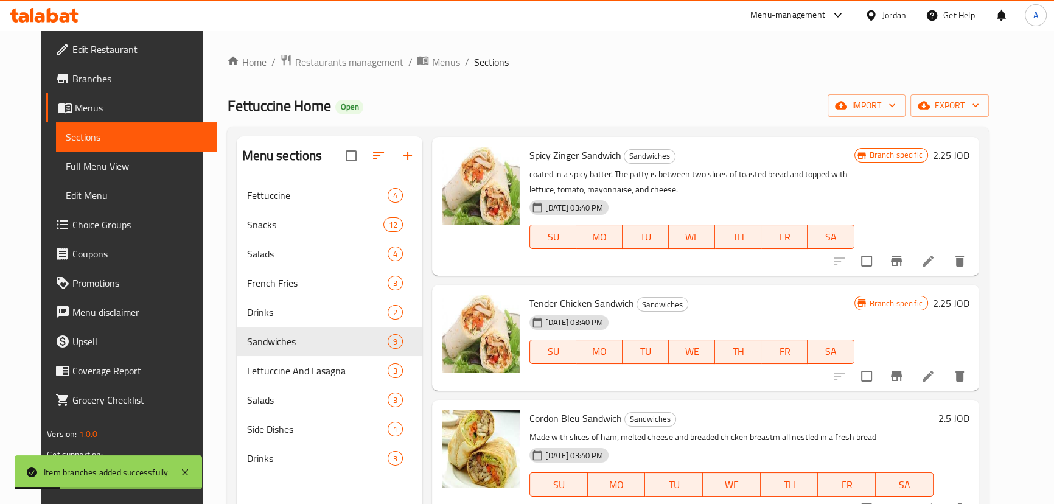
scroll to position [663, 0]
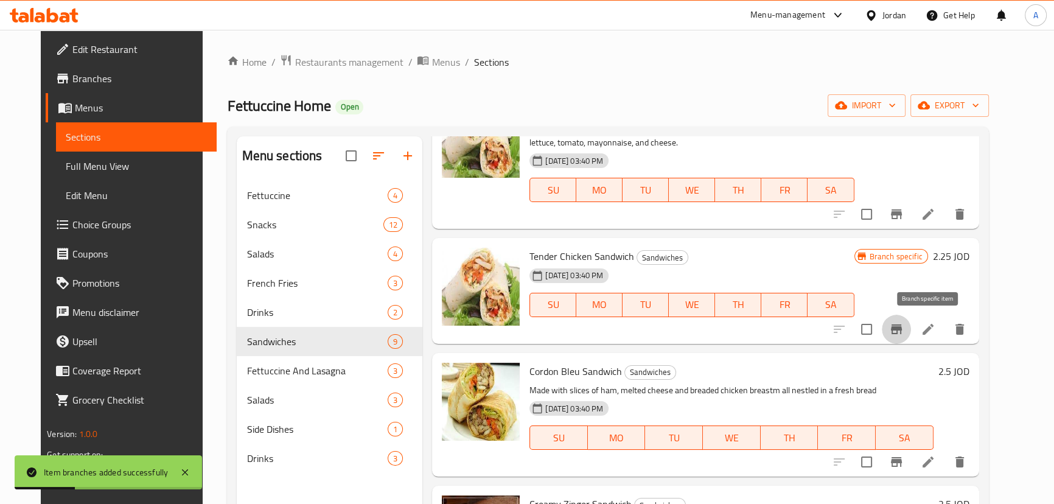
click at [903, 325] on icon "Branch-specific-item" at bounding box center [896, 329] width 15 height 15
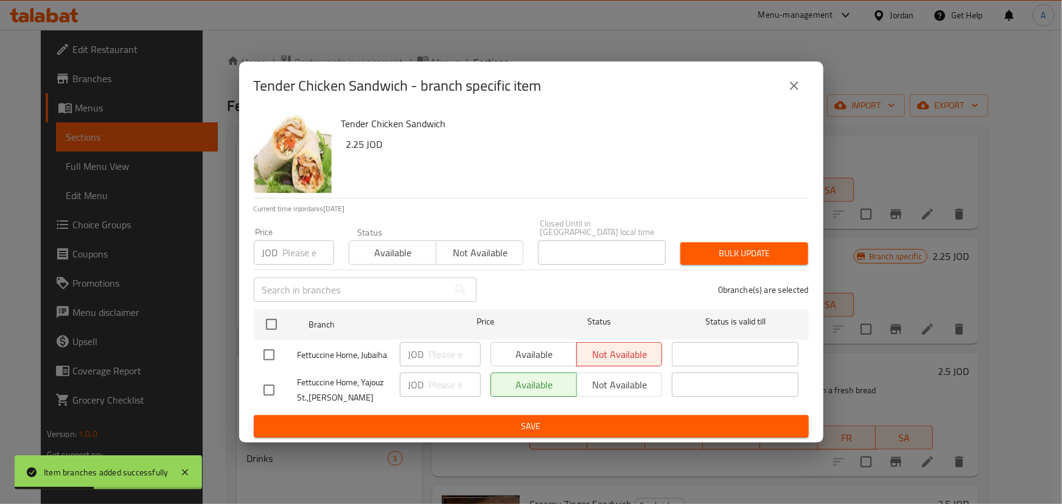
click at [795, 83] on icon "close" at bounding box center [794, 85] width 15 height 15
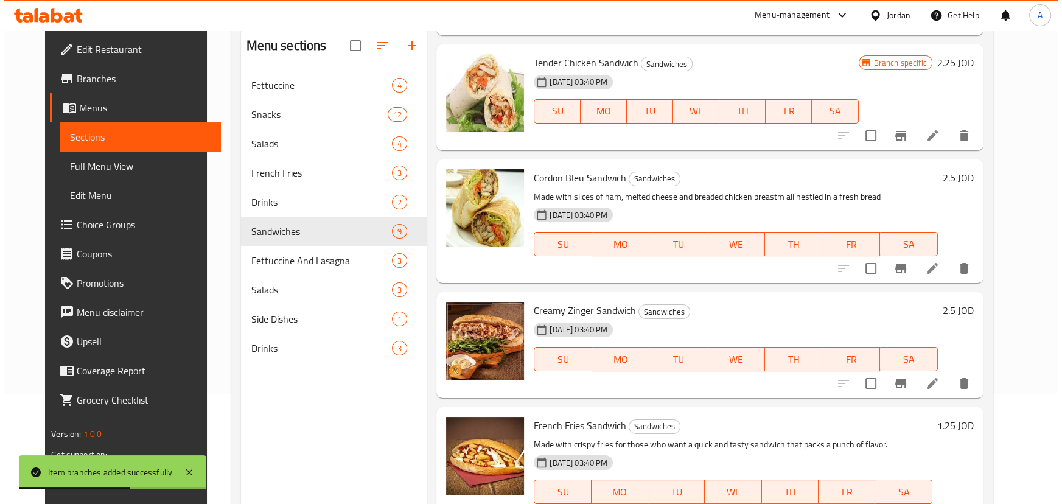
scroll to position [170, 0]
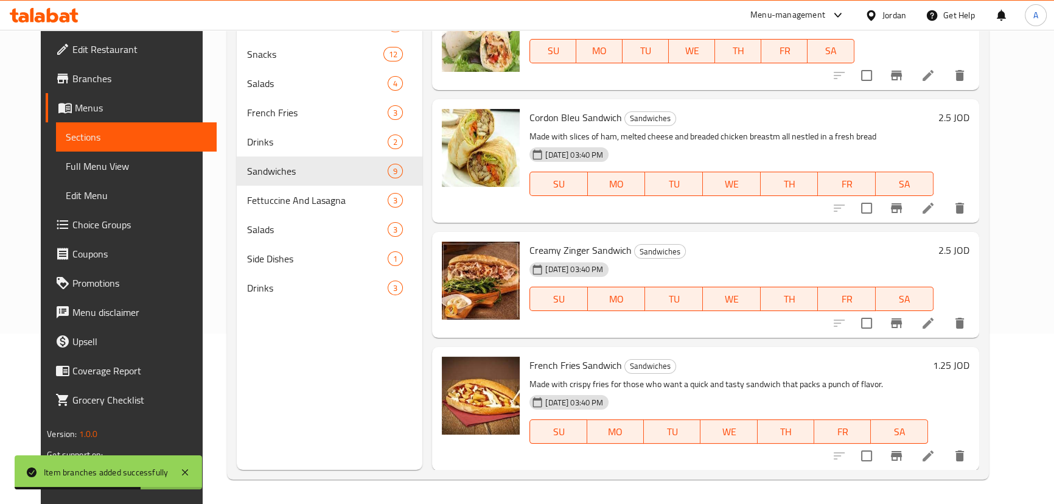
click at [902, 208] on icon "Branch-specific-item" at bounding box center [896, 208] width 11 height 10
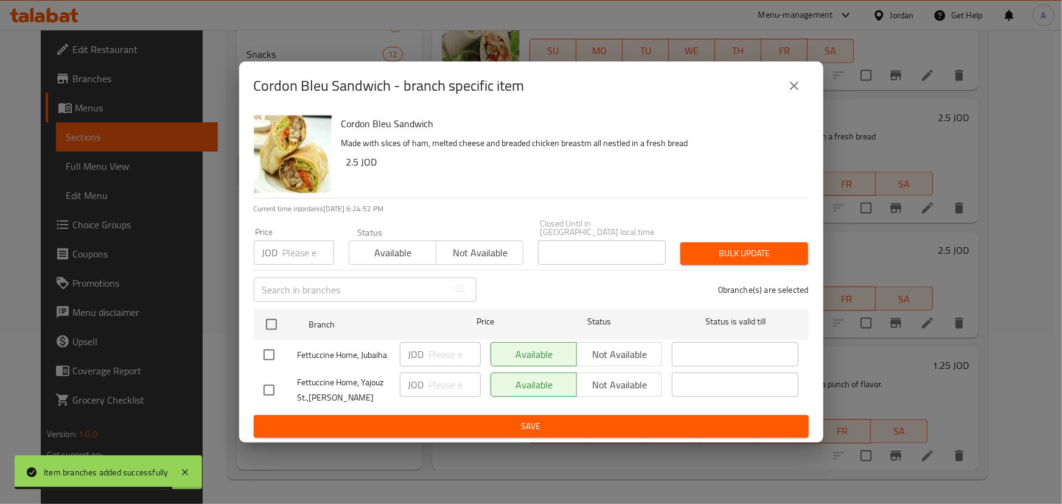
drag, startPoint x: 248, startPoint y: 350, endPoint x: 290, endPoint y: 351, distance: 42.0
click at [249, 351] on div "Cordon Bleu Sandwich Made with slices of ham, melted cheese and breaded chicken…" at bounding box center [531, 276] width 584 height 332
click at [290, 351] on div at bounding box center [280, 355] width 34 height 26
drag, startPoint x: 259, startPoint y: 348, endPoint x: 330, endPoint y: 355, distance: 71.5
click at [263, 349] on input "checkbox" at bounding box center [269, 355] width 26 height 26
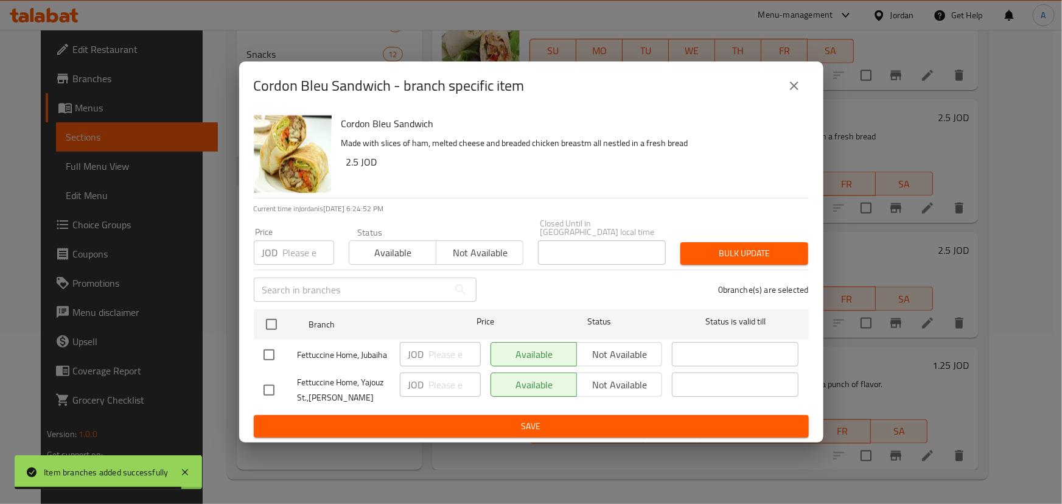
checkbox input "true"
click at [601, 353] on span "Not available" at bounding box center [620, 355] width 76 height 18
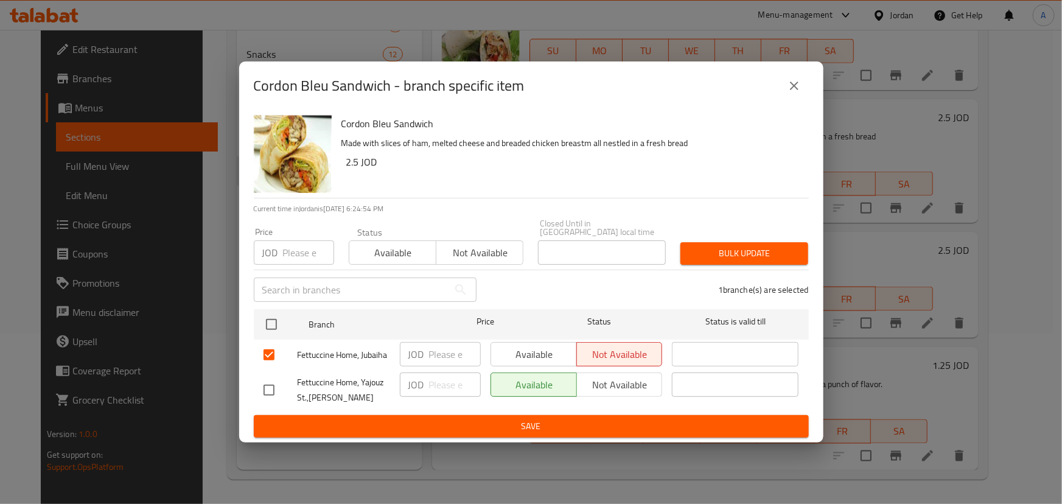
click at [571, 415] on button "Save" at bounding box center [531, 426] width 555 height 23
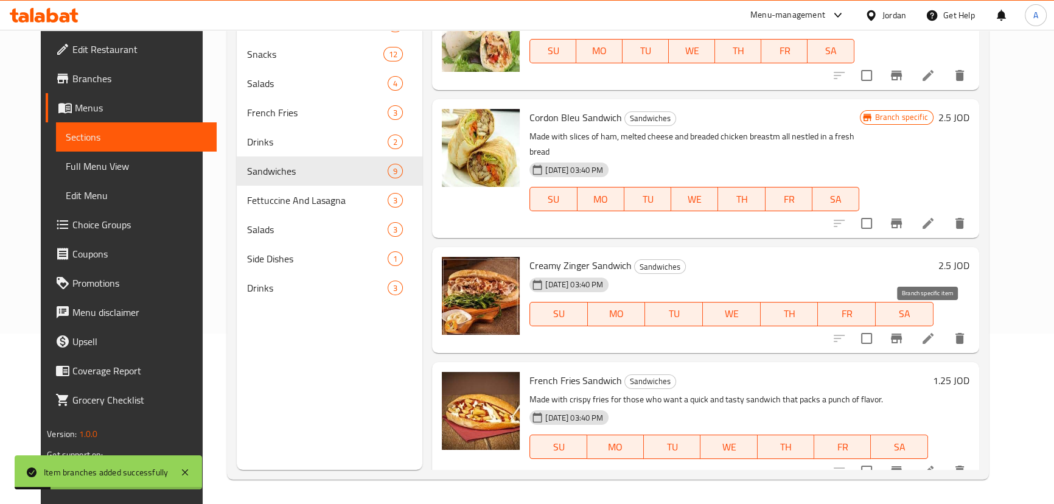
click at [911, 332] on button "Branch-specific-item" at bounding box center [896, 338] width 29 height 29
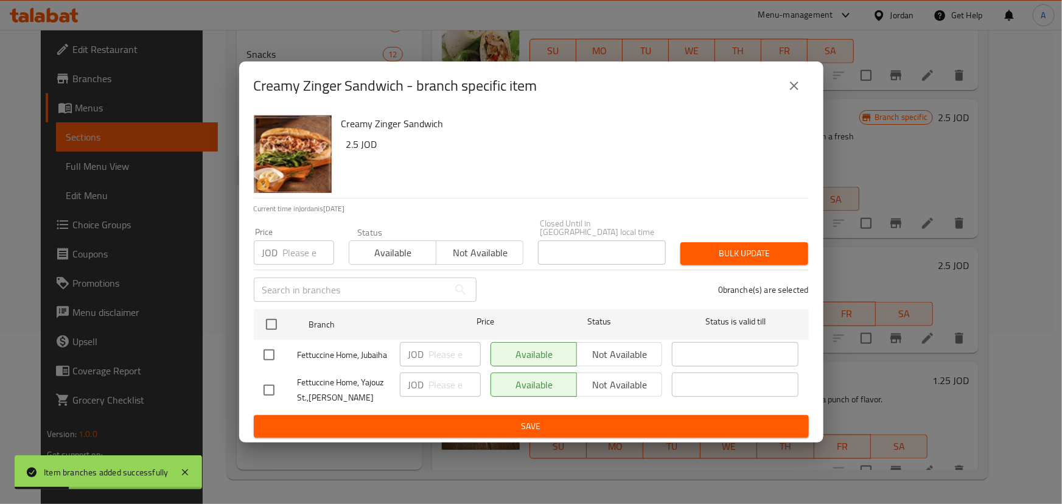
drag, startPoint x: 274, startPoint y: 347, endPoint x: 332, endPoint y: 353, distance: 57.5
click at [274, 347] on input "checkbox" at bounding box center [269, 355] width 26 height 26
checkbox input "true"
click at [628, 350] on span "Not available" at bounding box center [620, 355] width 76 height 18
click at [614, 419] on span "Save" at bounding box center [530, 426] width 535 height 15
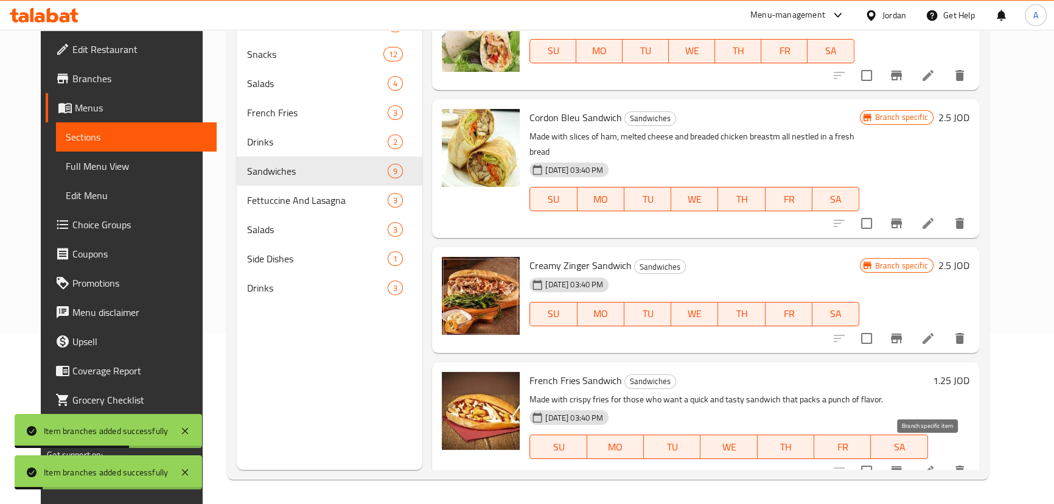
click at [902, 466] on icon "Branch-specific-item" at bounding box center [896, 471] width 11 height 10
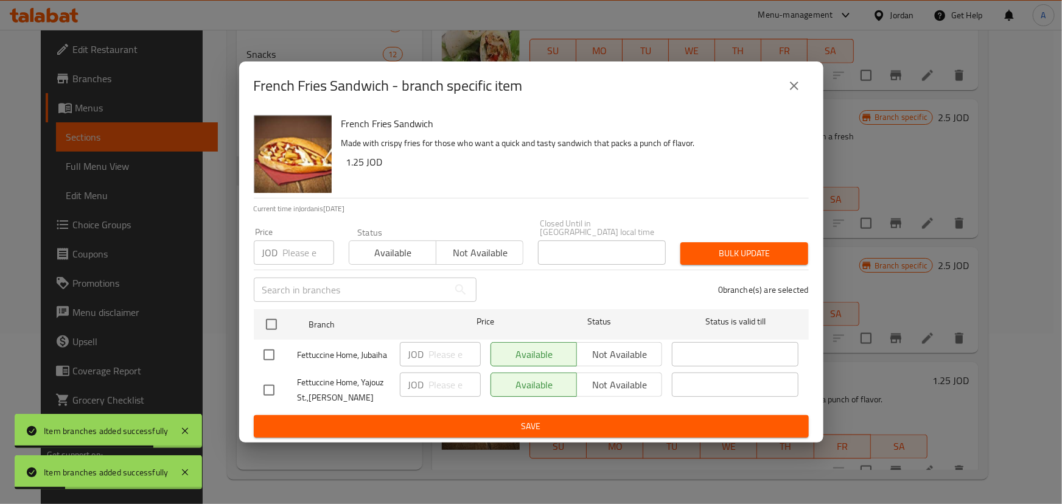
click at [273, 353] on input "checkbox" at bounding box center [269, 355] width 26 height 26
checkbox input "true"
click at [647, 353] on span "Not available" at bounding box center [620, 355] width 76 height 18
click at [634, 415] on button "Save" at bounding box center [531, 426] width 555 height 23
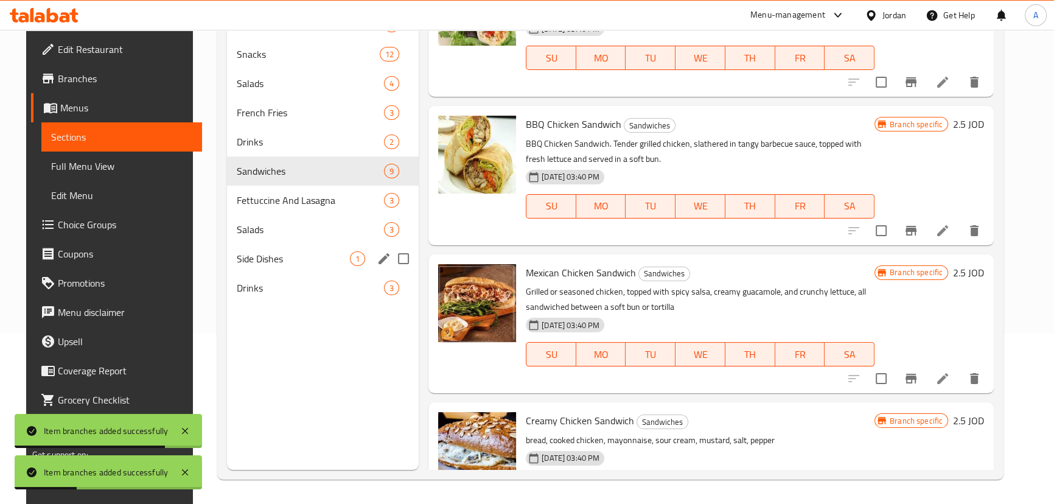
scroll to position [28, 0]
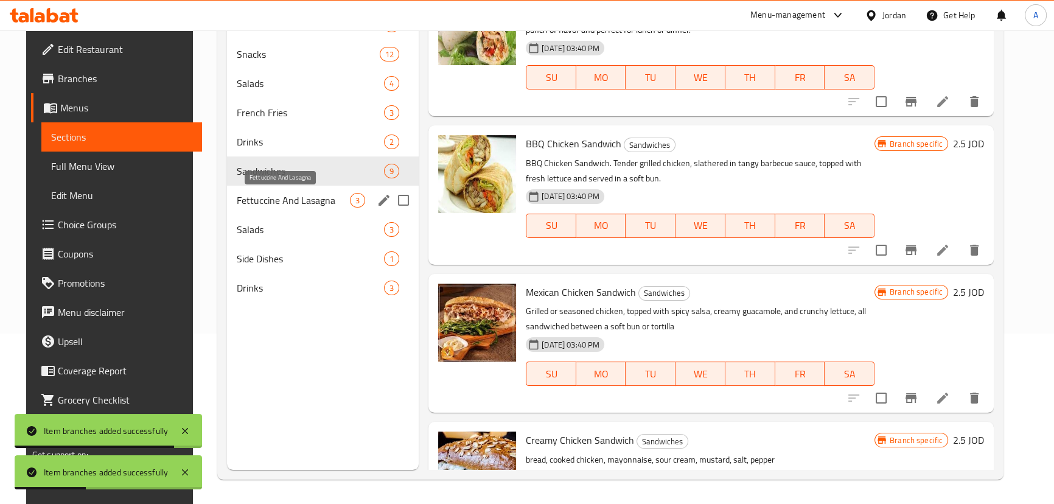
click at [237, 201] on span "Fettuccine And Lasagna" at bounding box center [293, 200] width 113 height 15
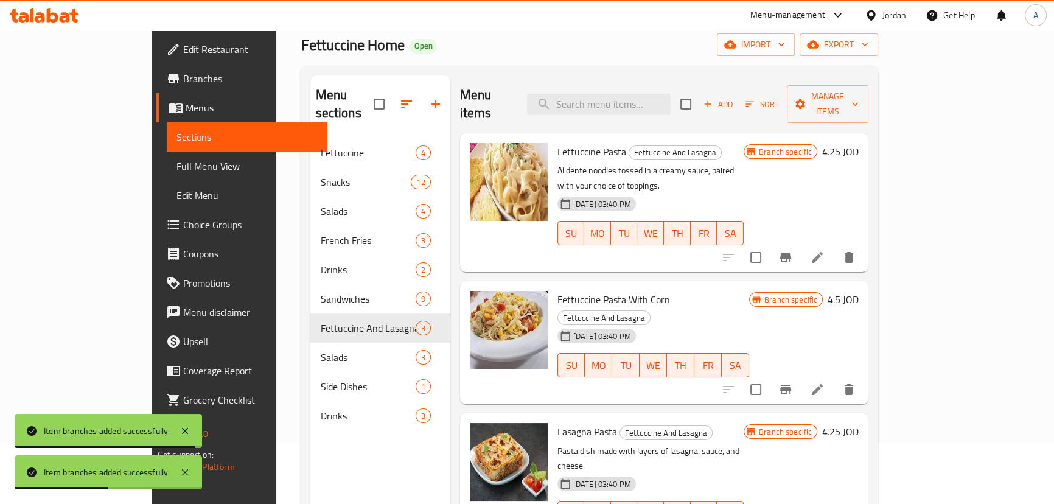
scroll to position [60, 0]
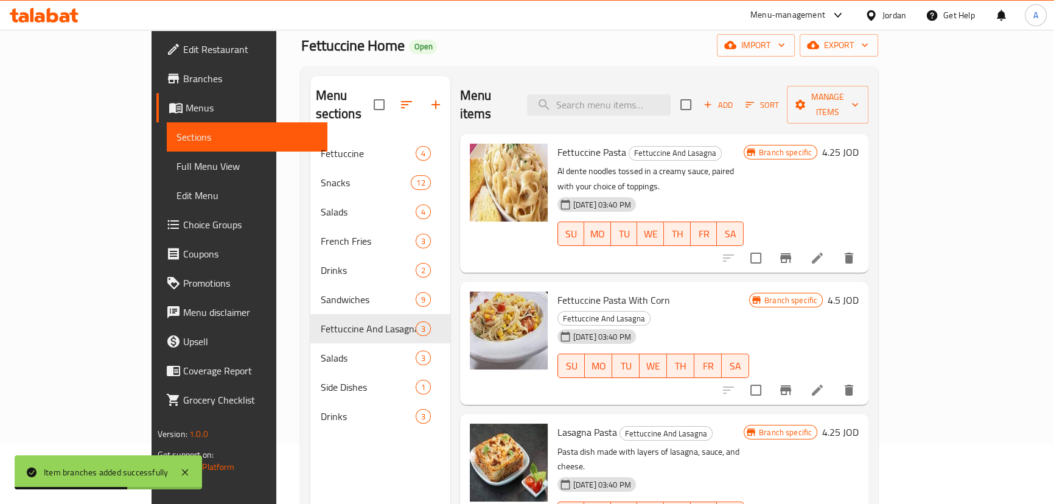
click at [800, 243] on button "Branch-specific-item" at bounding box center [785, 257] width 29 height 29
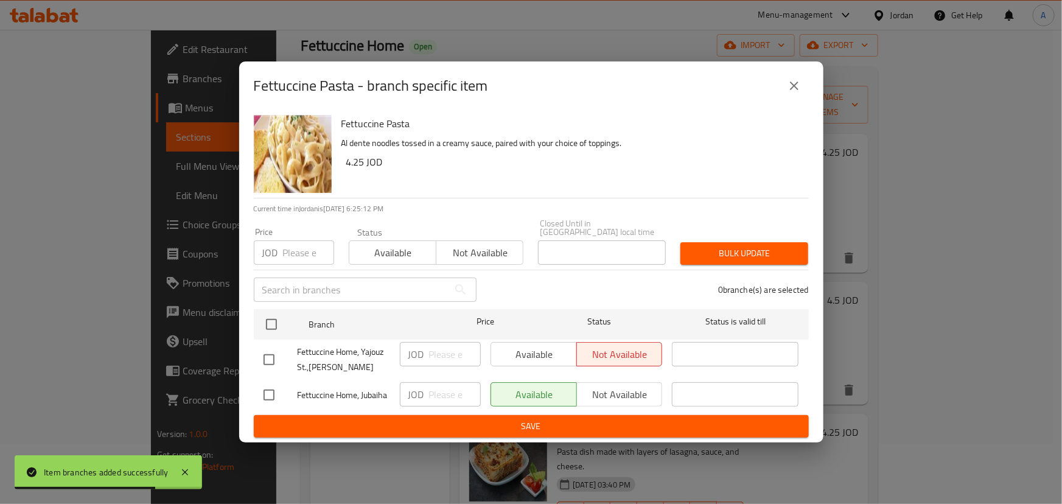
click at [793, 85] on icon "close" at bounding box center [794, 85] width 15 height 15
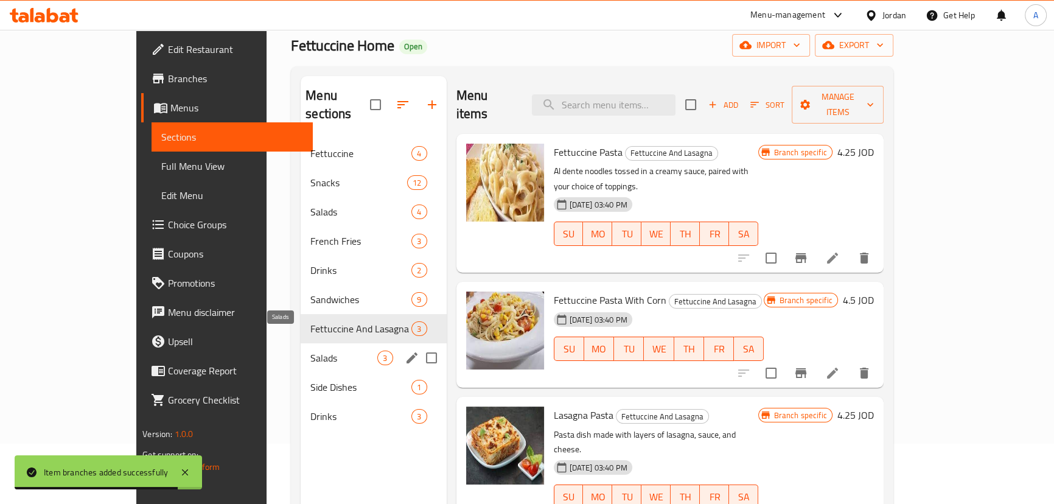
click at [310, 350] on span "Salads" at bounding box center [343, 357] width 67 height 15
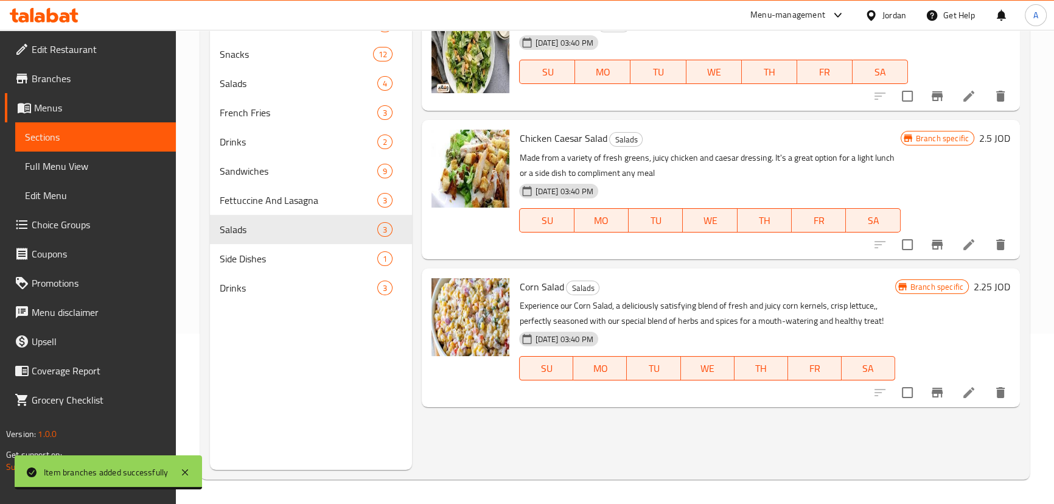
scroll to position [170, 0]
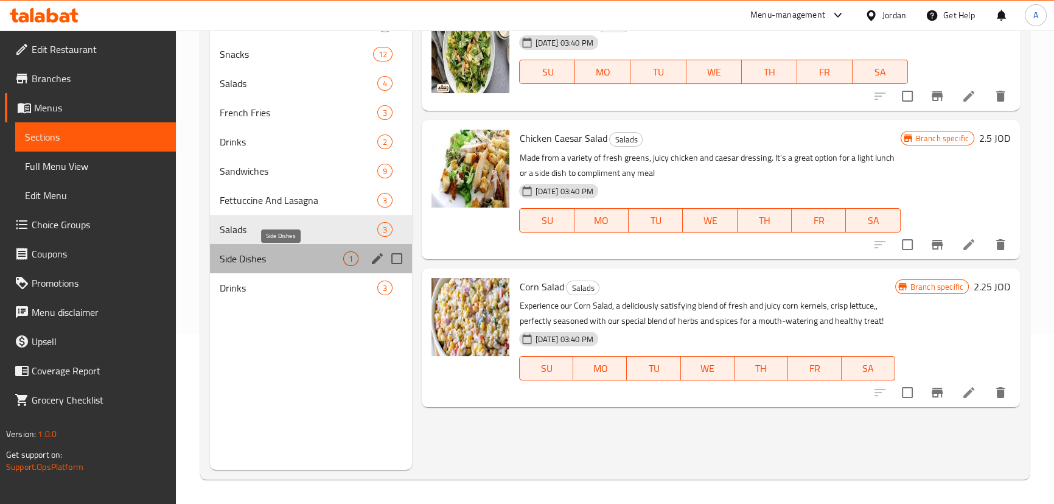
click at [248, 254] on span "Side Dishes" at bounding box center [282, 258] width 124 height 15
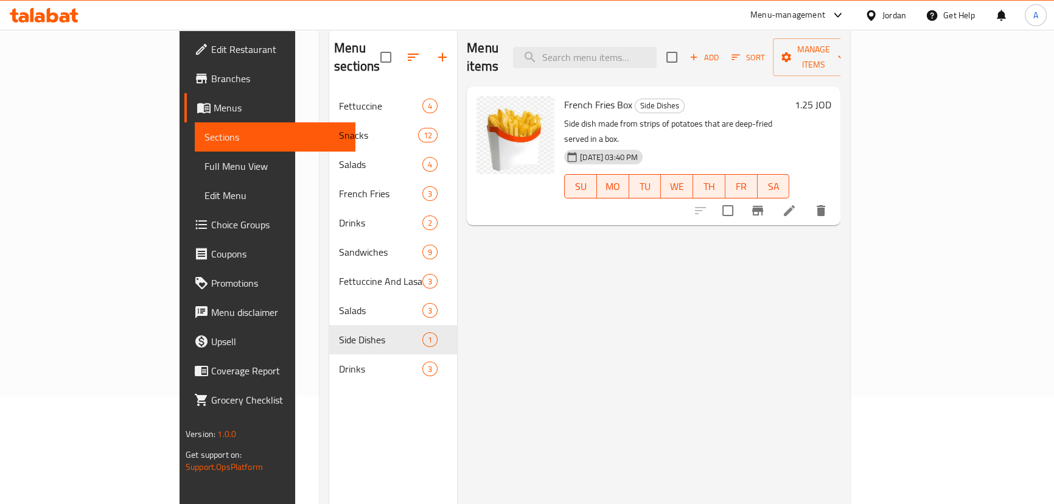
scroll to position [60, 0]
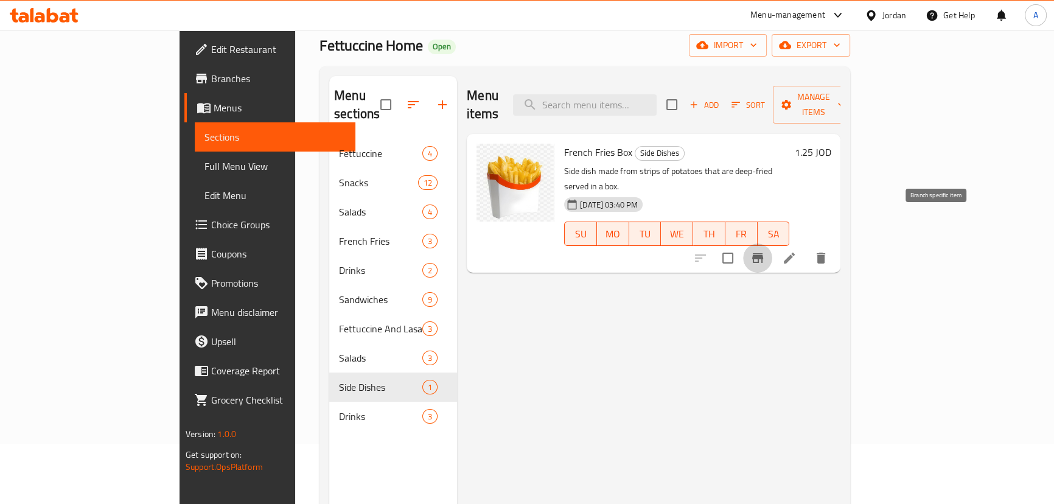
click at [772, 243] on button "Branch-specific-item" at bounding box center [757, 257] width 29 height 29
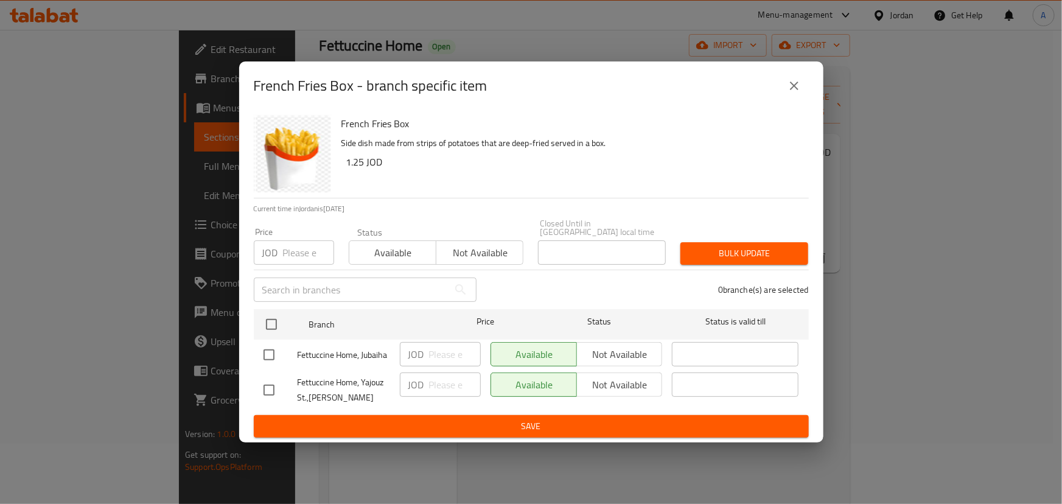
click at [269, 344] on input "checkbox" at bounding box center [269, 355] width 26 height 26
checkbox input "true"
click at [618, 346] on span "Not available" at bounding box center [620, 355] width 76 height 18
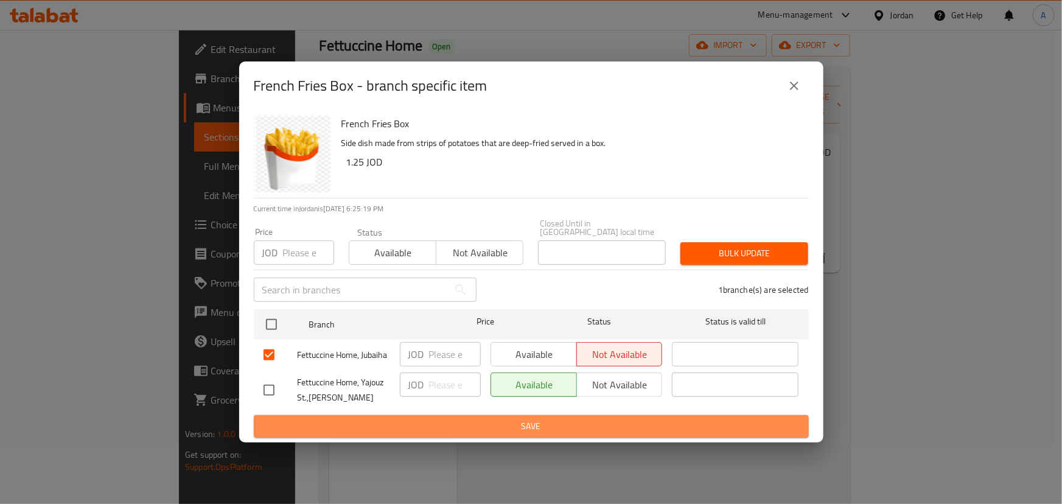
click at [583, 429] on span "Save" at bounding box center [530, 426] width 535 height 15
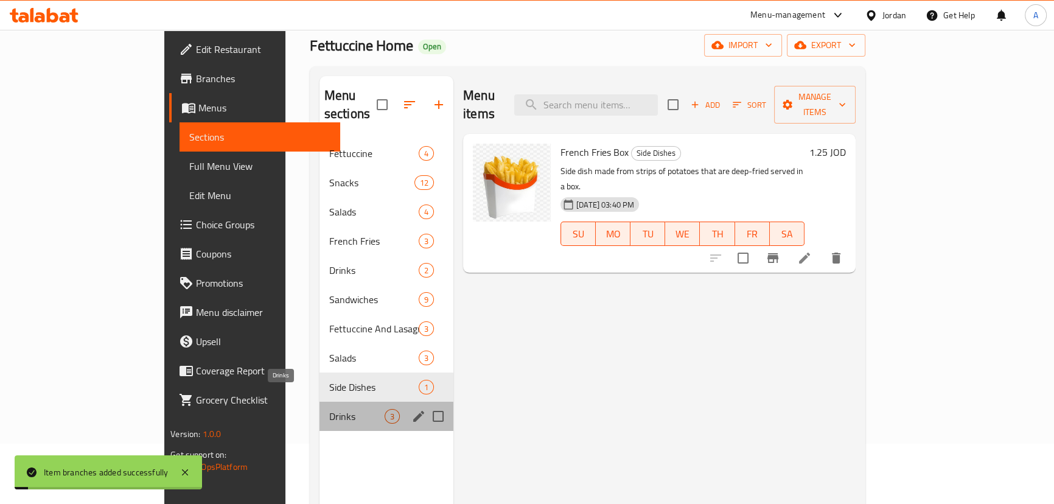
click at [329, 409] on span "Drinks" at bounding box center [356, 416] width 55 height 15
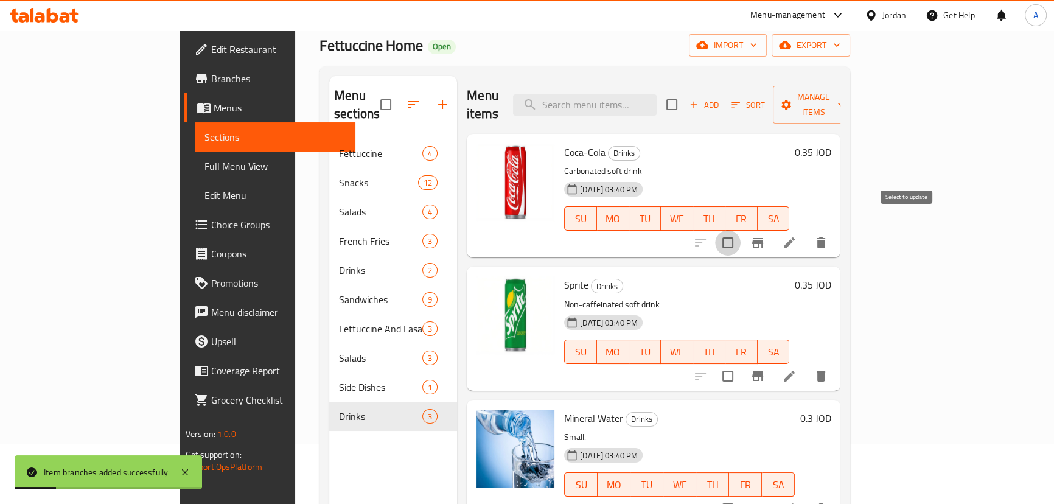
click at [740, 230] on input "checkbox" at bounding box center [728, 243] width 26 height 26
checkbox input "true"
click at [684, 97] on input "checkbox" at bounding box center [672, 105] width 26 height 26
checkbox input "true"
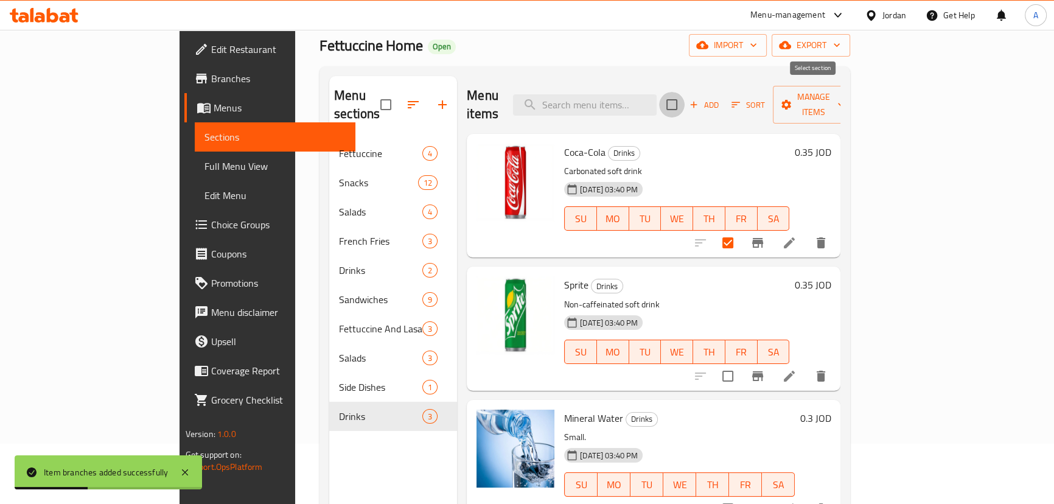
checkbox input "true"
click at [844, 91] on span "Manage items" at bounding box center [813, 104] width 62 height 30
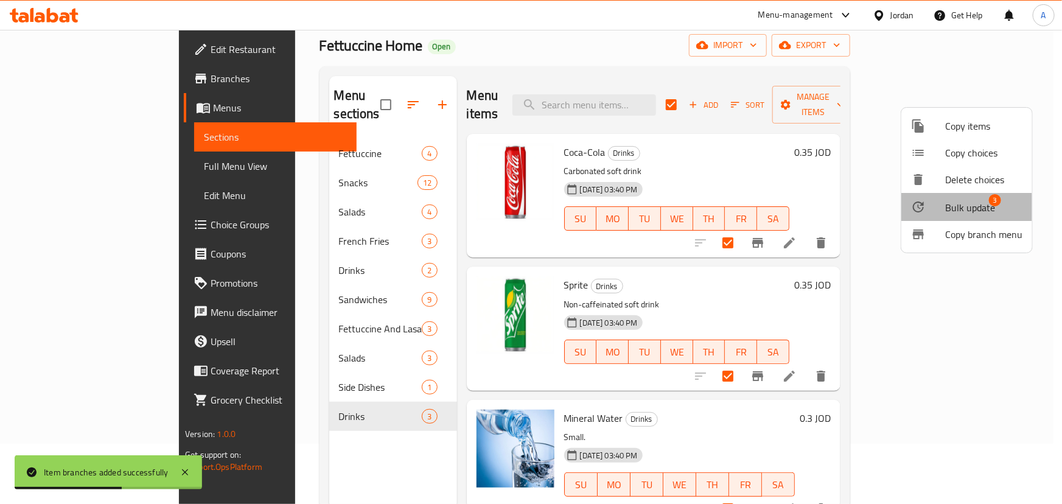
click at [960, 210] on span "Bulk update" at bounding box center [970, 207] width 50 height 15
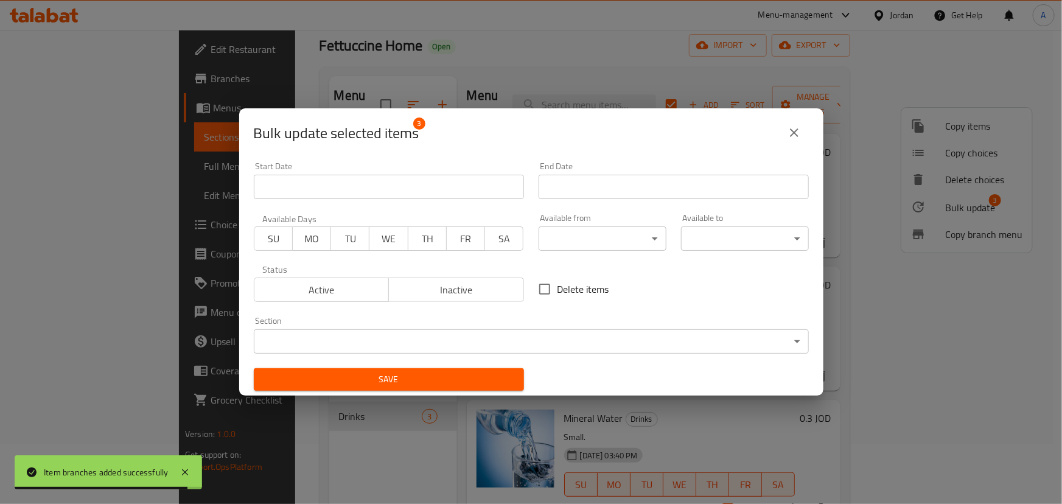
click at [798, 122] on button "close" at bounding box center [793, 132] width 29 height 29
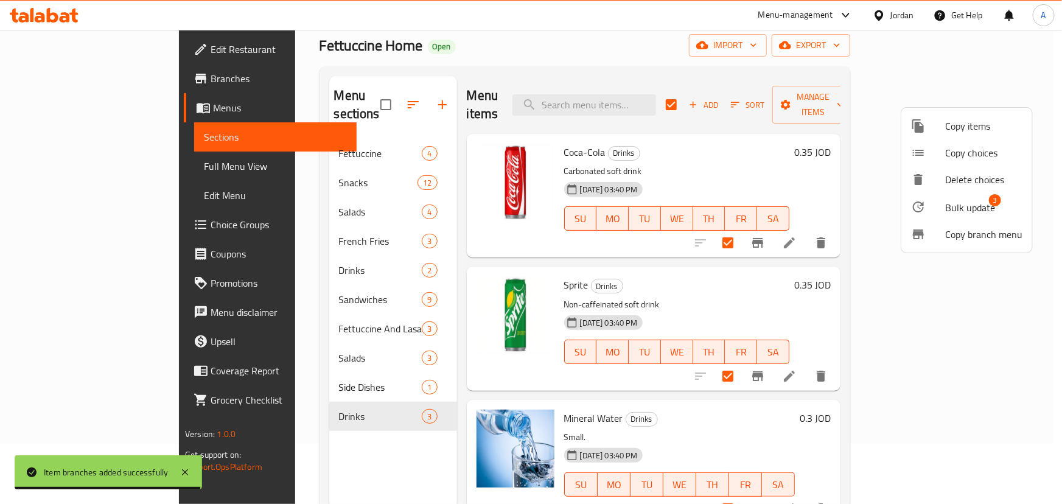
click at [818, 276] on div at bounding box center [531, 252] width 1062 height 504
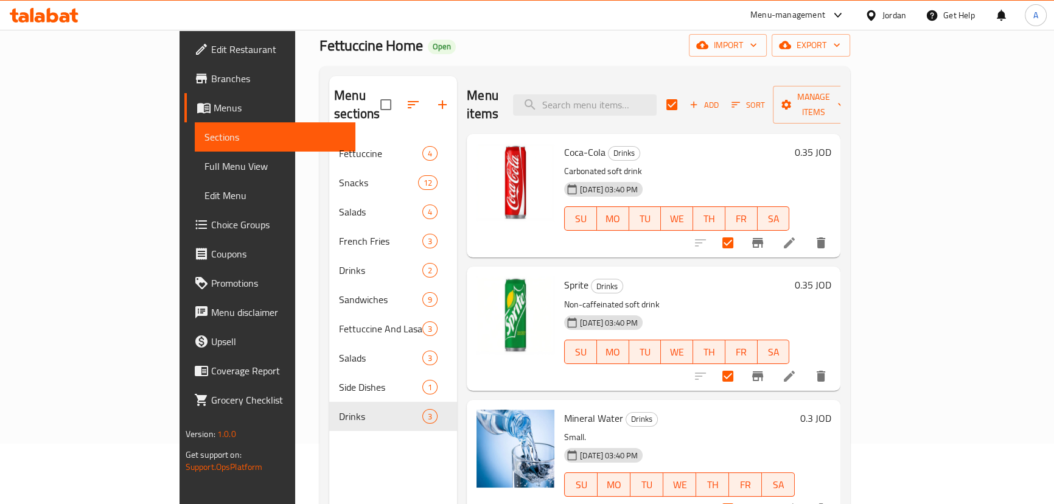
click at [765, 235] on icon "Branch-specific-item" at bounding box center [757, 242] width 15 height 15
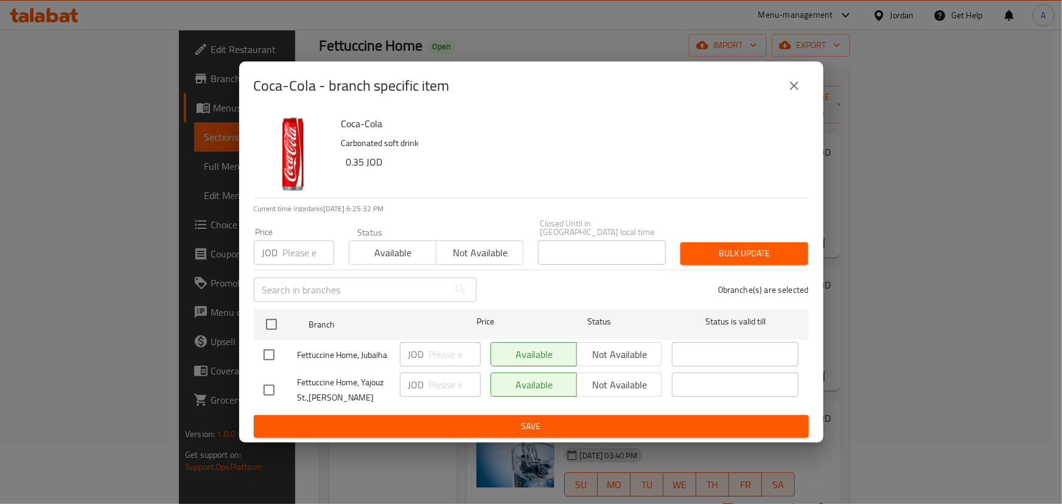
click at [270, 358] on input "checkbox" at bounding box center [269, 355] width 26 height 26
checkbox input "true"
click at [614, 353] on span "Not available" at bounding box center [620, 355] width 76 height 18
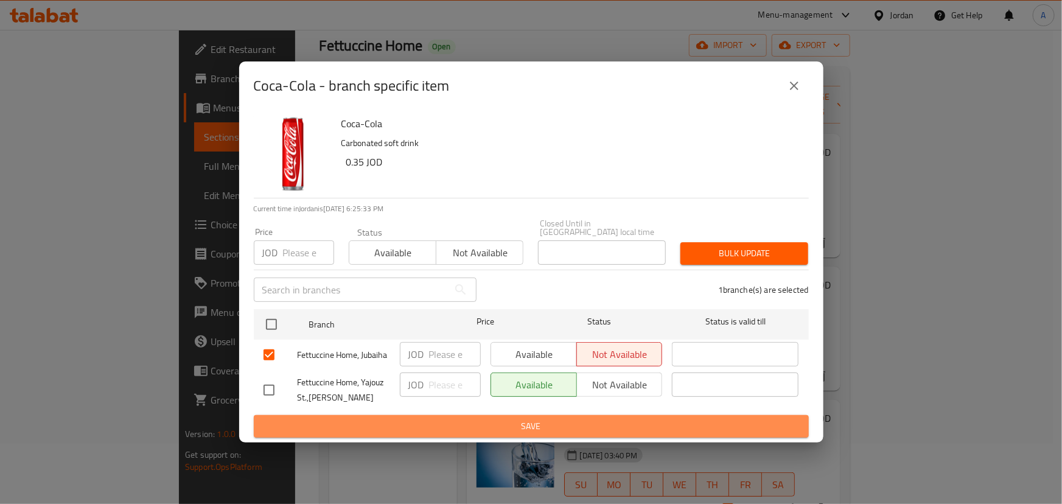
click at [608, 420] on span "Save" at bounding box center [530, 426] width 535 height 15
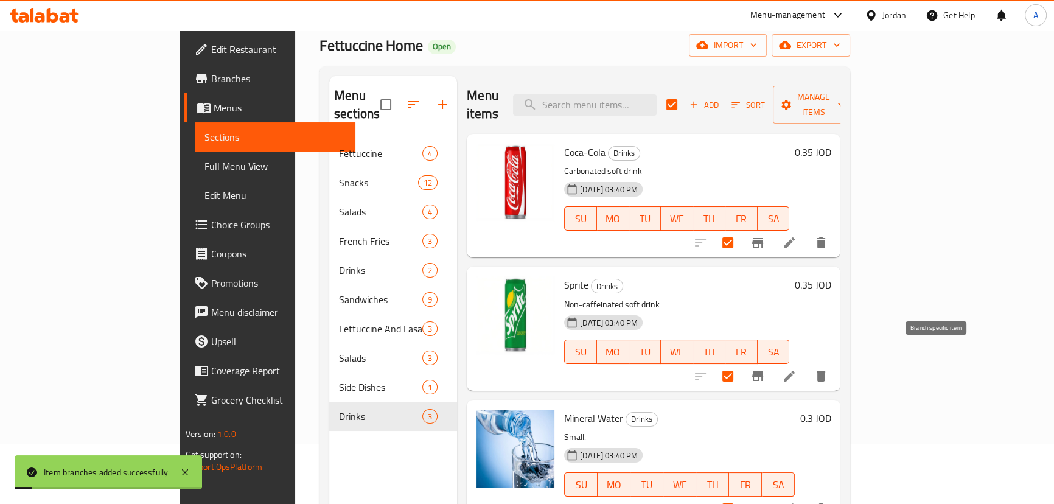
click at [763, 371] on icon "Branch-specific-item" at bounding box center [757, 376] width 11 height 10
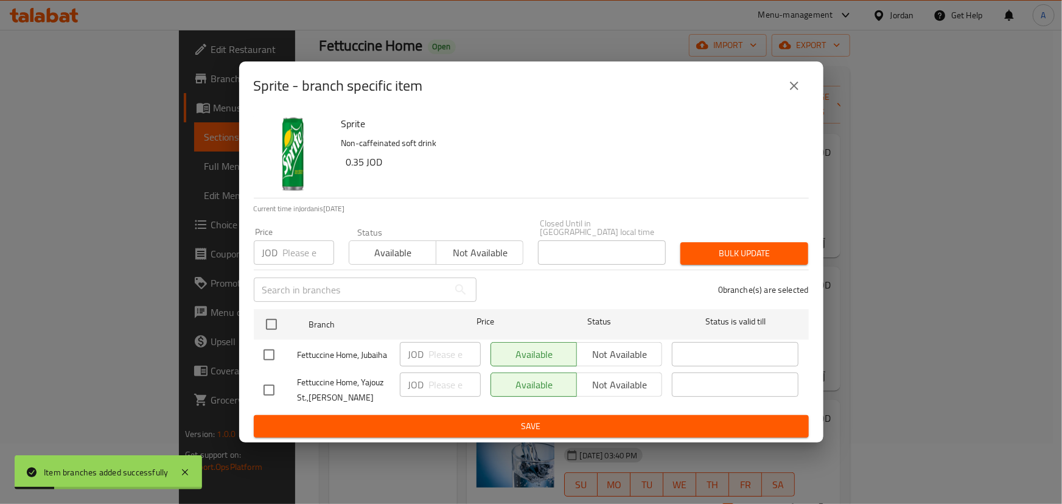
click at [274, 350] on input "checkbox" at bounding box center [269, 355] width 26 height 26
checkbox input "true"
click at [631, 347] on span "Not available" at bounding box center [620, 355] width 76 height 18
click at [635, 425] on span "Save" at bounding box center [530, 426] width 535 height 15
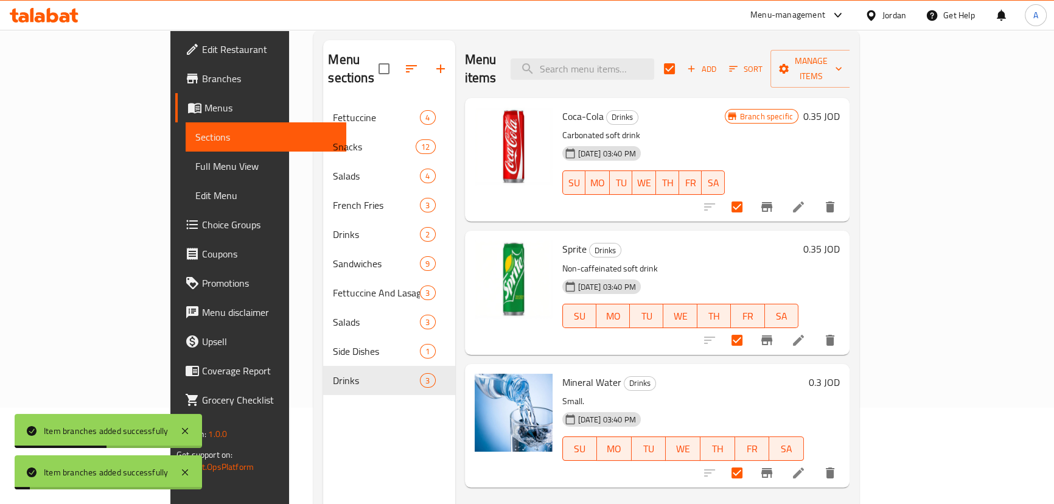
scroll to position [116, 0]
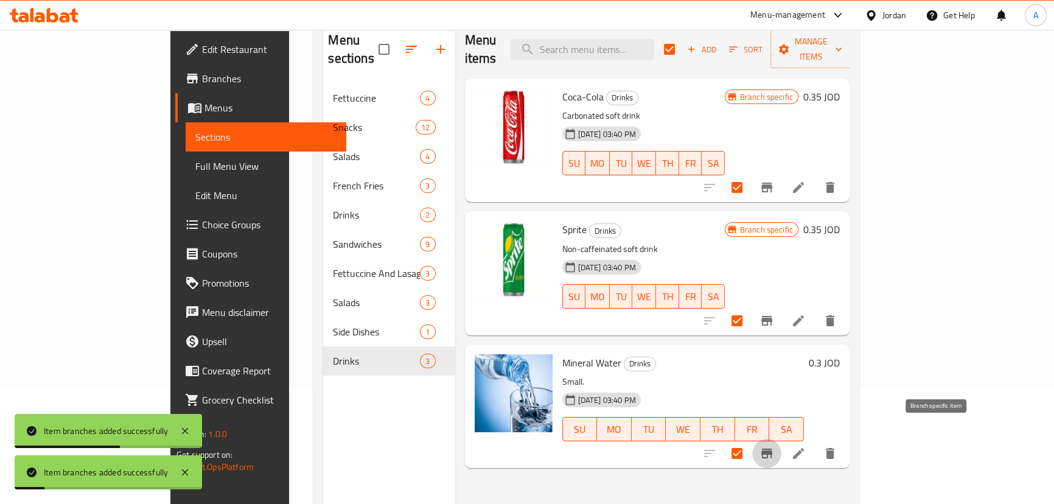
click at [772, 448] on icon "Branch-specific-item" at bounding box center [766, 453] width 11 height 10
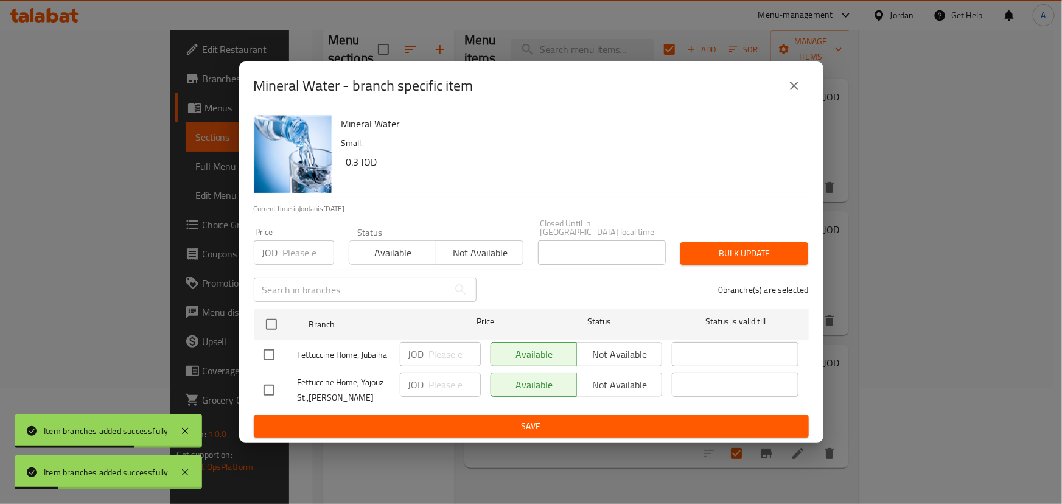
click at [274, 347] on input "checkbox" at bounding box center [269, 355] width 26 height 26
checkbox input "true"
click at [626, 353] on span "Not available" at bounding box center [620, 355] width 76 height 18
click at [633, 423] on span "Save" at bounding box center [530, 426] width 535 height 15
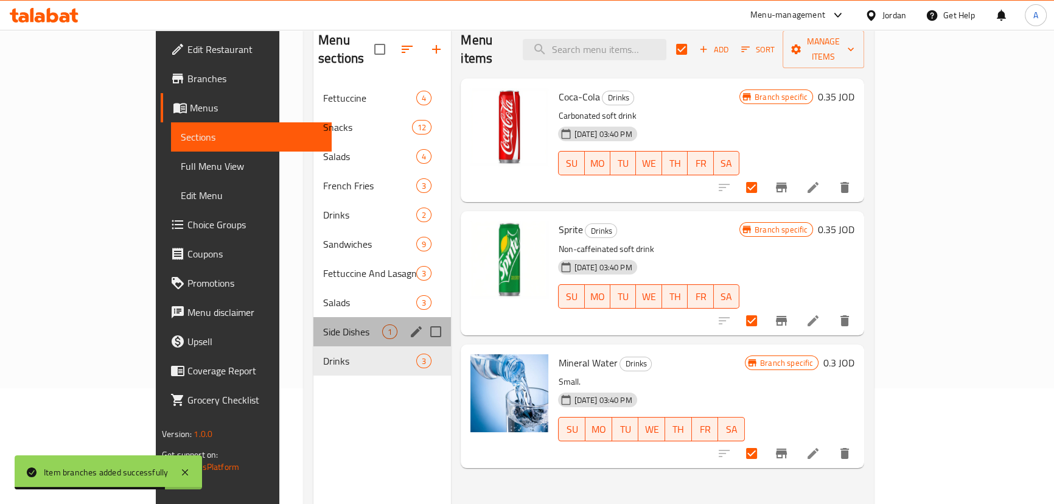
click at [323, 324] on span "Side Dishes" at bounding box center [352, 331] width 59 height 15
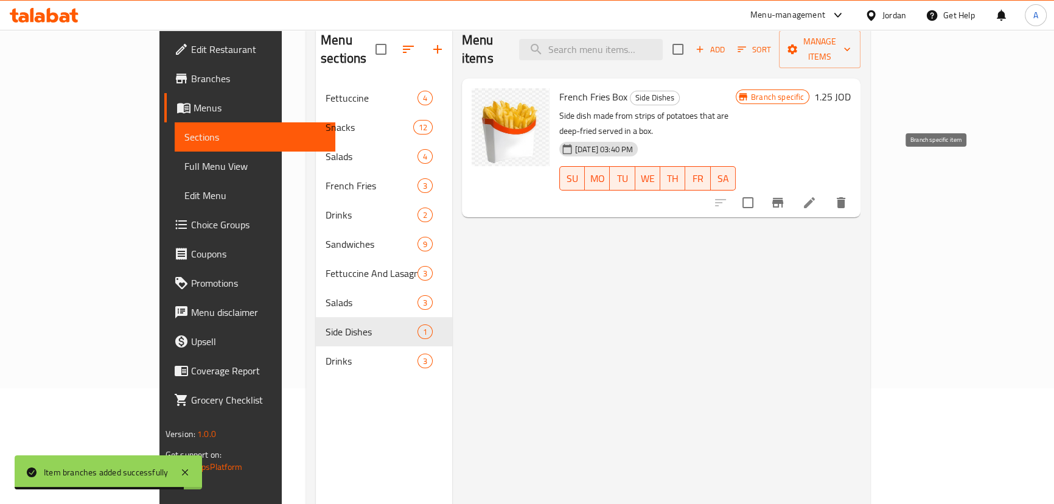
click at [783, 198] on icon "Branch-specific-item" at bounding box center [777, 203] width 11 height 10
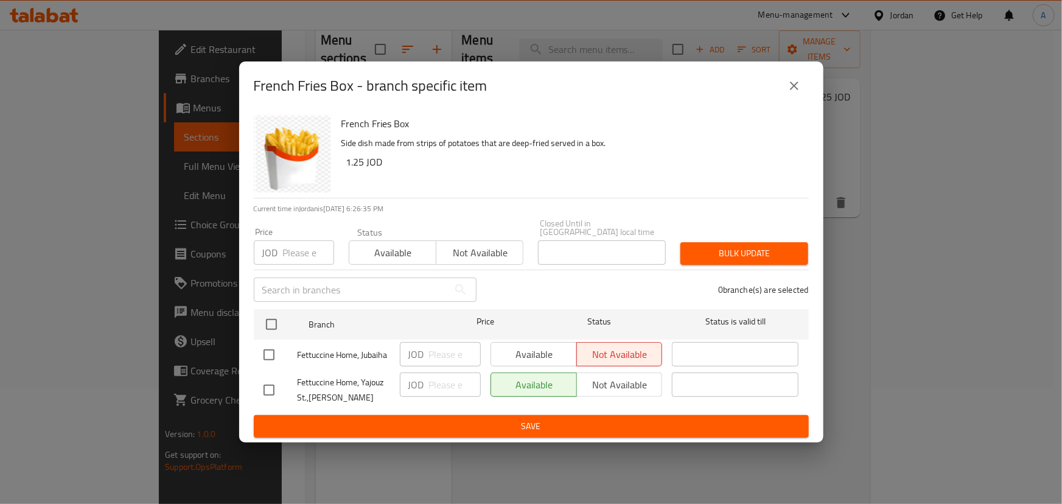
click at [797, 85] on icon "close" at bounding box center [794, 85] width 15 height 15
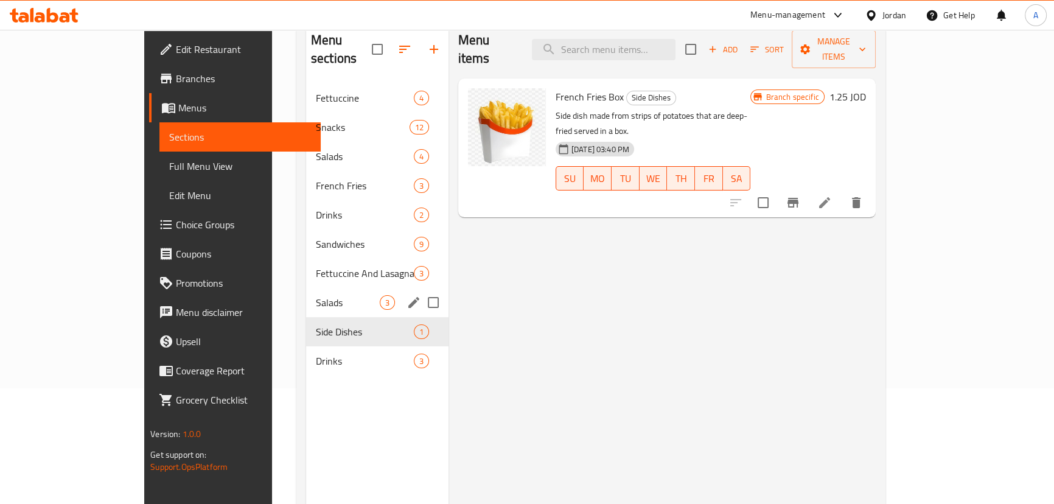
click at [306, 293] on div "Salads 3" at bounding box center [377, 302] width 142 height 29
checkbox input "true"
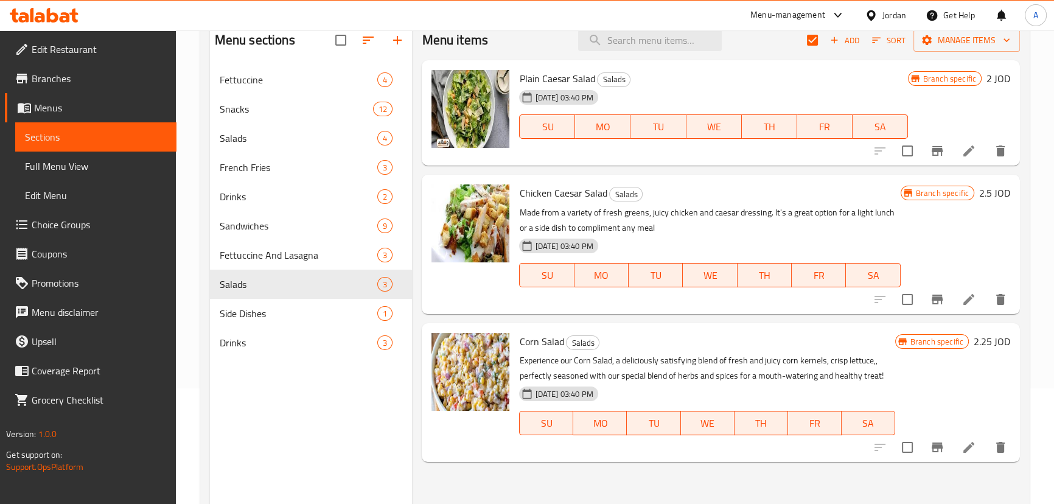
click at [937, 148] on icon "Branch-specific-item" at bounding box center [937, 151] width 15 height 15
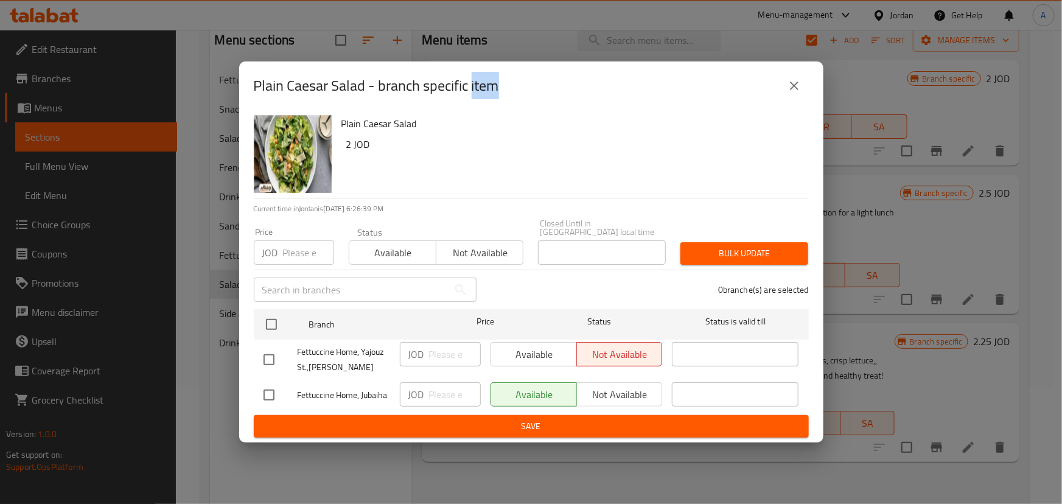
click at [270, 391] on input "checkbox" at bounding box center [269, 395] width 26 height 26
checkbox input "true"
click at [631, 386] on span "Not available" at bounding box center [620, 395] width 76 height 18
click at [613, 423] on span "Save" at bounding box center [530, 426] width 535 height 15
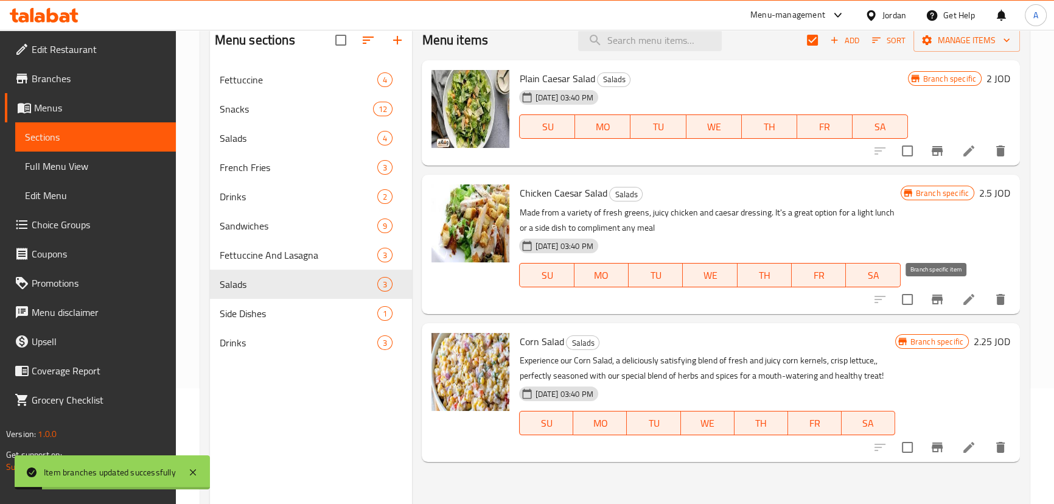
click at [941, 298] on icon "Branch-specific-item" at bounding box center [936, 299] width 11 height 10
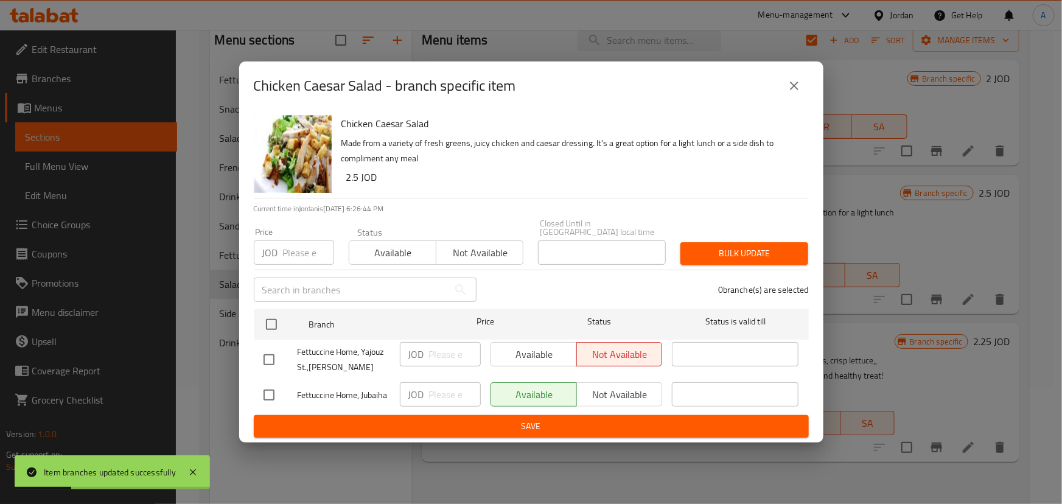
click at [284, 361] on div at bounding box center [280, 360] width 34 height 26
click at [276, 395] on input "checkbox" at bounding box center [269, 395] width 26 height 26
checkbox input "true"
click at [658, 395] on button "Not available" at bounding box center [619, 394] width 86 height 24
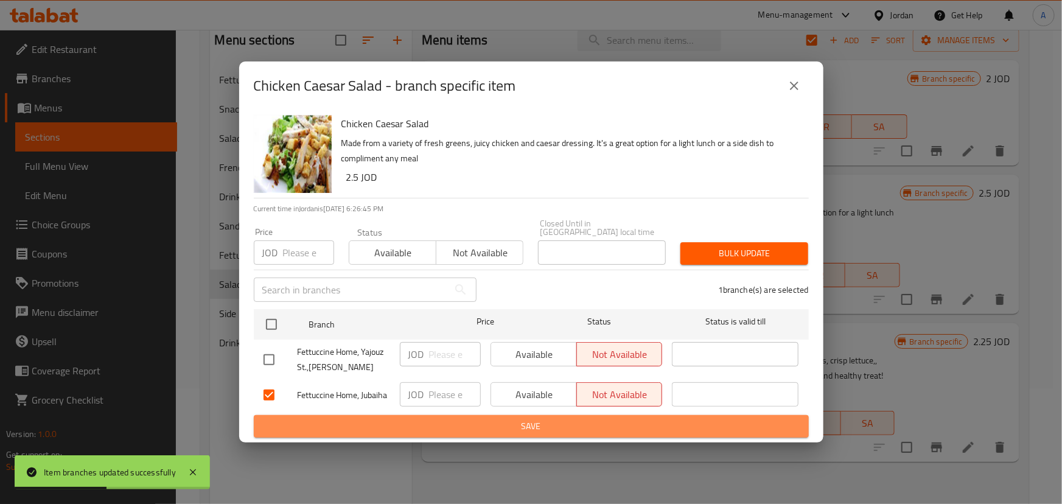
click at [627, 424] on span "Save" at bounding box center [530, 426] width 535 height 15
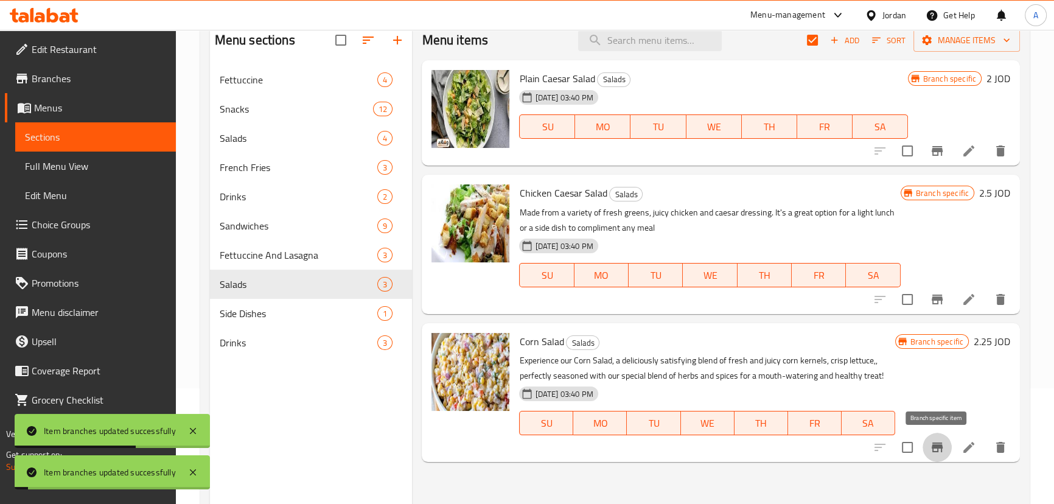
click at [936, 448] on icon "Branch-specific-item" at bounding box center [936, 447] width 11 height 10
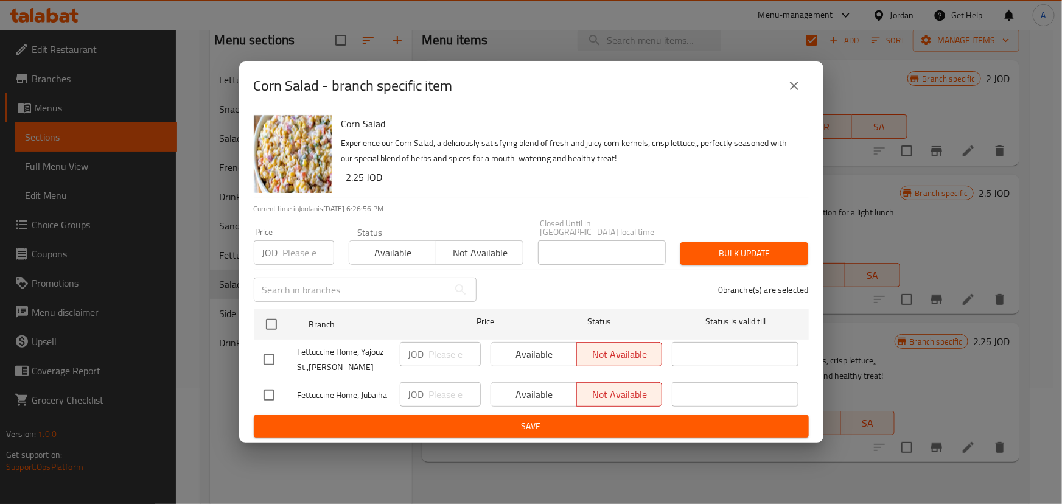
click at [787, 91] on icon "close" at bounding box center [794, 85] width 15 height 15
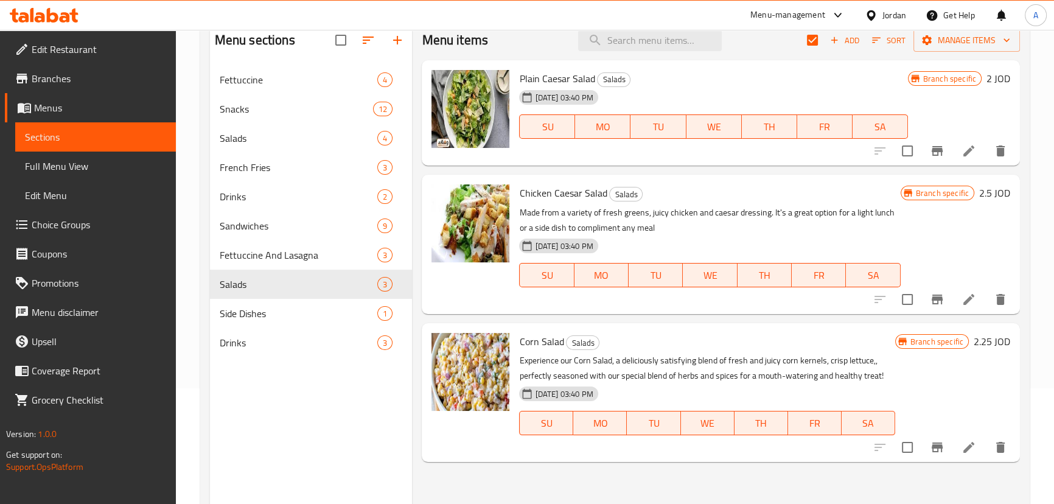
click at [939, 447] on icon "Branch-specific-item" at bounding box center [936, 447] width 11 height 10
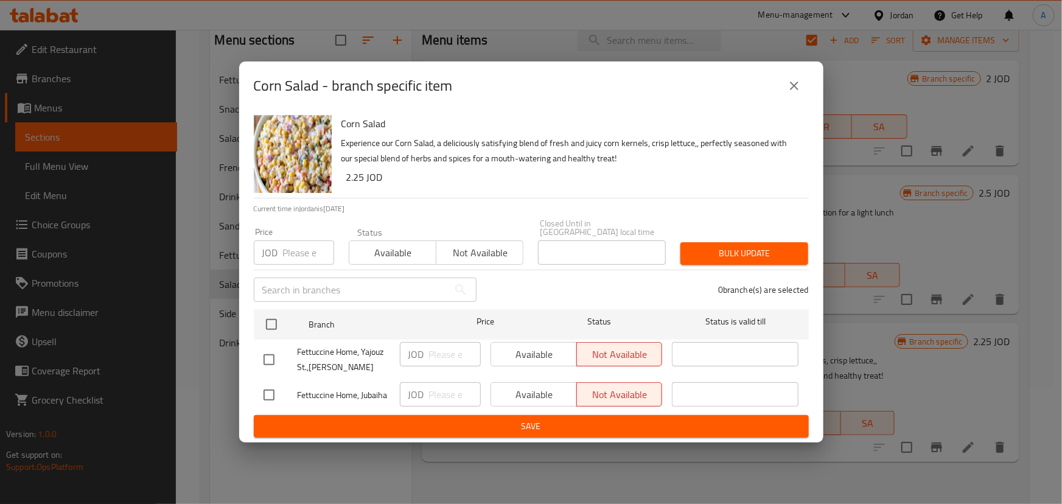
click at [799, 88] on icon "close" at bounding box center [794, 85] width 15 height 15
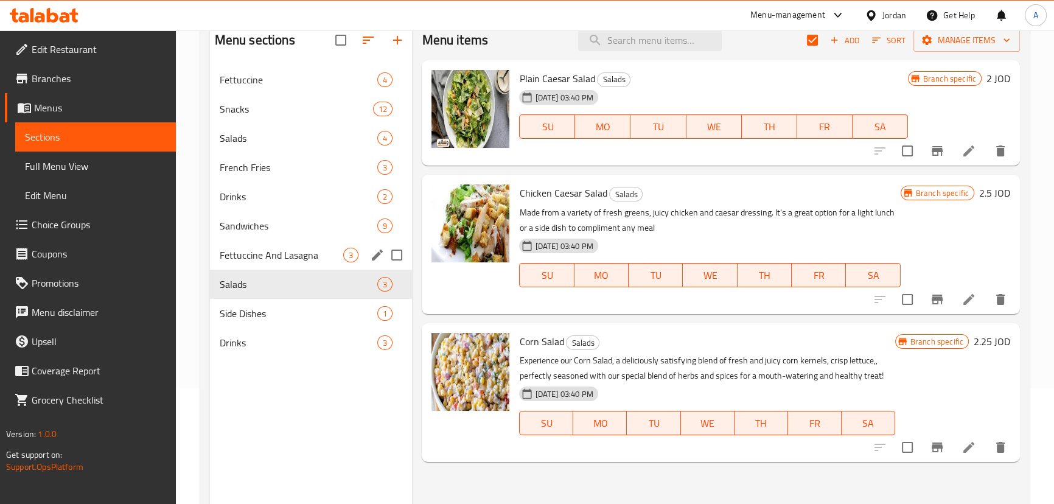
click at [265, 260] on span "Fettuccine And Lasagna" at bounding box center [282, 255] width 124 height 15
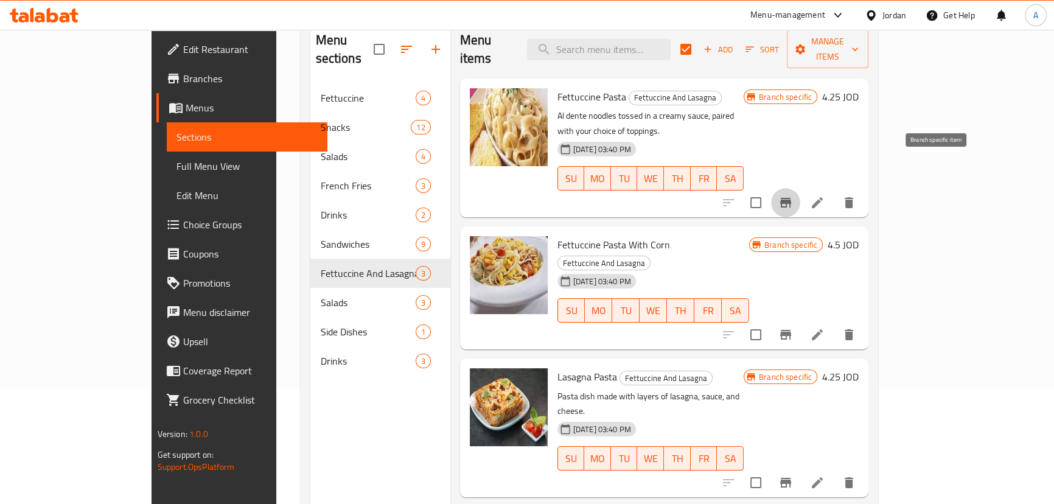
click at [791, 198] on icon "Branch-specific-item" at bounding box center [785, 203] width 11 height 10
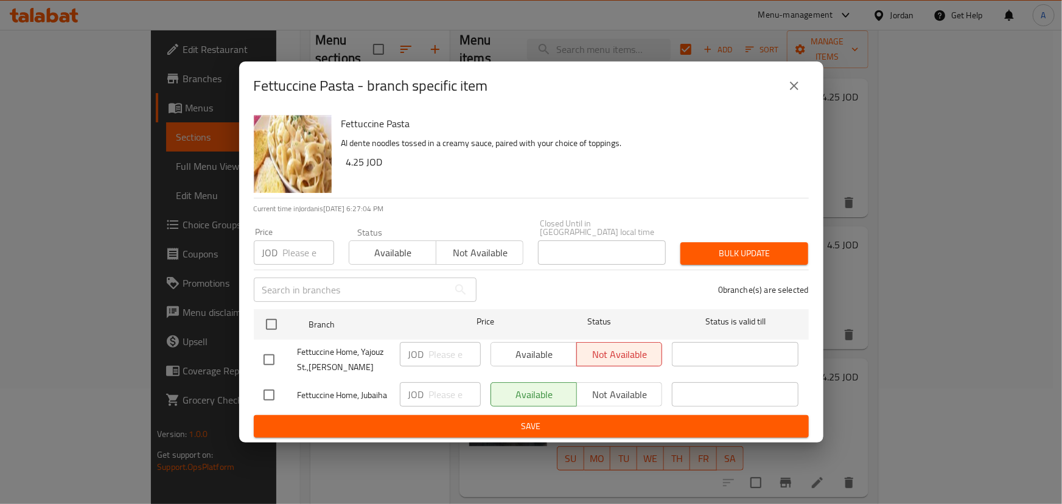
click at [270, 392] on input "checkbox" at bounding box center [269, 395] width 26 height 26
checkbox input "true"
click at [625, 397] on span "Not available" at bounding box center [620, 395] width 76 height 18
click at [616, 422] on span "Save" at bounding box center [530, 426] width 535 height 15
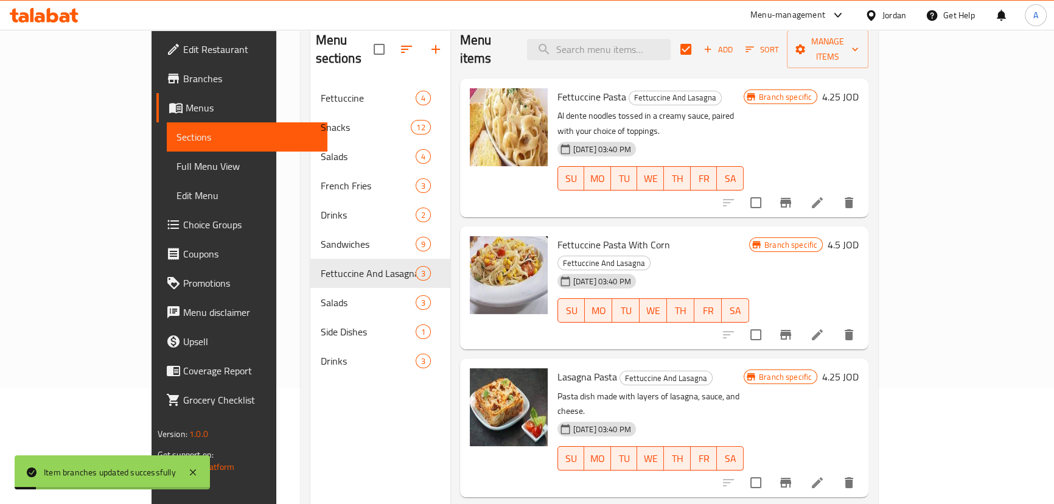
click at [793, 327] on icon "Branch-specific-item" at bounding box center [785, 334] width 15 height 15
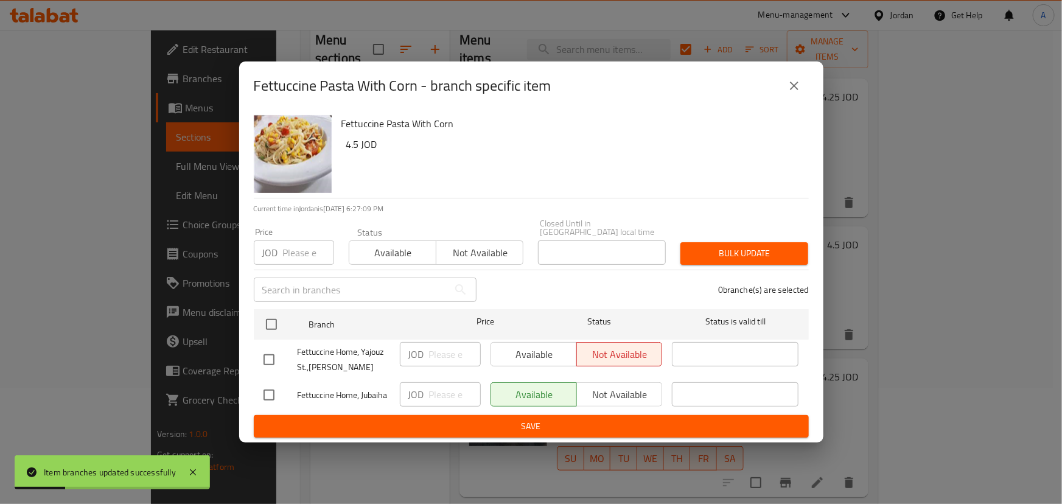
click at [274, 386] on input "checkbox" at bounding box center [269, 395] width 26 height 26
checkbox input "true"
click at [605, 393] on span "Not available" at bounding box center [620, 395] width 76 height 18
click at [608, 420] on span "Save" at bounding box center [530, 426] width 535 height 15
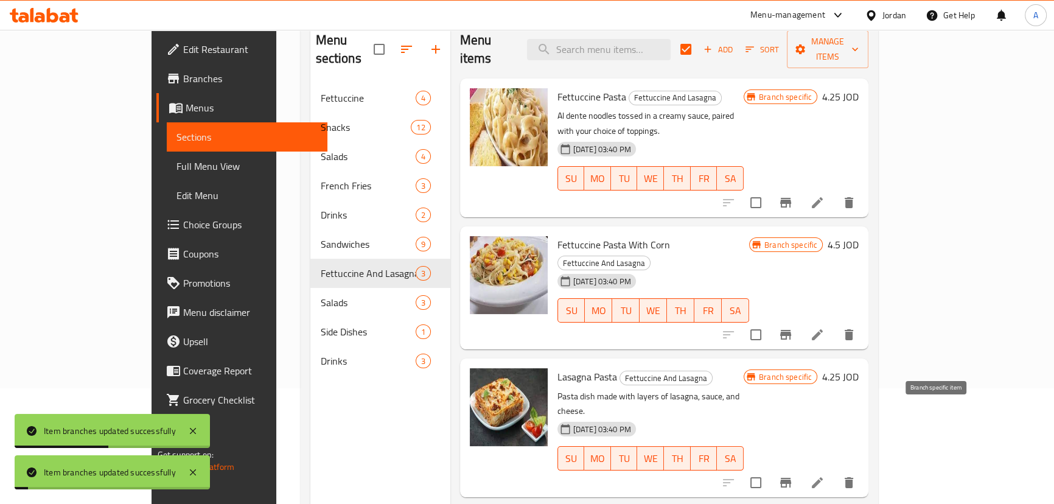
click at [791, 478] on icon "Branch-specific-item" at bounding box center [785, 483] width 11 height 10
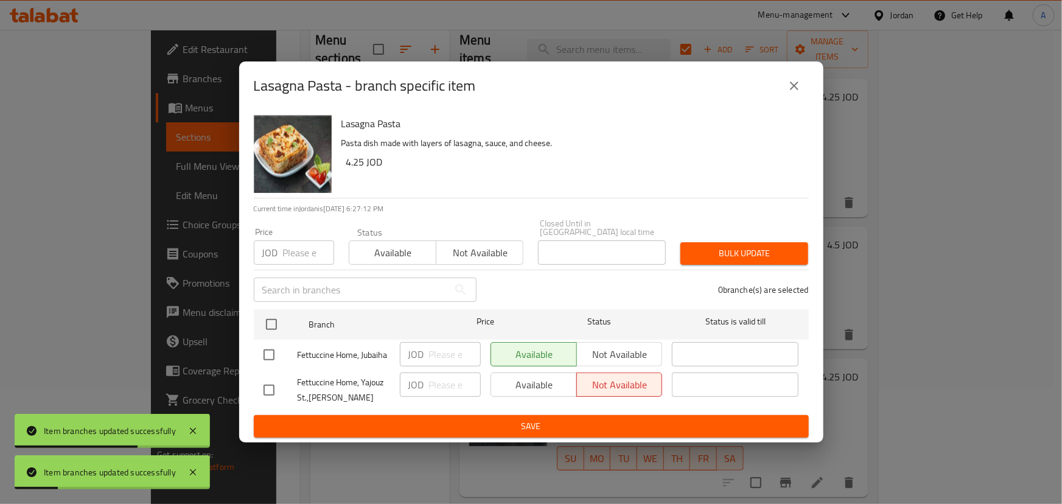
click at [274, 347] on input "checkbox" at bounding box center [269, 355] width 26 height 26
checkbox input "true"
click at [593, 350] on span "Not available" at bounding box center [620, 355] width 76 height 18
click at [580, 422] on span "Save" at bounding box center [530, 426] width 535 height 15
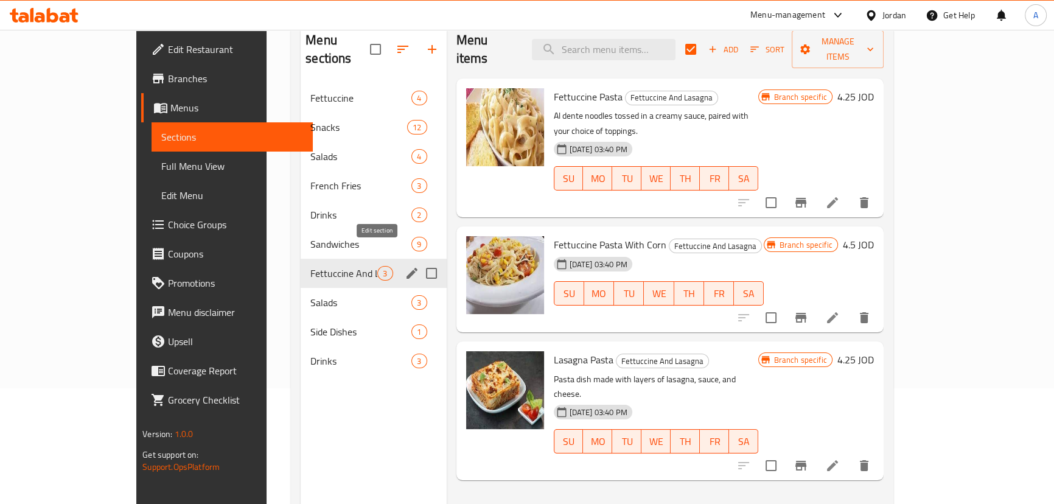
click at [406, 268] on icon "edit" at bounding box center [411, 273] width 11 height 11
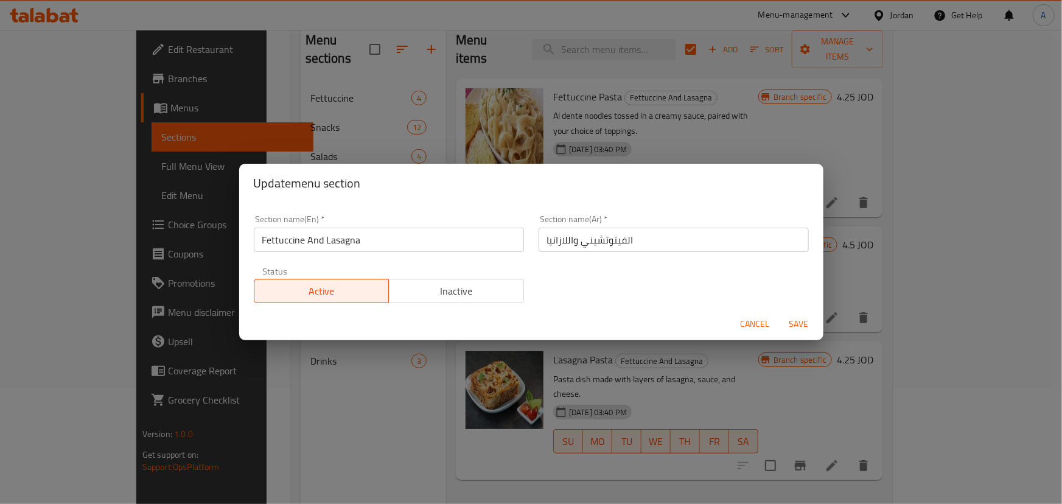
click at [329, 249] on input "Fettuccine And Lasagna" at bounding box center [389, 240] width 270 height 24
click at [759, 327] on span "Cancel" at bounding box center [754, 323] width 29 height 15
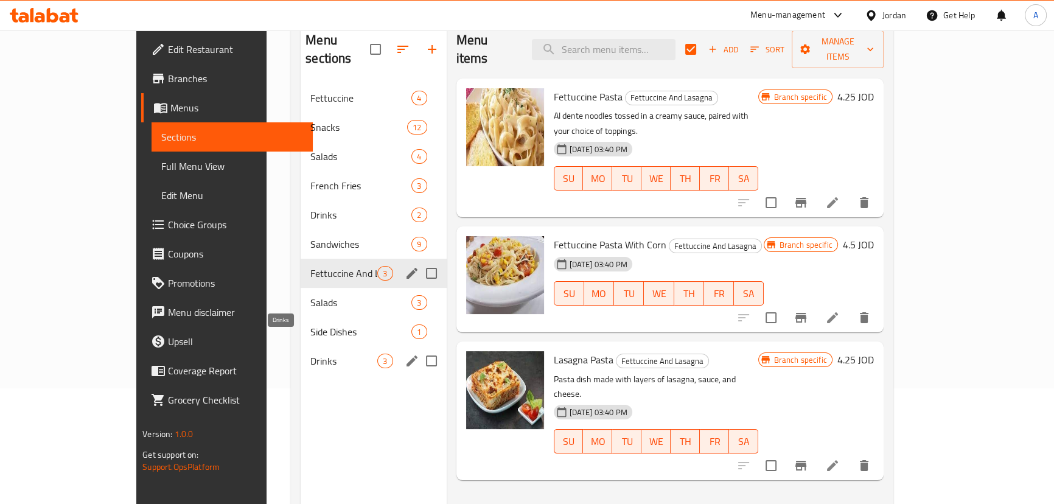
click at [310, 353] on span "Drinks" at bounding box center [343, 360] width 67 height 15
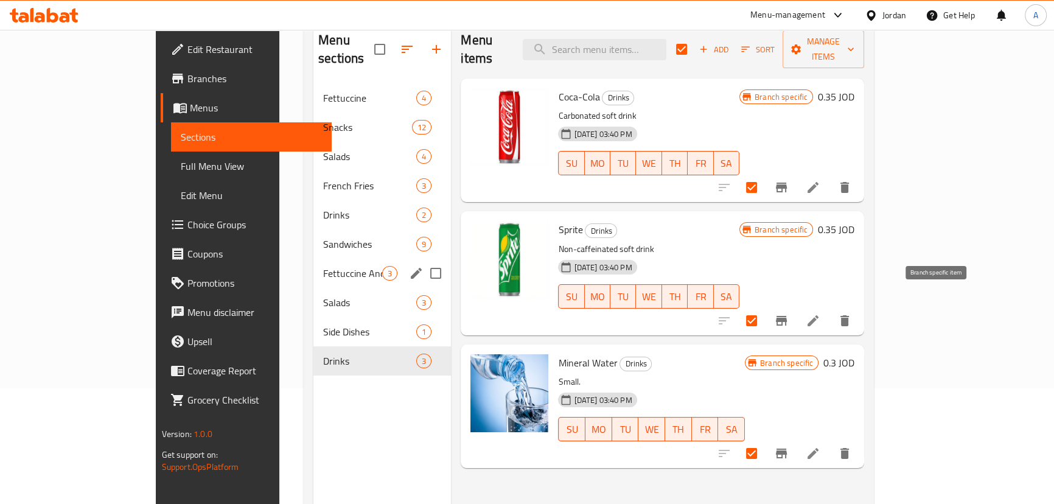
click at [787, 316] on icon "Branch-specific-item" at bounding box center [781, 321] width 11 height 10
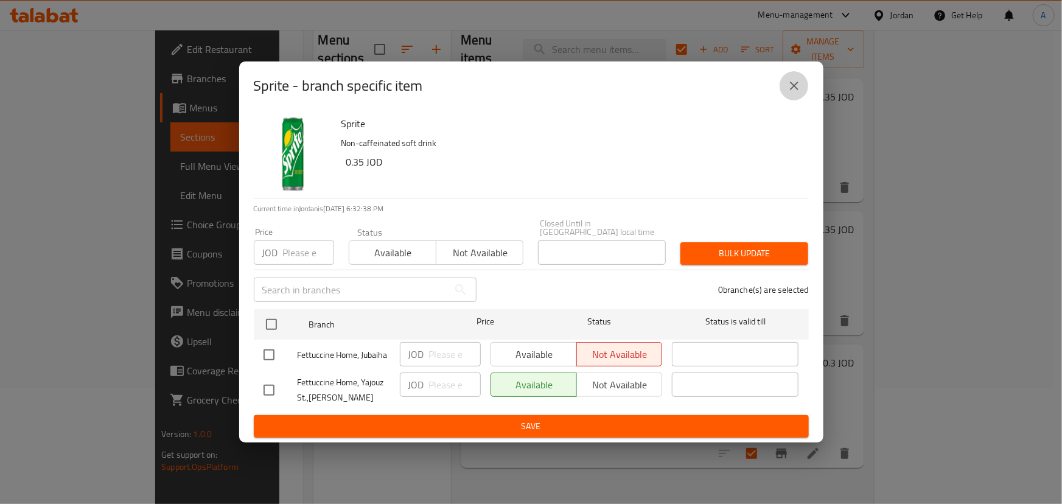
click at [792, 93] on icon "close" at bounding box center [794, 85] width 15 height 15
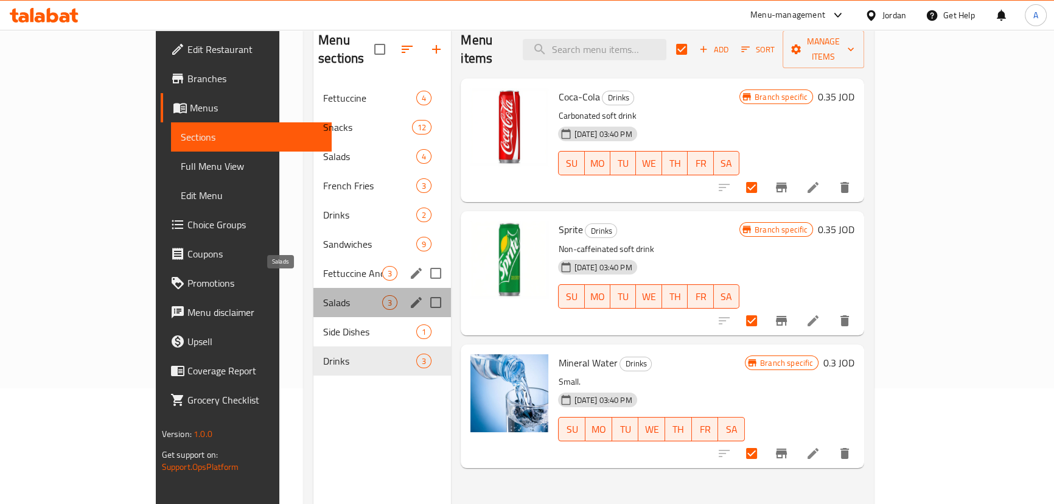
click at [323, 295] on span "Salads" at bounding box center [352, 302] width 59 height 15
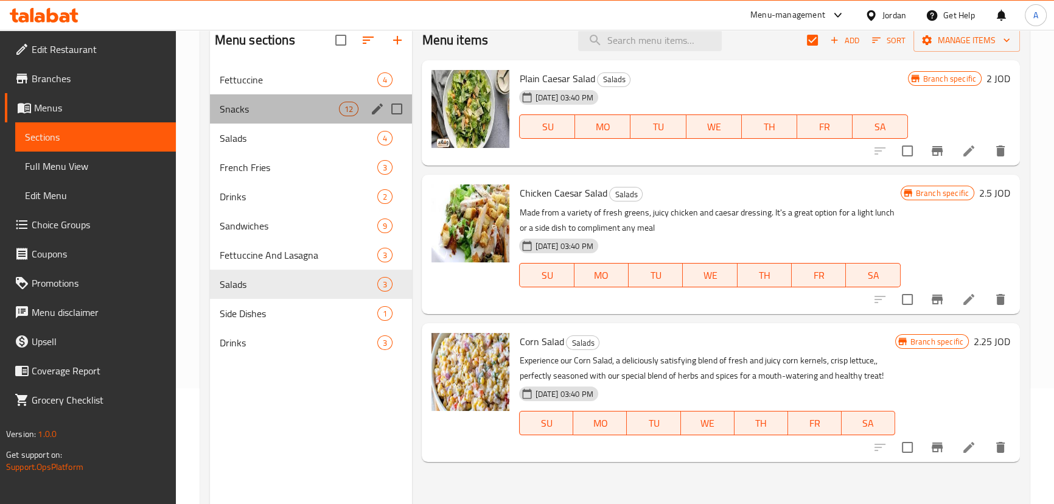
click at [243, 101] on div "Snacks 12" at bounding box center [311, 108] width 203 height 29
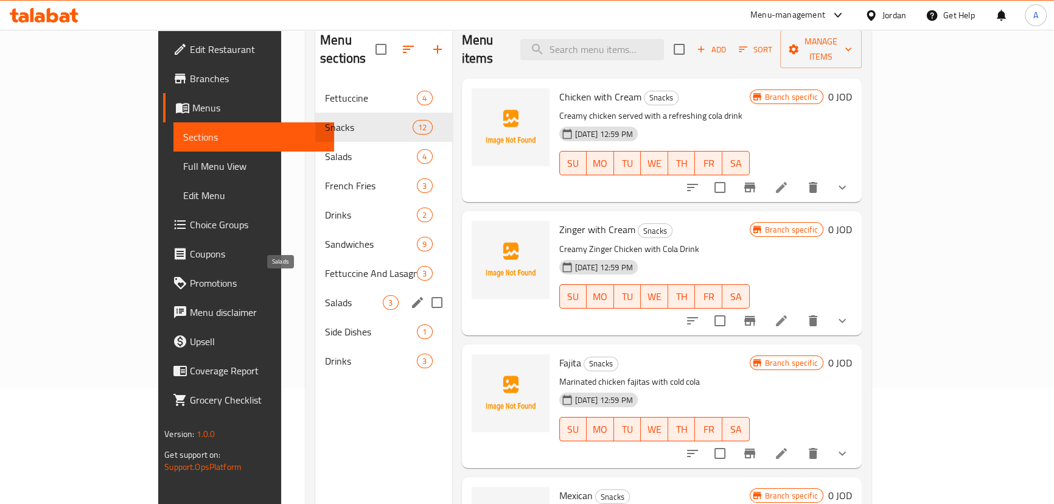
click at [325, 295] on span "Salads" at bounding box center [354, 302] width 58 height 15
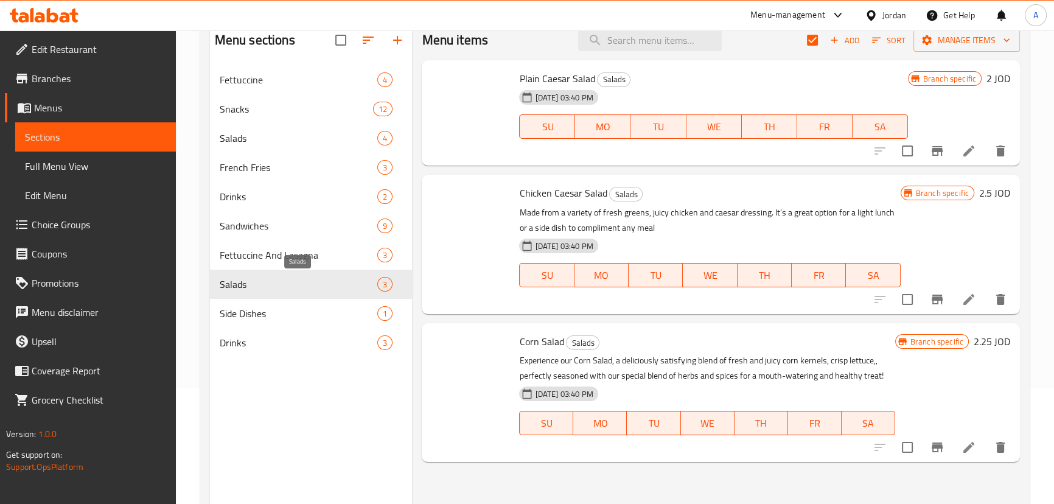
checkbox input "true"
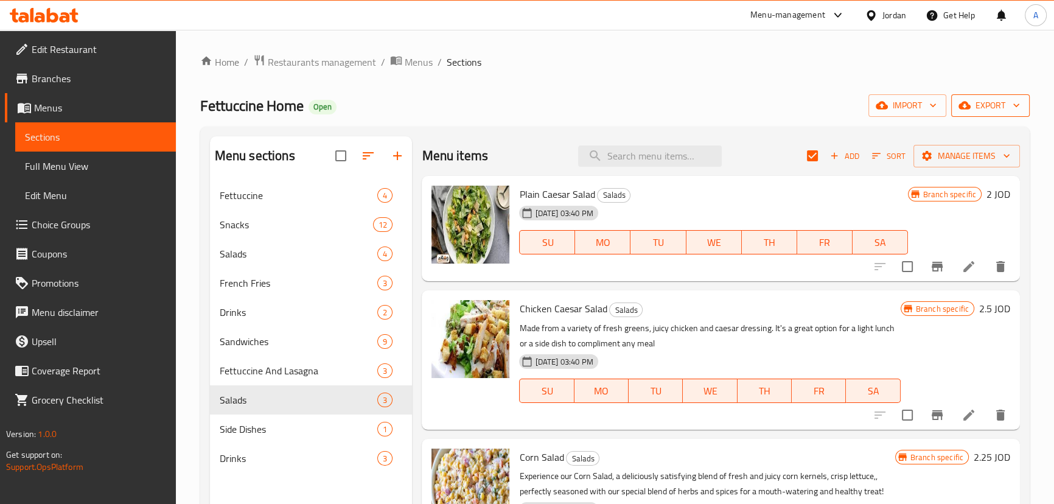
click at [975, 106] on span "export" at bounding box center [990, 105] width 59 height 15
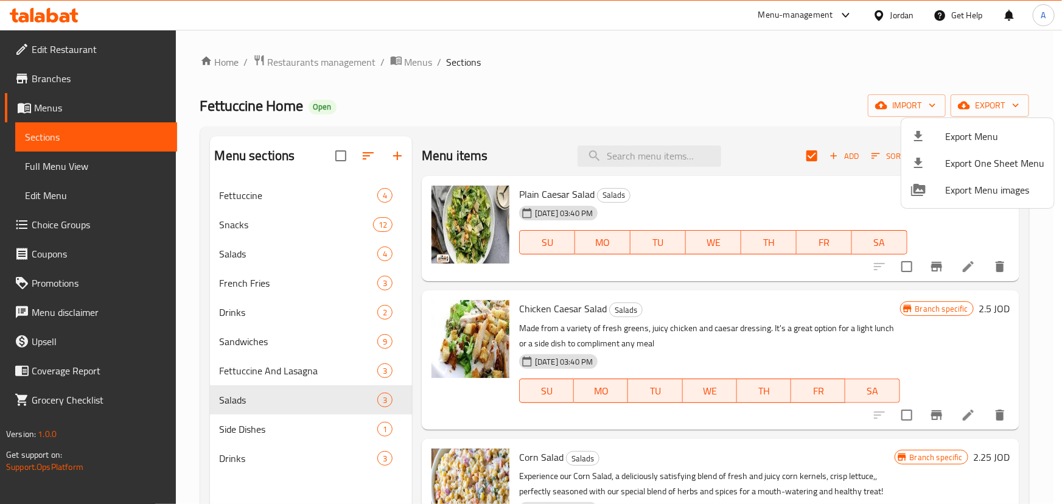
click at [945, 145] on li "Export Menu" at bounding box center [977, 136] width 153 height 27
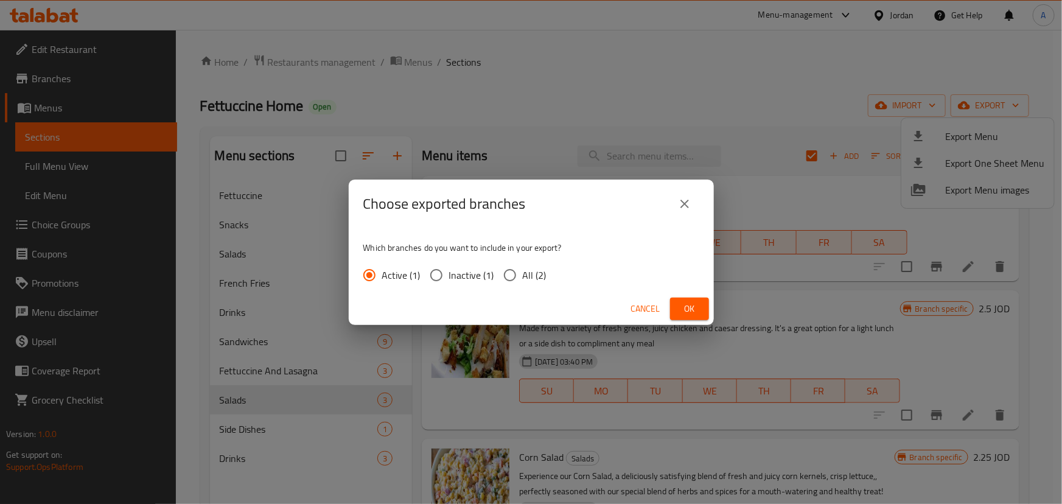
click at [529, 271] on span "All (2)" at bounding box center [535, 275] width 24 height 15
click at [523, 271] on input "All (2)" at bounding box center [510, 275] width 26 height 26
radio input "true"
click at [695, 302] on span "Ok" at bounding box center [689, 308] width 19 height 15
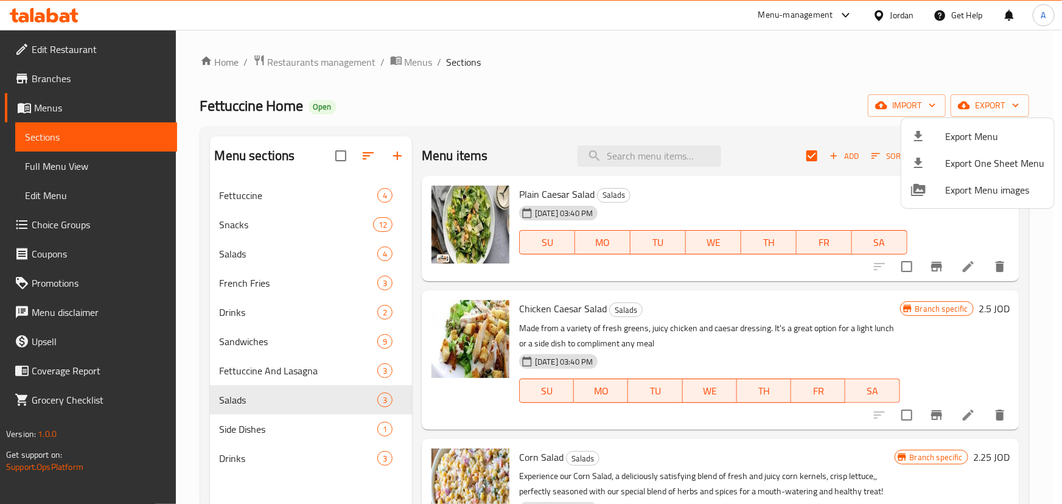
click at [257, 341] on div at bounding box center [531, 252] width 1062 height 504
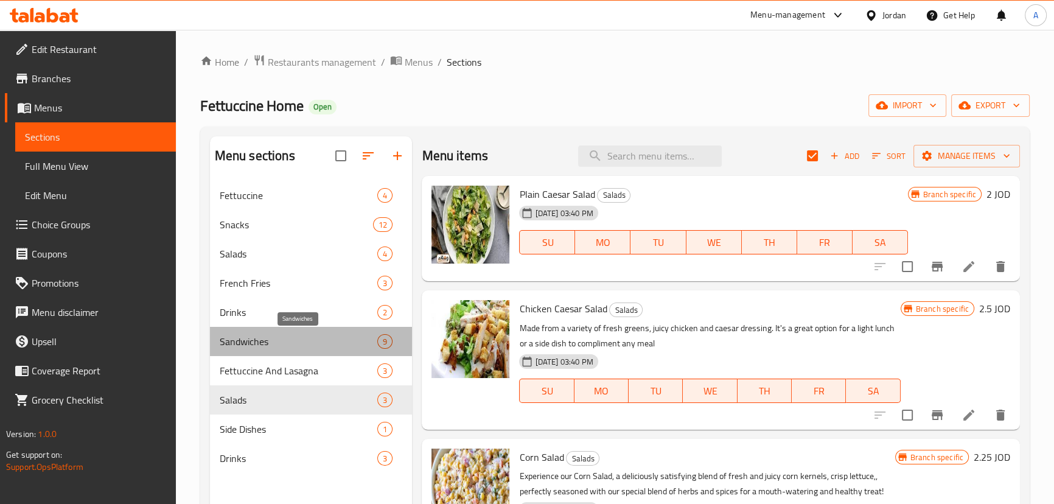
click at [257, 341] on span "Sandwiches" at bounding box center [299, 341] width 158 height 15
checkbox input "false"
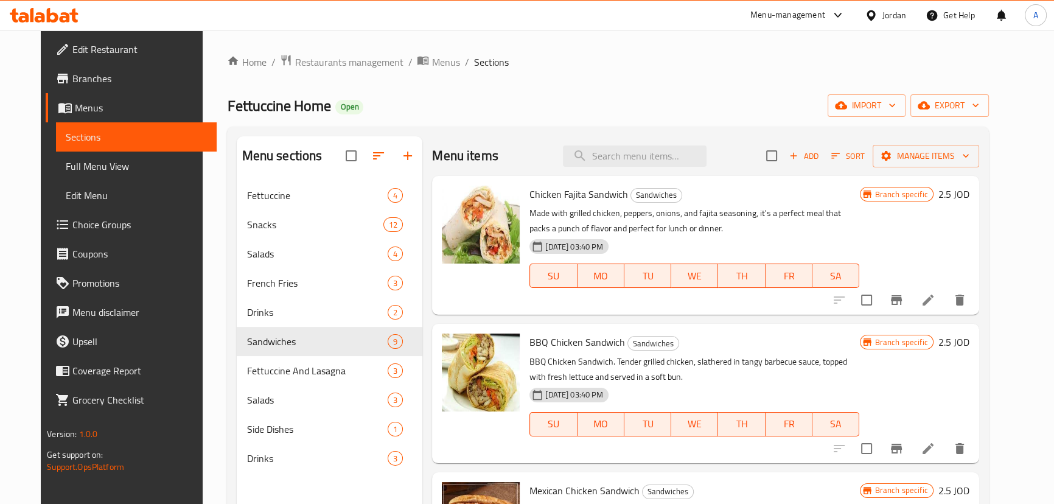
click at [532, 197] on span "Chicken Fajita Sandwich" at bounding box center [578, 194] width 99 height 18
drag, startPoint x: 532, startPoint y: 197, endPoint x: 591, endPoint y: 195, distance: 58.4
click at [591, 195] on span "Chicken Fajita Sandwich" at bounding box center [578, 194] width 99 height 18
click at [902, 297] on icon "Branch-specific-item" at bounding box center [896, 300] width 11 height 10
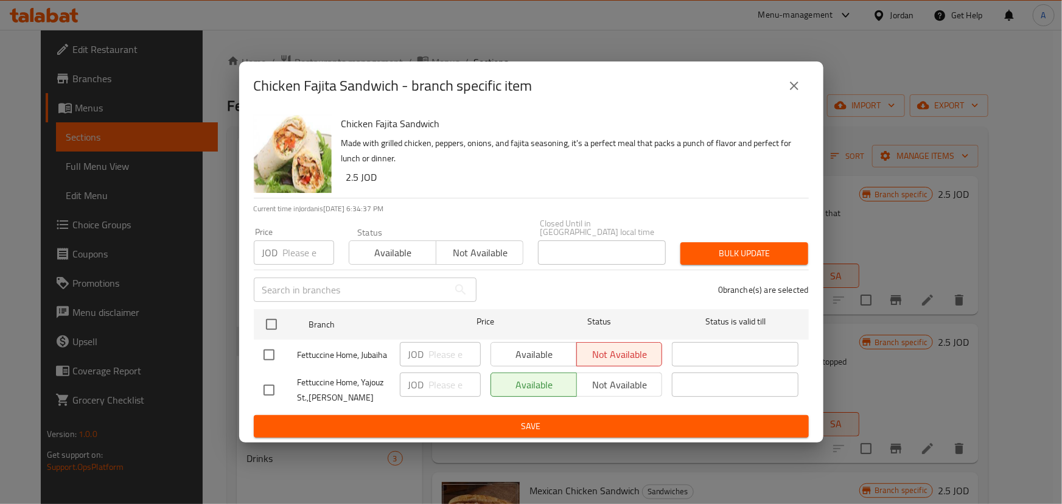
click at [797, 93] on icon "close" at bounding box center [794, 85] width 15 height 15
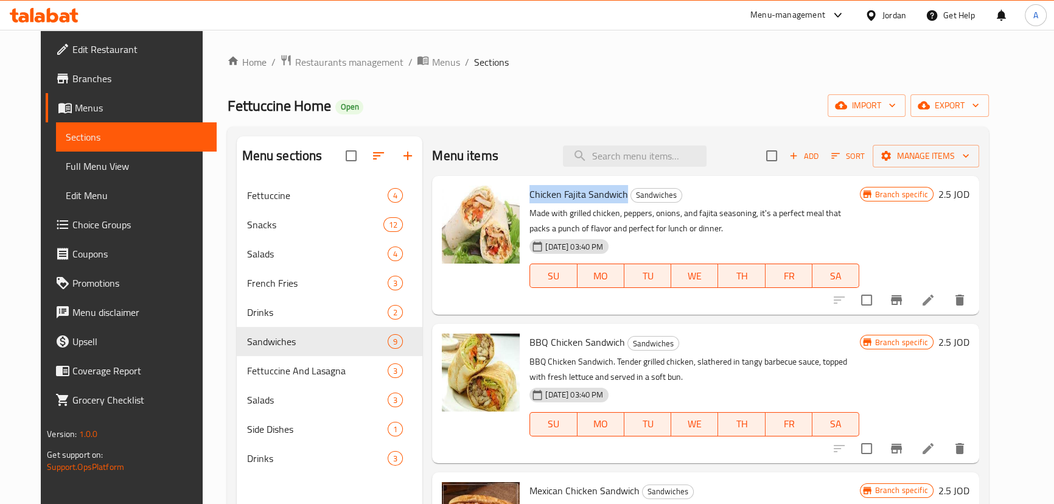
copy span "Chicken Fajita Sandwich"
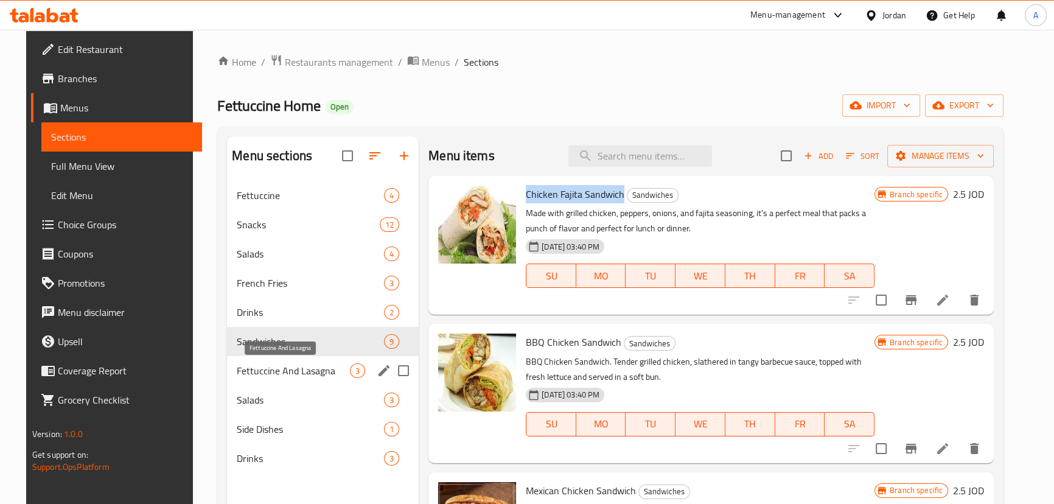
click at [295, 369] on span "Fettuccine And Lasagna" at bounding box center [293, 370] width 113 height 15
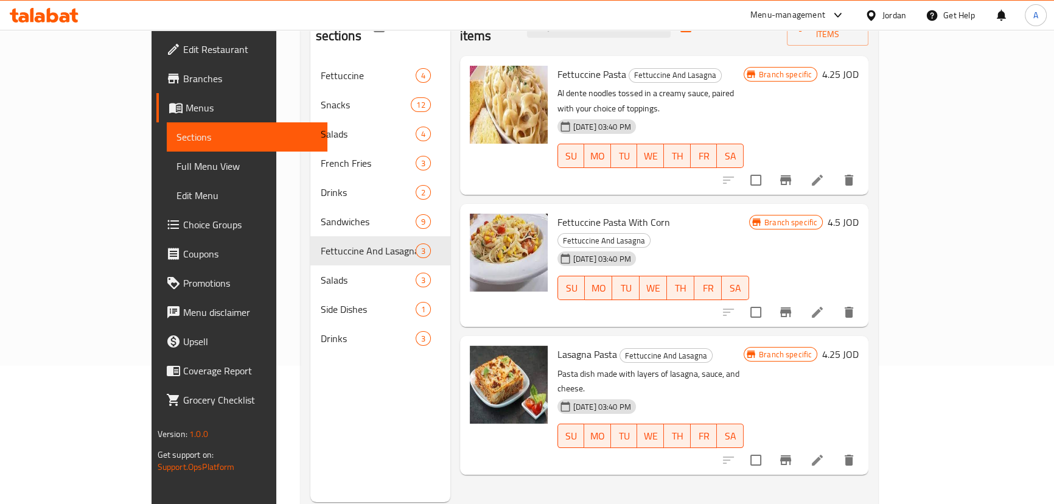
scroll to position [55, 0]
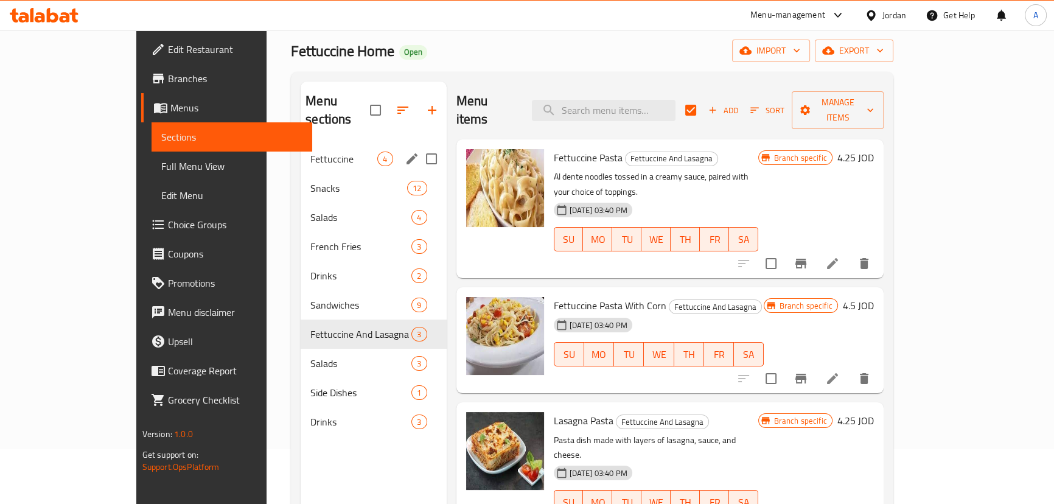
click at [310, 151] on span "Fettuccine" at bounding box center [343, 158] width 67 height 15
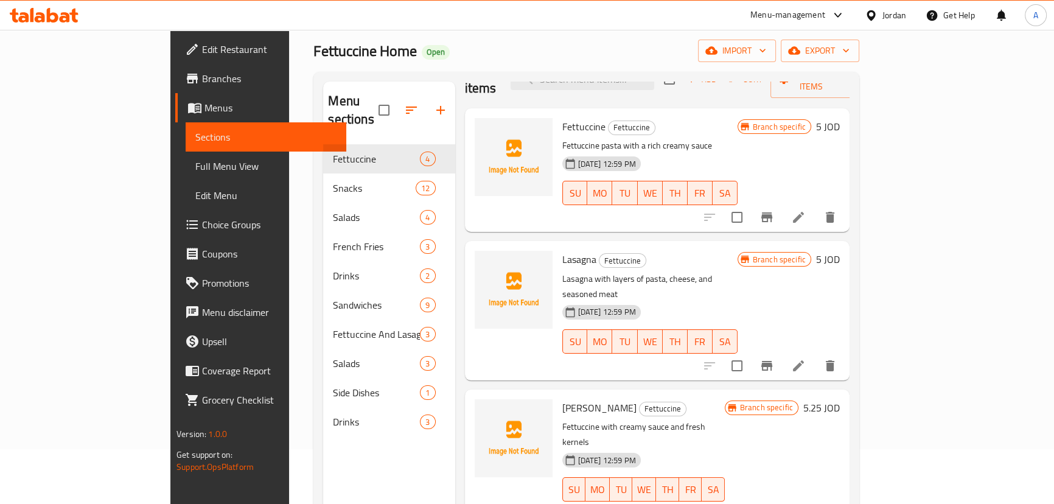
scroll to position [58, 0]
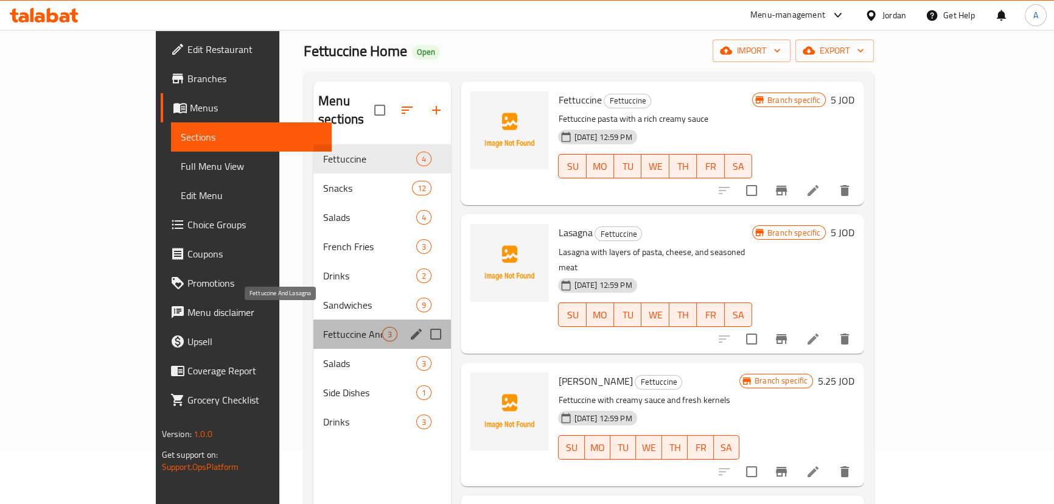
click at [323, 327] on span "Fettuccine And Lasagna" at bounding box center [352, 334] width 59 height 15
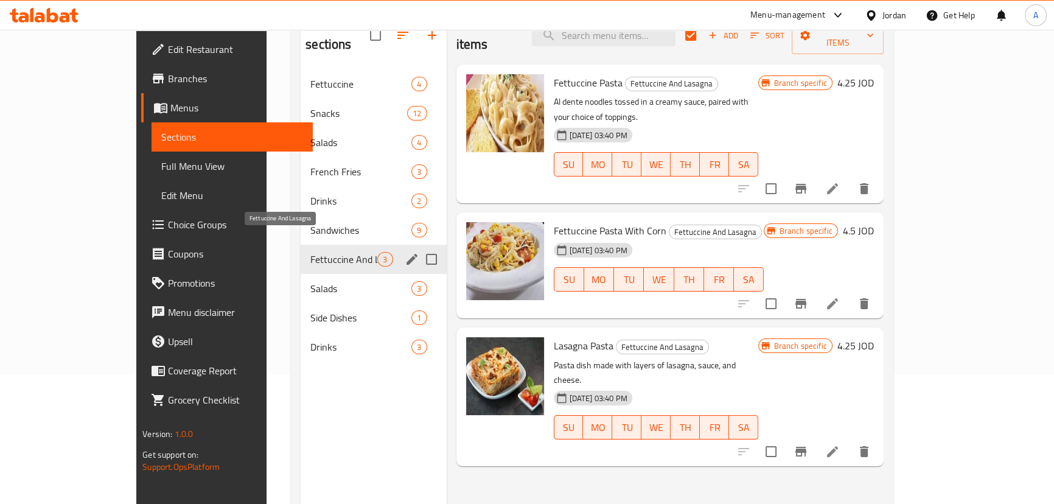
scroll to position [110, 0]
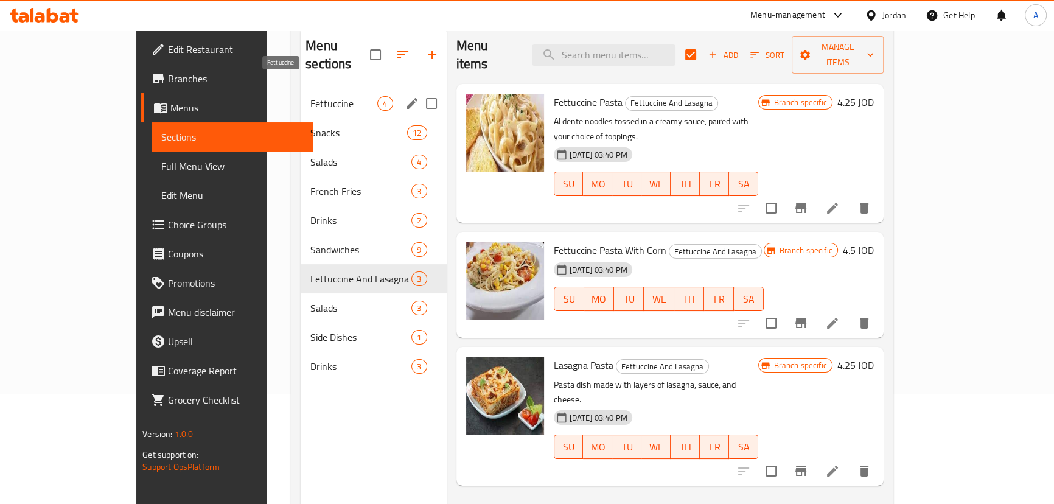
click at [310, 96] on span "Fettuccine" at bounding box center [343, 103] width 67 height 15
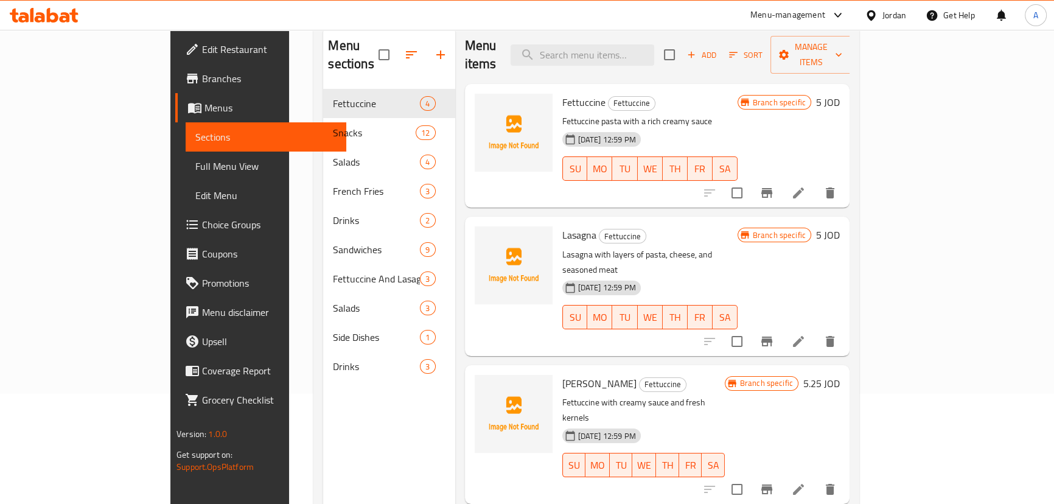
click at [682, 44] on input "checkbox" at bounding box center [669, 55] width 26 height 26
checkbox input "true"
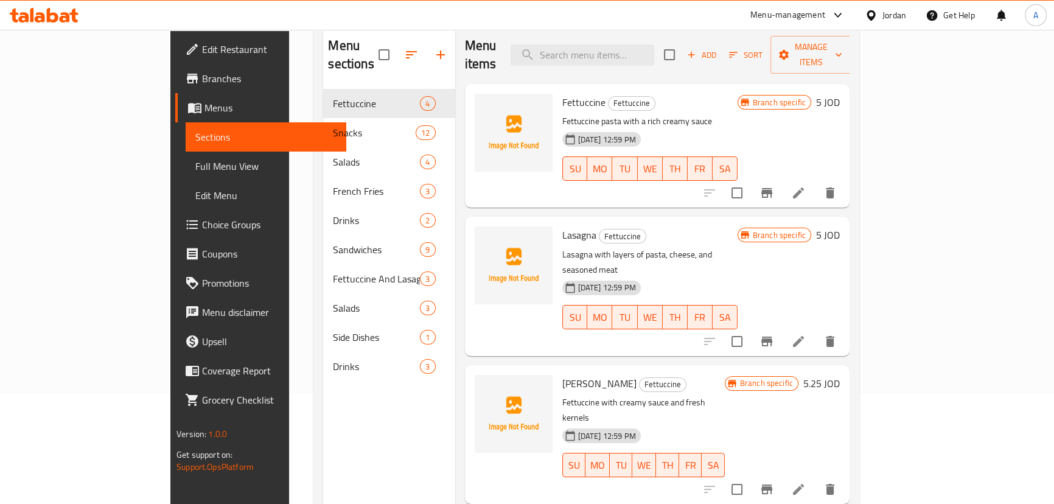
checkbox input "true"
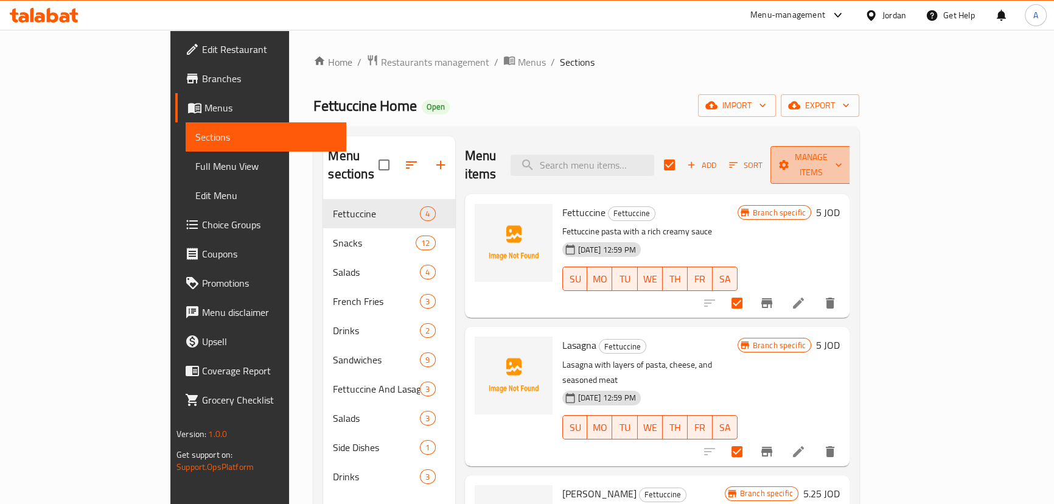
click at [842, 153] on span "Manage items" at bounding box center [811, 165] width 62 height 30
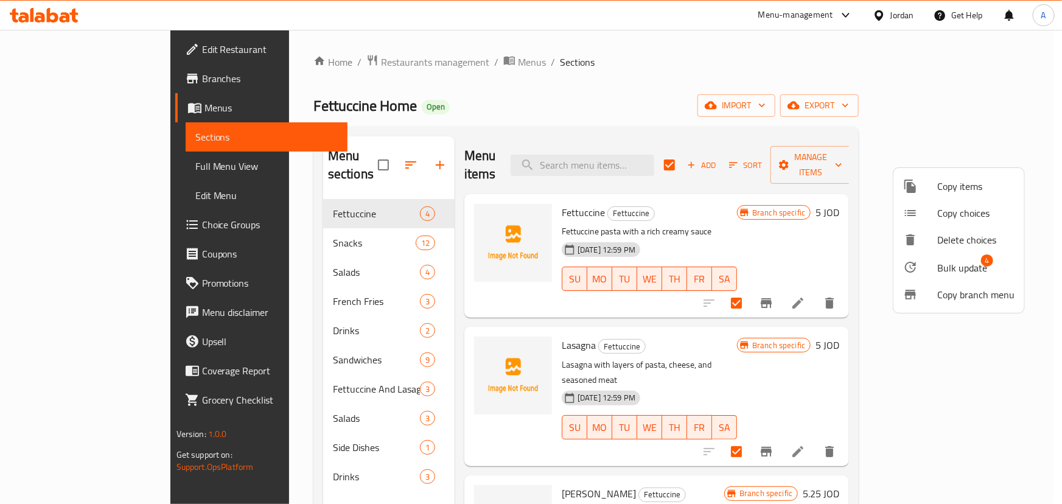
click at [959, 266] on span "Bulk update" at bounding box center [962, 267] width 50 height 15
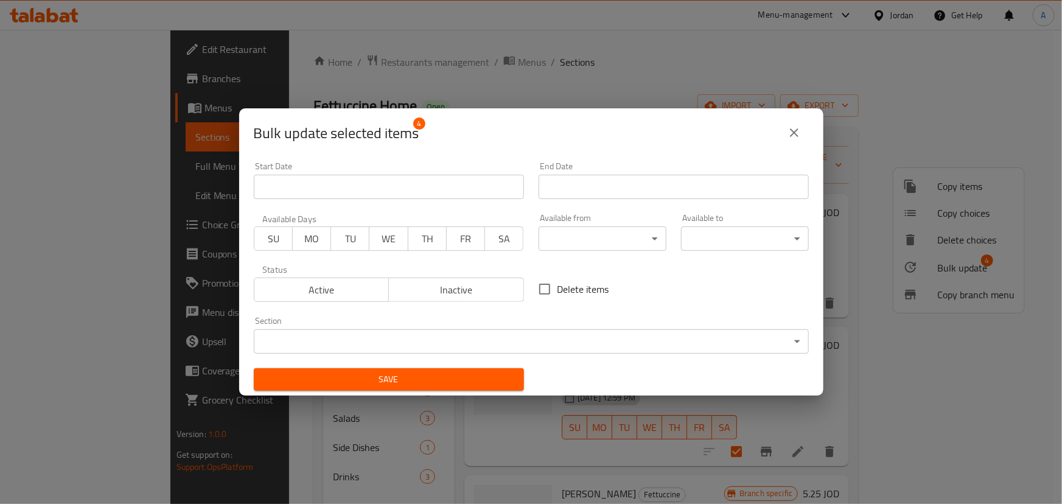
click at [330, 291] on span "Active" at bounding box center [321, 290] width 125 height 18
click at [377, 351] on body "​ Menu-management Jordan Get Help A Edit Restaurant Branches Menus Sections Ful…" at bounding box center [531, 267] width 1062 height 474
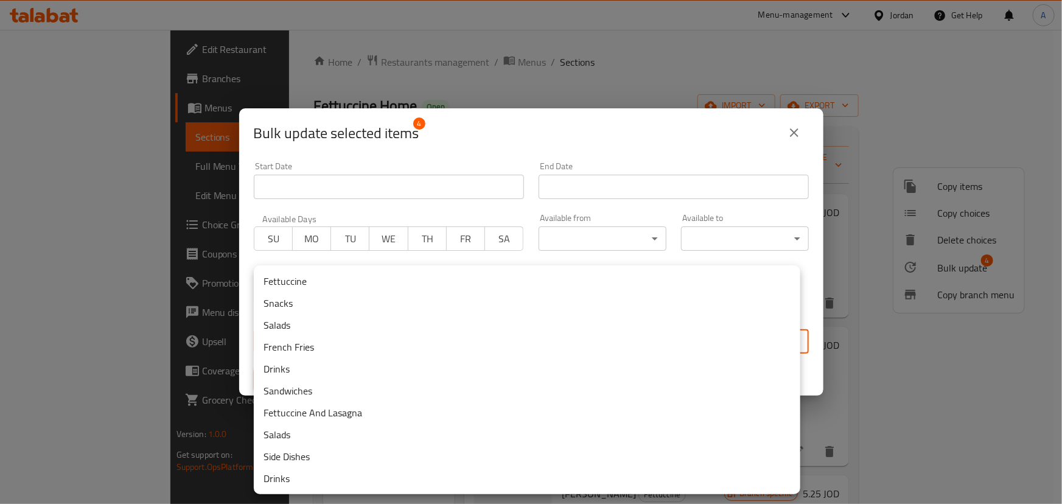
click at [341, 415] on li "Fettuccine And Lasagna" at bounding box center [527, 413] width 546 height 22
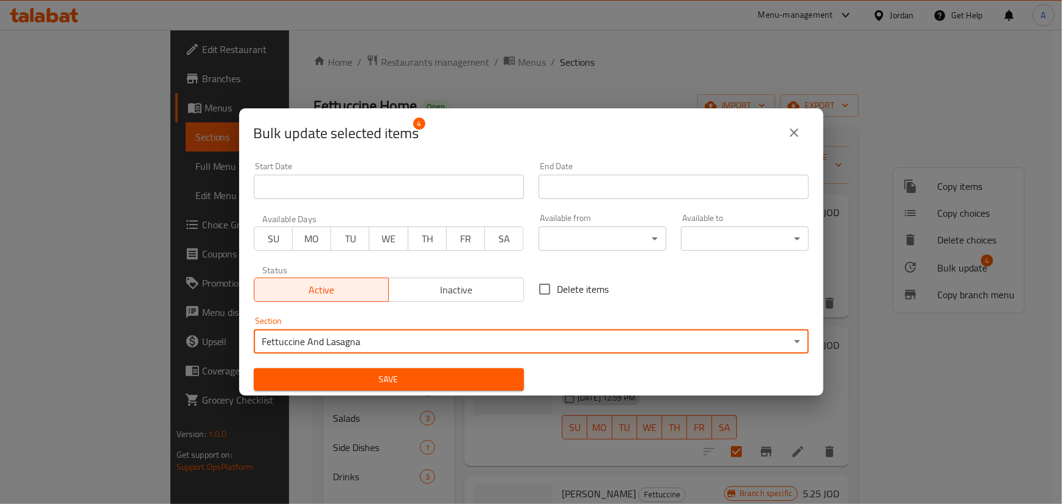
click at [431, 382] on span "Save" at bounding box center [388, 379] width 251 height 15
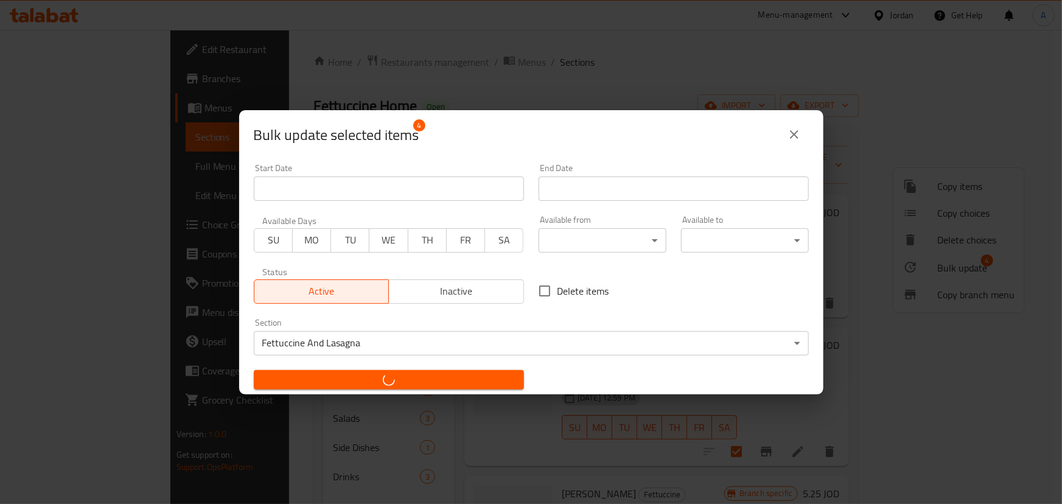
checkbox input "false"
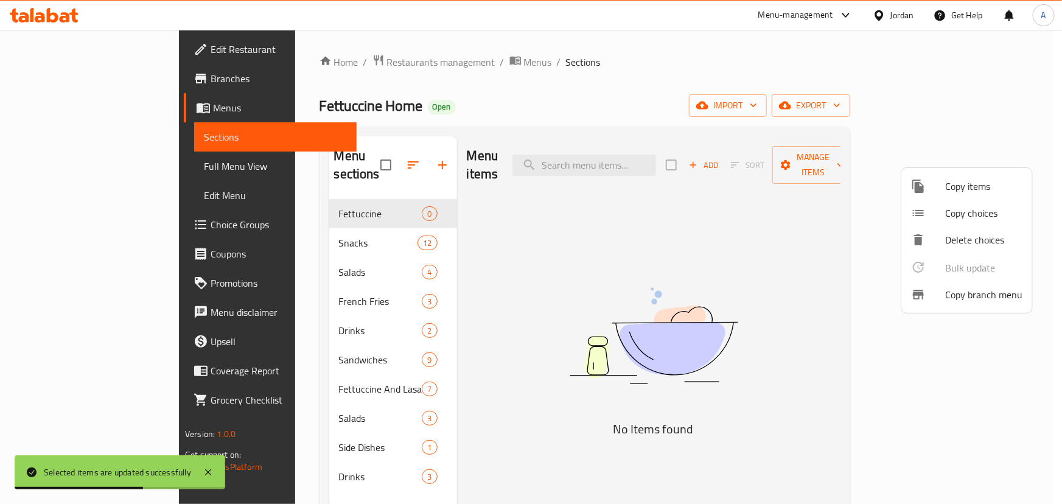
click at [252, 409] on div at bounding box center [531, 252] width 1062 height 504
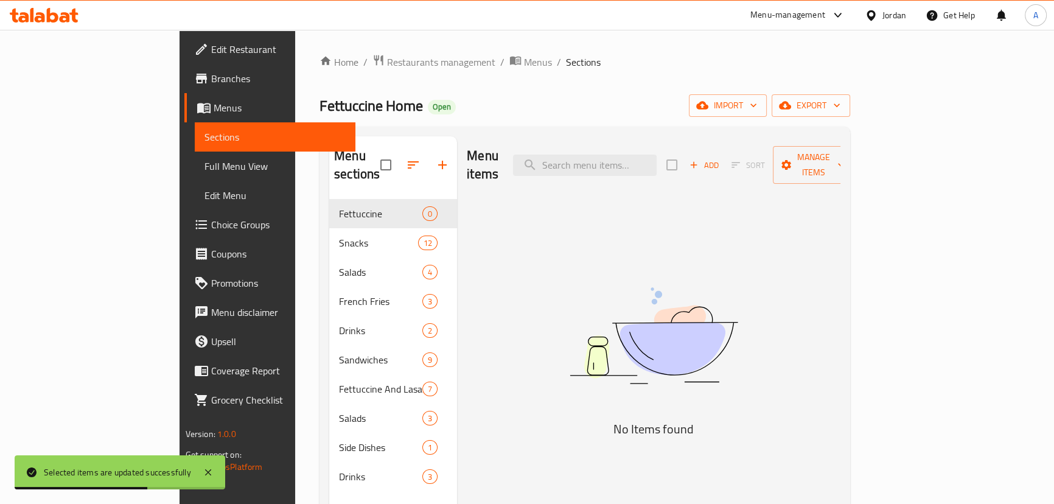
click at [339, 411] on span "Salads" at bounding box center [380, 418] width 83 height 15
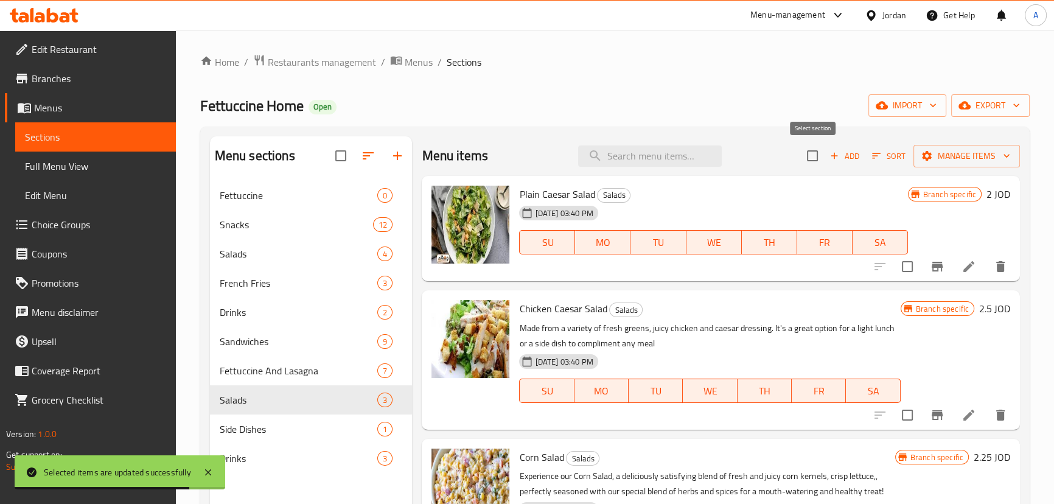
drag, startPoint x: 811, startPoint y: 153, endPoint x: 920, endPoint y: 177, distance: 112.0
click at [810, 153] on input "checkbox" at bounding box center [812, 156] width 26 height 26
checkbox input "true"
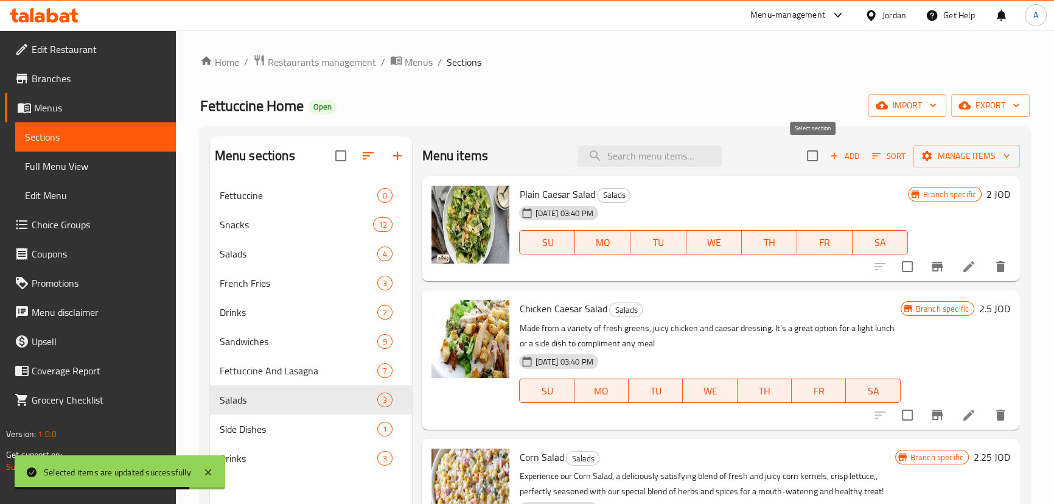
checkbox input "true"
click at [958, 153] on span "Manage items" at bounding box center [966, 155] width 87 height 15
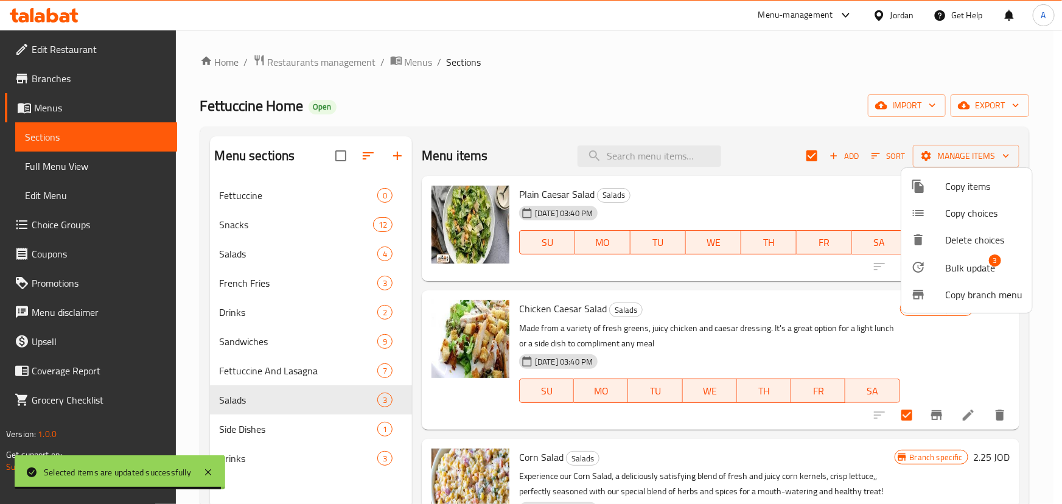
click at [958, 271] on span "Bulk update" at bounding box center [970, 267] width 50 height 15
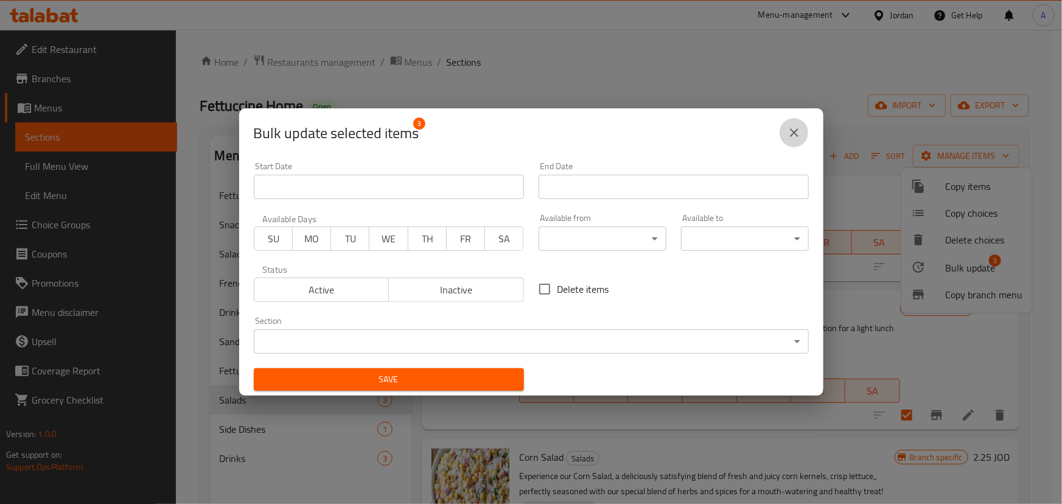
click at [797, 128] on icon "close" at bounding box center [794, 132] width 15 height 15
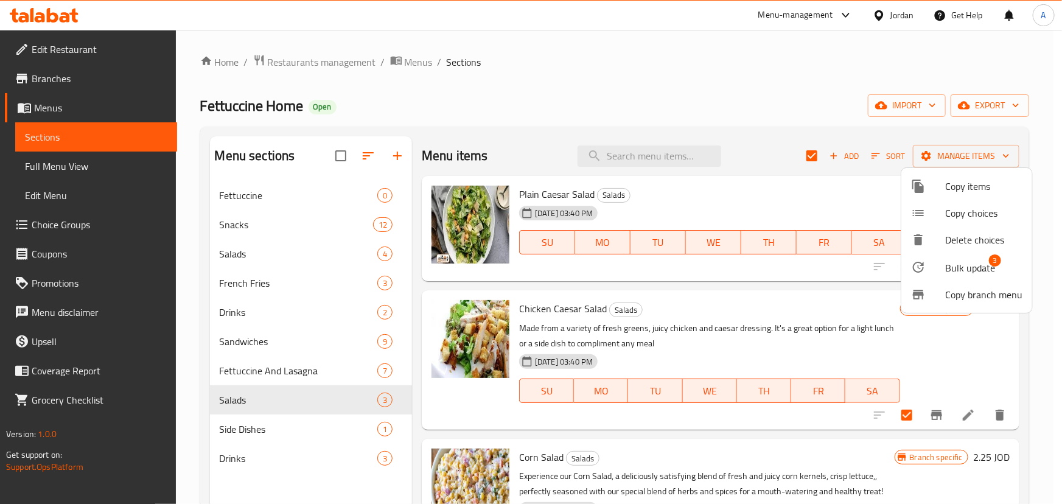
click at [795, 132] on div at bounding box center [531, 252] width 1062 height 504
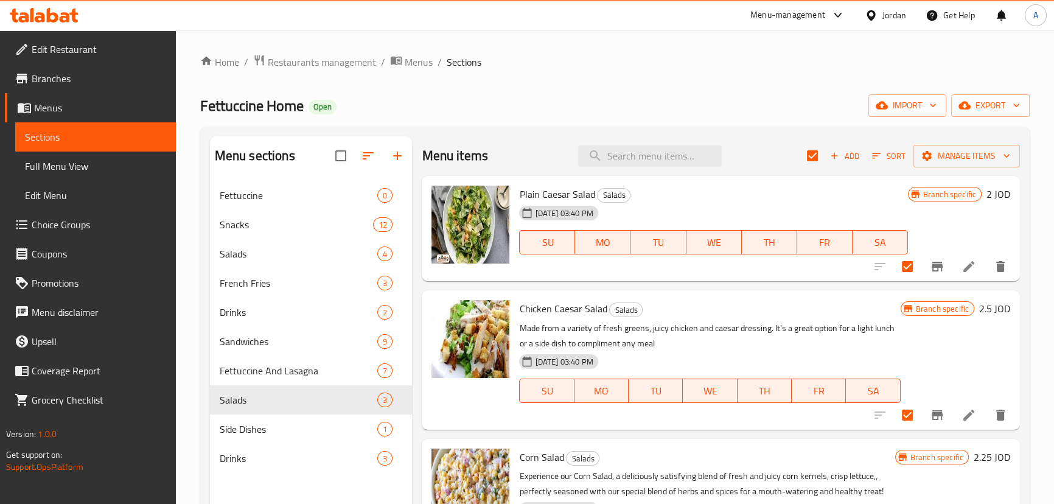
click at [812, 155] on input "checkbox" at bounding box center [812, 156] width 26 height 26
checkbox input "false"
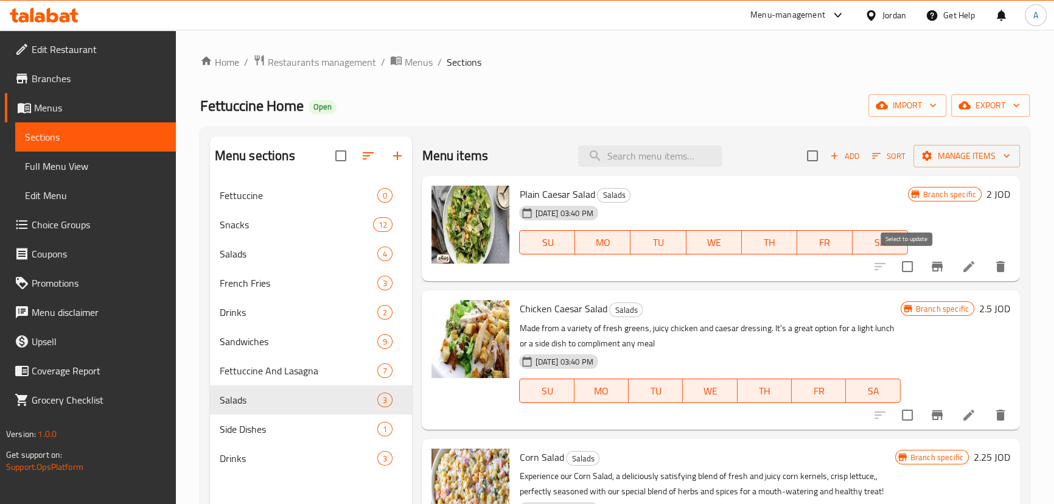
drag, startPoint x: 906, startPoint y: 269, endPoint x: 927, endPoint y: 264, distance: 21.2
click at [907, 268] on input "checkbox" at bounding box center [907, 267] width 26 height 26
click at [967, 154] on span "Manage items" at bounding box center [966, 155] width 87 height 15
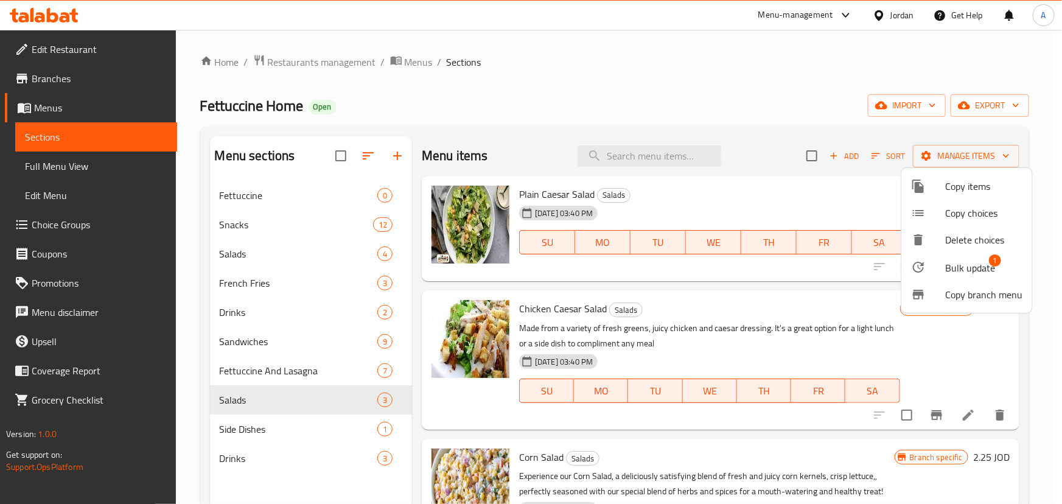
click at [960, 272] on span "Bulk update" at bounding box center [970, 267] width 50 height 15
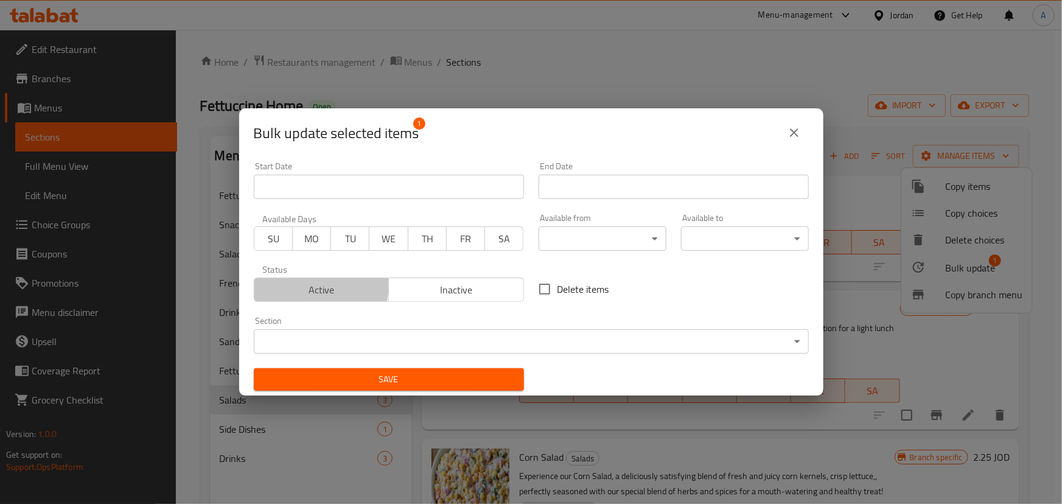
click at [305, 284] on span "Active" at bounding box center [321, 290] width 125 height 18
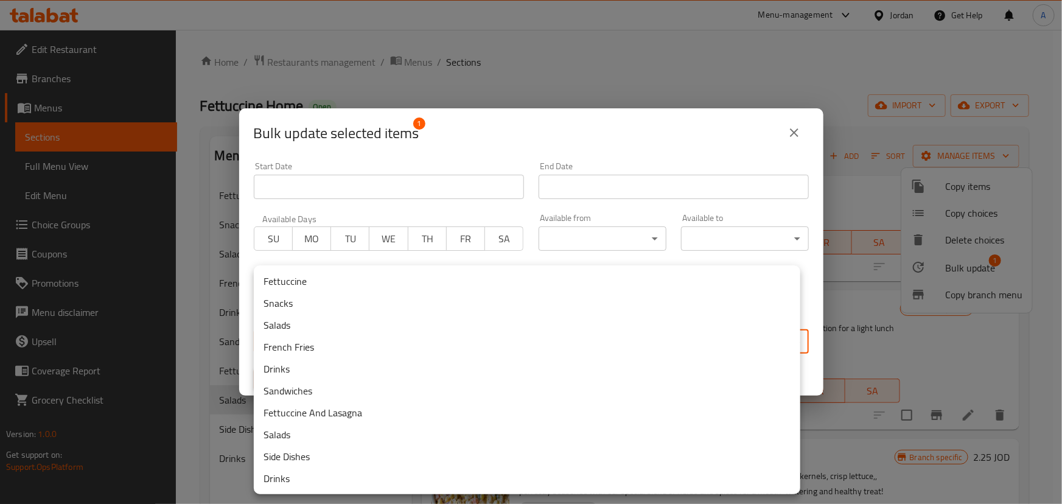
click at [409, 348] on body "​ Menu-management Jordan Get Help A Edit Restaurant Branches Menus Sections Ful…" at bounding box center [531, 267] width 1062 height 474
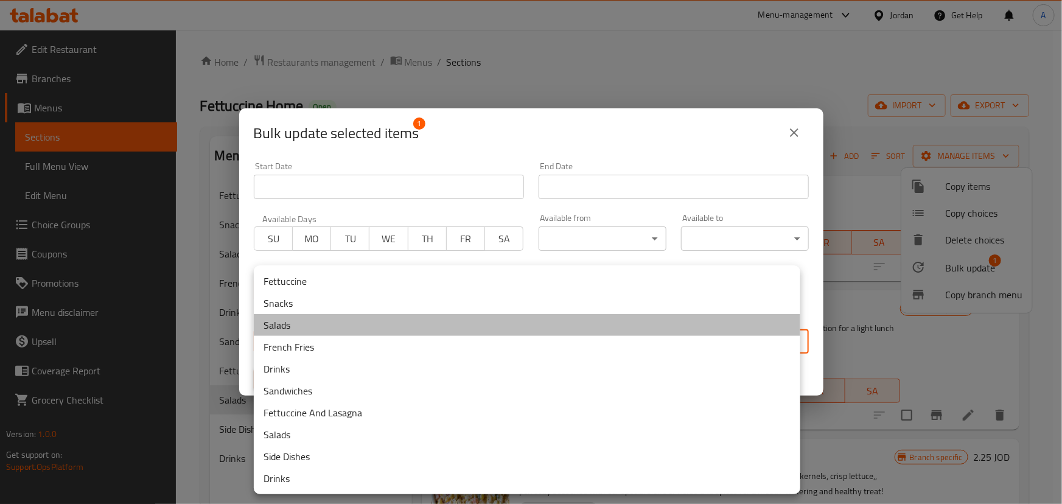
click at [283, 323] on li "Salads" at bounding box center [527, 325] width 546 height 22
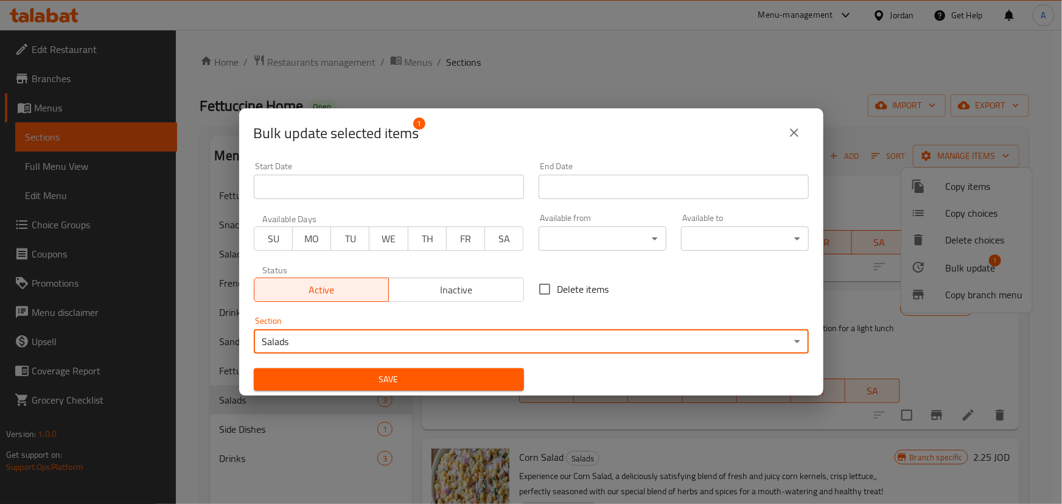
click at [471, 380] on span "Save" at bounding box center [388, 379] width 251 height 15
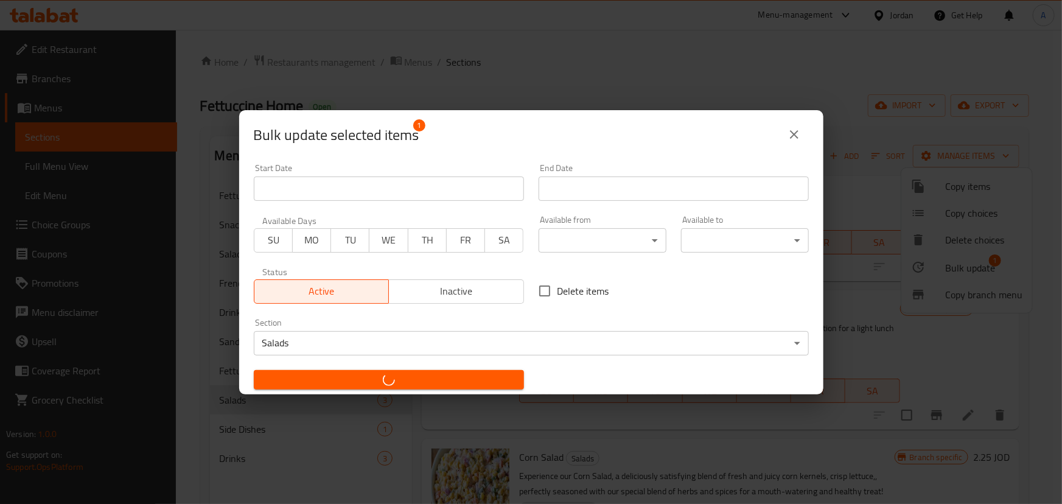
checkbox input "false"
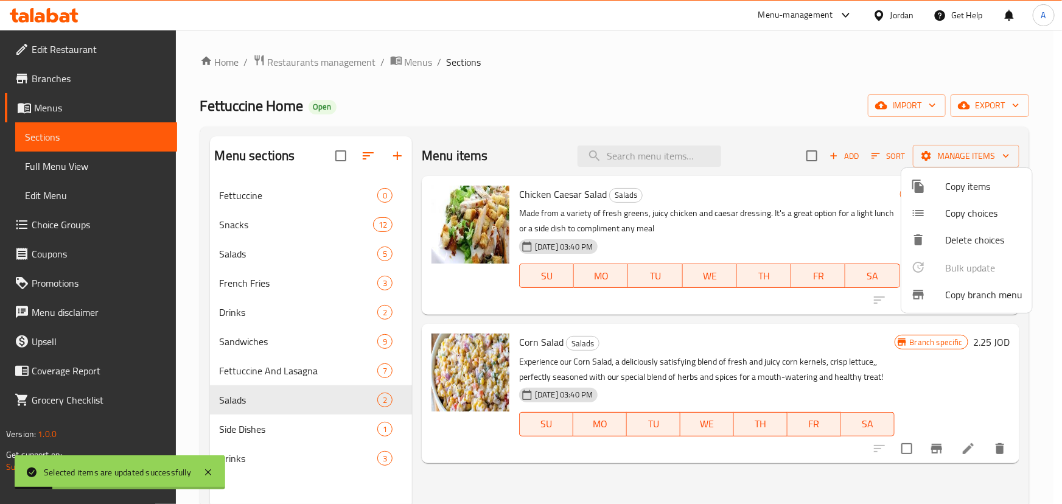
click at [284, 254] on div at bounding box center [531, 252] width 1062 height 504
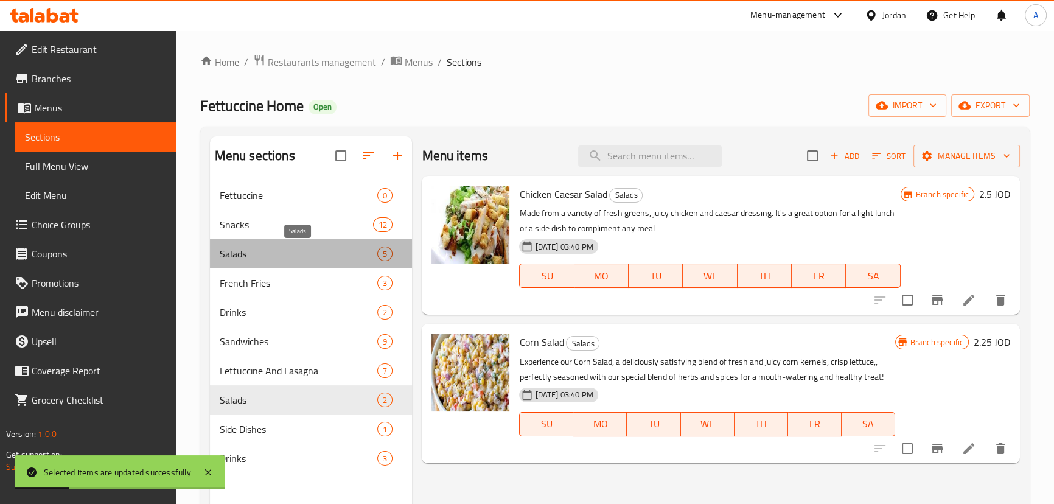
click at [285, 254] on span "Salads" at bounding box center [299, 253] width 158 height 15
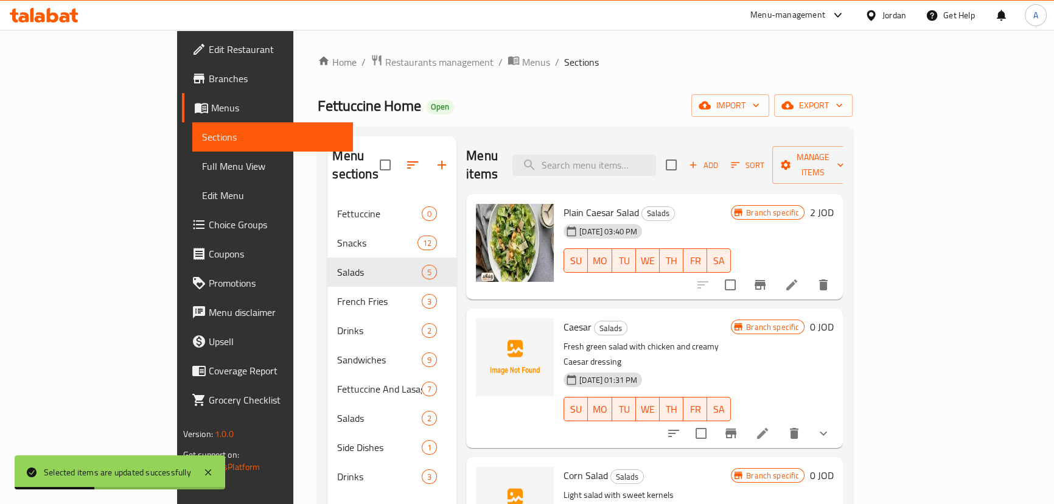
click at [774, 270] on button "Branch-specific-item" at bounding box center [759, 284] width 29 height 29
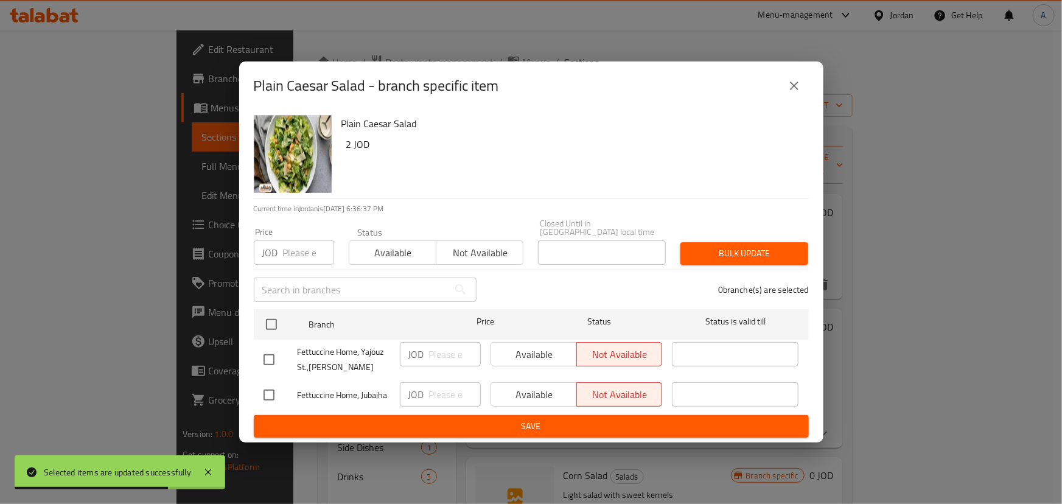
click at [782, 88] on button "close" at bounding box center [793, 85] width 29 height 29
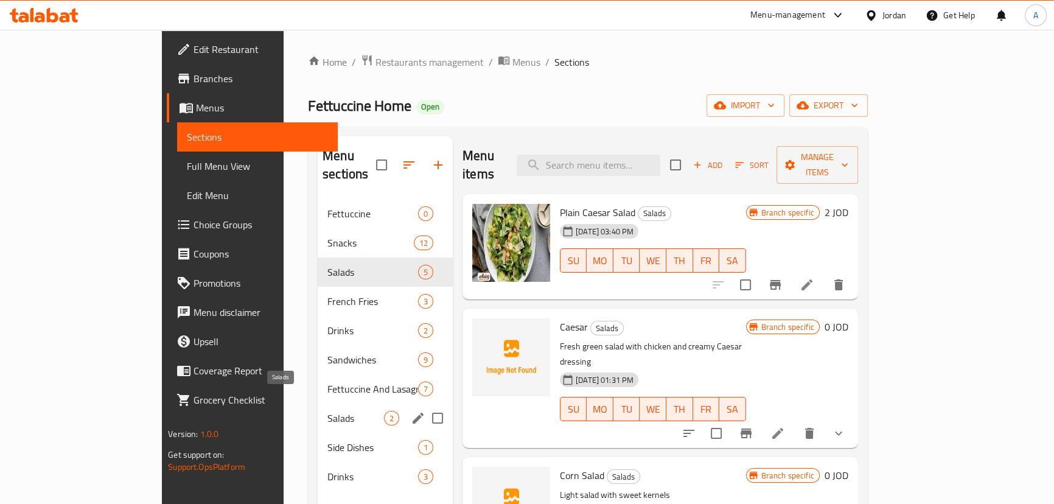
click at [327, 411] on span "Salads" at bounding box center [355, 418] width 57 height 15
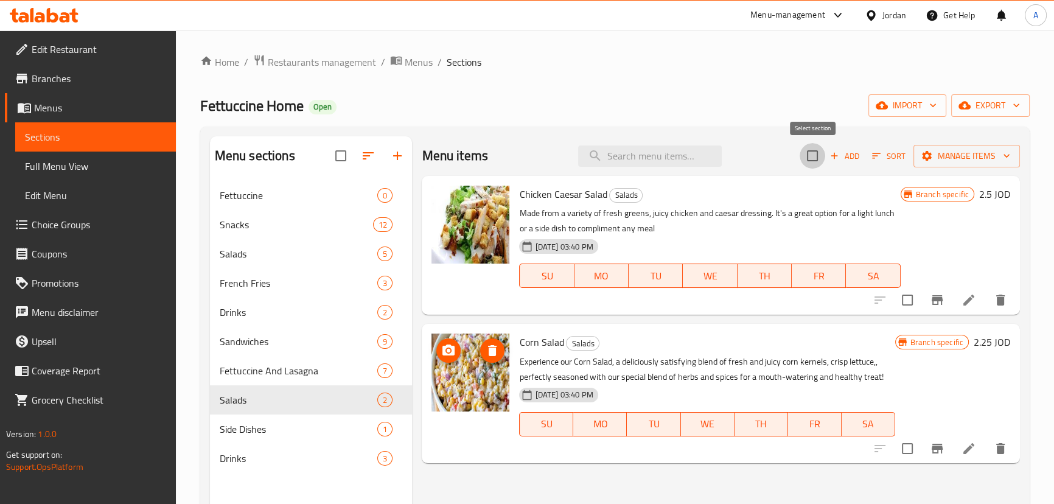
click at [813, 154] on input "checkbox" at bounding box center [812, 156] width 26 height 26
checkbox input "true"
click at [968, 161] on span "Manage items" at bounding box center [966, 155] width 87 height 15
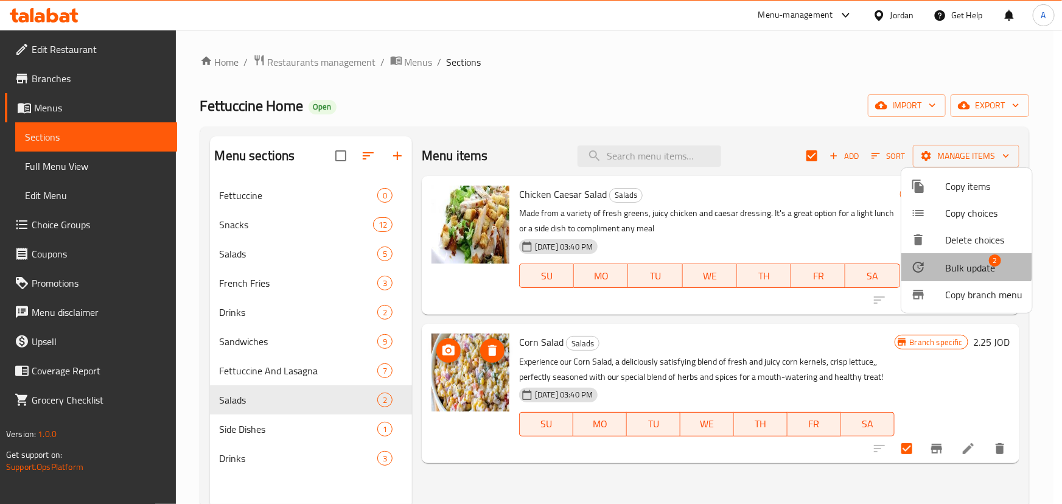
click at [956, 261] on span "Bulk update" at bounding box center [970, 267] width 50 height 15
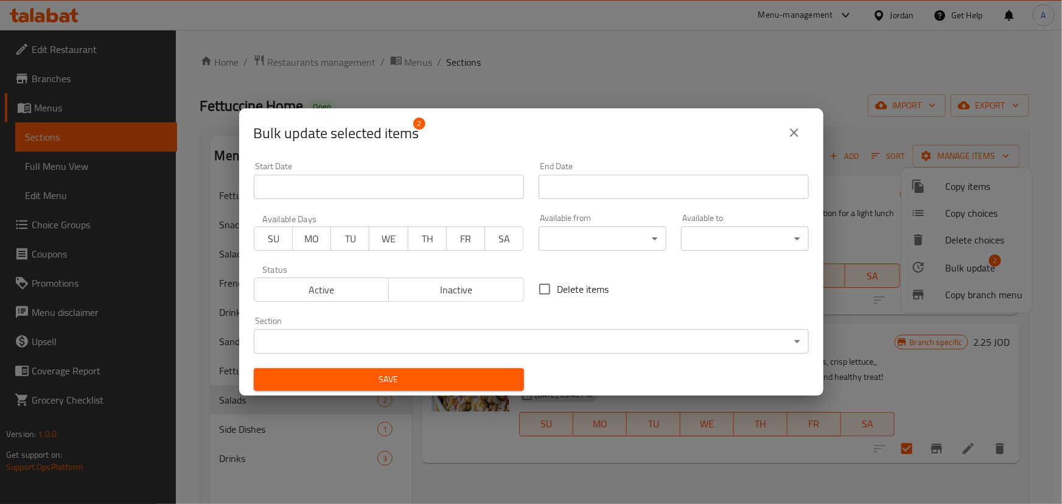
click at [341, 289] on span "Active" at bounding box center [321, 290] width 125 height 18
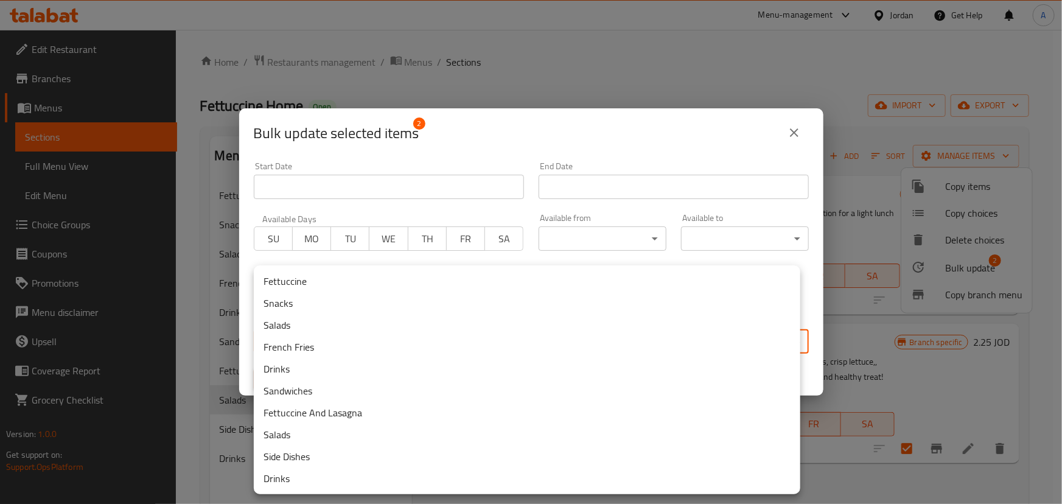
click at [411, 348] on body "​ Menu-management Jordan Get Help A Edit Restaurant Branches Menus Sections Ful…" at bounding box center [531, 267] width 1062 height 474
click at [287, 322] on li "Salads" at bounding box center [527, 325] width 546 height 22
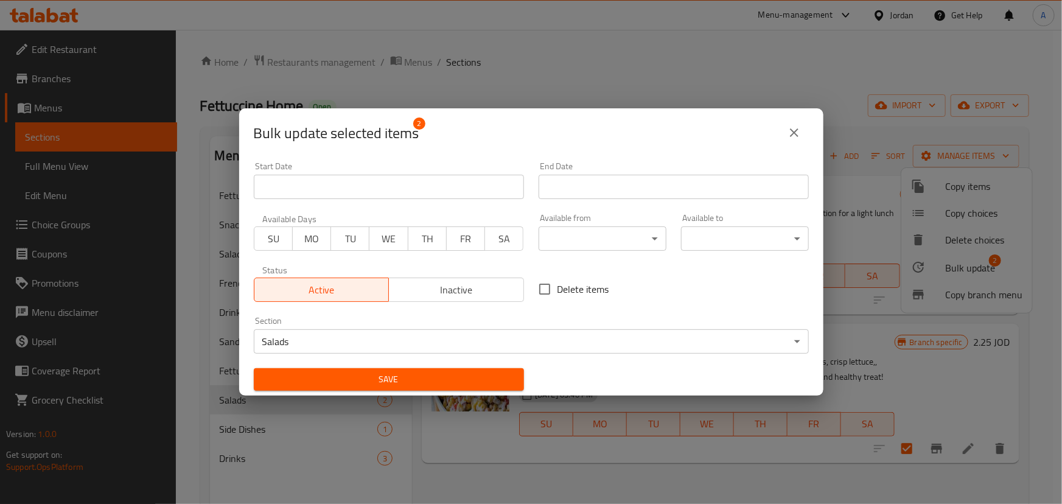
click at [443, 365] on div "Save" at bounding box center [388, 379] width 285 height 37
click at [444, 378] on span "Save" at bounding box center [388, 379] width 251 height 15
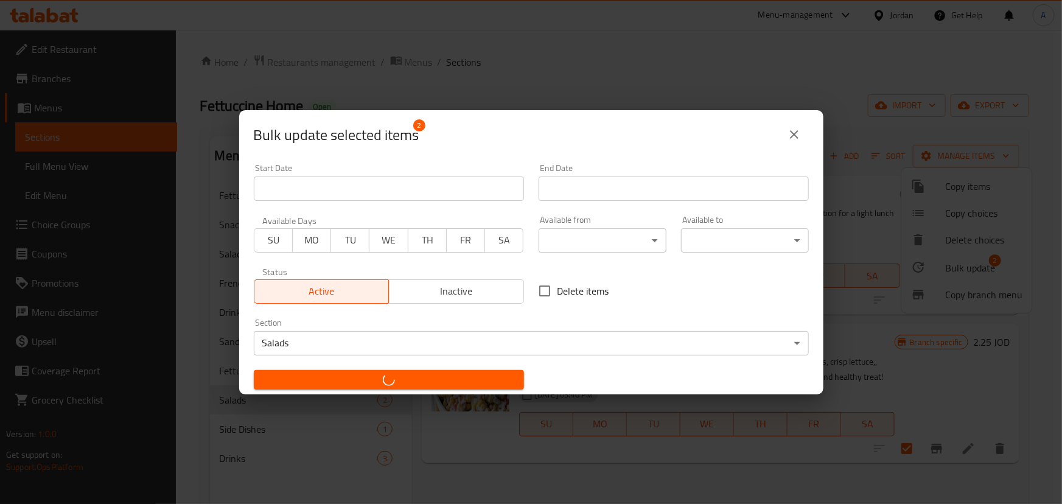
checkbox input "false"
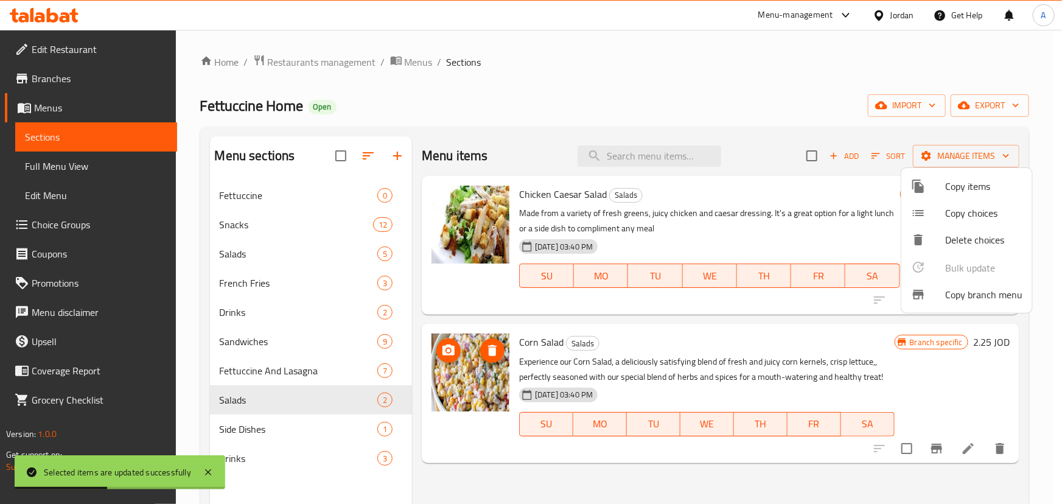
click at [262, 459] on div at bounding box center [531, 252] width 1062 height 504
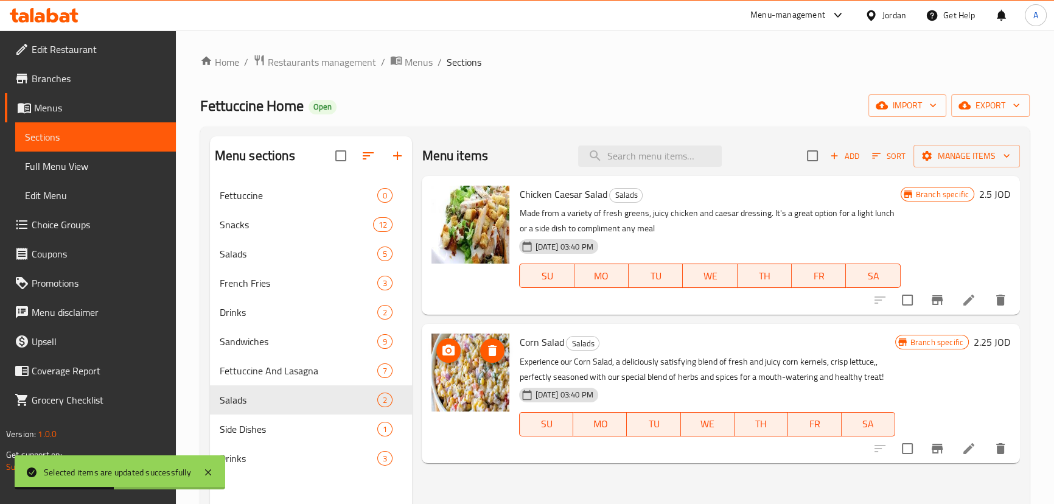
click at [262, 459] on span "Drinks" at bounding box center [299, 458] width 158 height 15
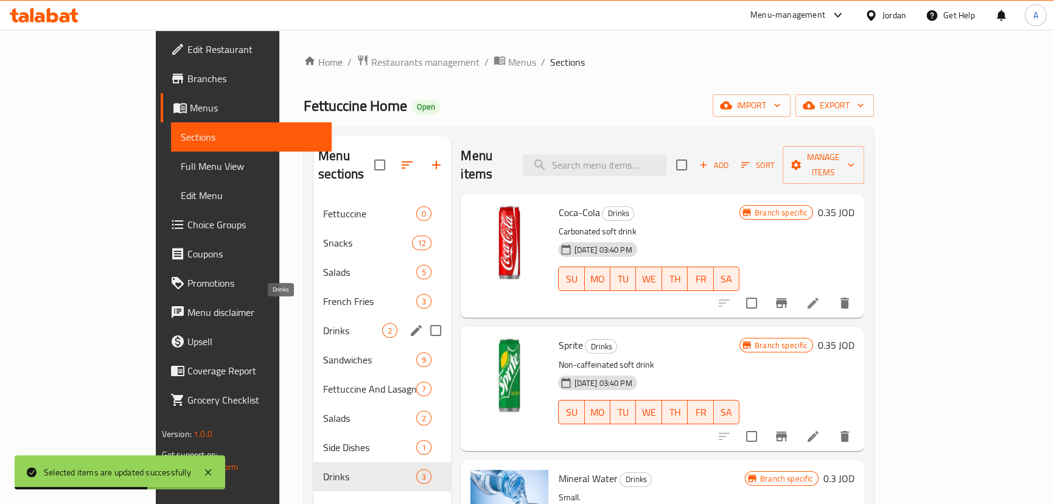
click at [323, 323] on span "Drinks" at bounding box center [352, 330] width 59 height 15
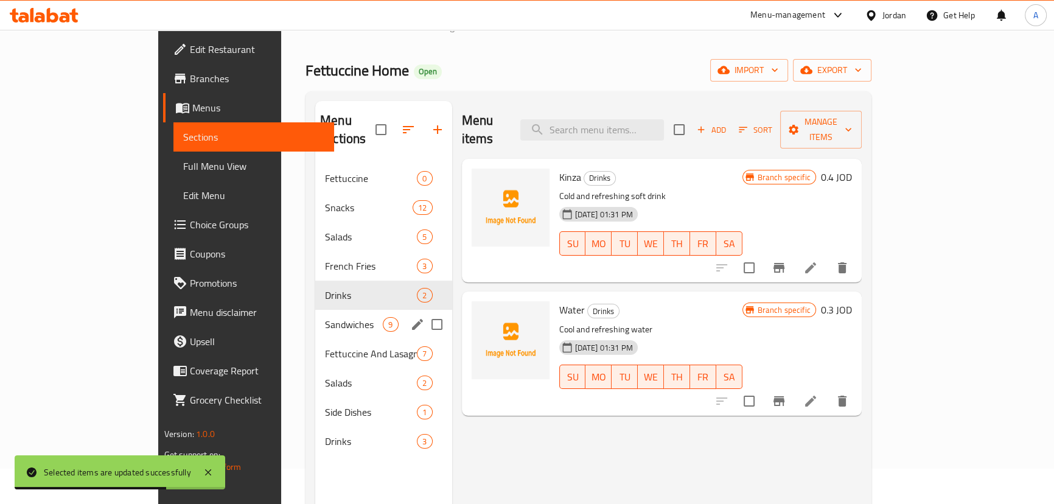
scroll to position [55, 0]
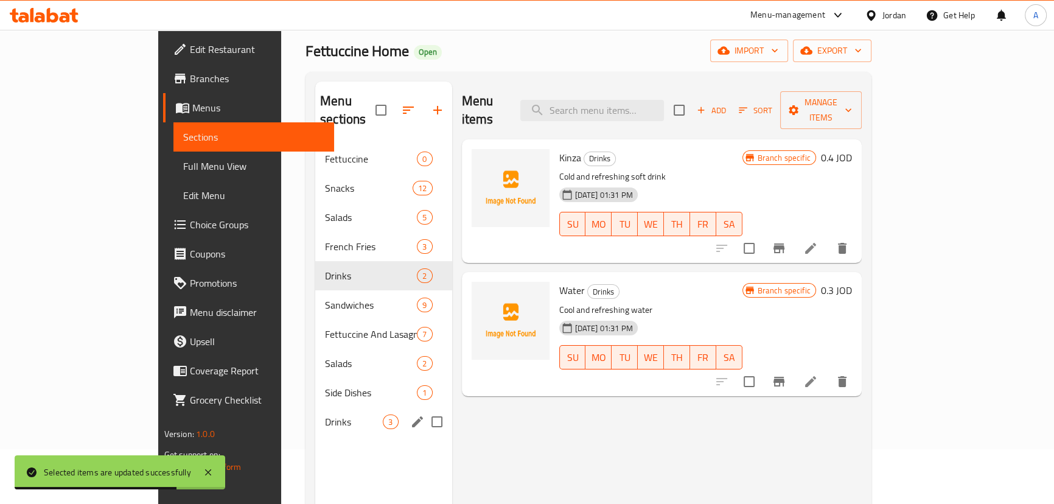
click at [315, 407] on div "Drinks 3" at bounding box center [383, 421] width 136 height 29
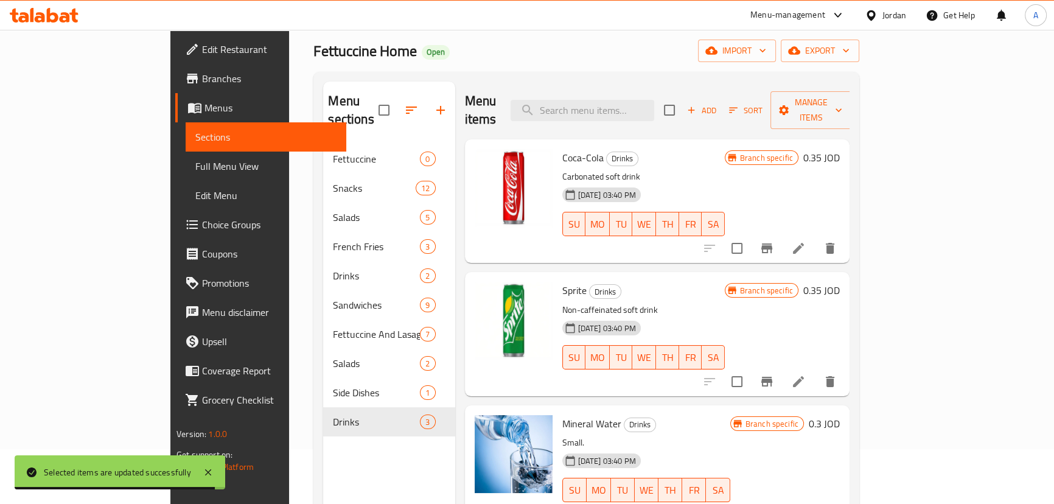
click at [682, 97] on input "checkbox" at bounding box center [669, 110] width 26 height 26
checkbox input "true"
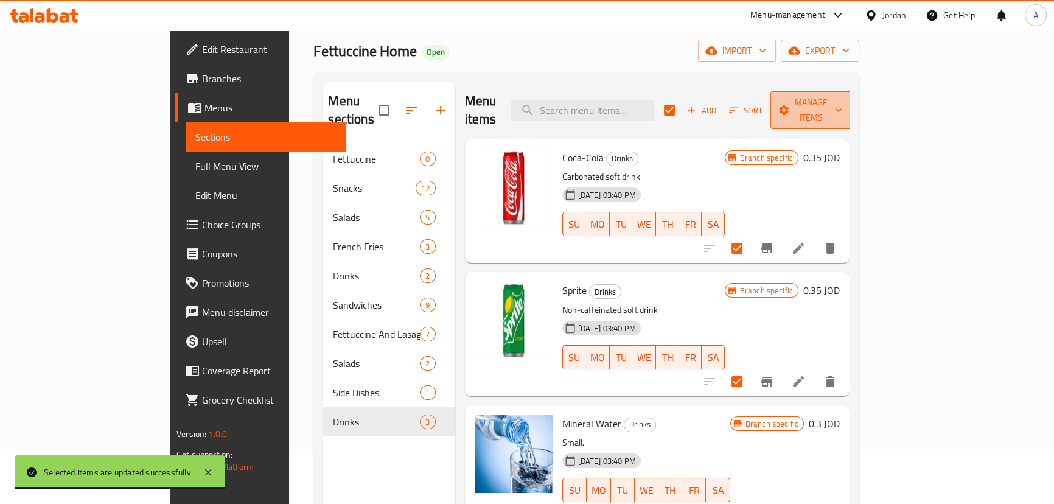
click at [842, 97] on span "Manage items" at bounding box center [811, 110] width 62 height 30
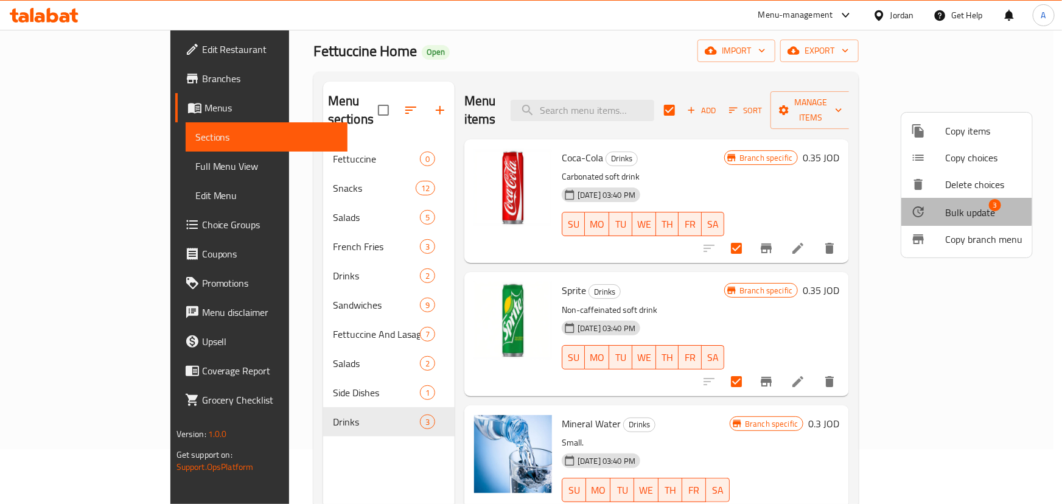
click at [956, 207] on span "Bulk update" at bounding box center [970, 212] width 50 height 15
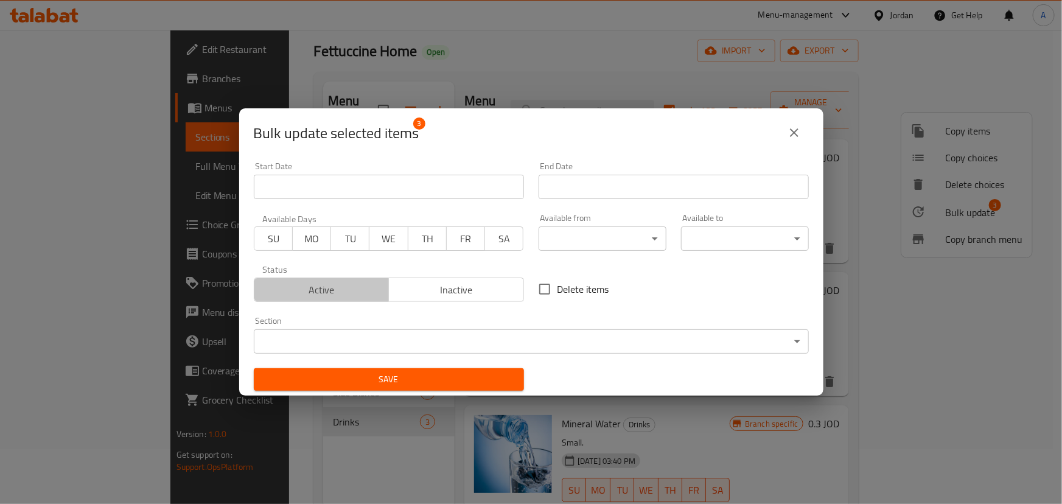
drag, startPoint x: 346, startPoint y: 291, endPoint x: 418, endPoint y: 359, distance: 99.0
click at [347, 292] on span "Active" at bounding box center [321, 290] width 125 height 18
click at [418, 359] on div "Section ​ ​" at bounding box center [530, 335] width 569 height 52
click at [420, 344] on body "​ Menu-management Jordan Get Help A Edit Restaurant Branches Menus Sections Ful…" at bounding box center [531, 212] width 1062 height 474
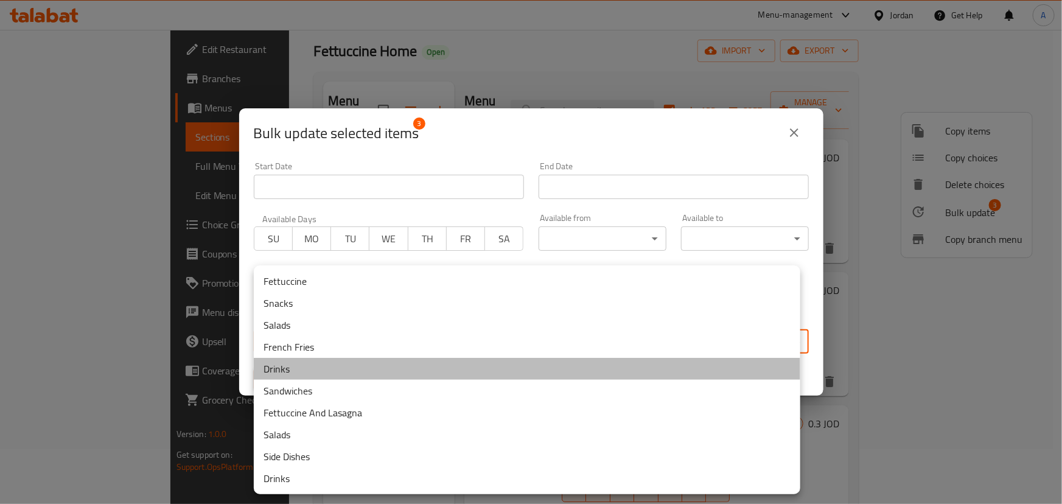
click at [286, 371] on li "Drinks" at bounding box center [527, 369] width 546 height 22
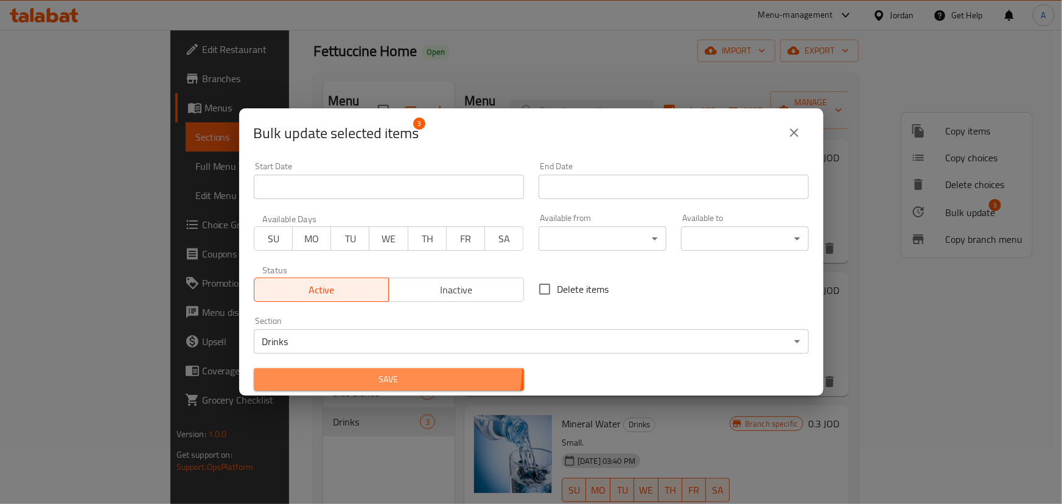
click at [383, 368] on button "Save" at bounding box center [389, 379] width 270 height 23
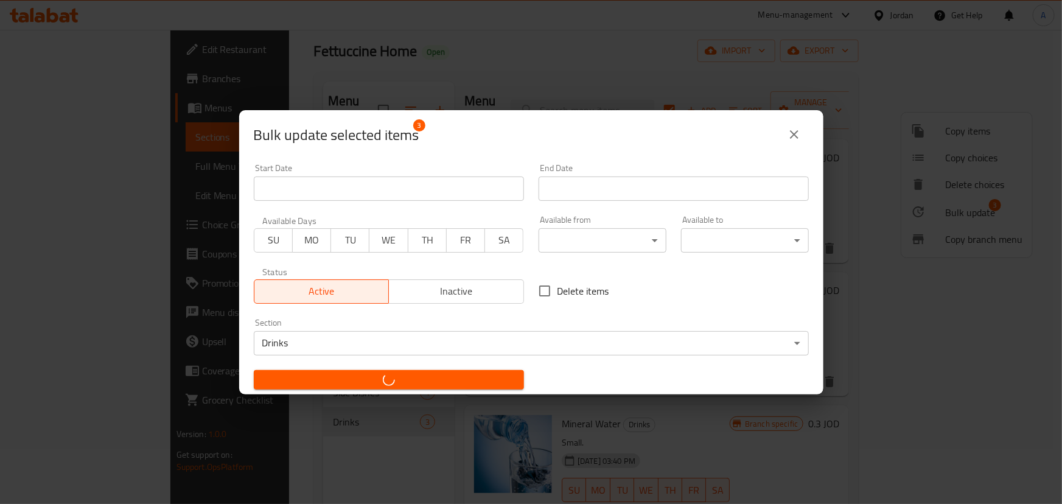
checkbox input "false"
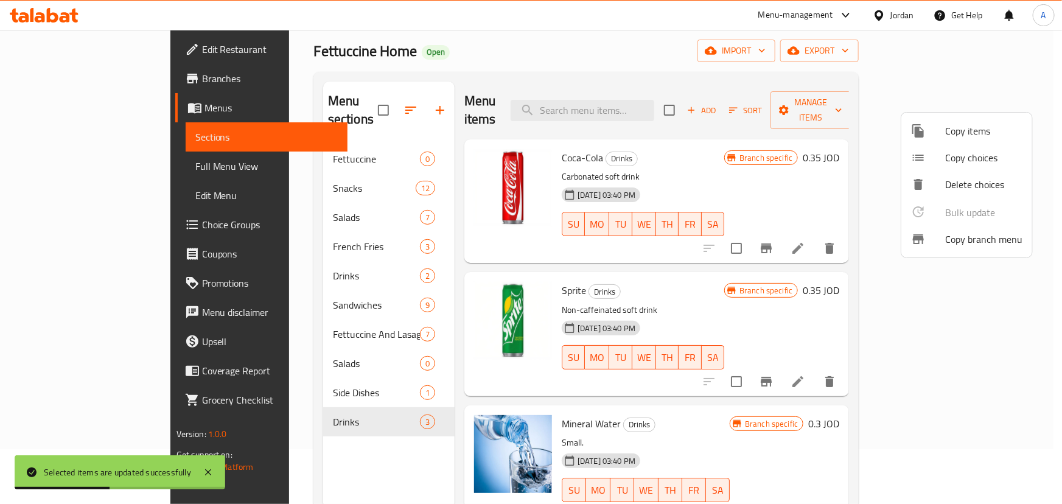
click at [313, 440] on div at bounding box center [531, 252] width 1062 height 504
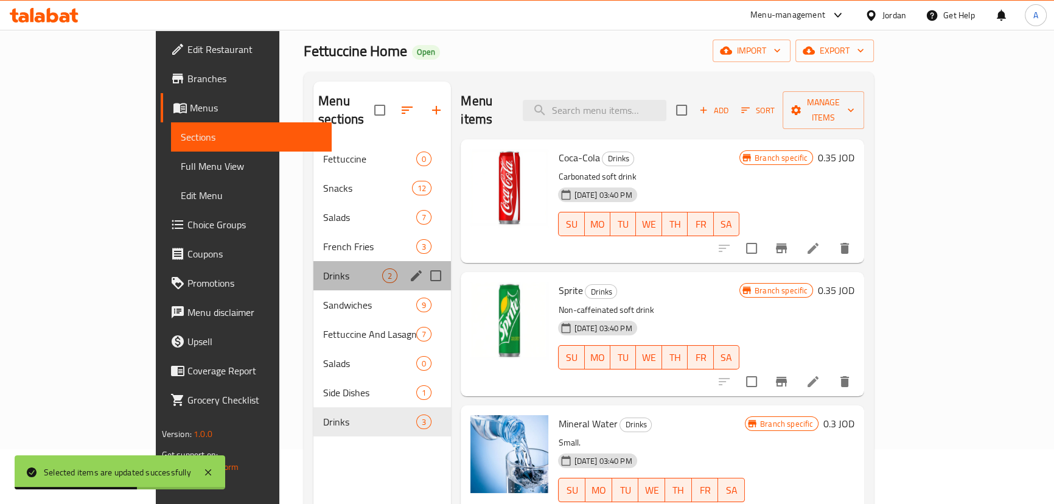
click at [313, 261] on div "Drinks 2" at bounding box center [381, 275] width 137 height 29
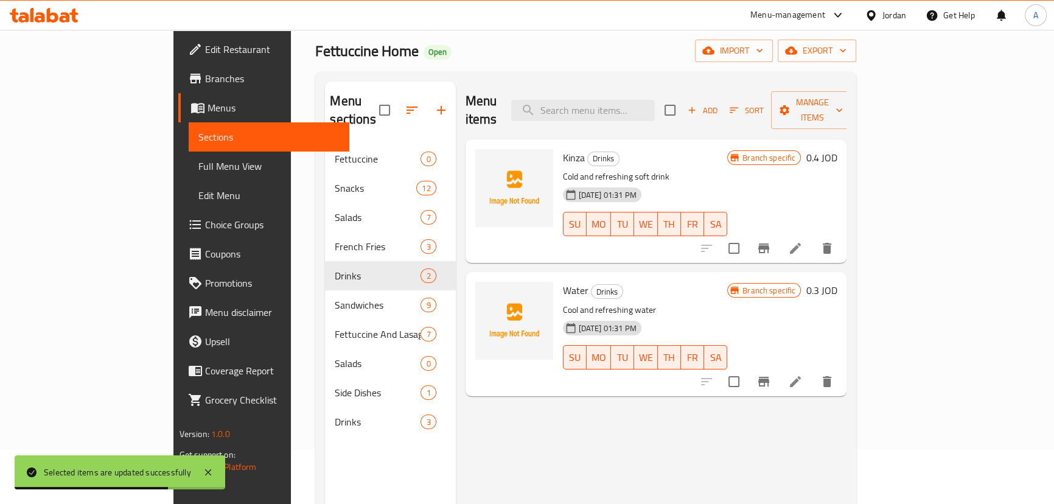
scroll to position [170, 0]
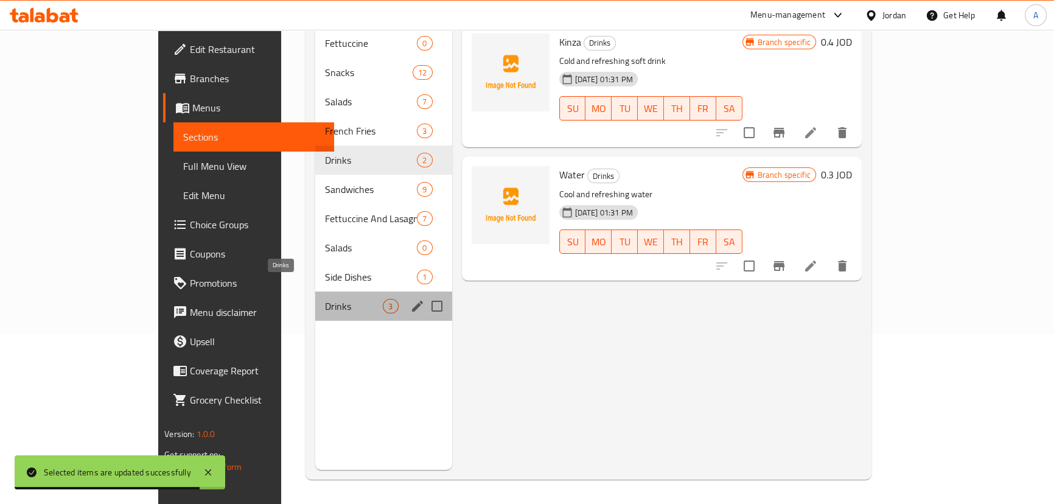
click at [325, 299] on span "Drinks" at bounding box center [354, 306] width 58 height 15
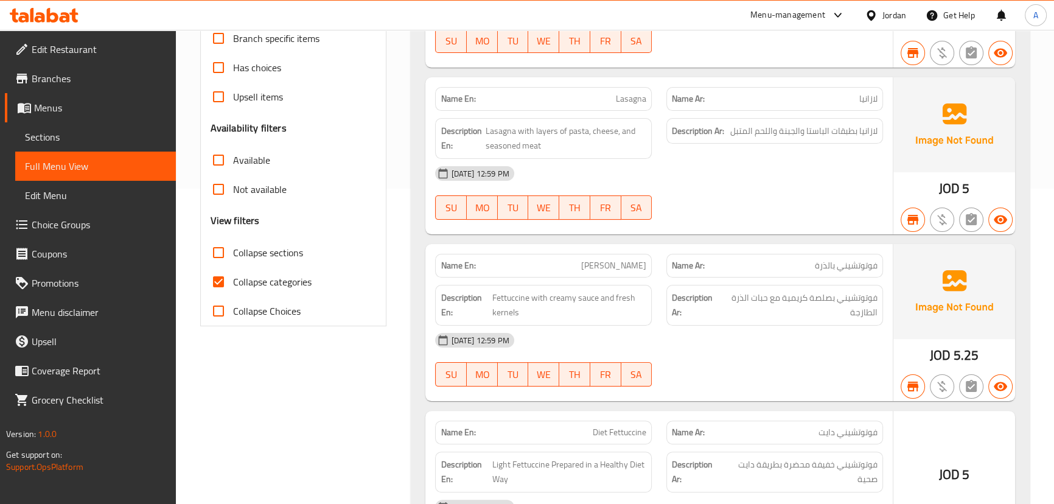
scroll to position [332, 0]
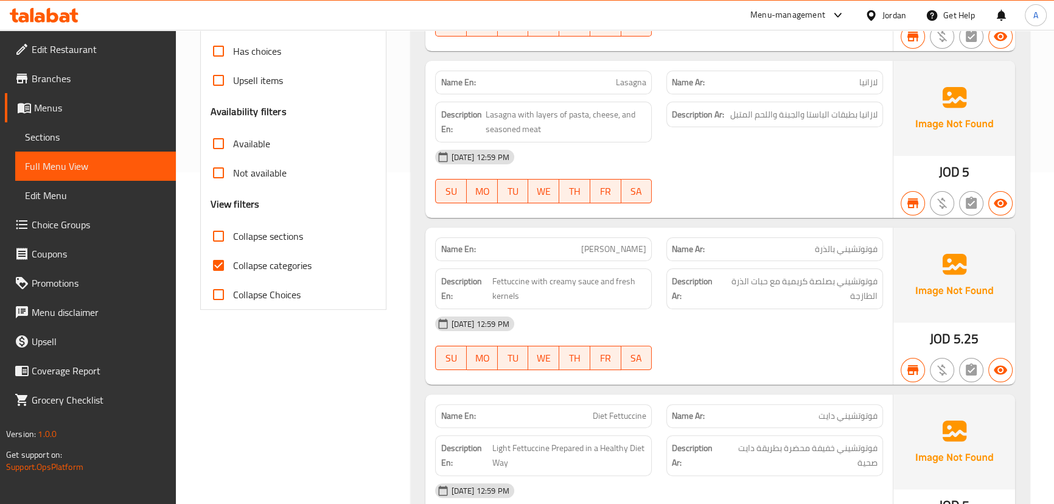
click at [217, 265] on input "Collapse categories" at bounding box center [218, 265] width 29 height 29
checkbox input "false"
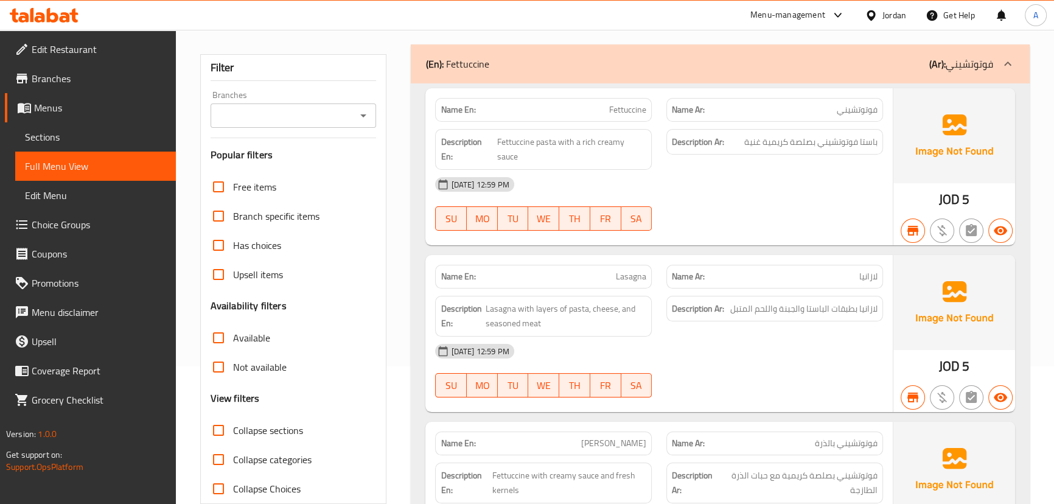
scroll to position [110, 0]
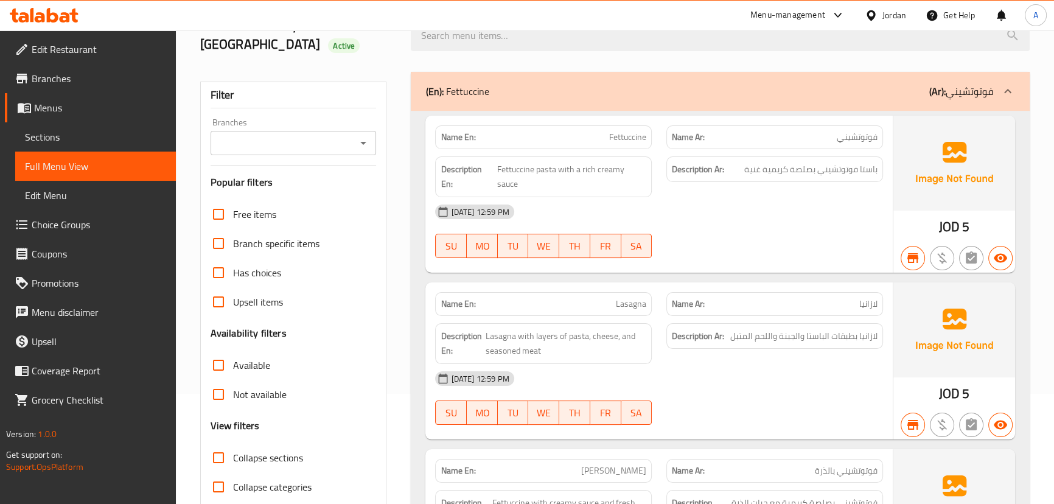
click at [355, 145] on div at bounding box center [363, 142] width 16 height 17
click at [363, 145] on icon "Open" at bounding box center [363, 143] width 15 height 15
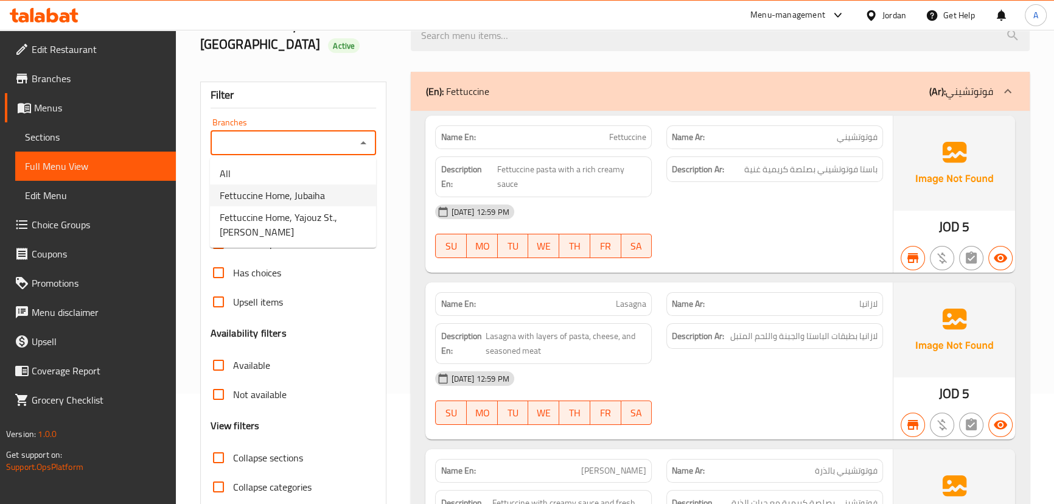
click at [291, 196] on span "Fettuccine Home, Jubaiha" at bounding box center [272, 195] width 105 height 15
type input "Fettuccine Home, Jubaiha"
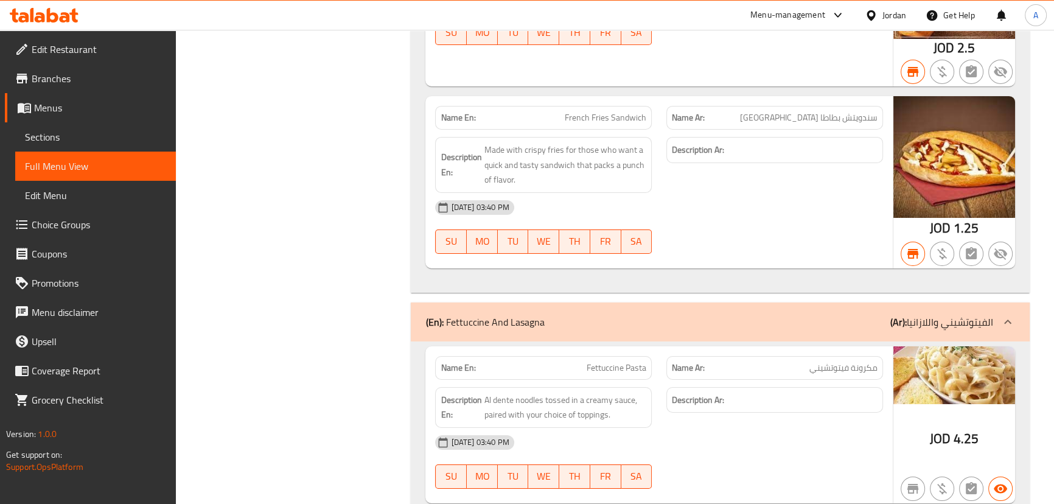
scroll to position [11122, 0]
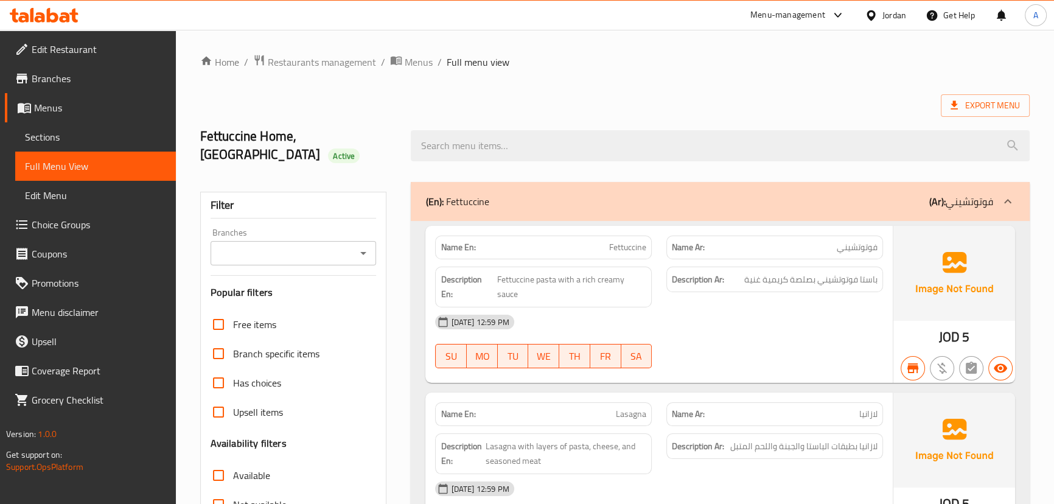
scroll to position [276, 0]
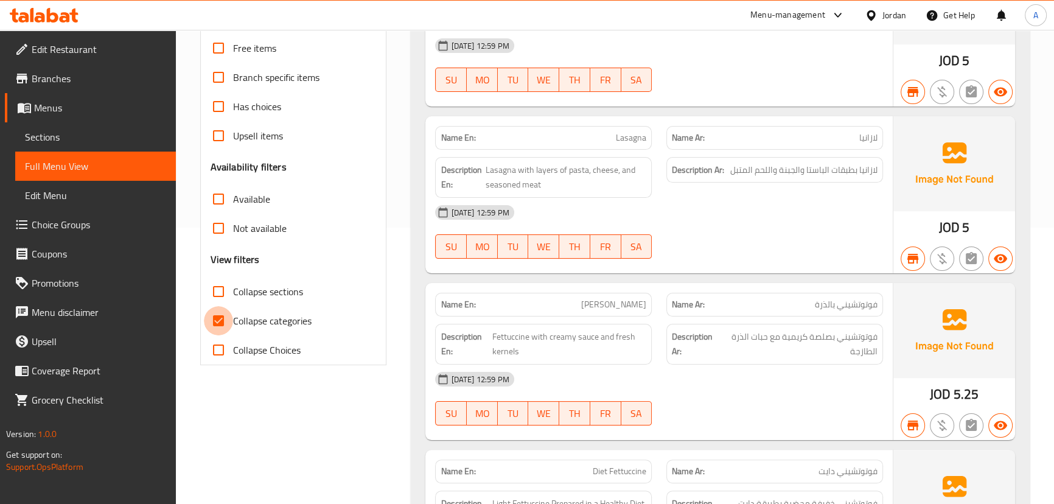
click at [222, 320] on input "Collapse categories" at bounding box center [218, 320] width 29 height 29
checkbox input "false"
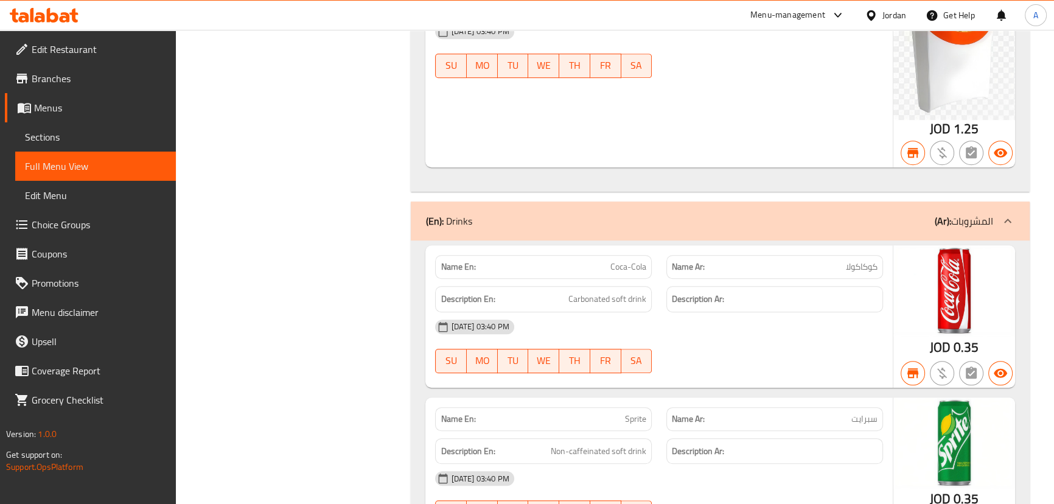
scroll to position [0, 0]
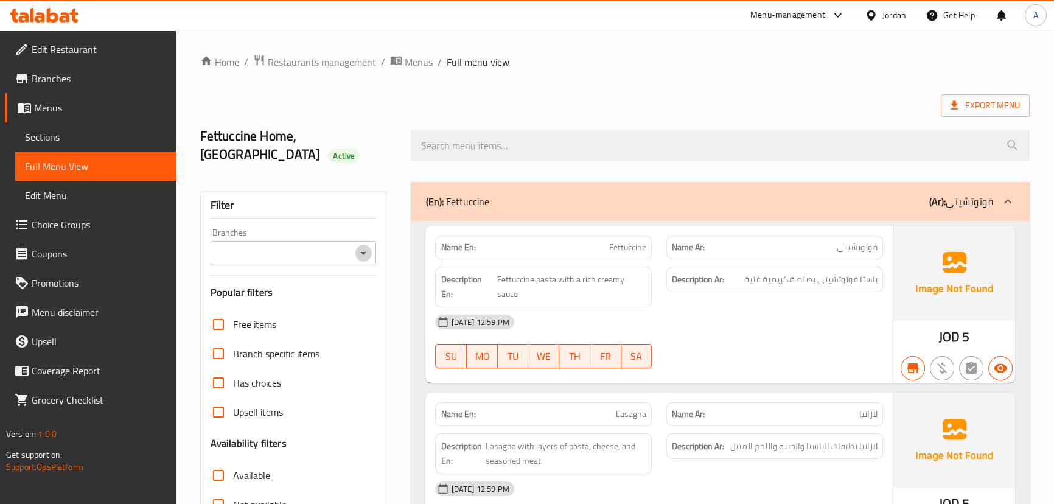
click at [360, 251] on icon "Open" at bounding box center [363, 253] width 15 height 15
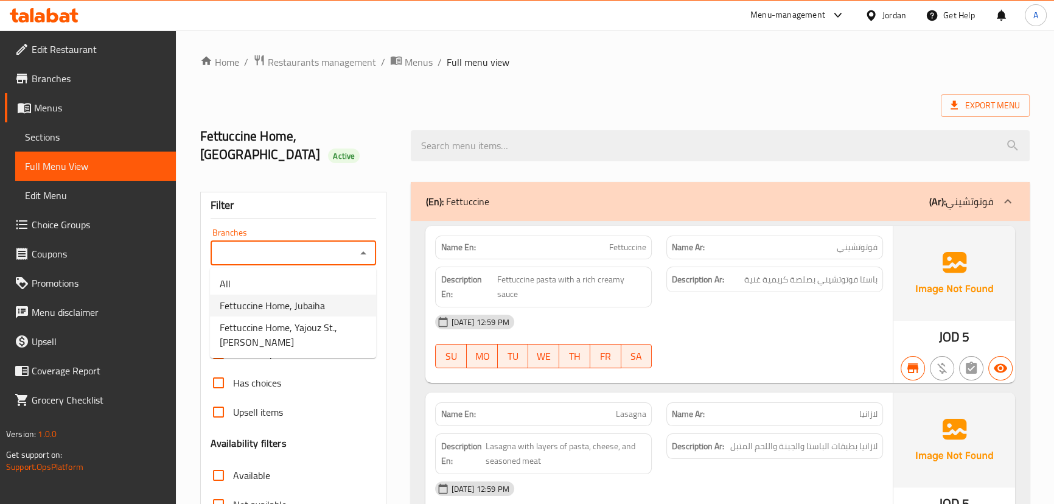
click at [314, 304] on span "Fettuccine Home, Jubaiha" at bounding box center [272, 305] width 105 height 15
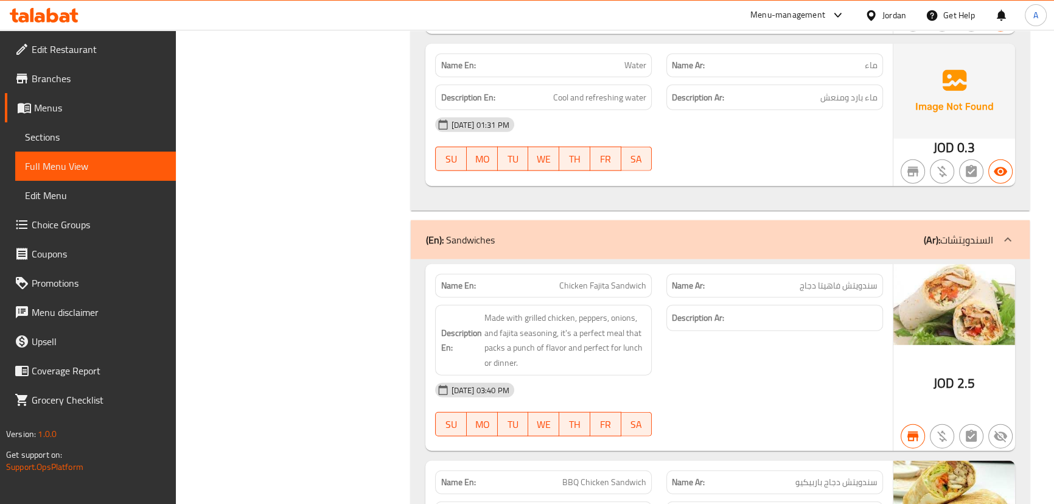
scroll to position [9518, 0]
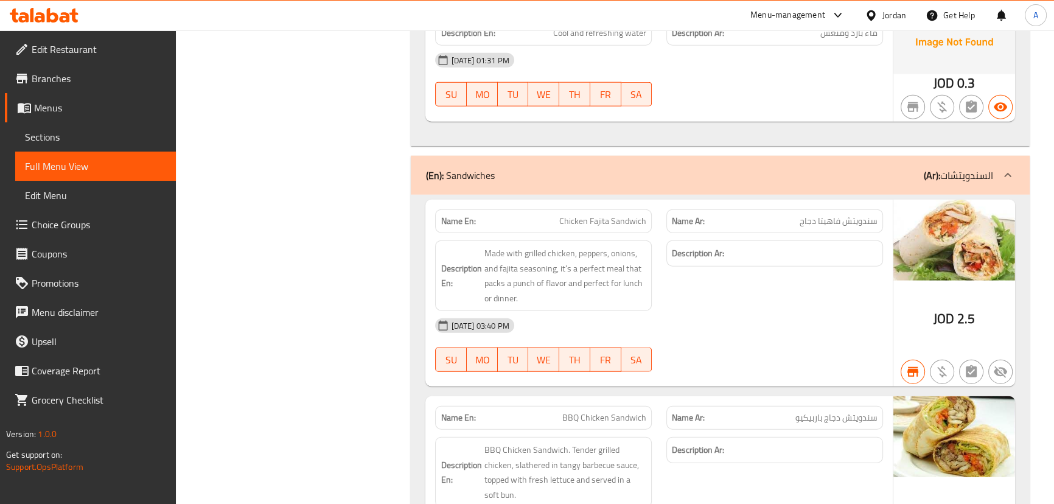
paste input "653500"
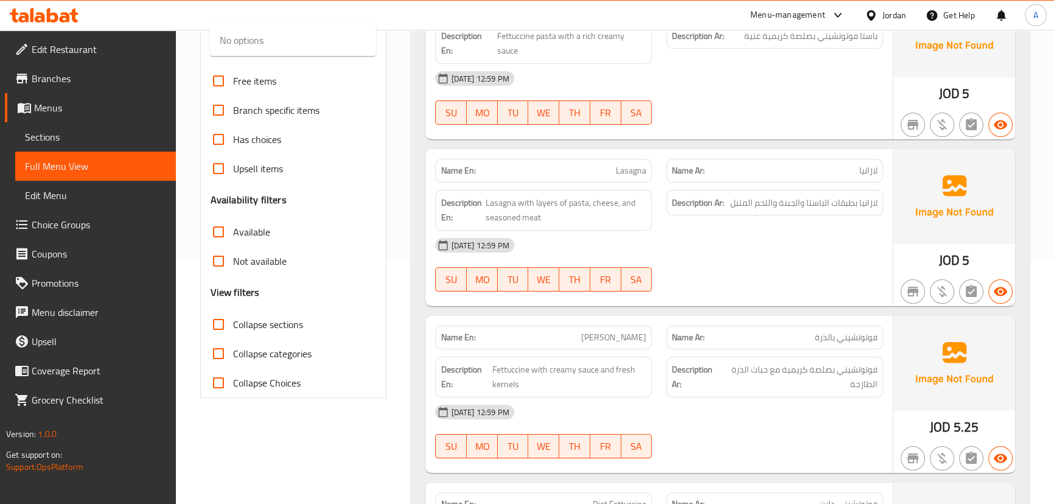
scroll to position [0, 4]
type input "Fettuccine Home, Jubaiha"
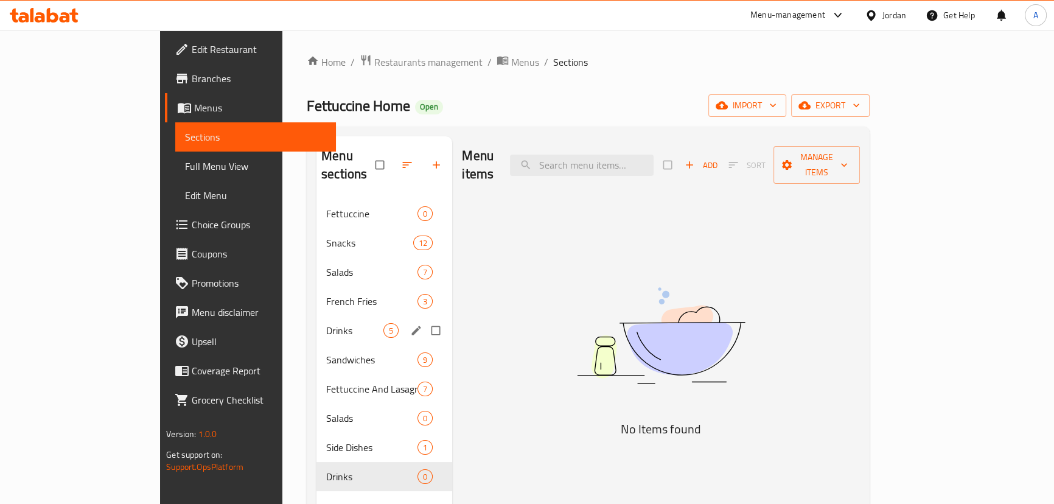
click at [326, 323] on span "Drinks" at bounding box center [354, 330] width 57 height 15
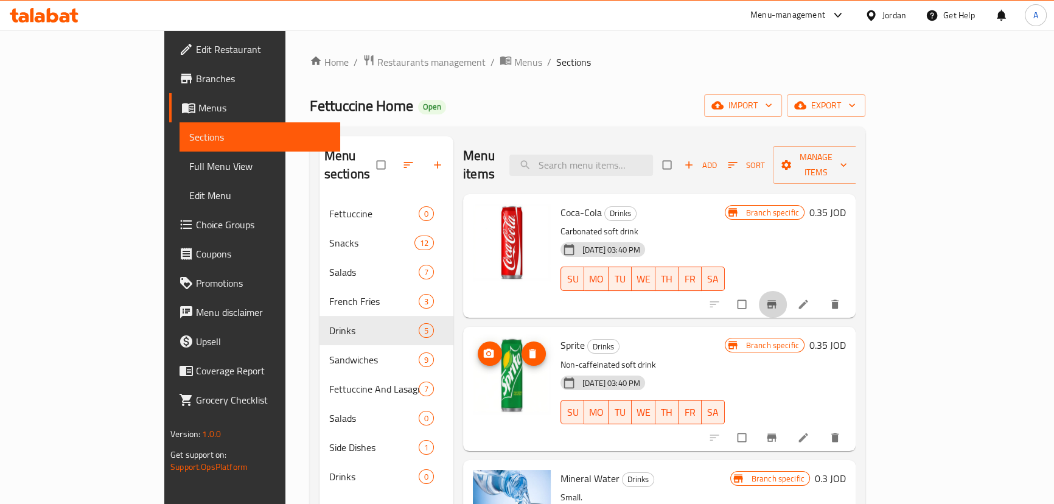
click at [780, 298] on span "Branch-specific-item" at bounding box center [772, 304] width 15 height 12
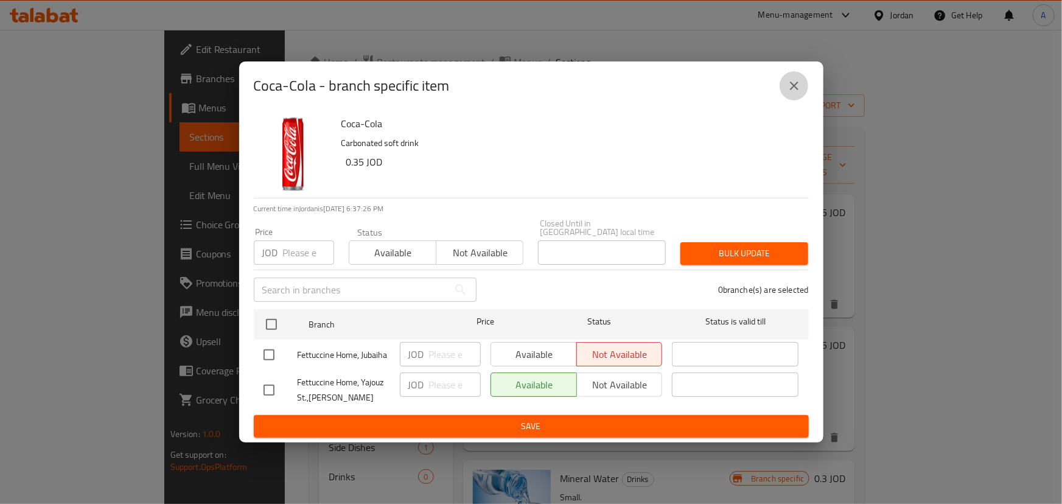
click at [793, 90] on icon "close" at bounding box center [794, 86] width 9 height 9
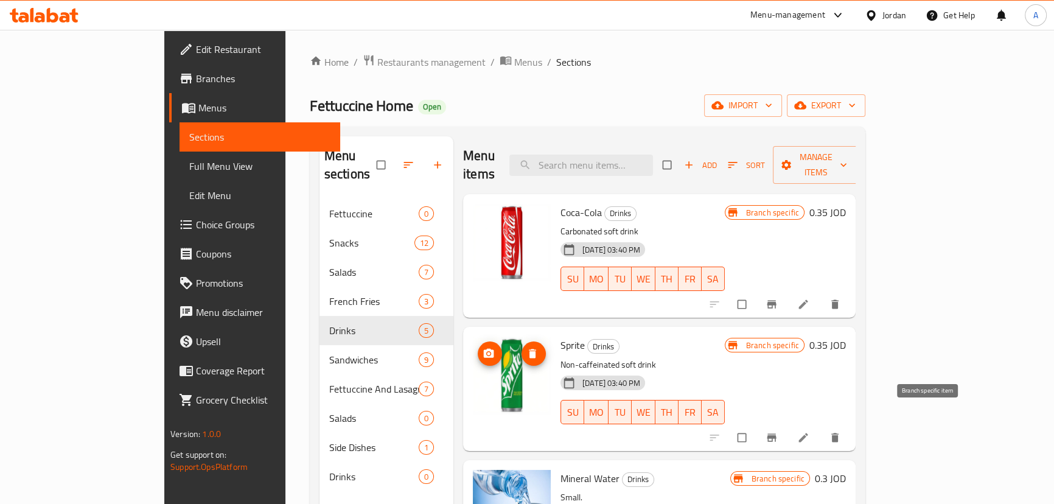
click at [778, 431] on icon "Branch-specific-item" at bounding box center [771, 437] width 12 height 12
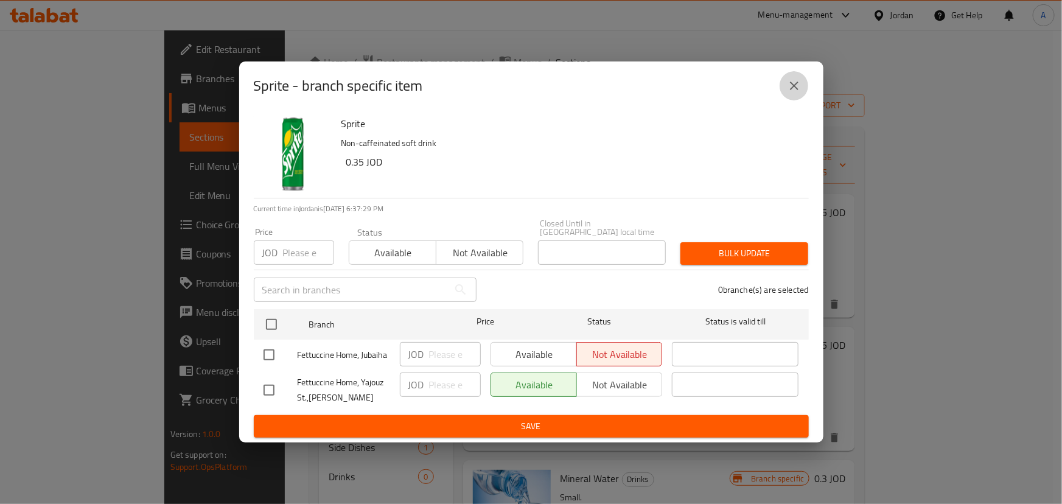
click at [803, 90] on button "close" at bounding box center [793, 85] width 29 height 29
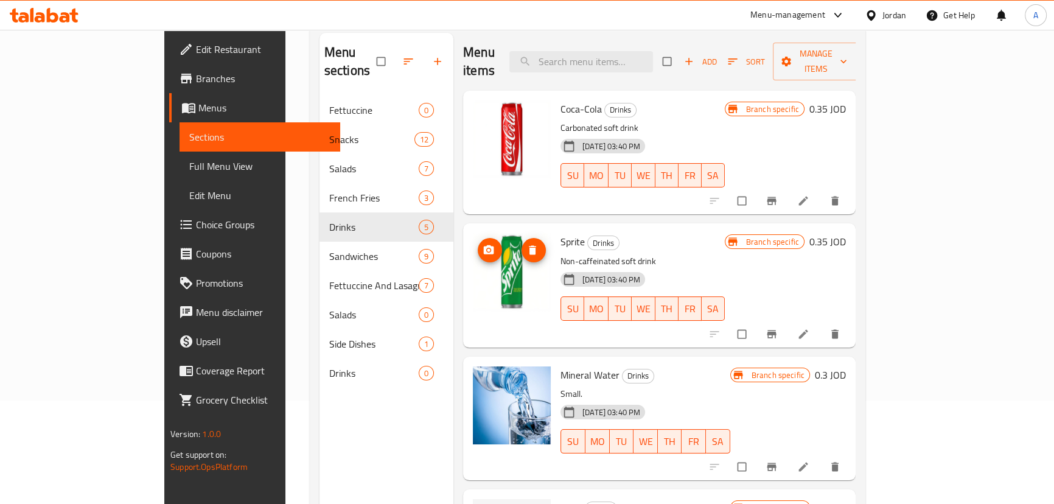
scroll to position [165, 0]
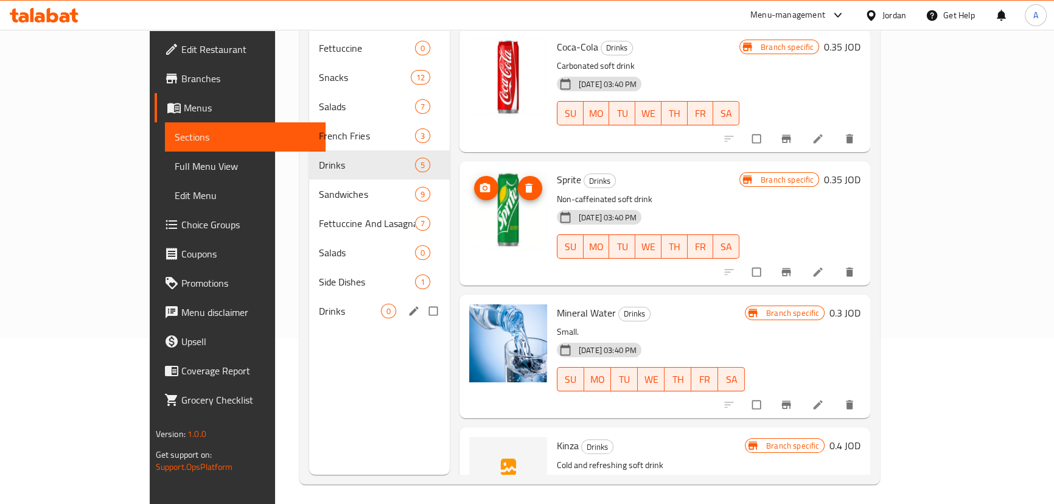
click at [422, 299] on input "Menu sections" at bounding box center [435, 310] width 26 height 23
checkbox input "true"
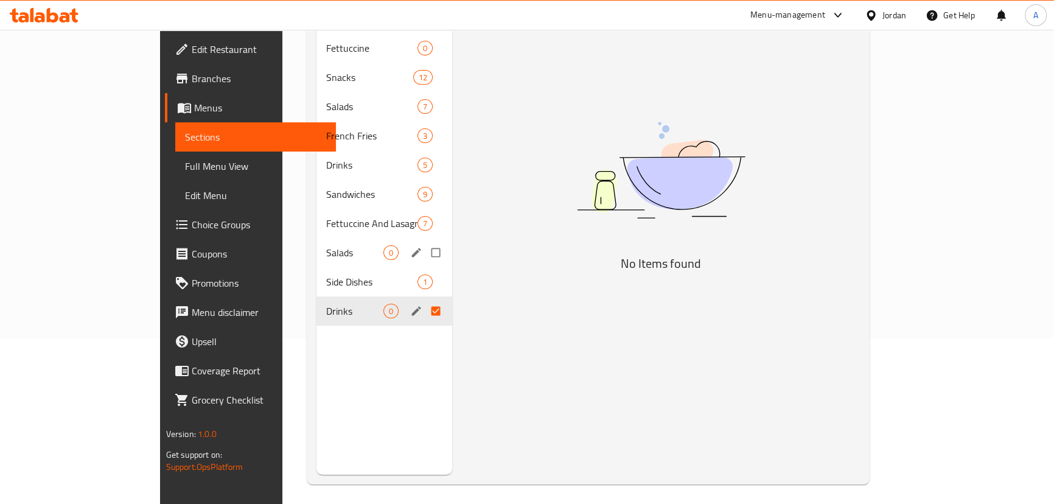
click at [424, 241] on input "Menu sections" at bounding box center [437, 252] width 26 height 23
checkbox input "true"
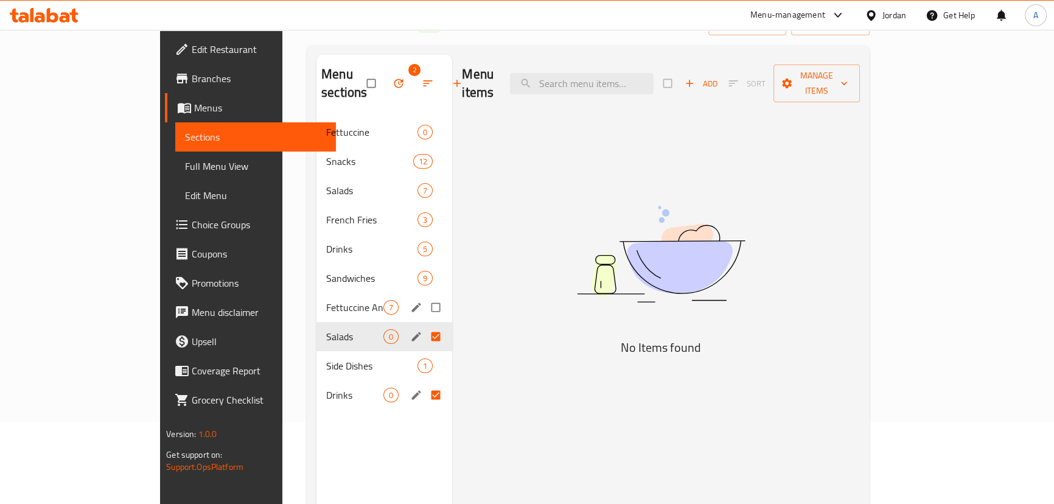
scroll to position [55, 0]
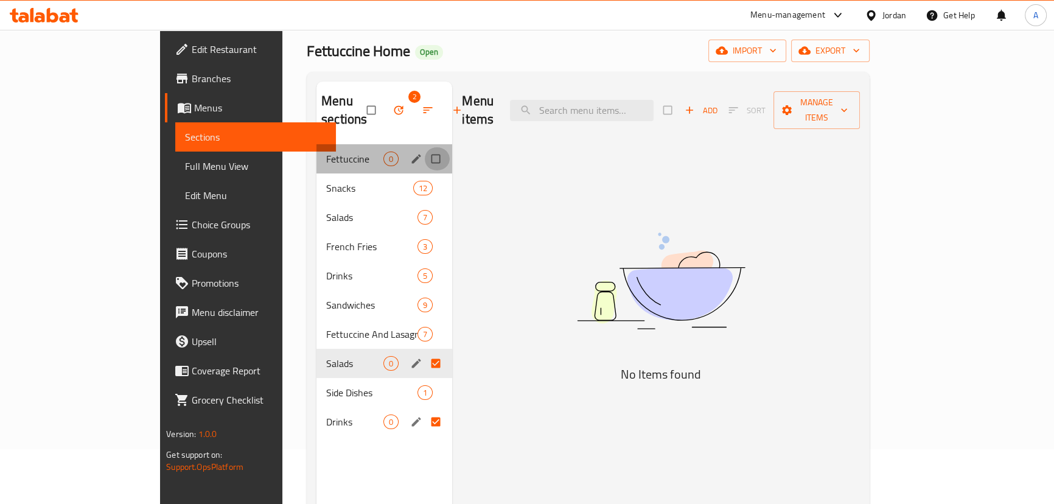
click at [424, 147] on input "Menu sections" at bounding box center [437, 158] width 26 height 23
checkbox input "true"
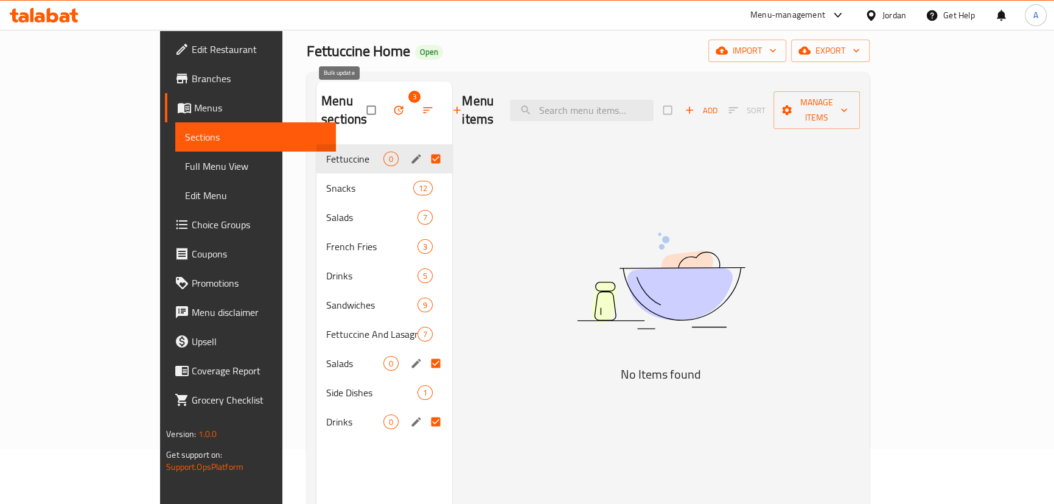
click at [392, 104] on icon "button" at bounding box center [398, 110] width 12 height 12
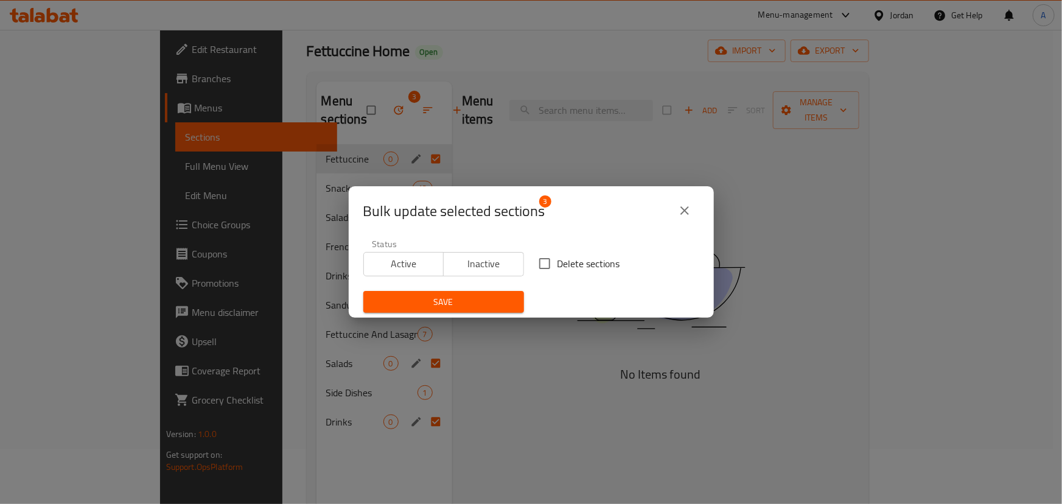
click at [588, 268] on span "Delete sections" at bounding box center [588, 263] width 63 height 15
click at [557, 268] on input "Delete sections" at bounding box center [545, 264] width 26 height 26
checkbox input "true"
click at [478, 296] on span "Save" at bounding box center [443, 301] width 141 height 15
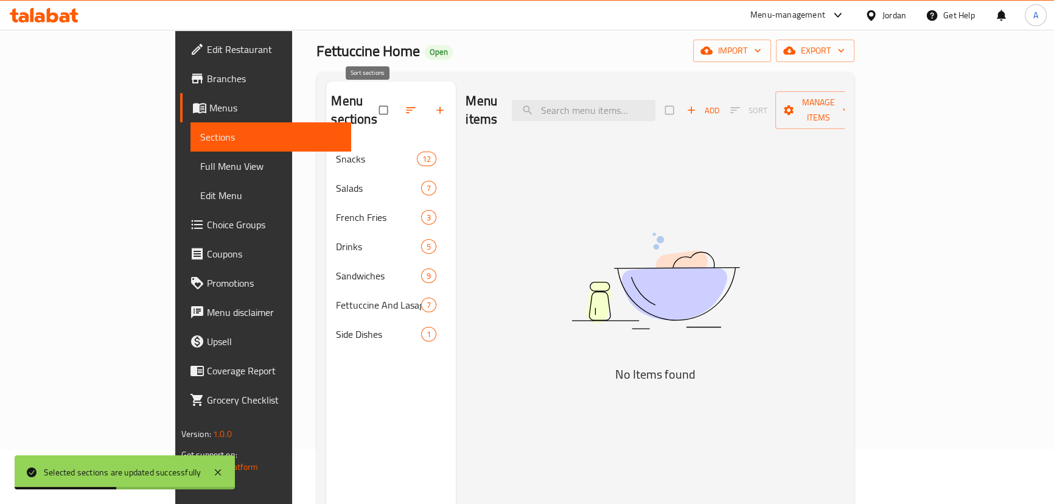
click at [405, 104] on icon "button" at bounding box center [411, 110] width 12 height 12
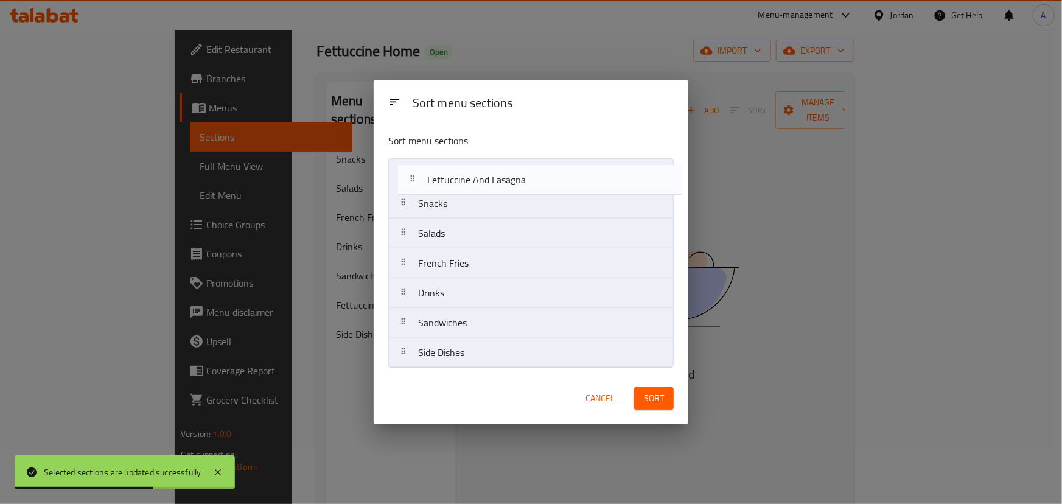
drag, startPoint x: 447, startPoint y: 324, endPoint x: 456, endPoint y: 176, distance: 147.5
click at [456, 176] on nav "Snacks Salads French Fries Drinks Sandwiches Fettuccine And Lasagna Side Dishes" at bounding box center [530, 263] width 285 height 210
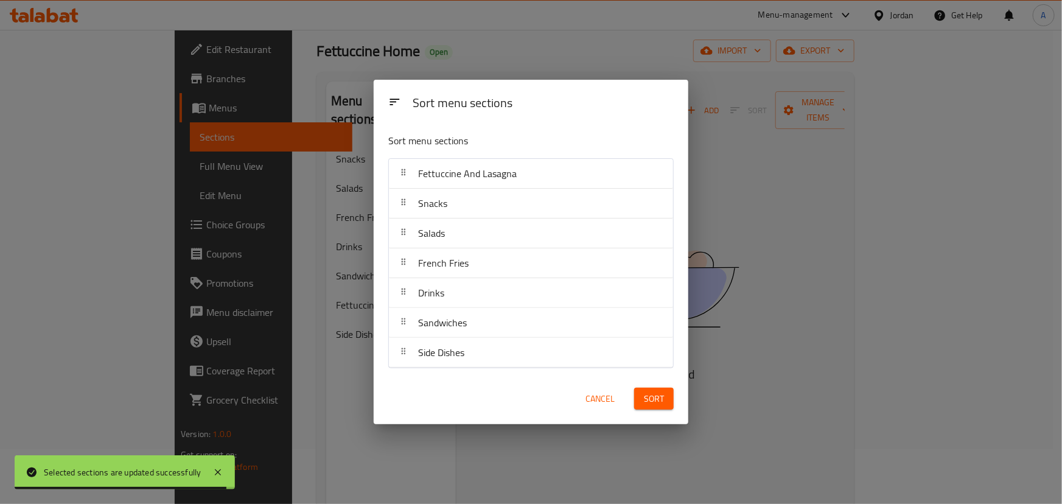
click at [665, 403] on button "Sort" at bounding box center [654, 399] width 40 height 23
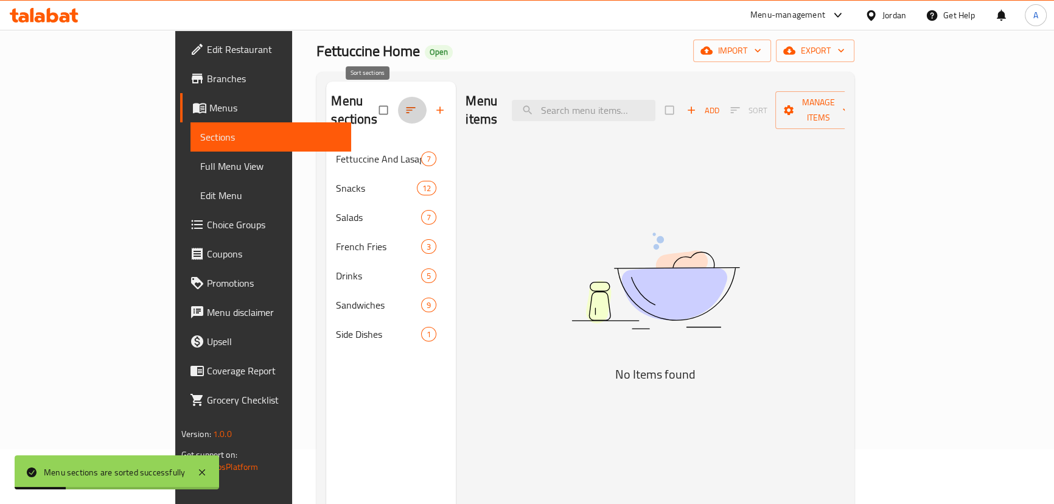
click at [397, 98] on button "button" at bounding box center [411, 110] width 29 height 27
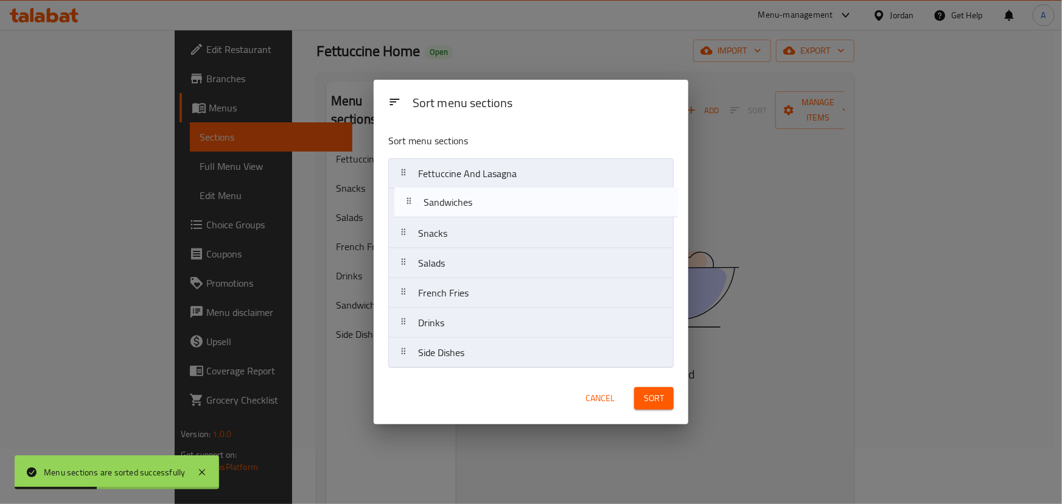
drag, startPoint x: 461, startPoint y: 332, endPoint x: 467, endPoint y: 207, distance: 124.8
click at [467, 207] on nav "Fettuccine And Lasagna Snacks Salads French Fries Drinks Sandwiches Side Dishes" at bounding box center [530, 263] width 285 height 210
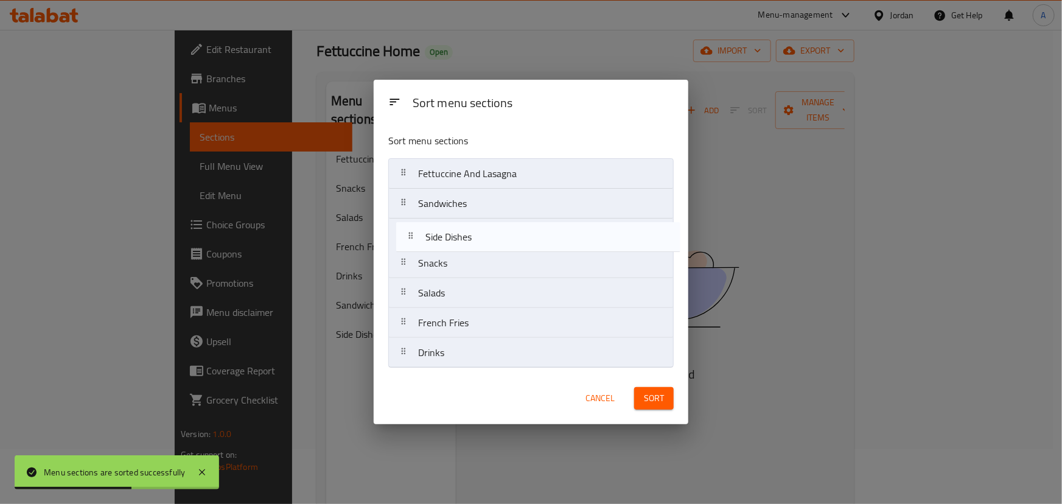
drag, startPoint x: 470, startPoint y: 360, endPoint x: 477, endPoint y: 237, distance: 122.5
click at [477, 237] on nav "Fettuccine And Lasagna Sandwiches Snacks Salads French Fries Drinks Side Dishes" at bounding box center [530, 263] width 285 height 210
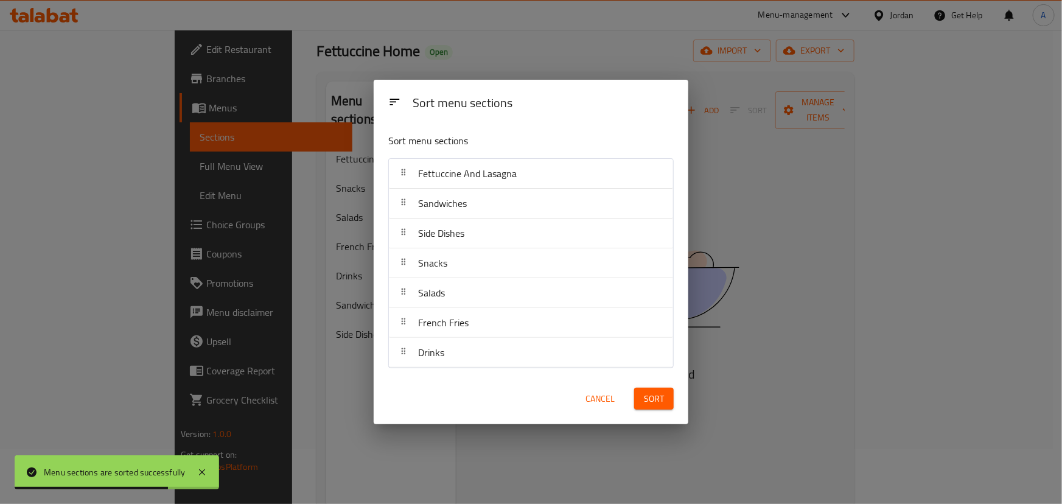
click at [656, 405] on button "Sort" at bounding box center [654, 399] width 40 height 23
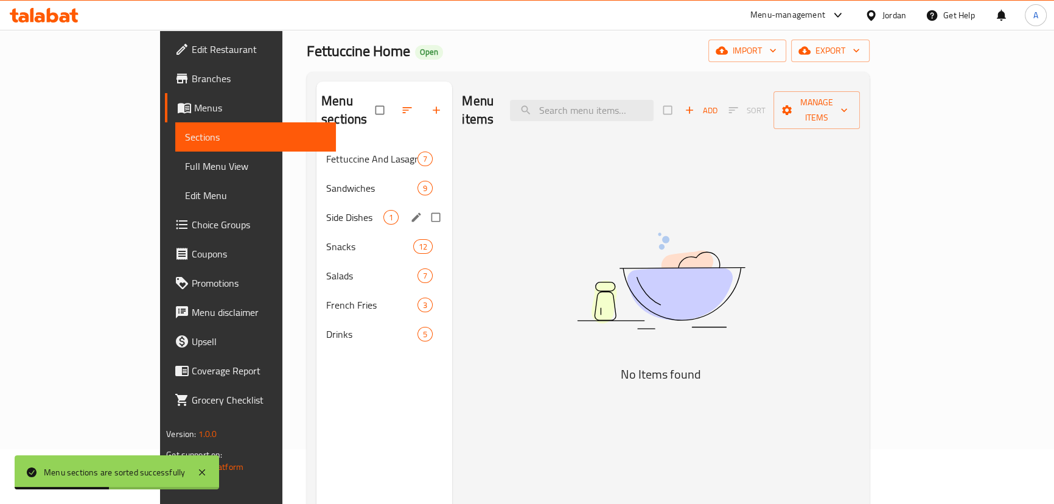
click at [316, 203] on div "Side Dishes 1" at bounding box center [384, 217] width 136 height 29
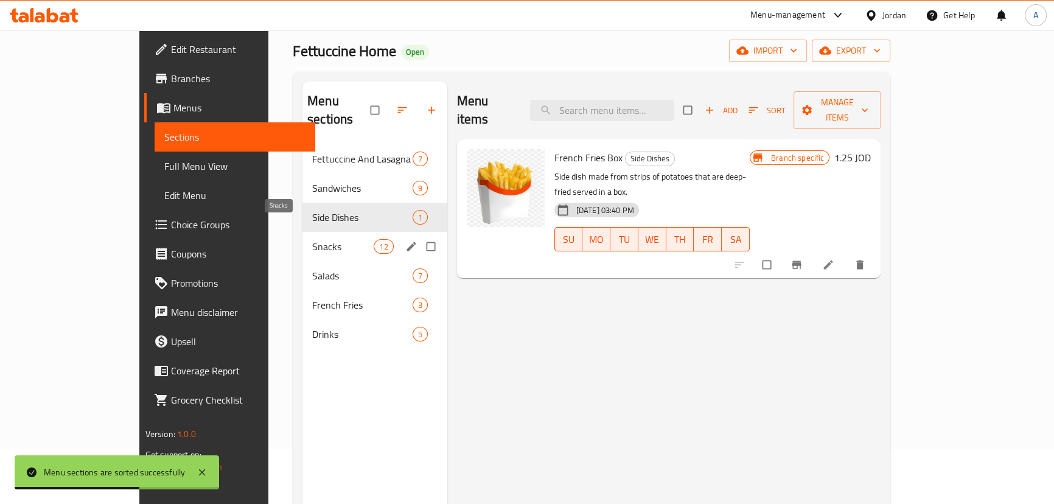
click at [312, 239] on span "Snacks" at bounding box center [342, 246] width 61 height 15
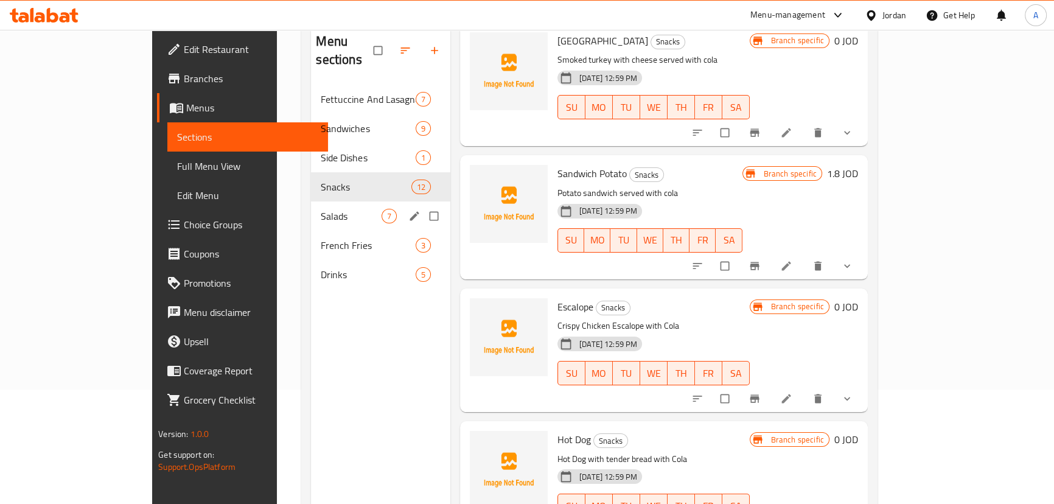
scroll to position [60, 0]
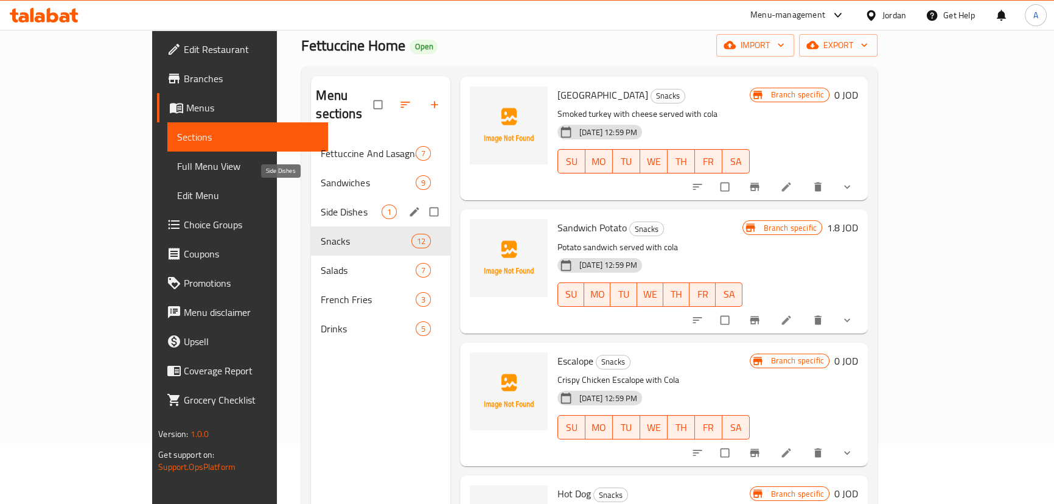
click at [321, 204] on span "Side Dishes" at bounding box center [351, 211] width 60 height 15
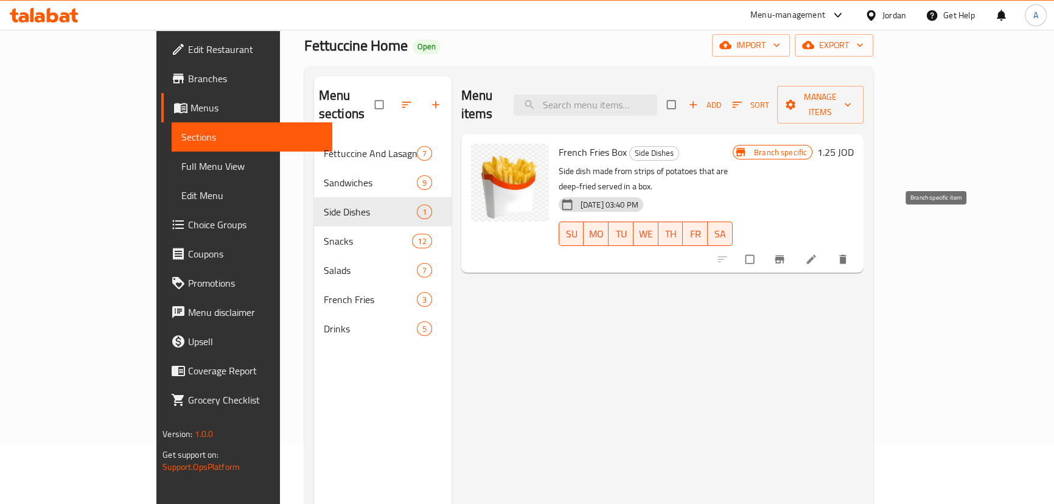
click at [795, 246] on button "Branch-specific-item" at bounding box center [780, 259] width 29 height 27
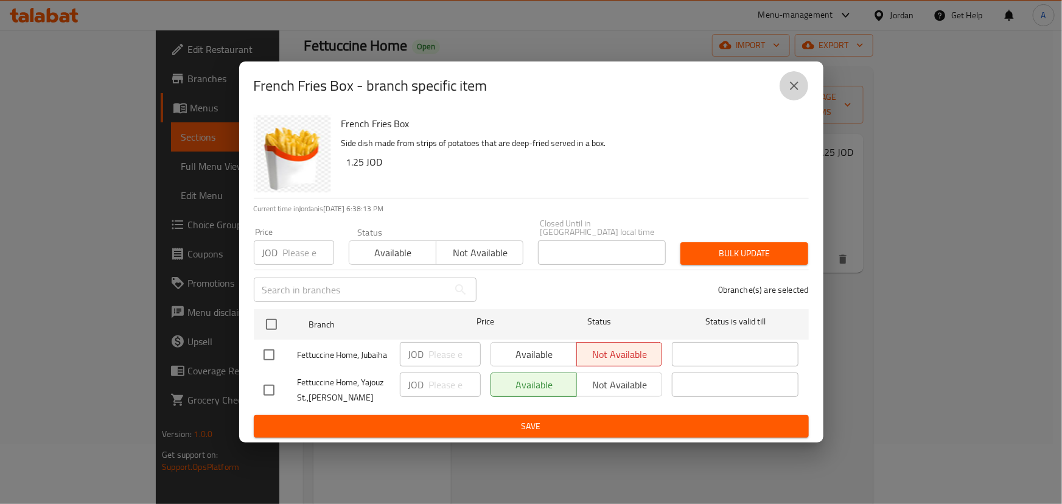
click at [796, 88] on icon "close" at bounding box center [794, 86] width 9 height 9
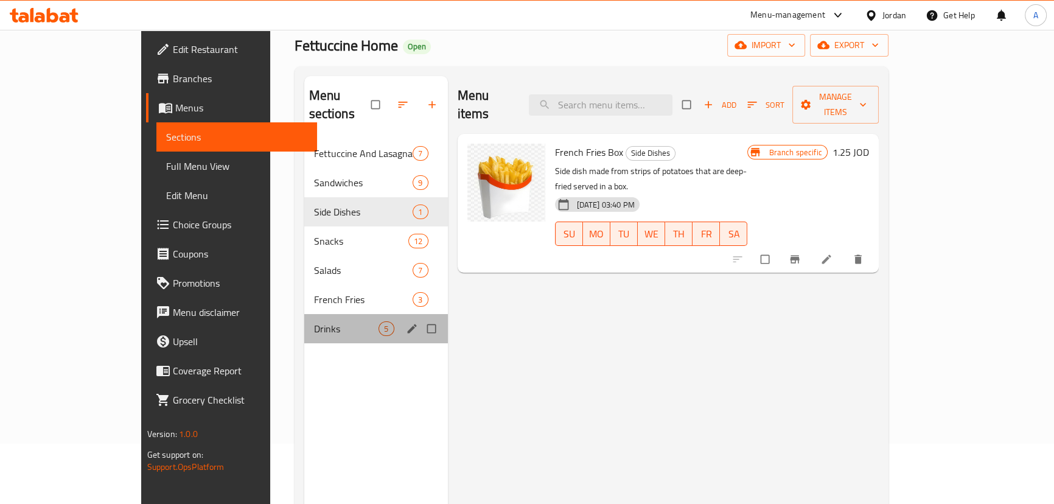
click at [314, 321] on span "Drinks" at bounding box center [346, 328] width 65 height 15
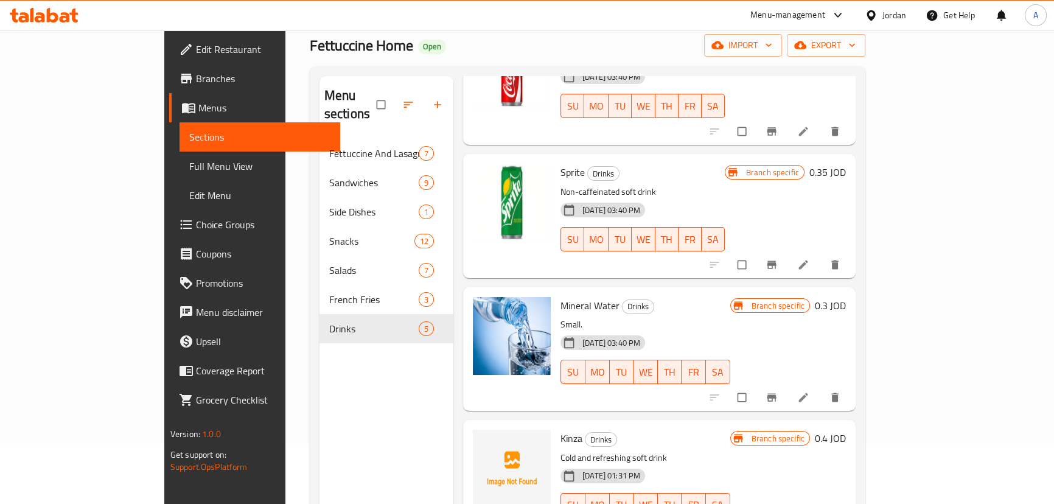
scroll to position [190, 0]
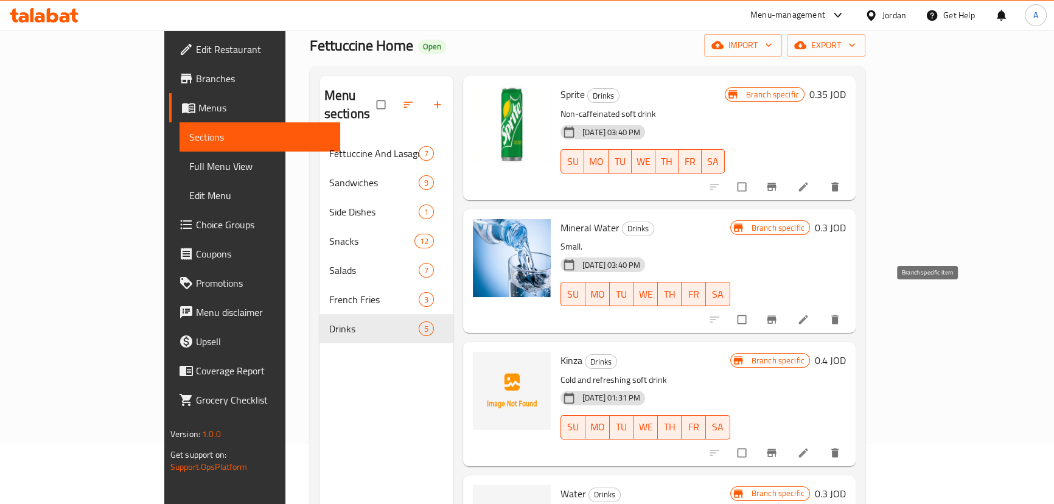
click at [776, 316] on icon "Branch-specific-item" at bounding box center [771, 320] width 9 height 8
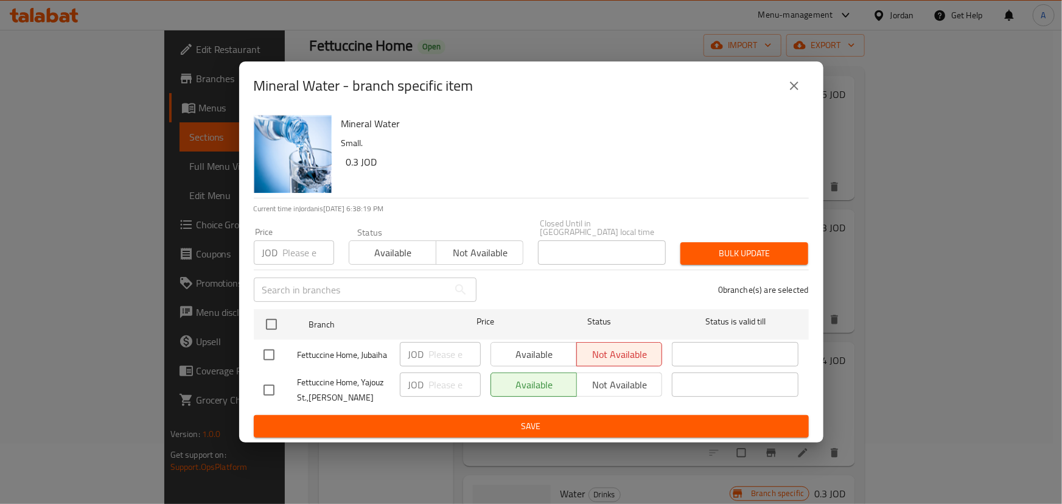
drag, startPoint x: 792, startPoint y: 85, endPoint x: 353, endPoint y: 158, distance: 444.1
click at [791, 85] on icon "close" at bounding box center [794, 85] width 15 height 15
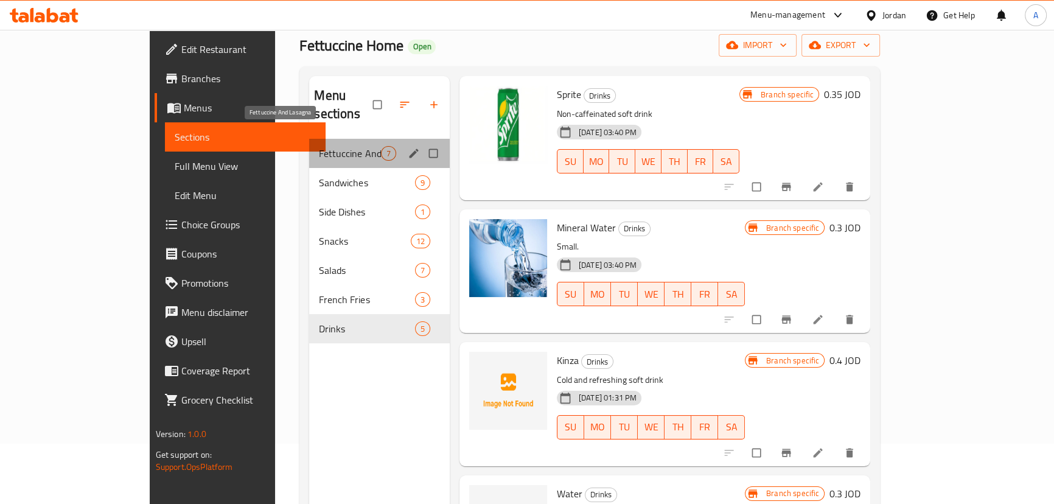
click at [319, 146] on span "Fettuccine And Lasagna" at bounding box center [349, 153] width 61 height 15
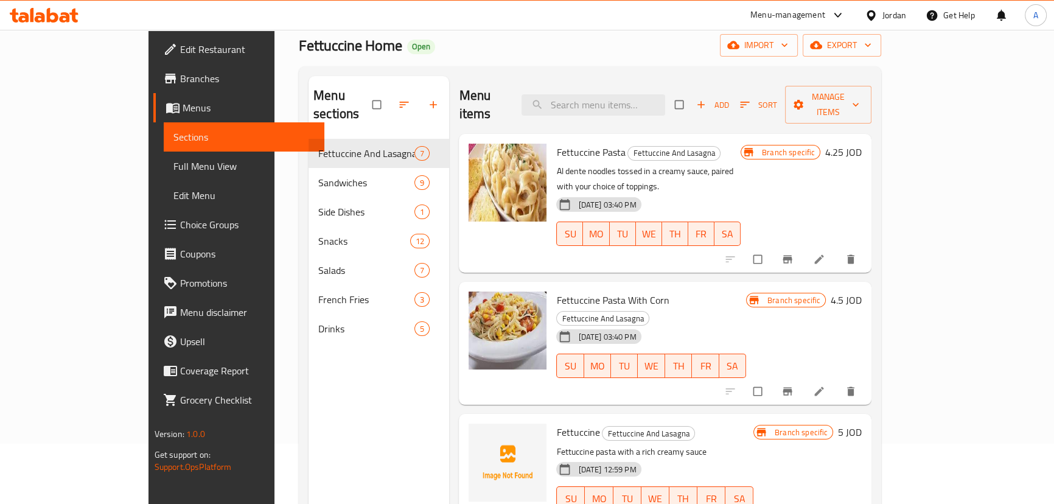
scroll to position [5, 0]
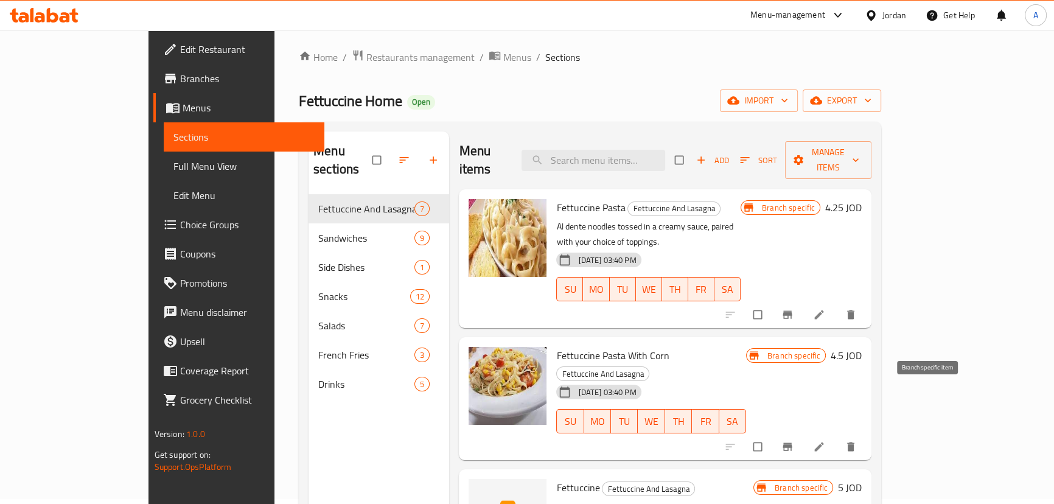
click at [792, 442] on icon "Branch-specific-item" at bounding box center [787, 446] width 9 height 8
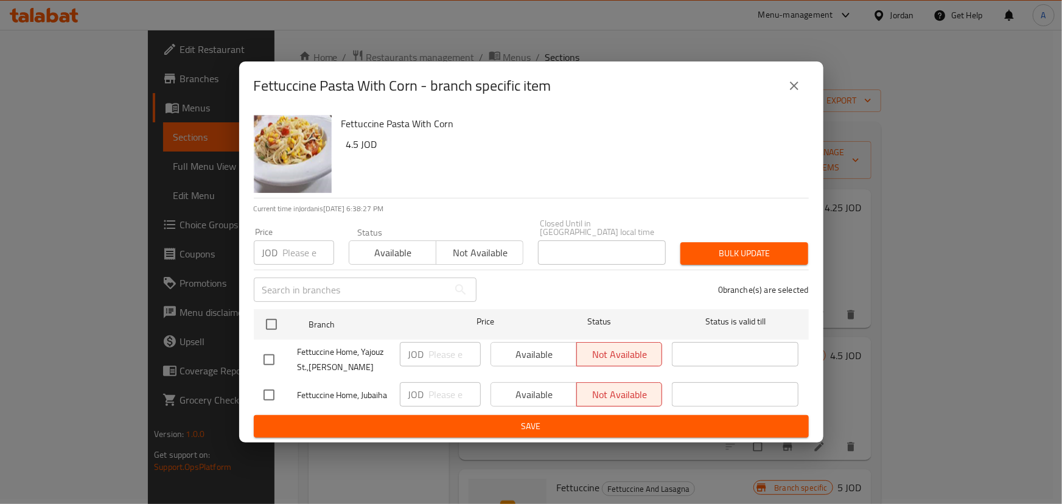
click at [791, 90] on icon "close" at bounding box center [794, 85] width 15 height 15
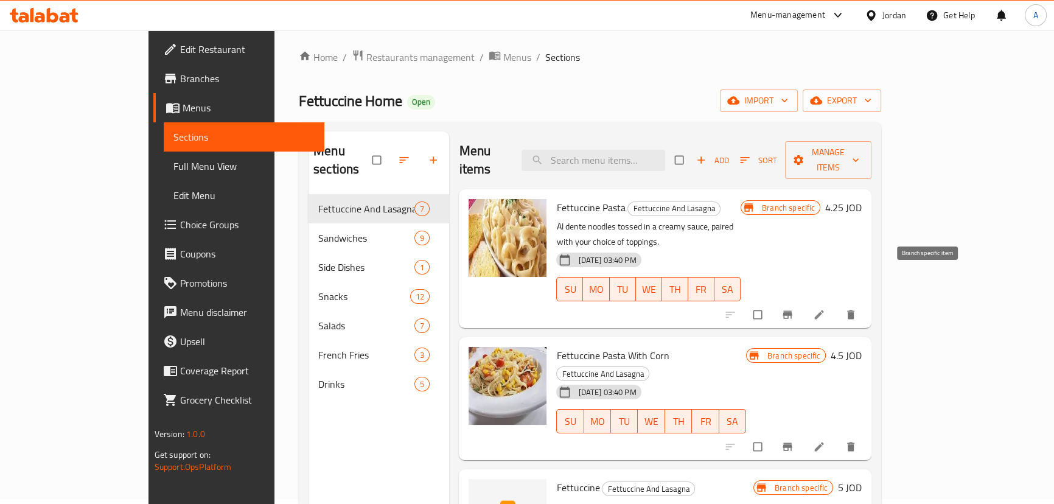
click at [792, 311] on icon "Branch-specific-item" at bounding box center [787, 315] width 9 height 8
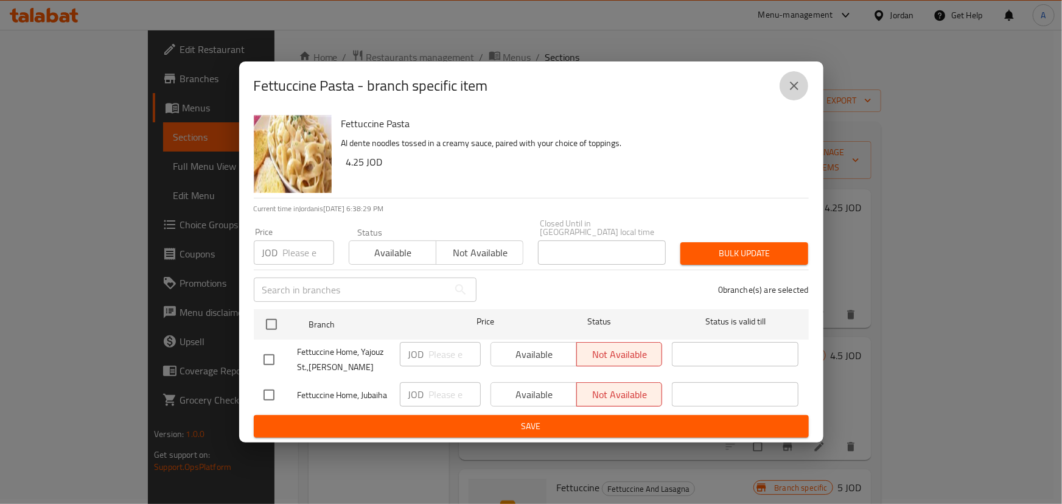
click at [791, 88] on icon "close" at bounding box center [794, 86] width 9 height 9
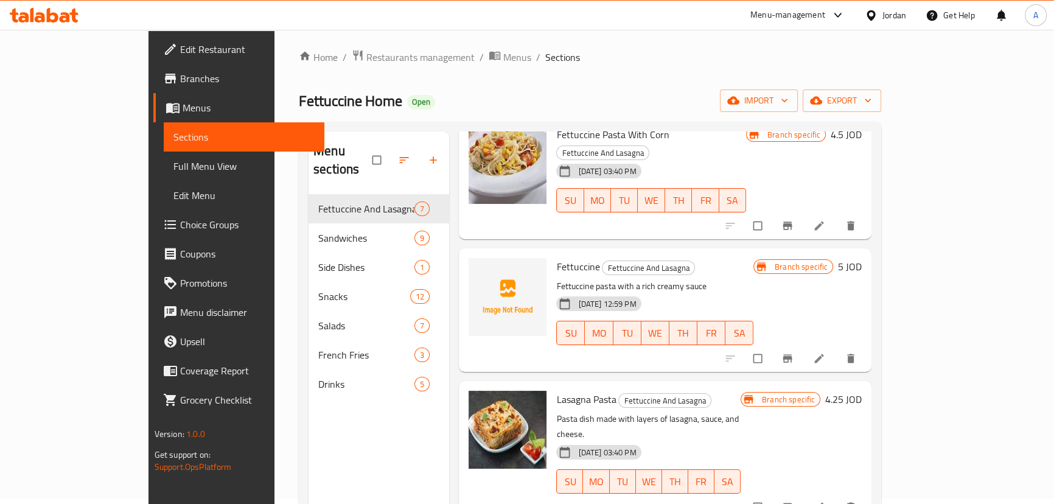
scroll to position [387, 0]
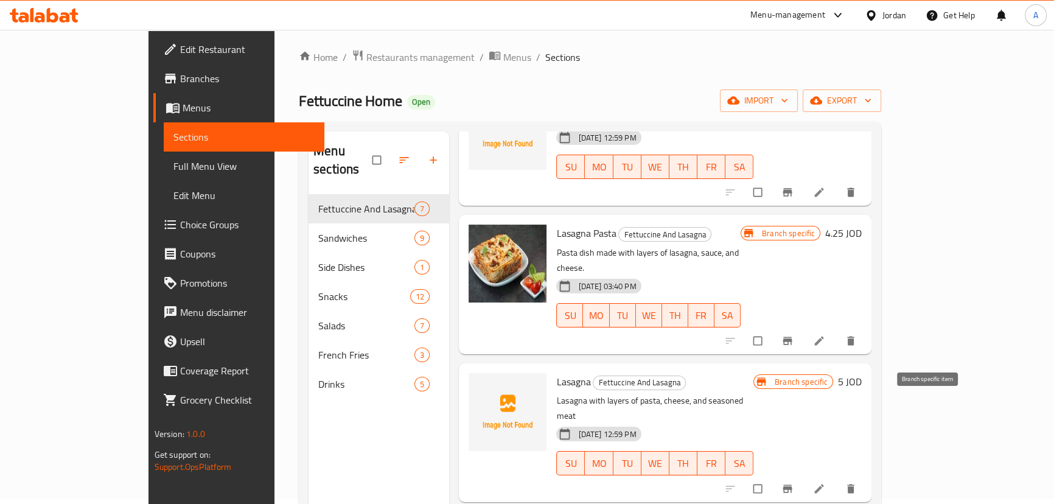
click at [792, 485] on icon "Branch-specific-item" at bounding box center [787, 489] width 9 height 8
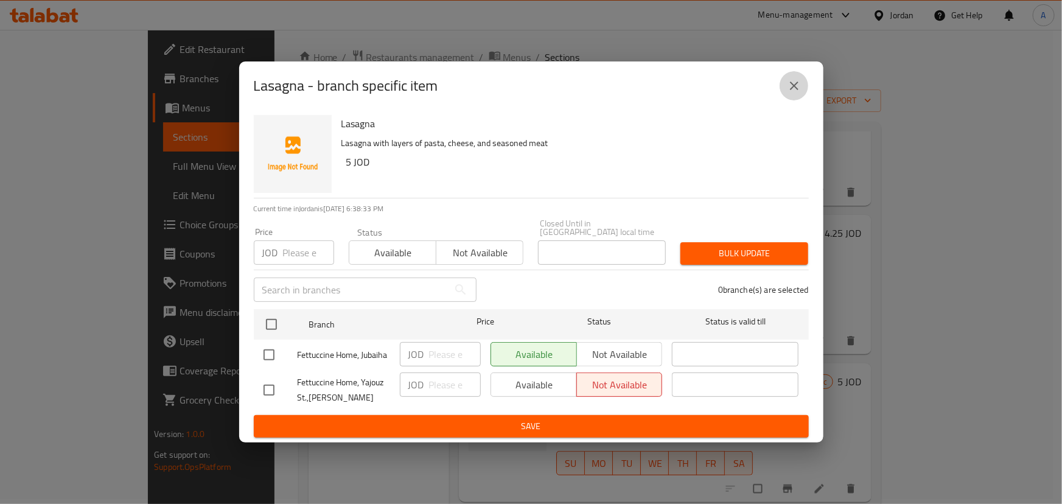
click at [791, 93] on icon "close" at bounding box center [794, 85] width 15 height 15
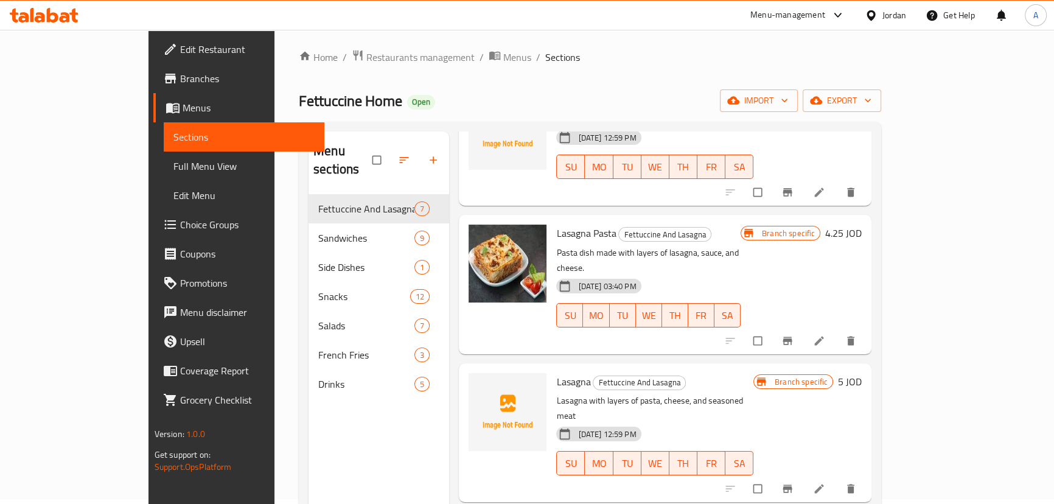
click at [164, 151] on link "Full Menu View" at bounding box center [244, 165] width 161 height 29
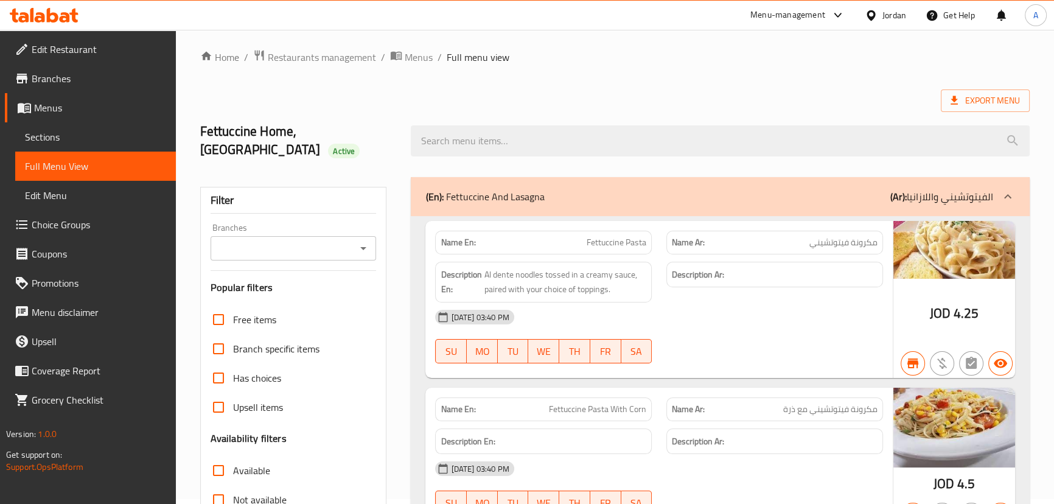
scroll to position [281, 0]
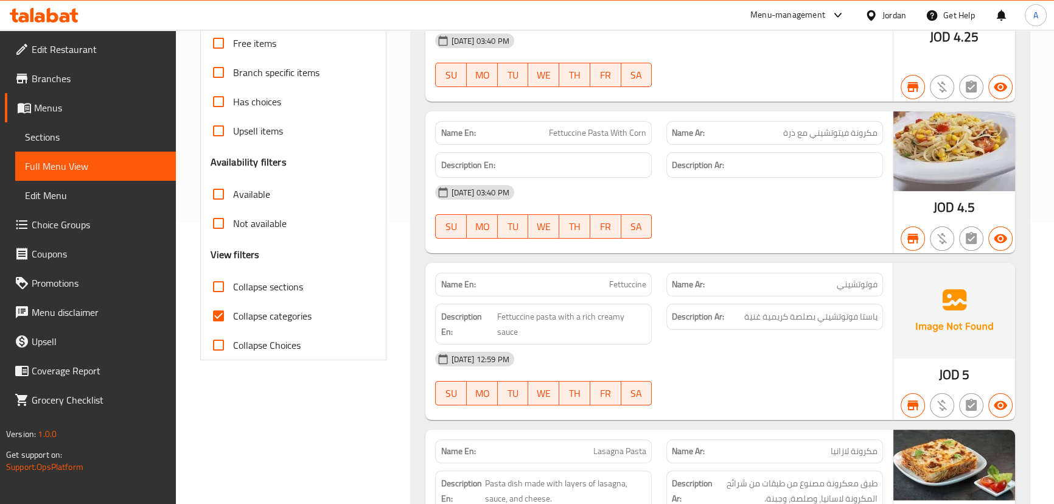
click at [223, 318] on input "Collapse categories" at bounding box center [218, 315] width 29 height 29
checkbox input "false"
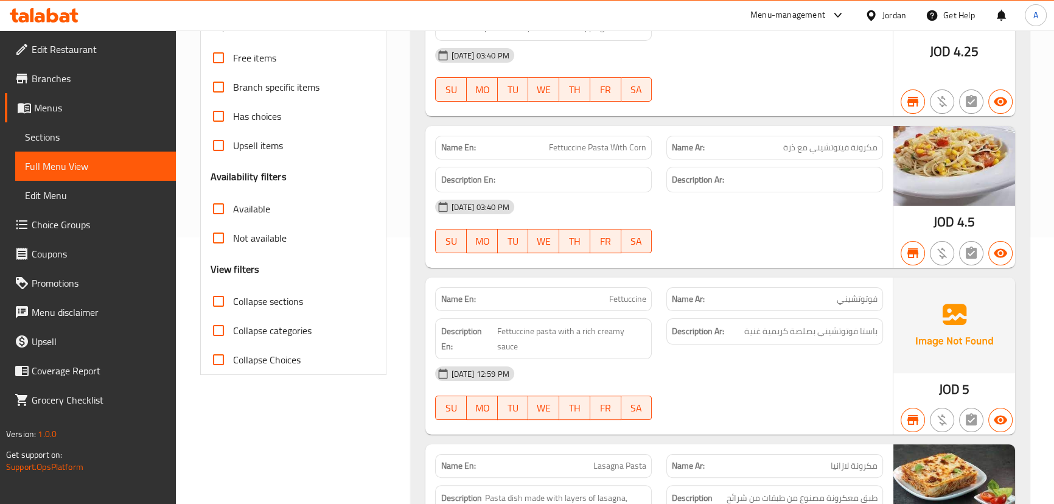
scroll to position [60, 0]
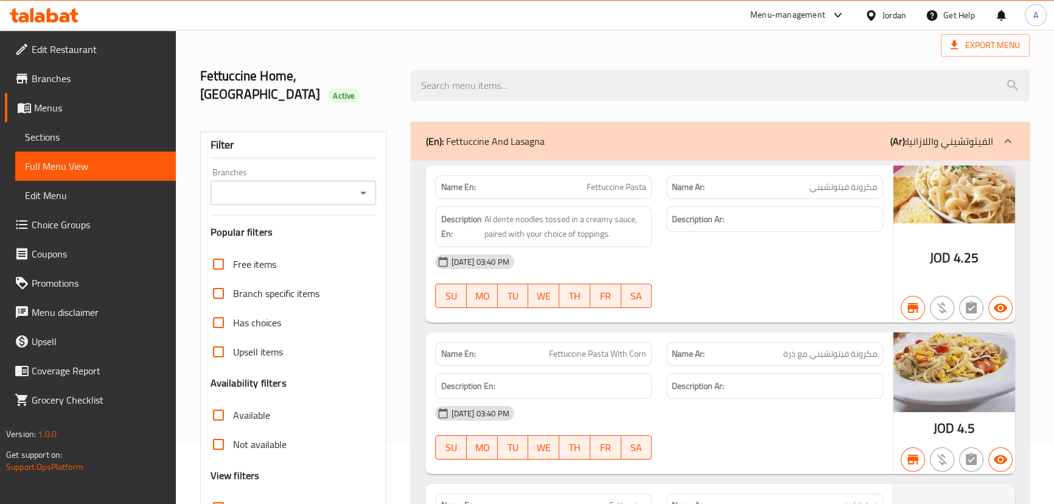
click at [359, 192] on icon "Open" at bounding box center [363, 193] width 15 height 15
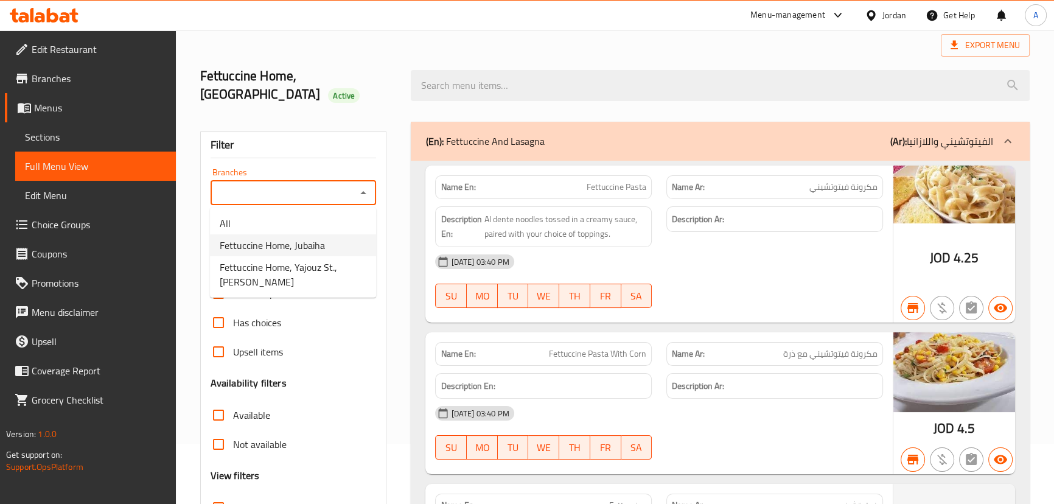
click at [299, 243] on span "Fettuccine Home, Jubaiha" at bounding box center [272, 245] width 105 height 15
type input "Fettuccine Home, Jubaiha"
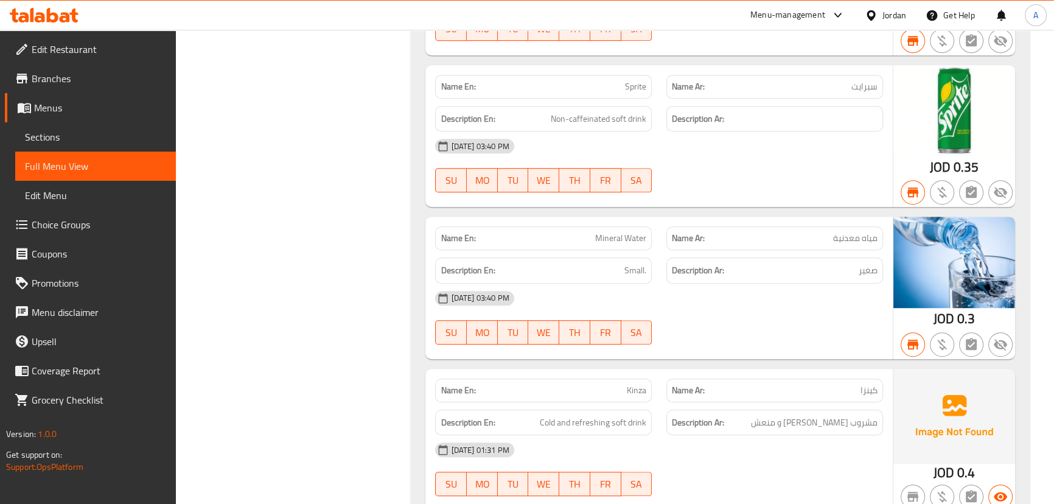
scroll to position [12419, 0]
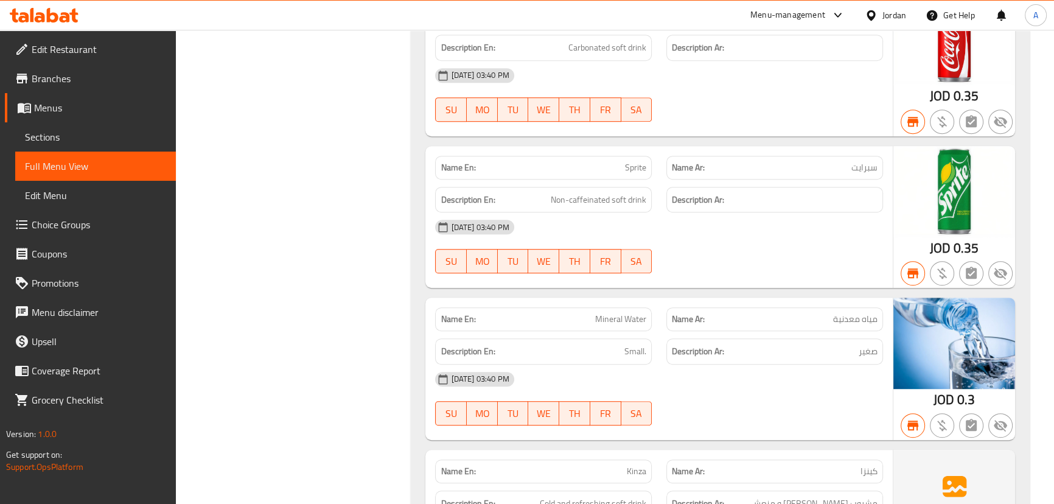
drag, startPoint x: 42, startPoint y: 85, endPoint x: 114, endPoint y: 97, distance: 73.3
click at [42, 85] on span "Branches" at bounding box center [99, 78] width 134 height 15
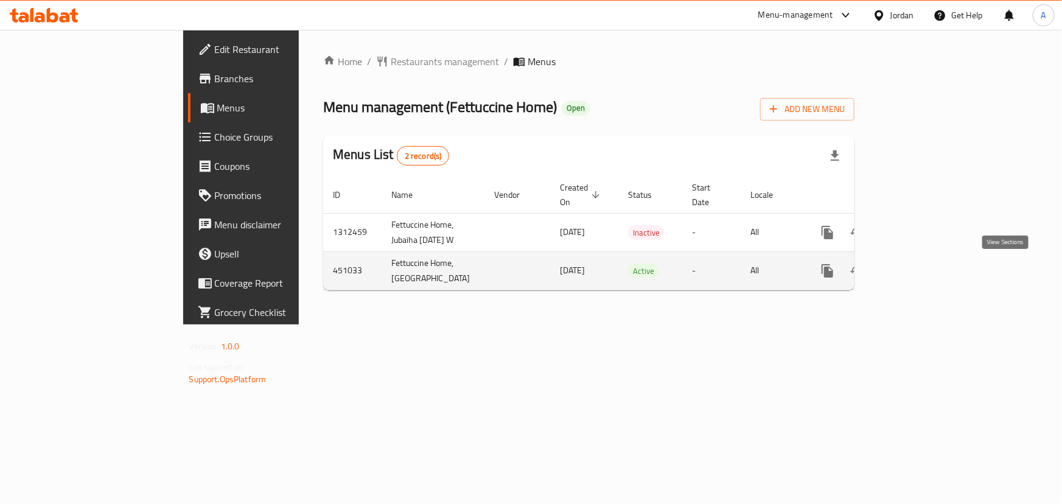
click at [920, 276] on icon "enhanced table" at bounding box center [915, 270] width 11 height 11
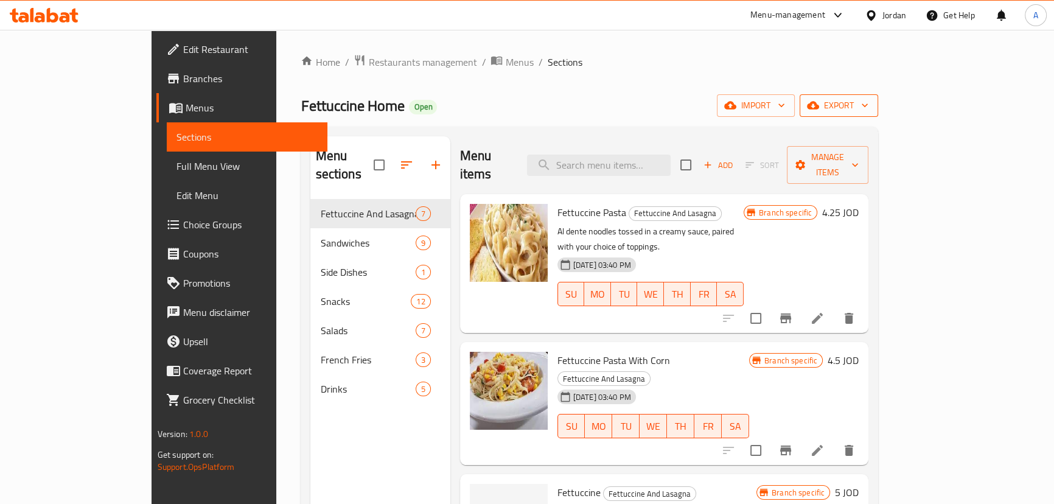
click at [868, 107] on span "export" at bounding box center [838, 105] width 59 height 15
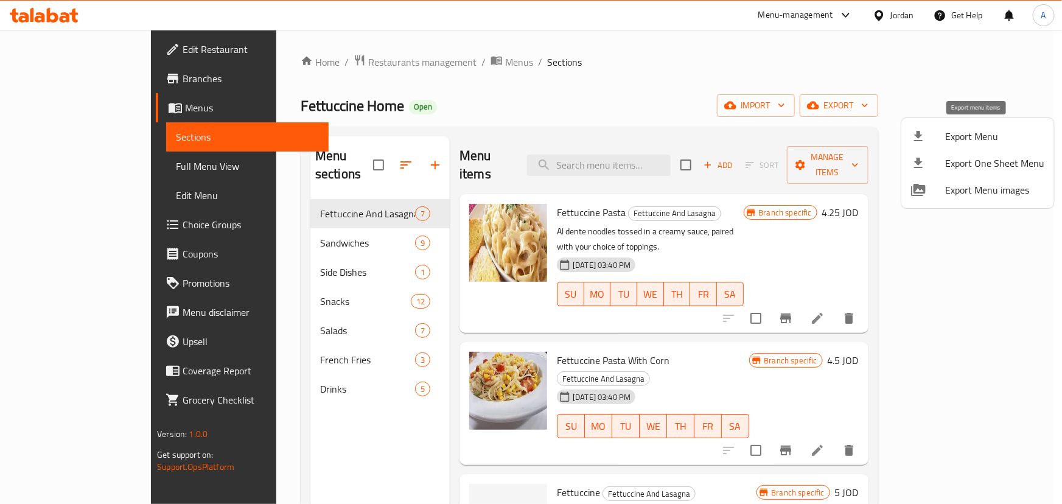
click at [968, 138] on span "Export Menu" at bounding box center [994, 136] width 99 height 15
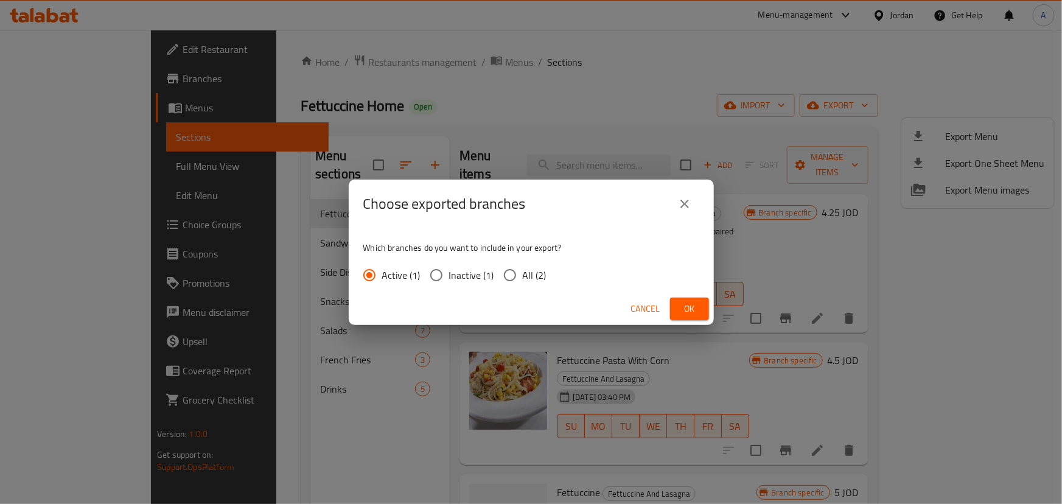
click at [517, 288] on div "Which branches do you want to include in your export? Active (1) Inactive (1) A…" at bounding box center [531, 260] width 365 height 64
click at [523, 282] on span "All (2)" at bounding box center [535, 275] width 24 height 15
click at [523, 282] on input "All (2)" at bounding box center [510, 275] width 26 height 26
radio input "true"
click at [710, 316] on div "Cancel Ok" at bounding box center [531, 309] width 365 height 32
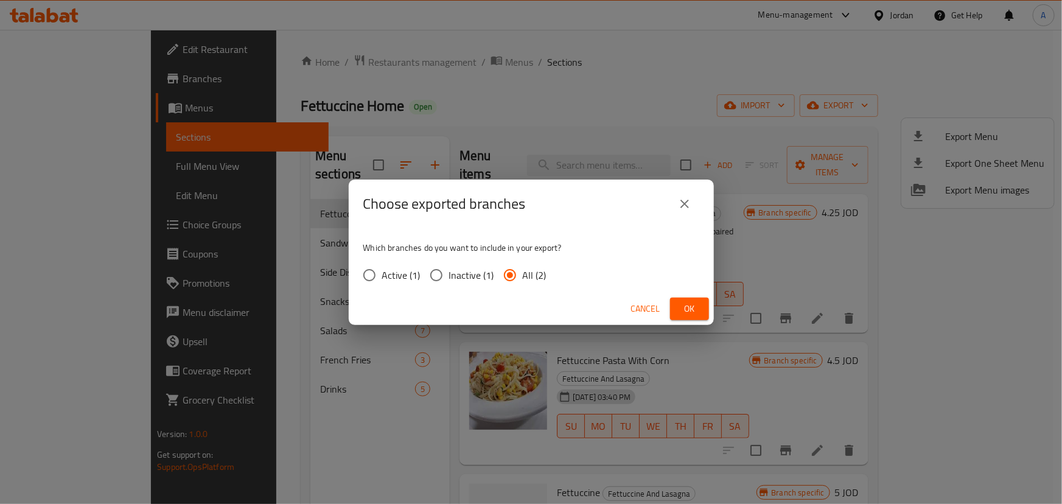
click at [698, 310] on span "Ok" at bounding box center [689, 308] width 19 height 15
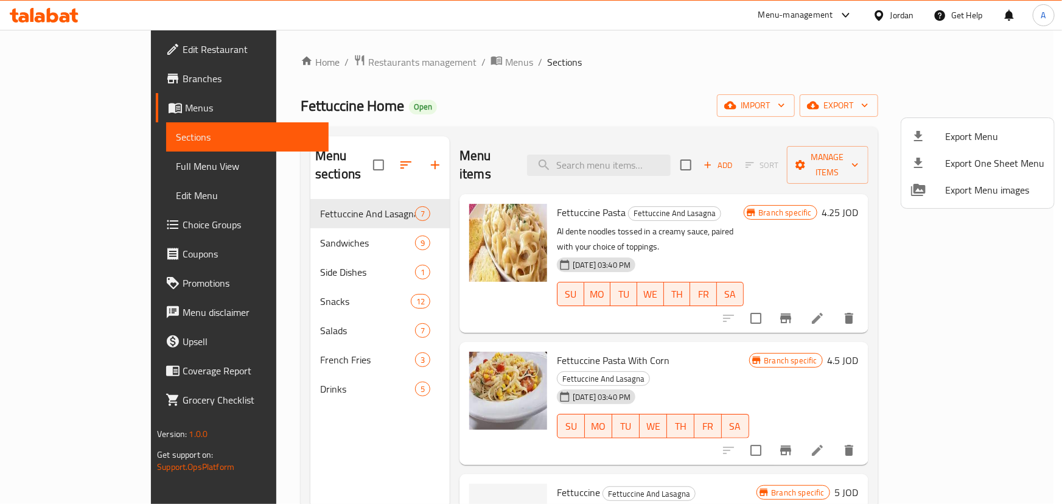
click at [666, 67] on div at bounding box center [531, 252] width 1062 height 504
